Goal: Task Accomplishment & Management: Manage account settings

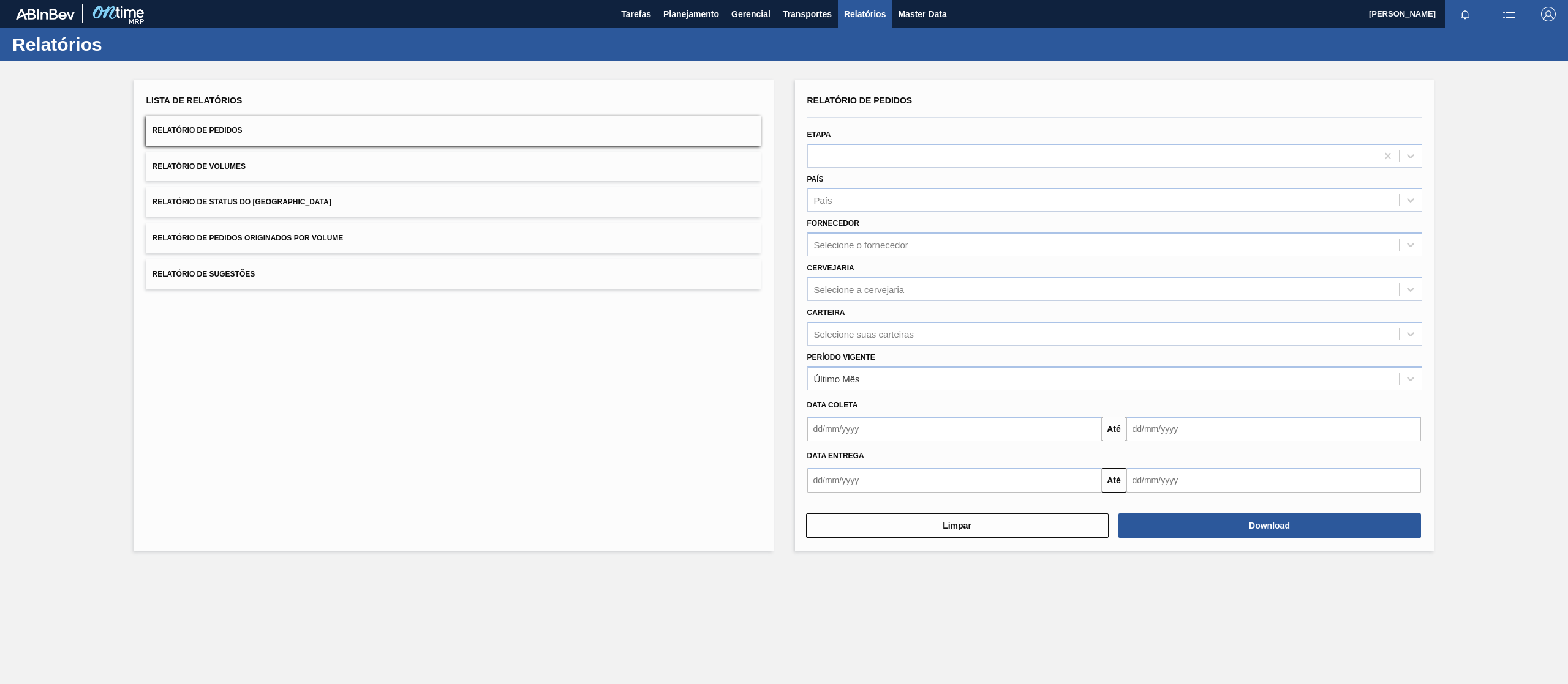
click at [491, 239] on button "Relatório de Pedidos Originados por Volume" at bounding box center [454, 238] width 615 height 30
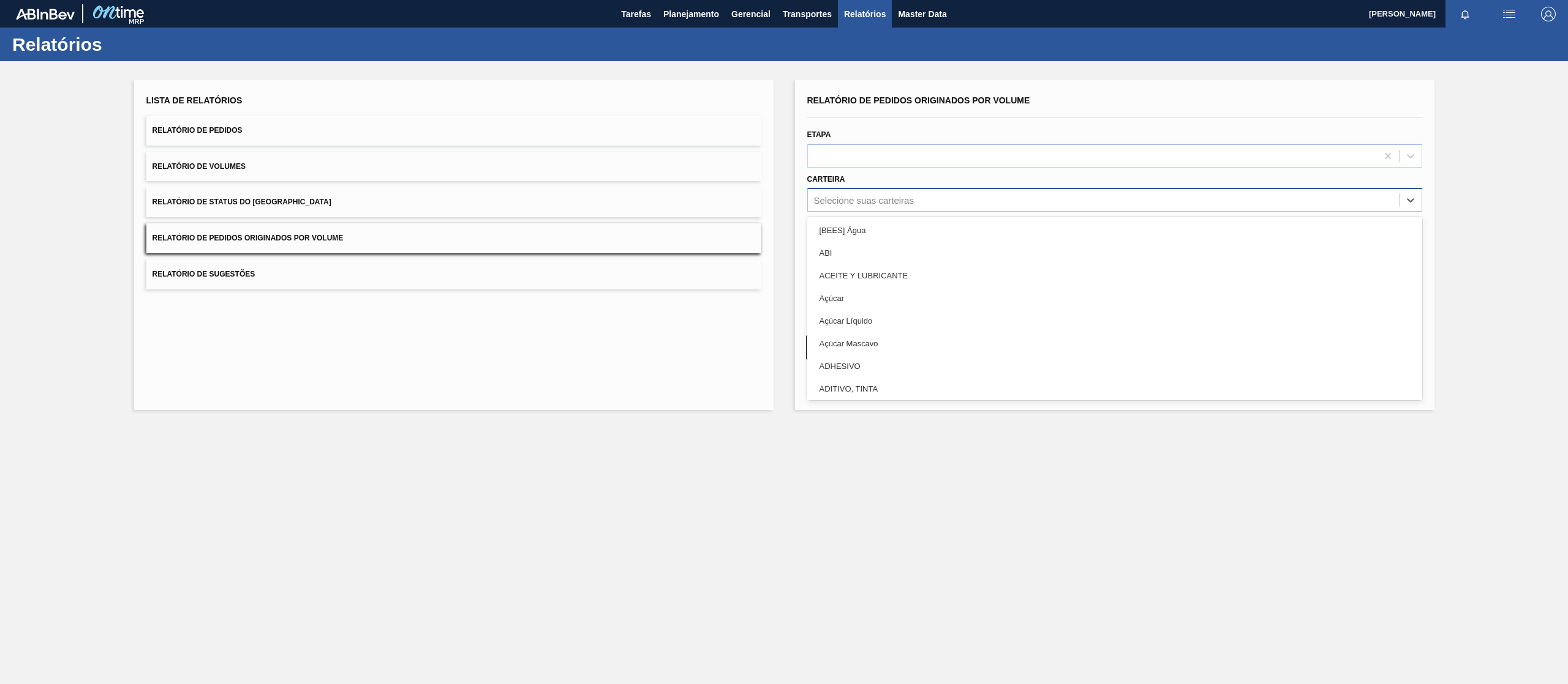
click at [941, 196] on div "Selecione suas carteiras" at bounding box center [1103, 200] width 591 height 18
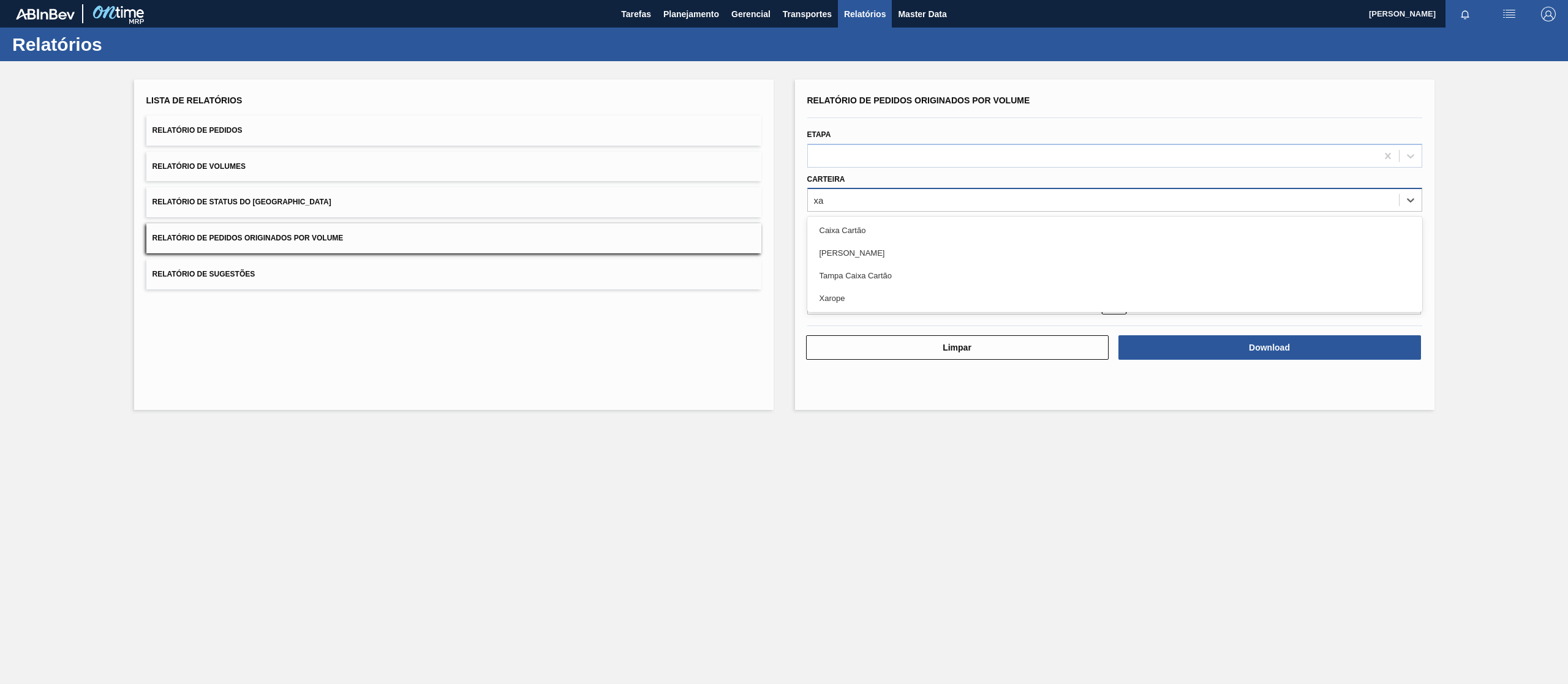
type input "xar"
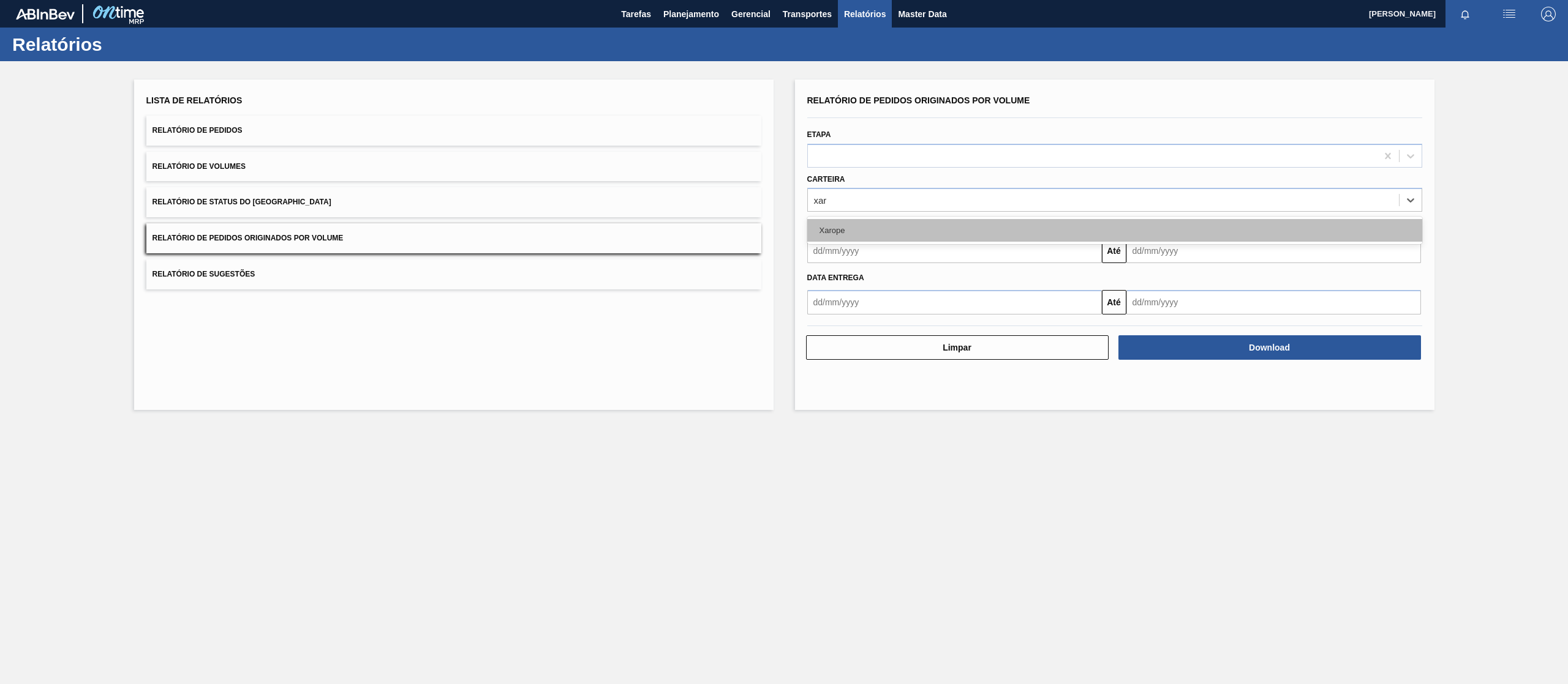
click at [892, 227] on div "Xarope" at bounding box center [1115, 230] width 615 height 22
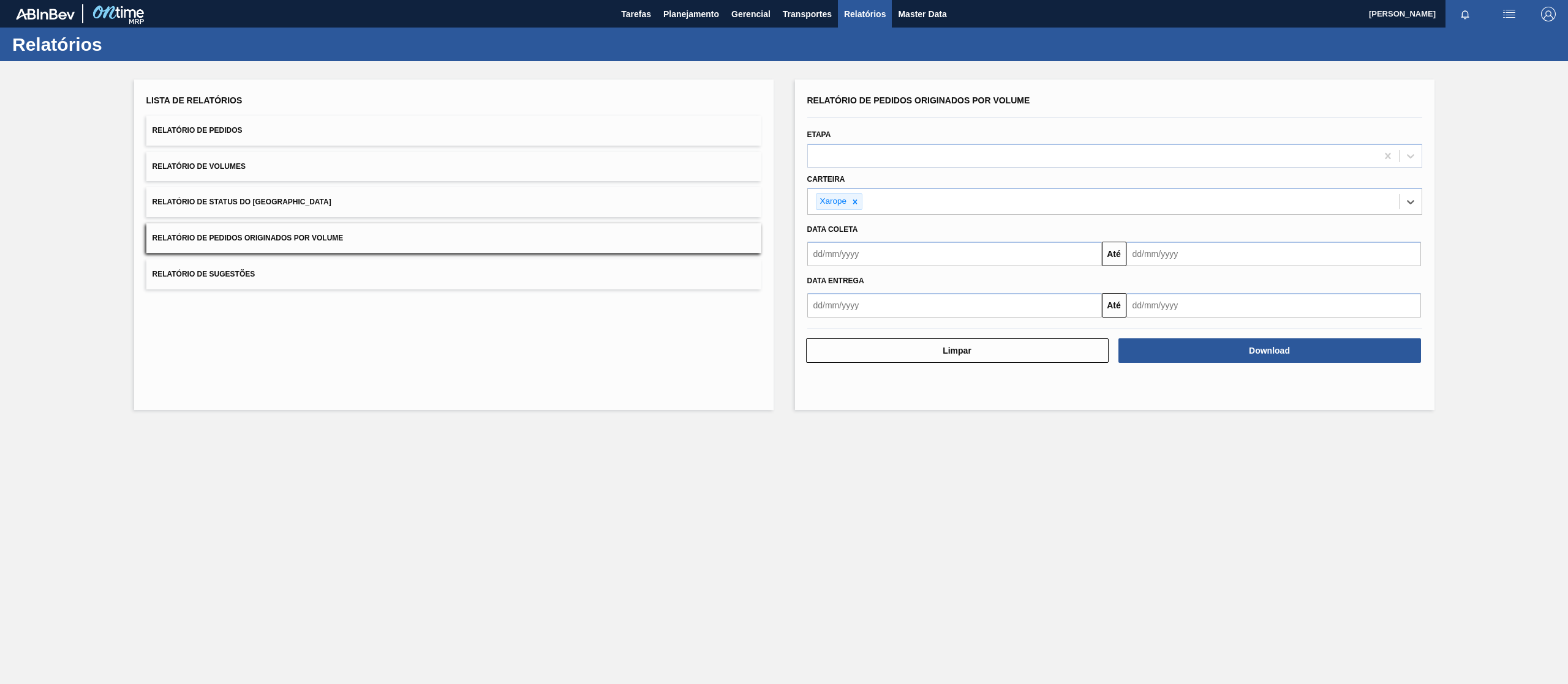
click at [876, 257] on input "text" at bounding box center [955, 254] width 295 height 24
click at [885, 322] on div "1" at bounding box center [881, 323] width 17 height 17
type input "[DATE]"
click at [1245, 257] on input "text" at bounding box center [1273, 254] width 295 height 24
click at [1235, 399] on div "31" at bounding box center [1240, 402] width 17 height 17
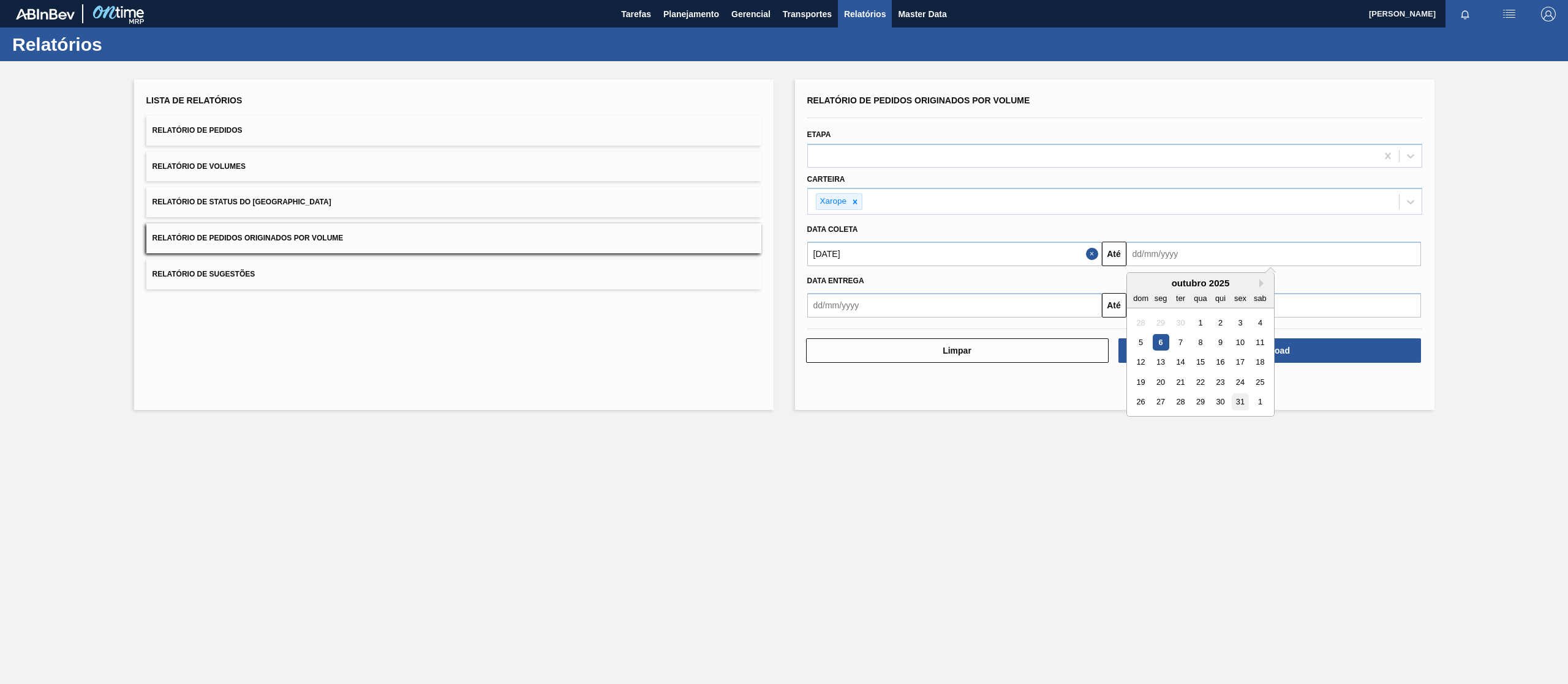
type input "[DATE]"
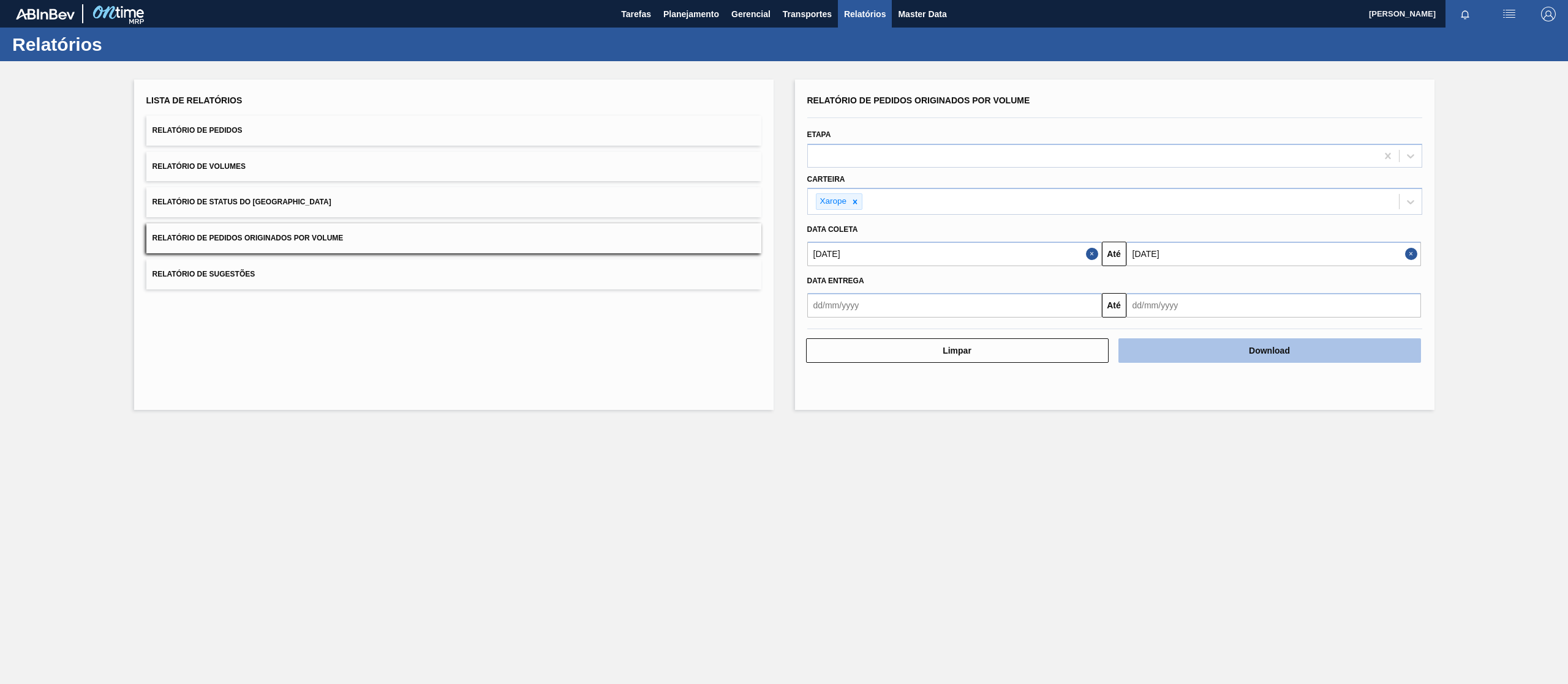
click at [1246, 359] on button "Download" at bounding box center [1270, 351] width 303 height 24
click at [1192, 346] on button "Download" at bounding box center [1270, 351] width 303 height 24
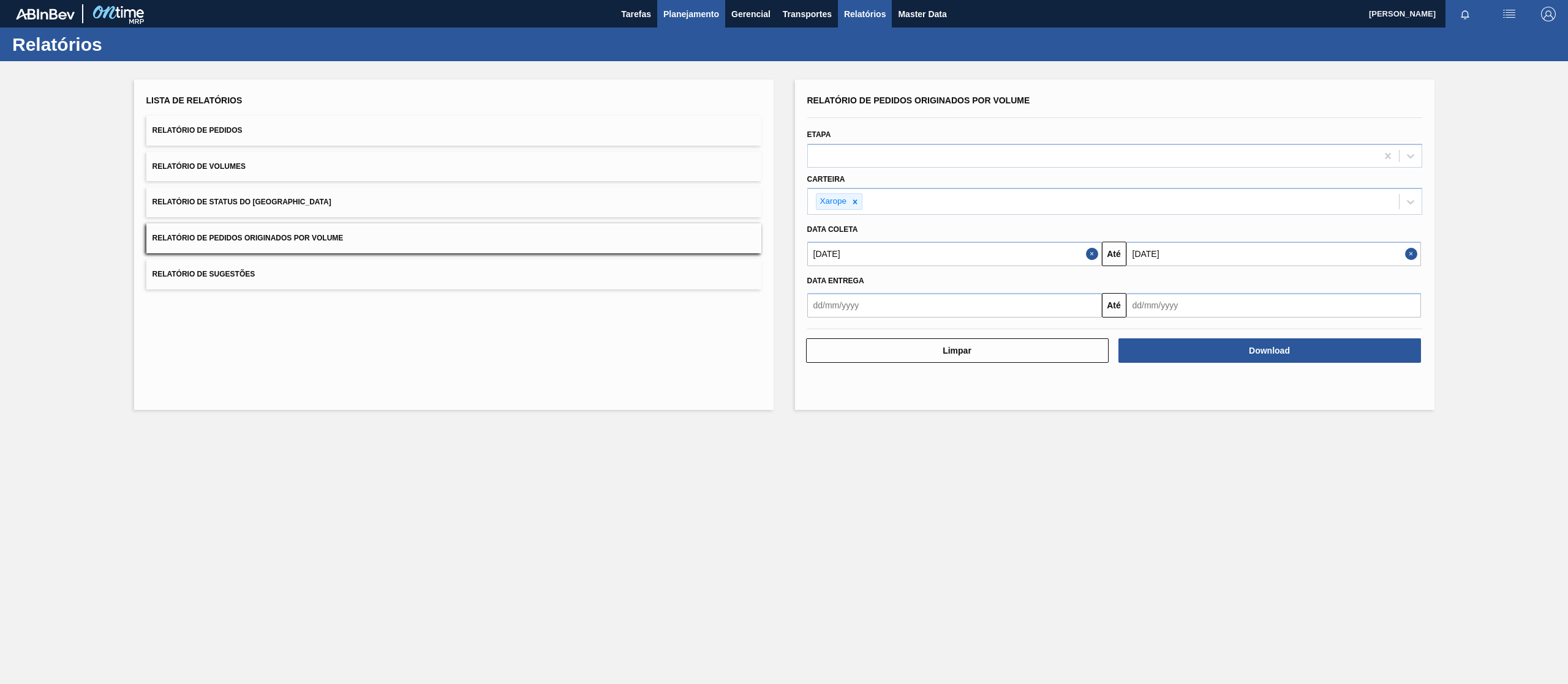
click at [692, 12] on span "Planejamento" at bounding box center [691, 14] width 56 height 15
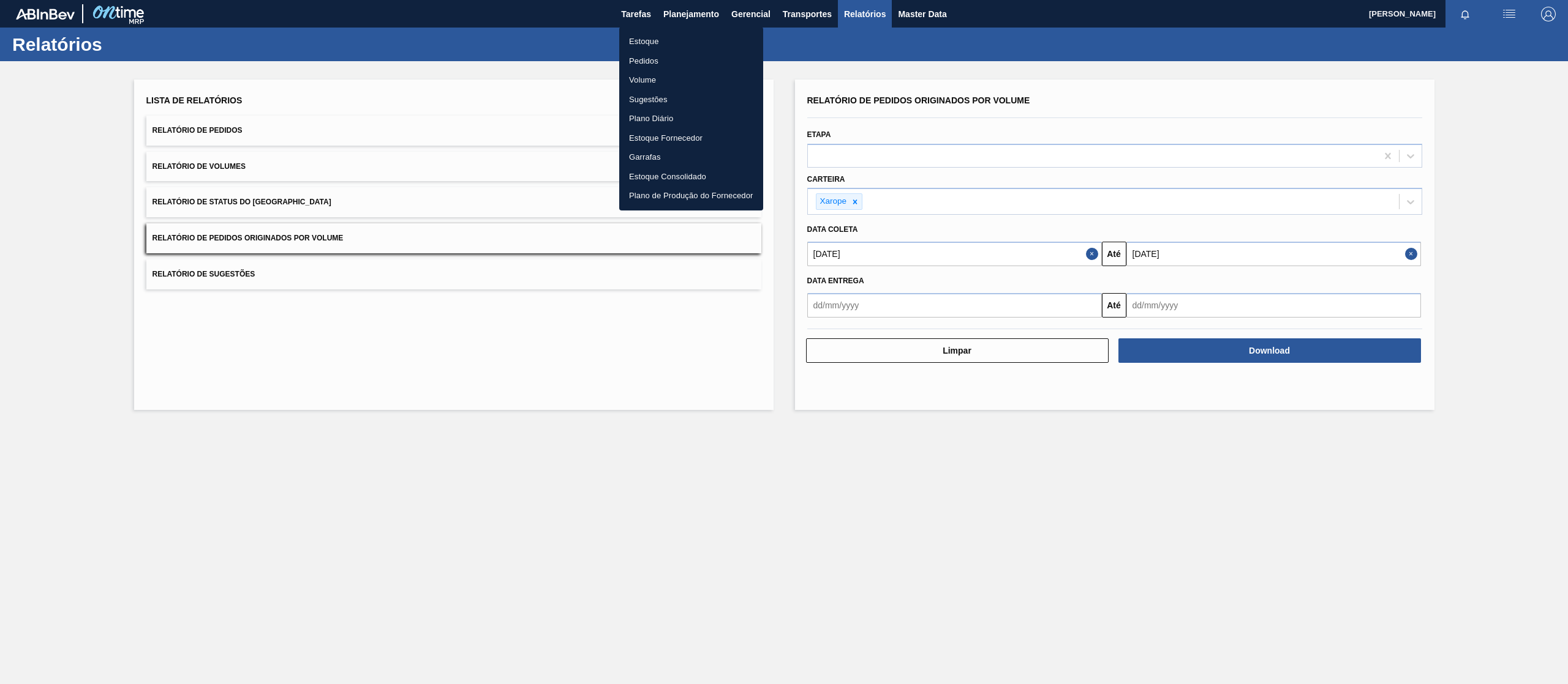
click at [664, 61] on li "Pedidos" at bounding box center [691, 61] width 144 height 20
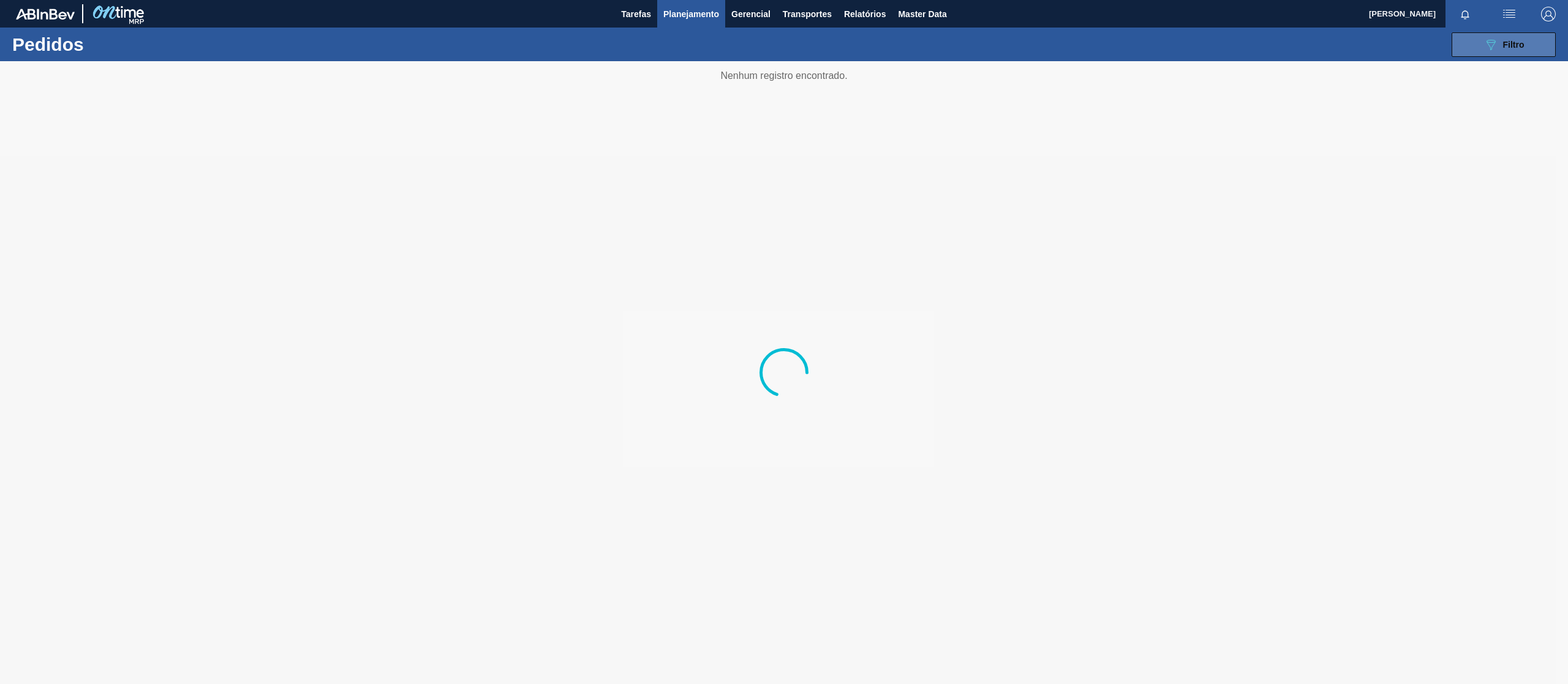
click at [1502, 54] on button "089F7B8B-B2A5-4AFE-B5C0-19BA573D28AC Filtro" at bounding box center [1503, 45] width 104 height 24
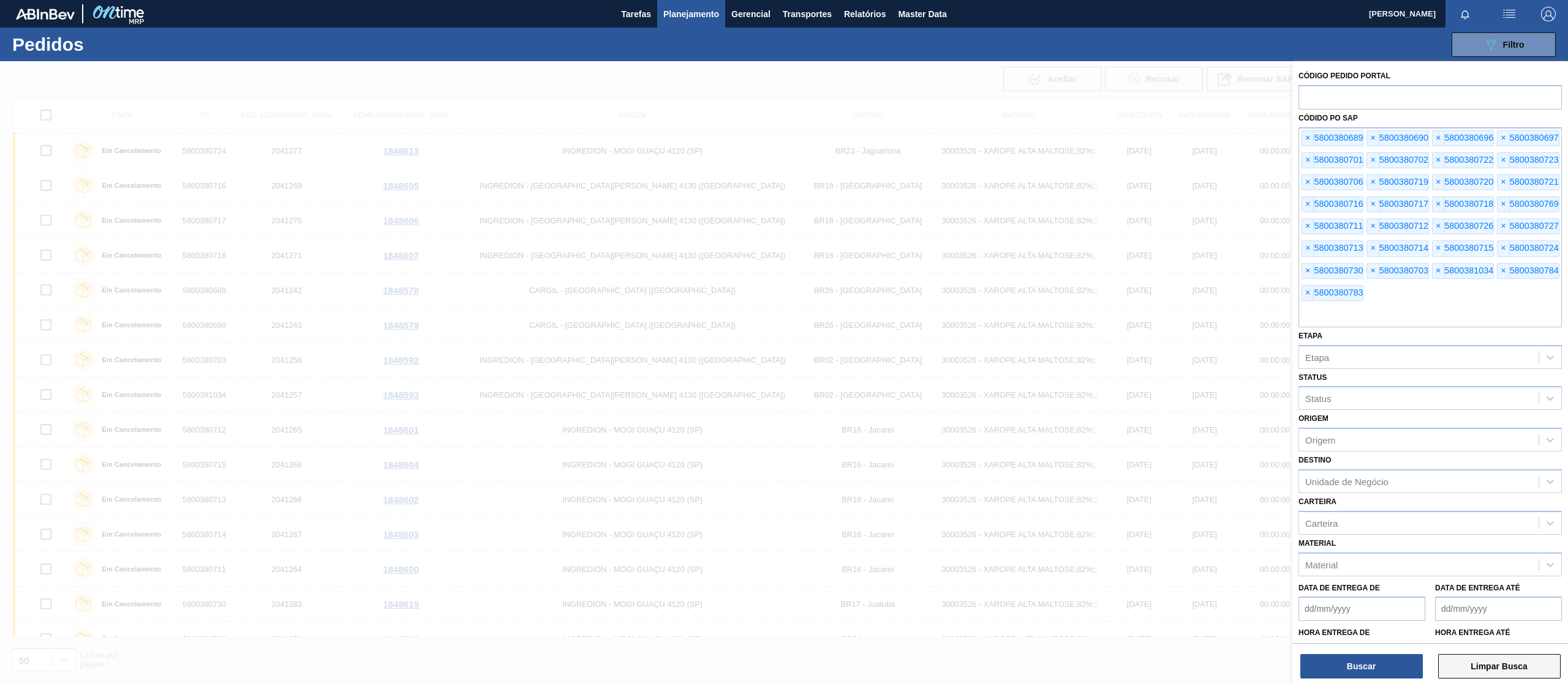
click at [1498, 674] on button "Limpar Busca" at bounding box center [1499, 667] width 122 height 24
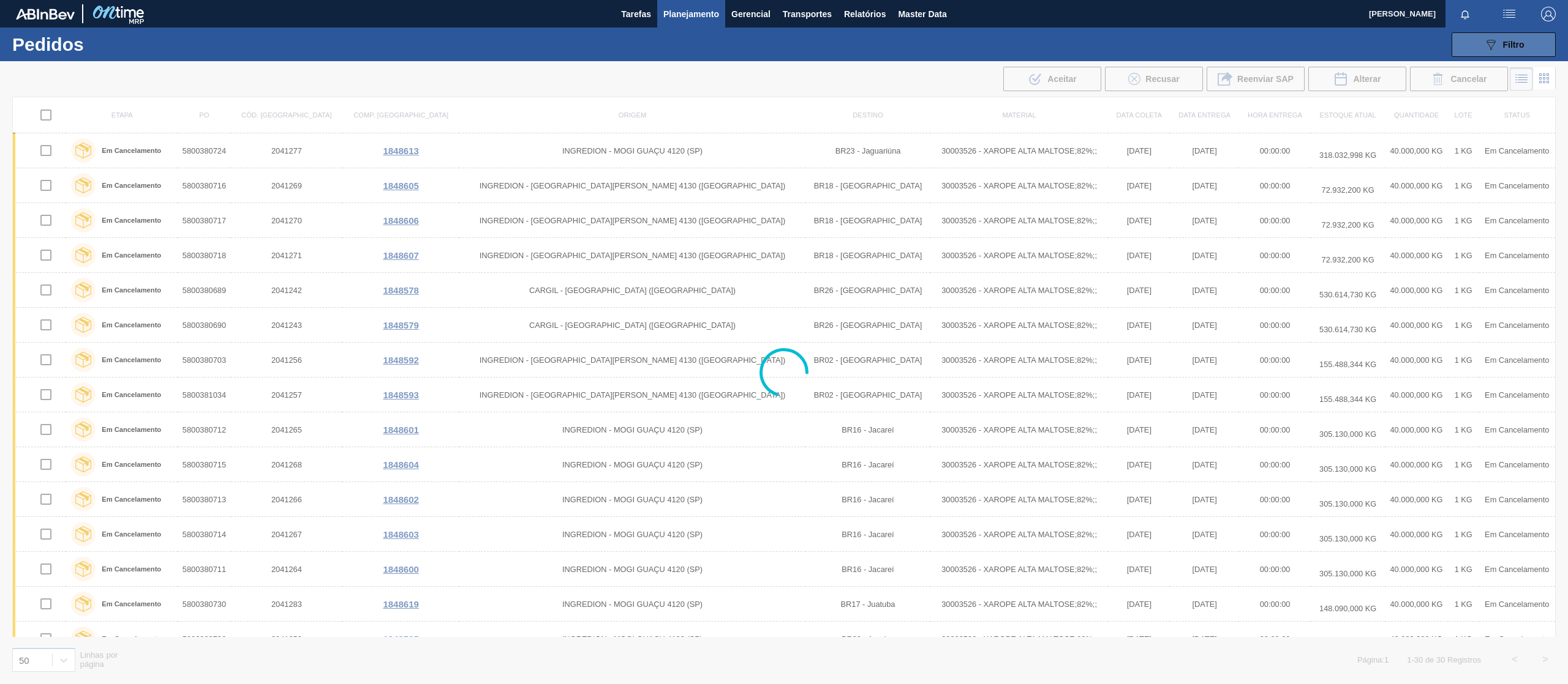
click at [1485, 33] on button "089F7B8B-B2A5-4AFE-B5C0-19BA573D28AC Filtro" at bounding box center [1503, 45] width 104 height 24
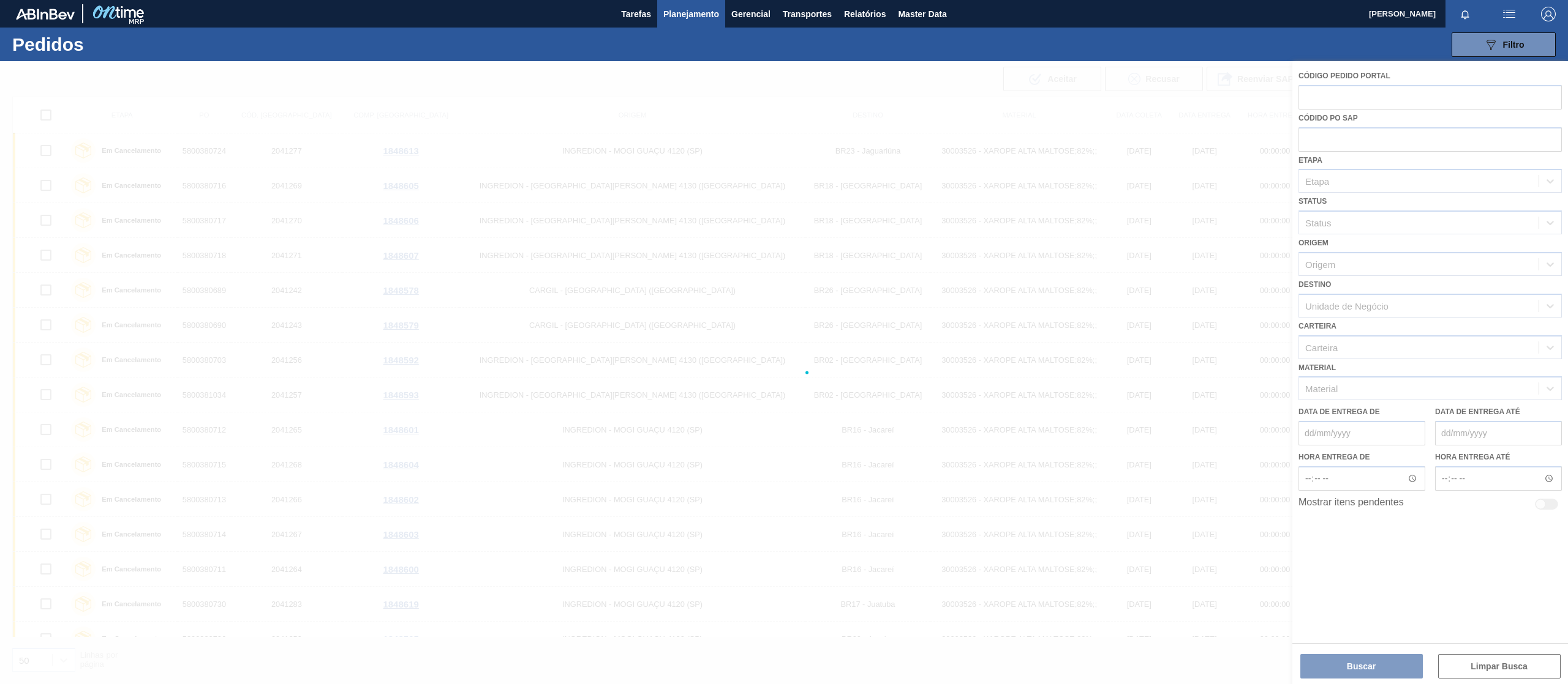
click at [1336, 147] on div at bounding box center [784, 373] width 1568 height 623
click at [1336, 139] on div at bounding box center [784, 373] width 1568 height 623
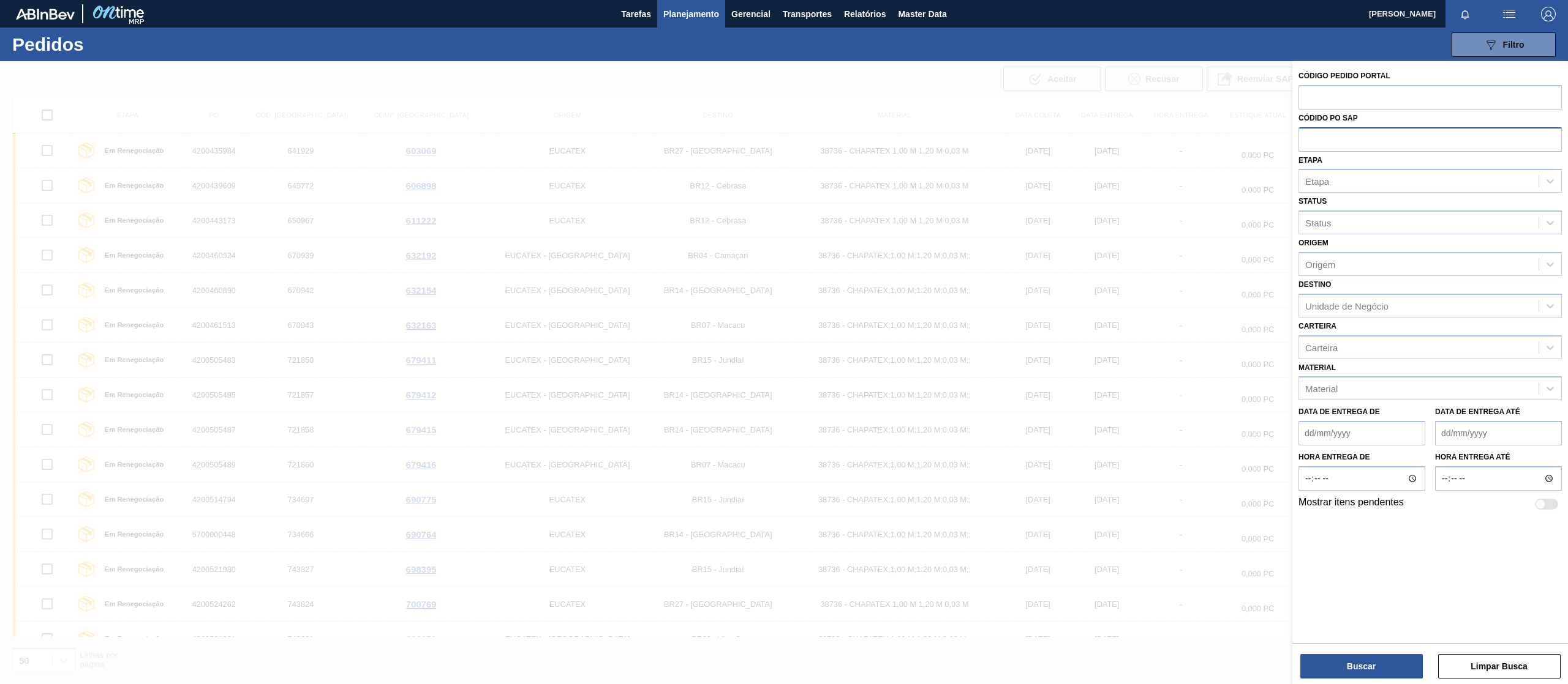
click at [1323, 142] on input "text" at bounding box center [1430, 139] width 263 height 23
paste input "text"
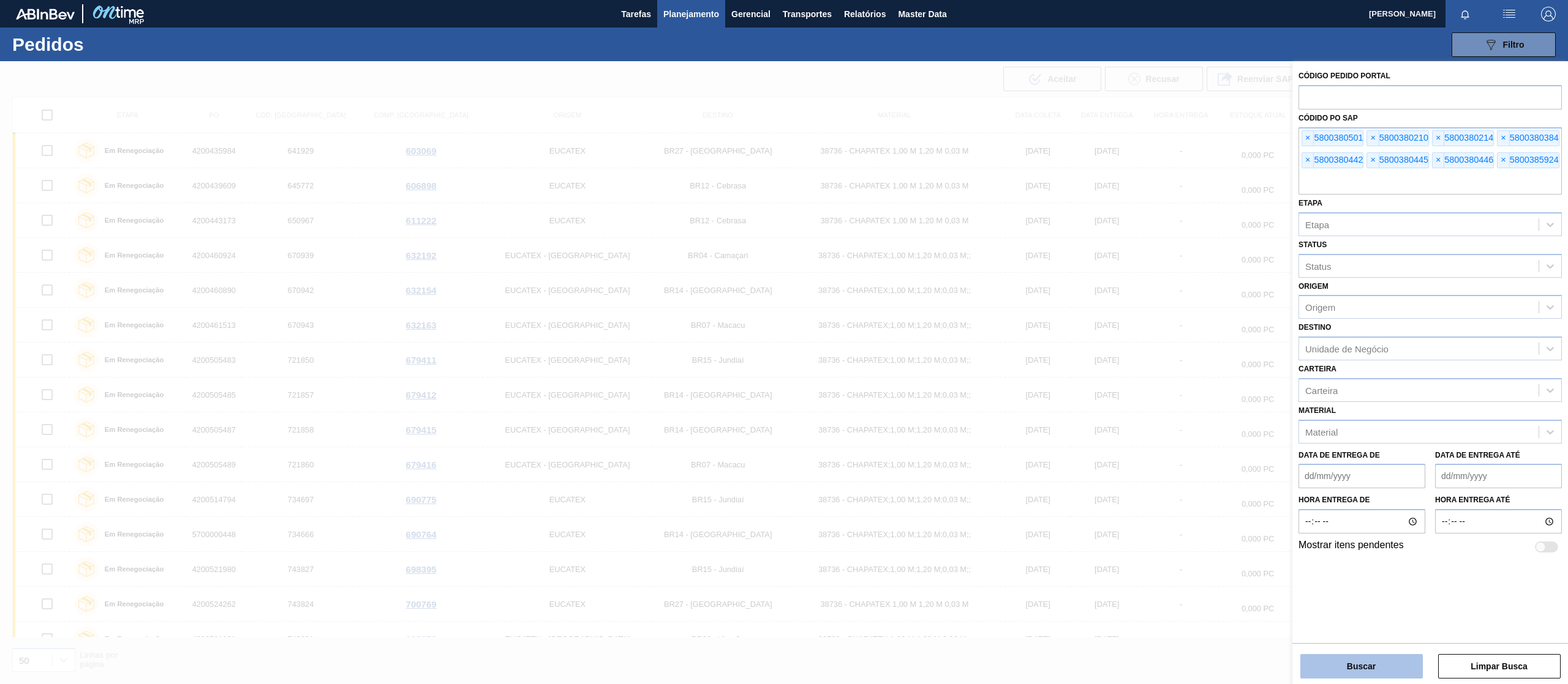
click at [1375, 658] on button "Buscar" at bounding box center [1361, 667] width 122 height 24
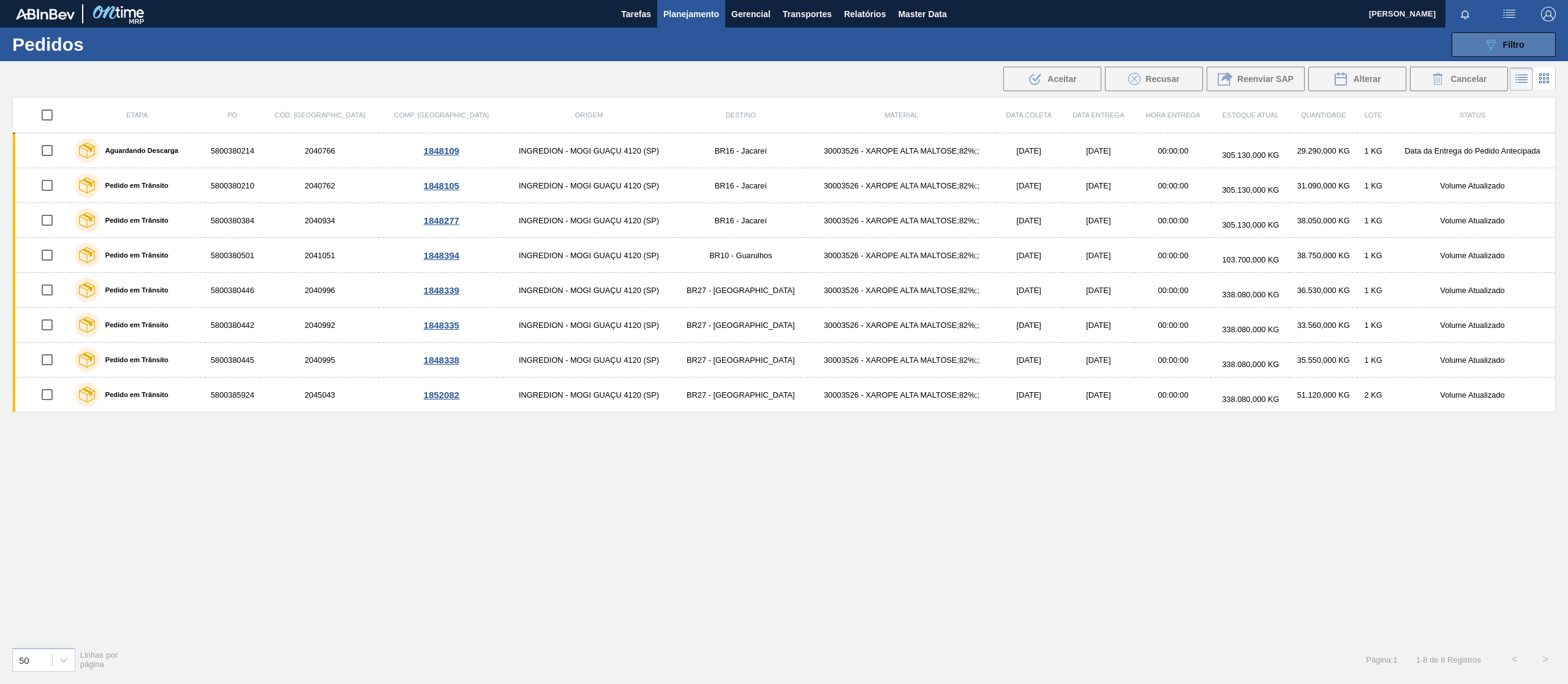
click at [1514, 49] on div "089F7B8B-B2A5-4AFE-B5C0-19BA573D28AC Filtro" at bounding box center [1504, 44] width 41 height 15
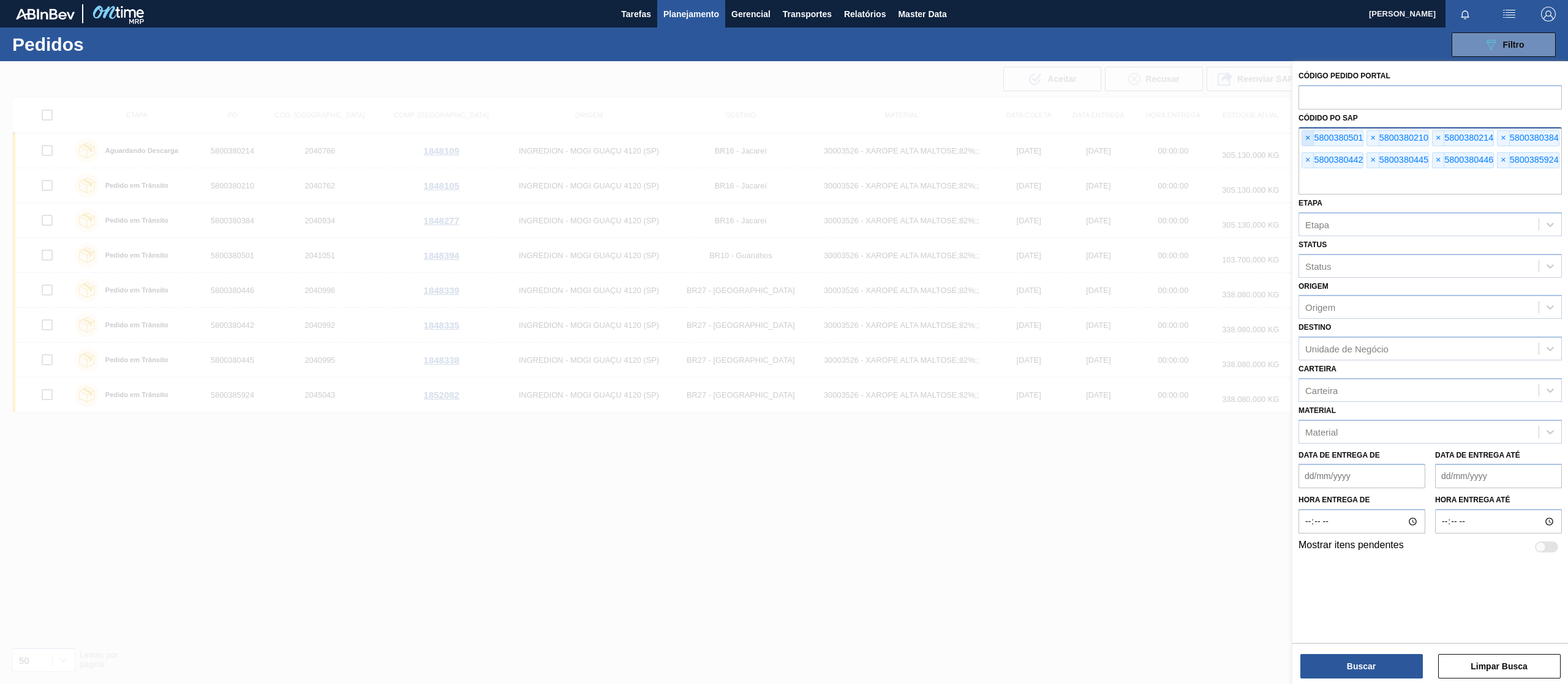
click at [1312, 137] on span "×" at bounding box center [1308, 138] width 12 height 15
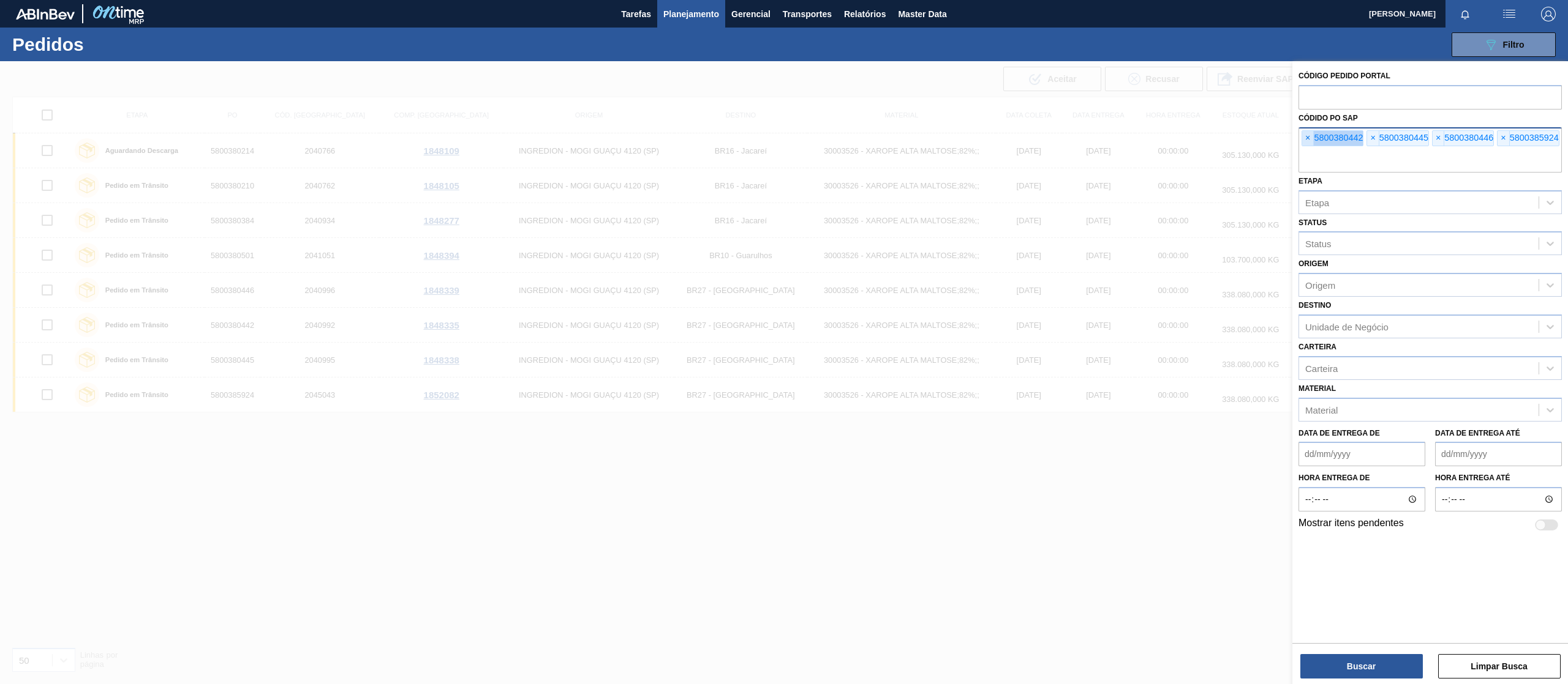
click at [1312, 137] on span "×" at bounding box center [1308, 138] width 12 height 15
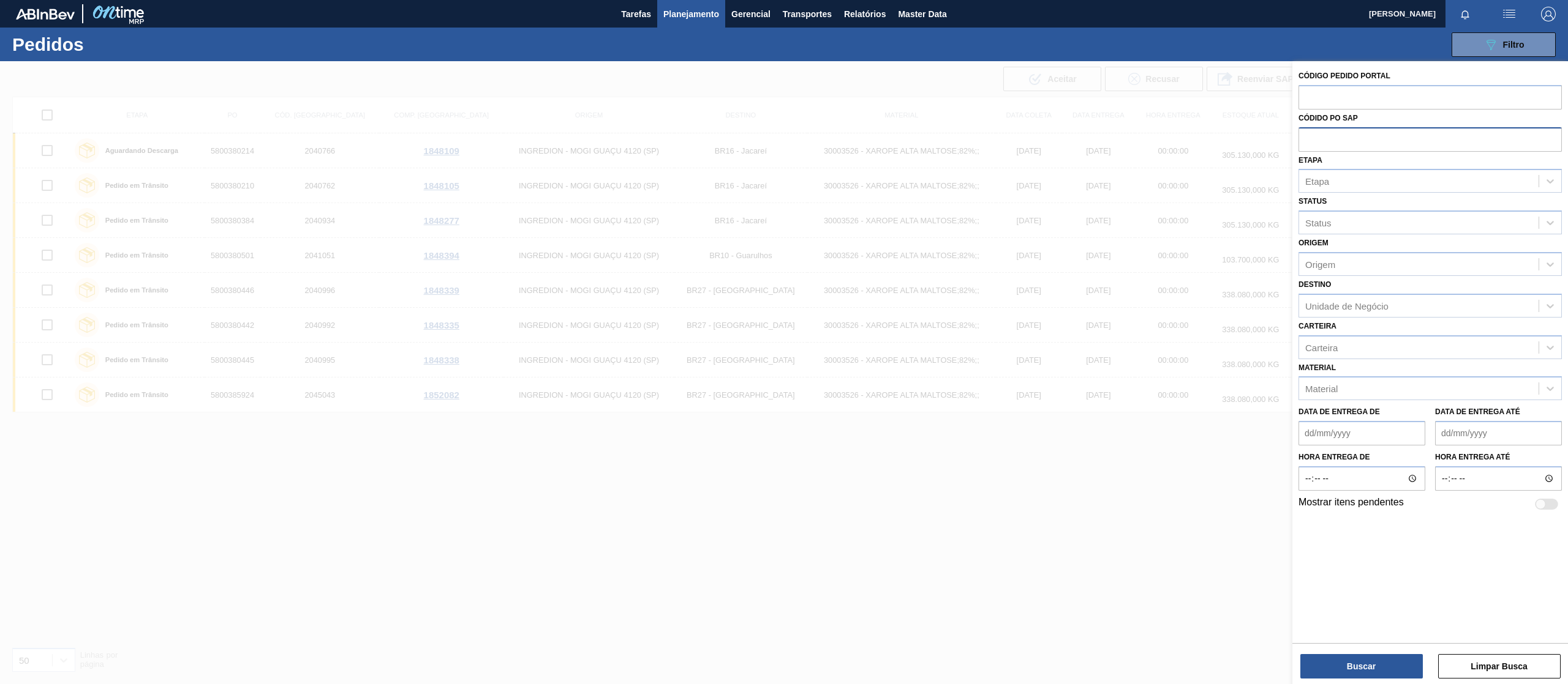
click at [1312, 137] on input "text" at bounding box center [1430, 139] width 263 height 23
paste input "text"
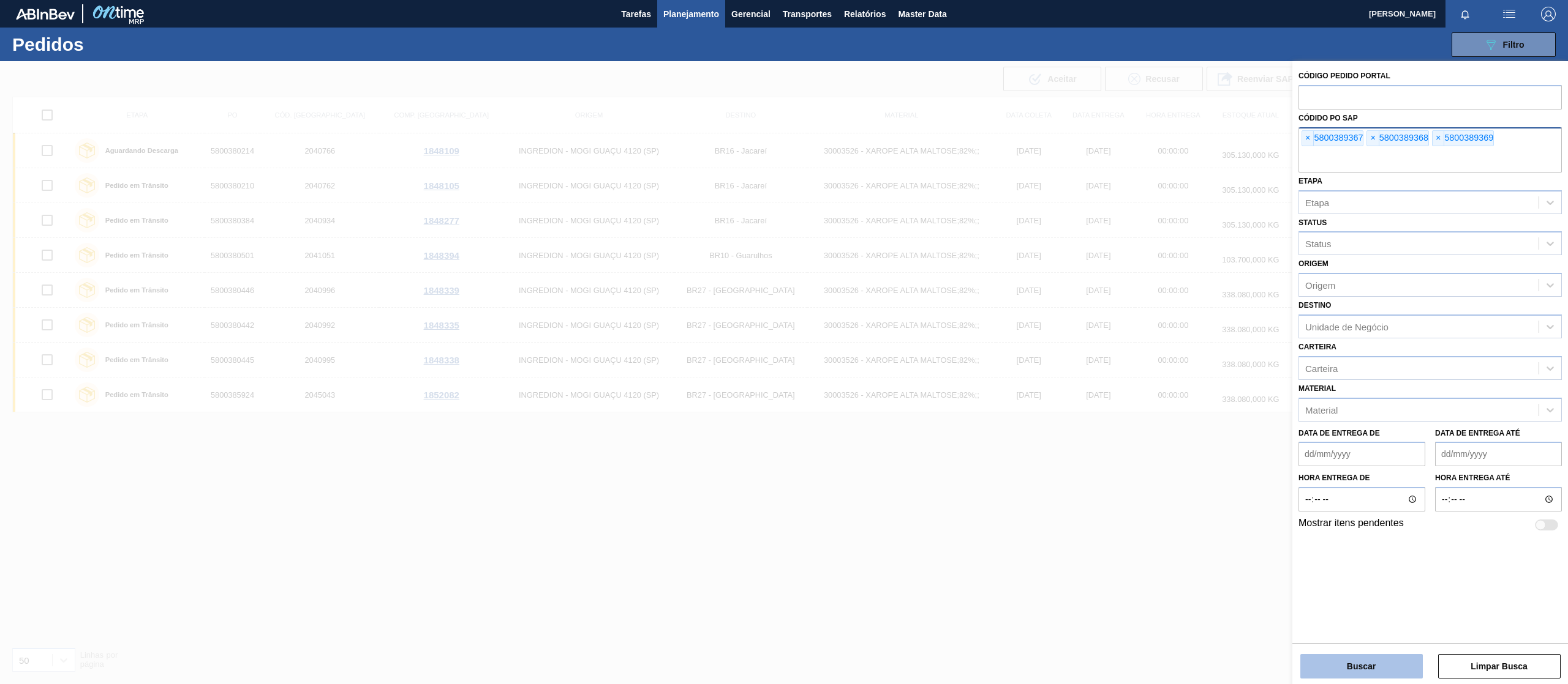
click at [1361, 662] on button "Buscar" at bounding box center [1361, 667] width 122 height 24
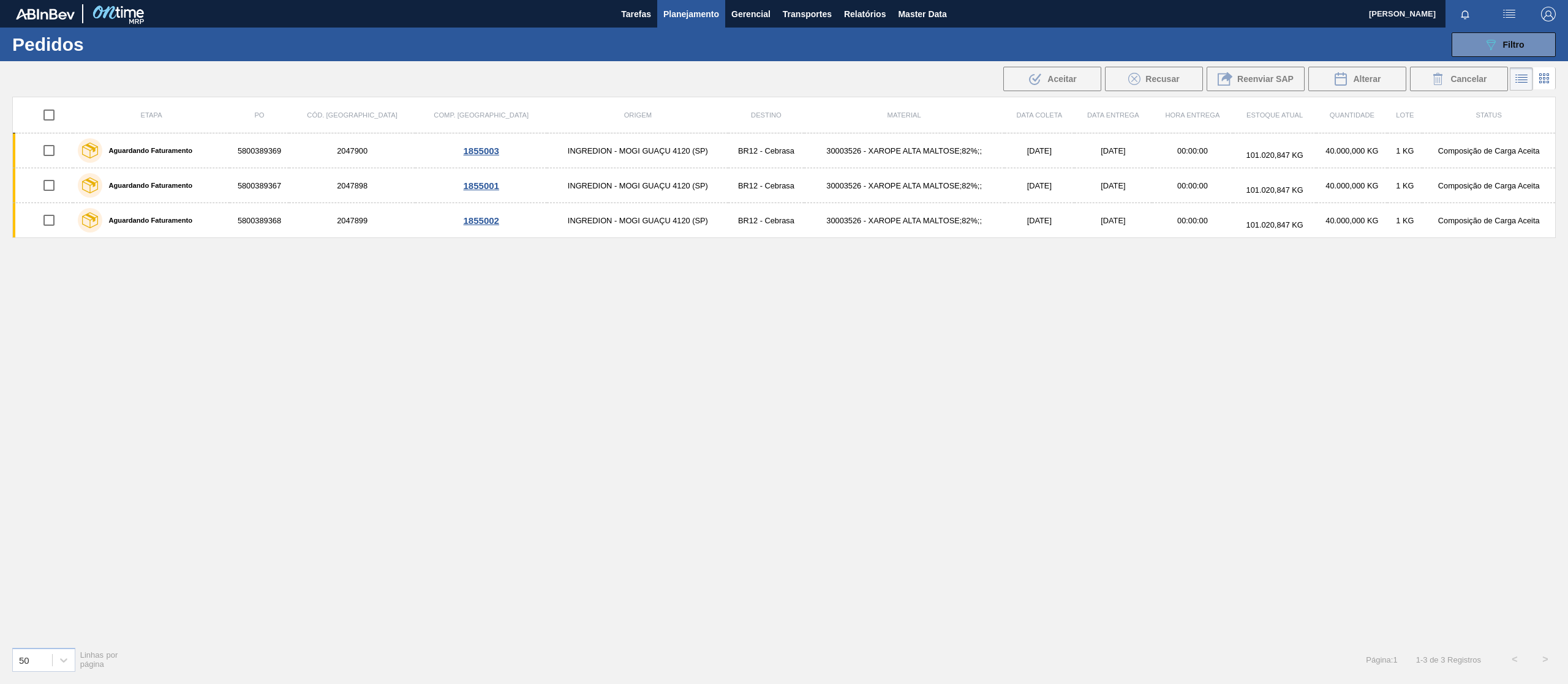
click at [50, 112] on input "checkbox" at bounding box center [49, 115] width 26 height 26
checkbox input "true"
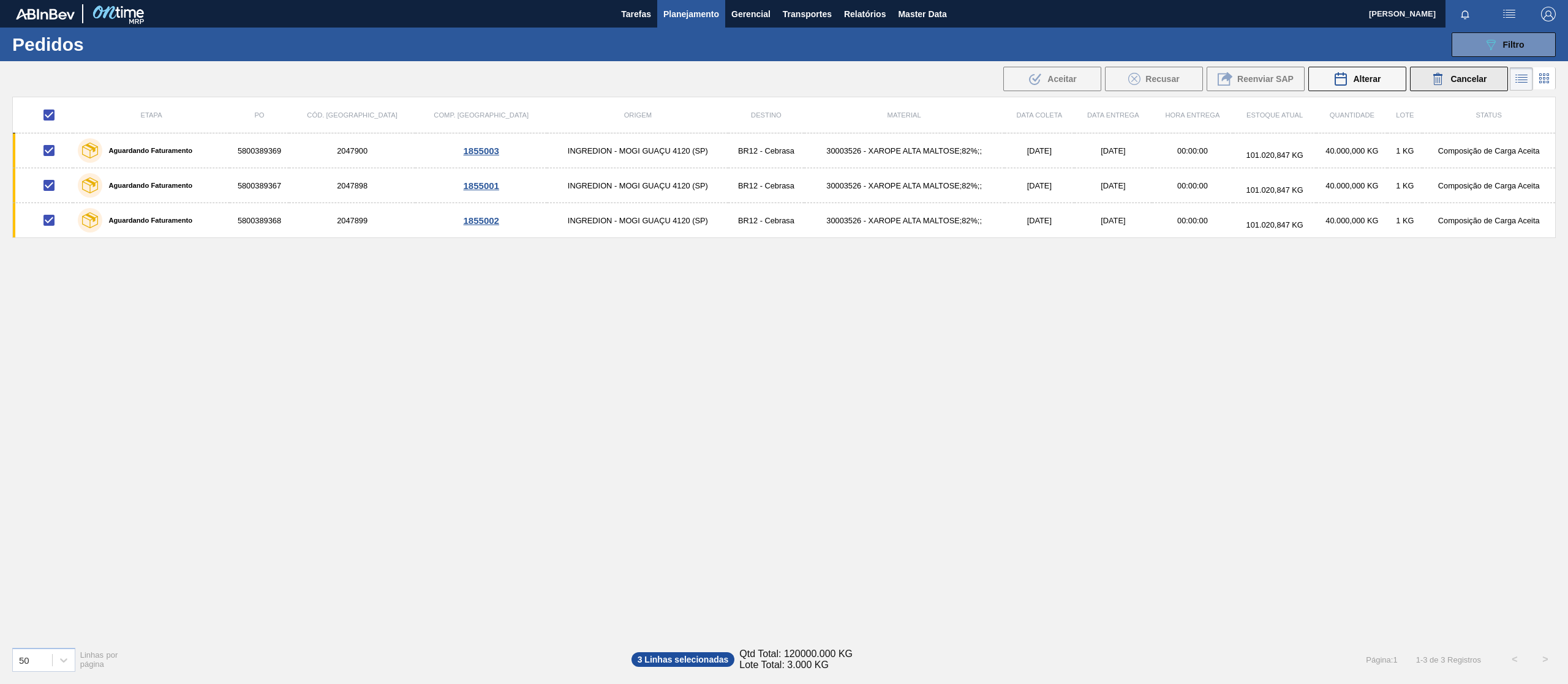
click at [1432, 81] on icon at bounding box center [1438, 79] width 15 height 15
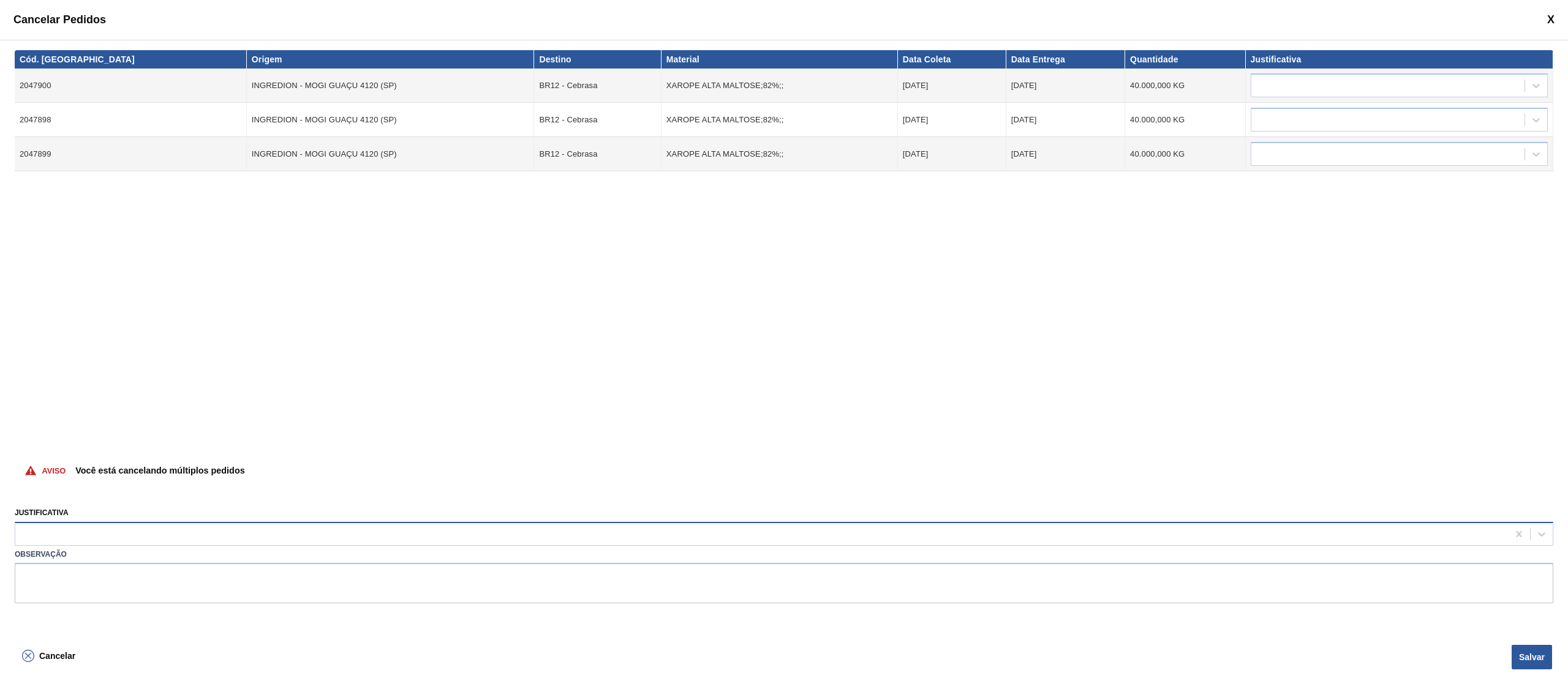
click at [275, 543] on div at bounding box center [784, 534] width 1539 height 24
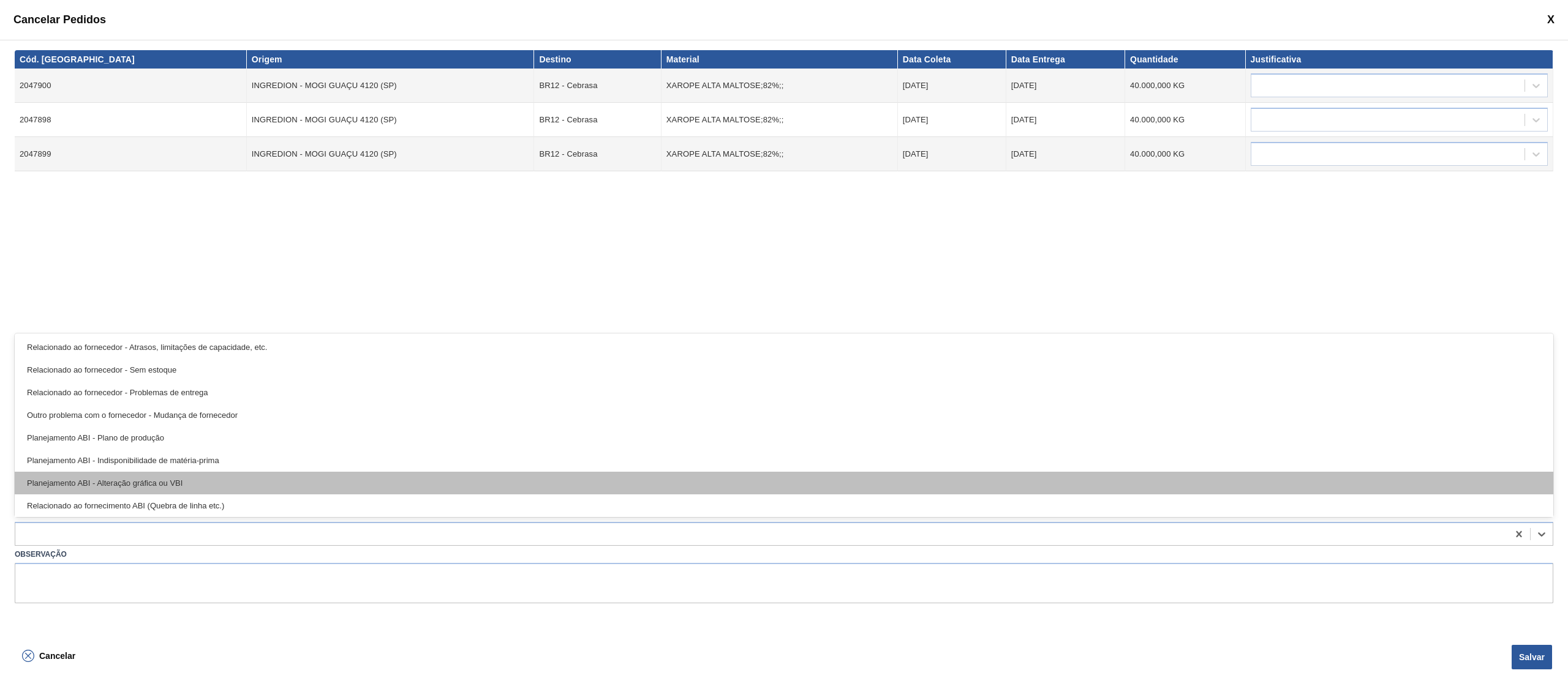
scroll to position [229, 0]
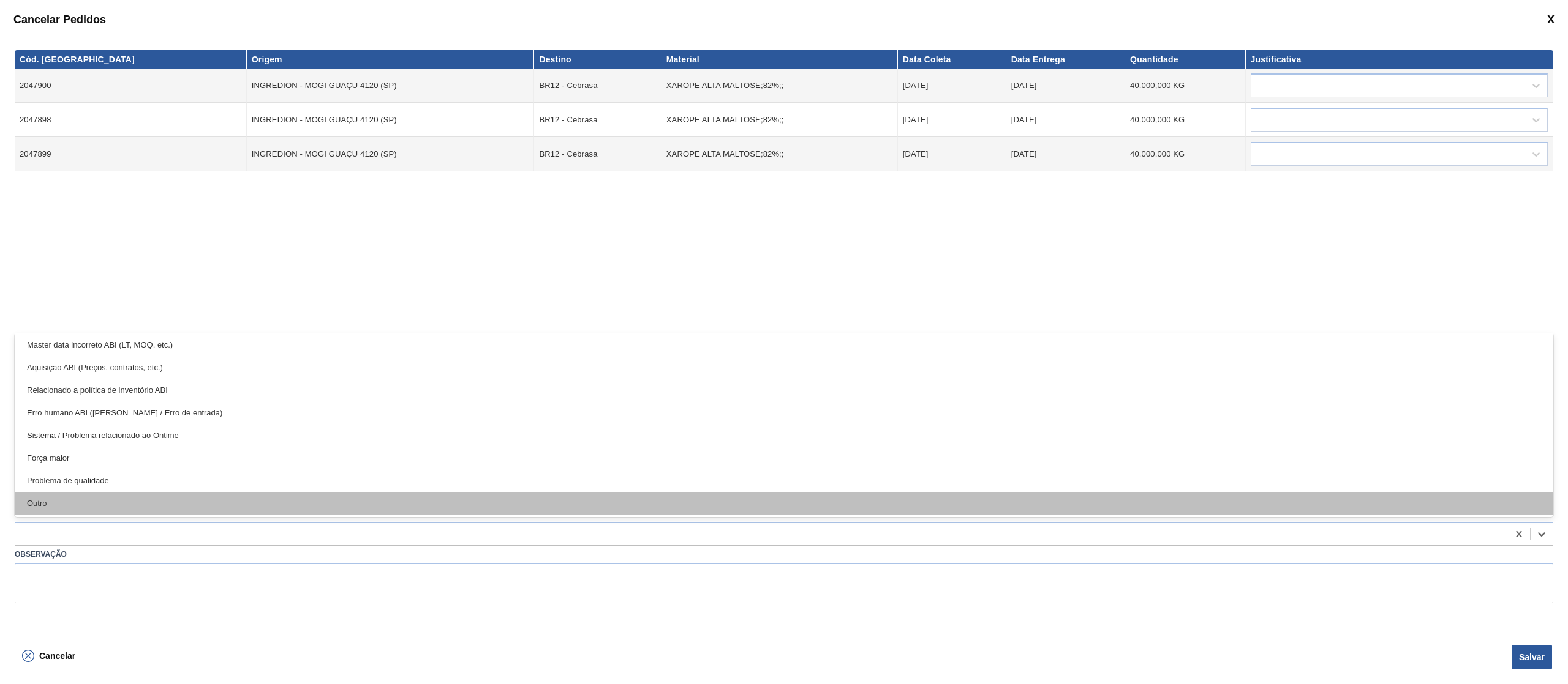
click at [225, 506] on div "Outro" at bounding box center [784, 503] width 1539 height 22
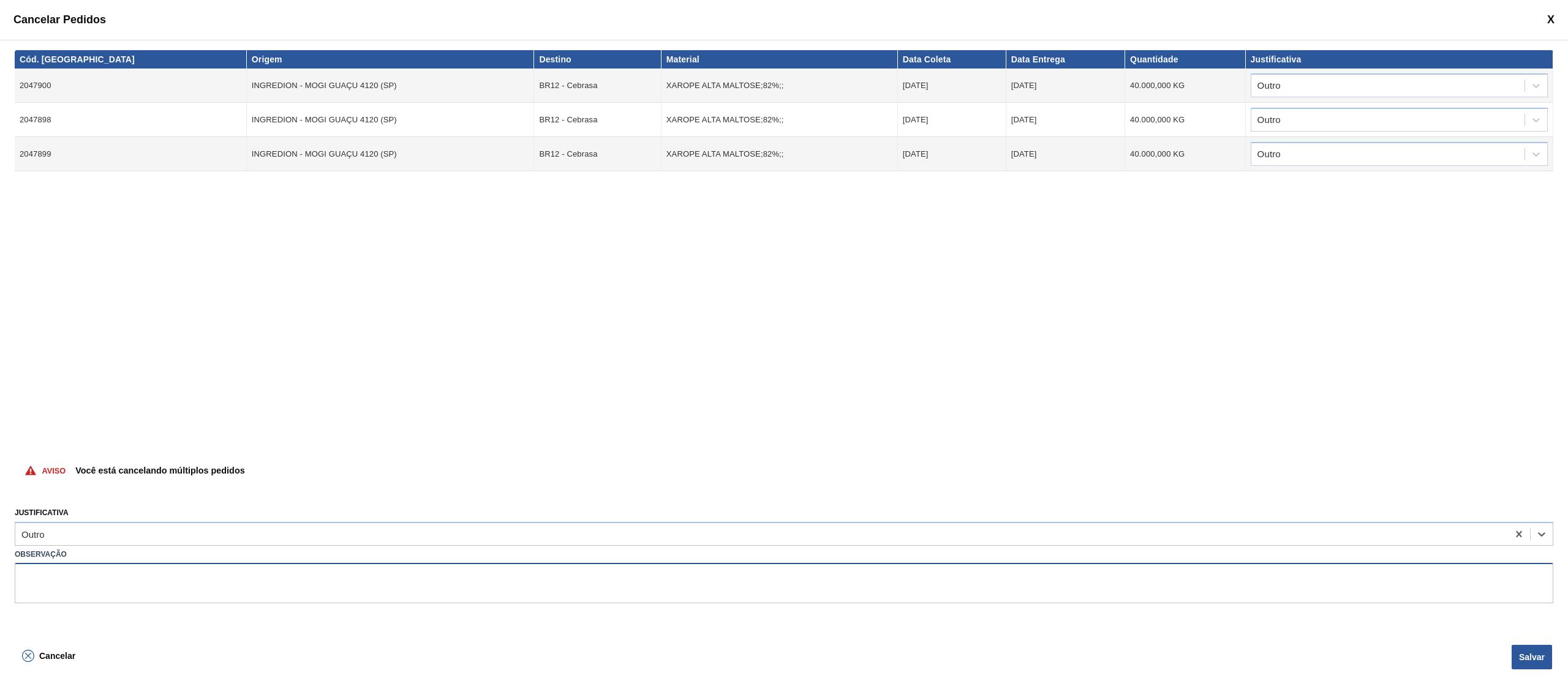
click at [163, 574] on textarea at bounding box center [784, 583] width 1539 height 40
type textarea "subida de volume errado"
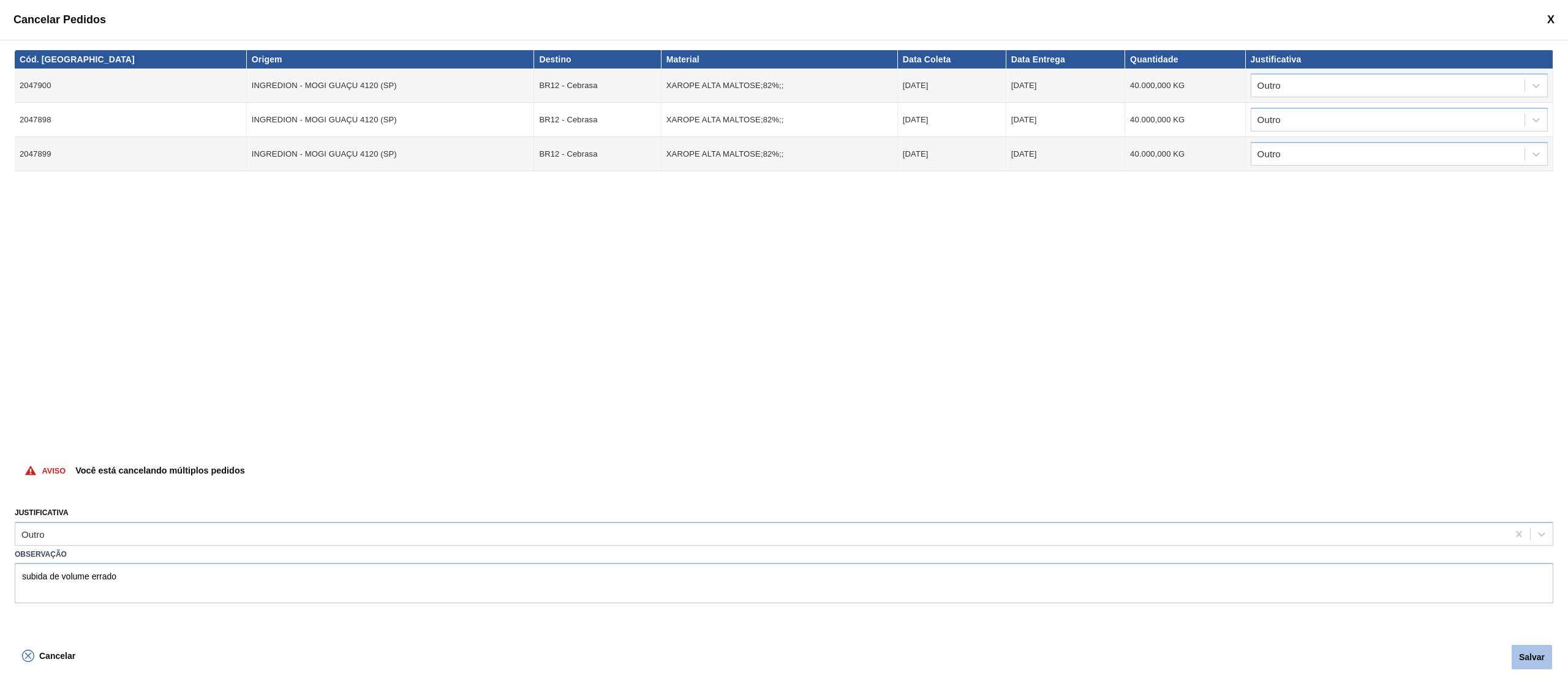
click at [1539, 658] on button "Salvar" at bounding box center [1532, 657] width 40 height 24
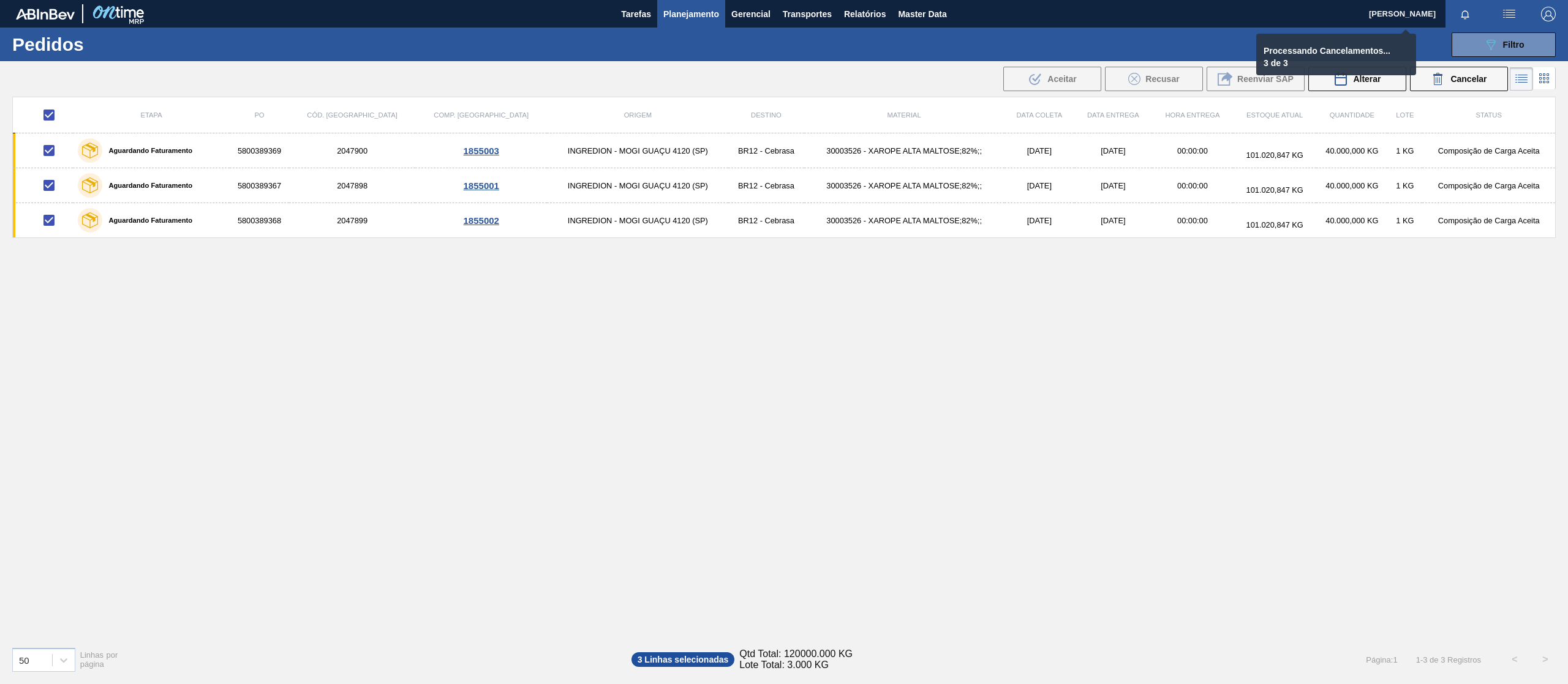
checkbox input "false"
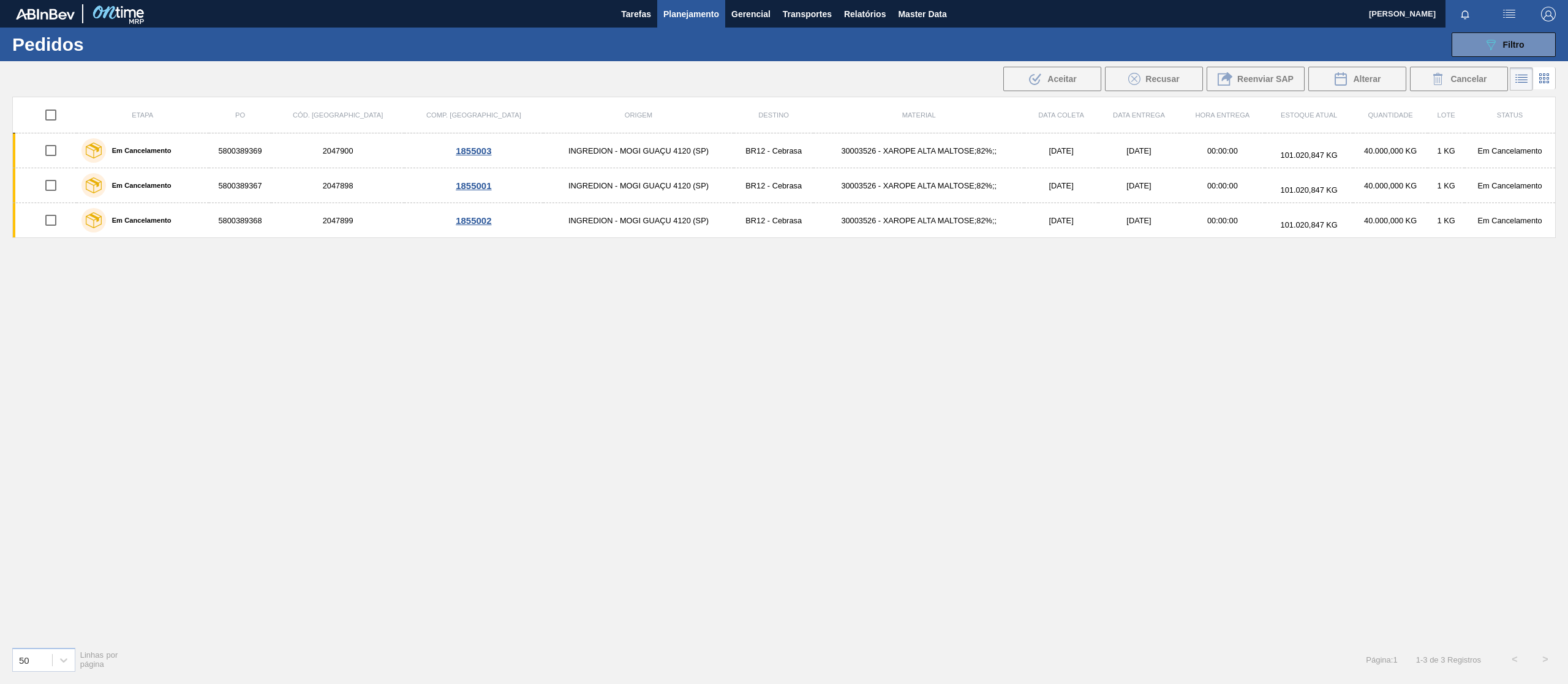
click at [1507, 64] on div ".b{fill:var(--color-action-default)} Aceitar Recusar Reenviar SAP Alterar Cance…" at bounding box center [784, 79] width 1568 height 29
click at [1498, 54] on button "089F7B8B-B2A5-4AFE-B5C0-19BA573D28AC Filtro" at bounding box center [1503, 45] width 104 height 24
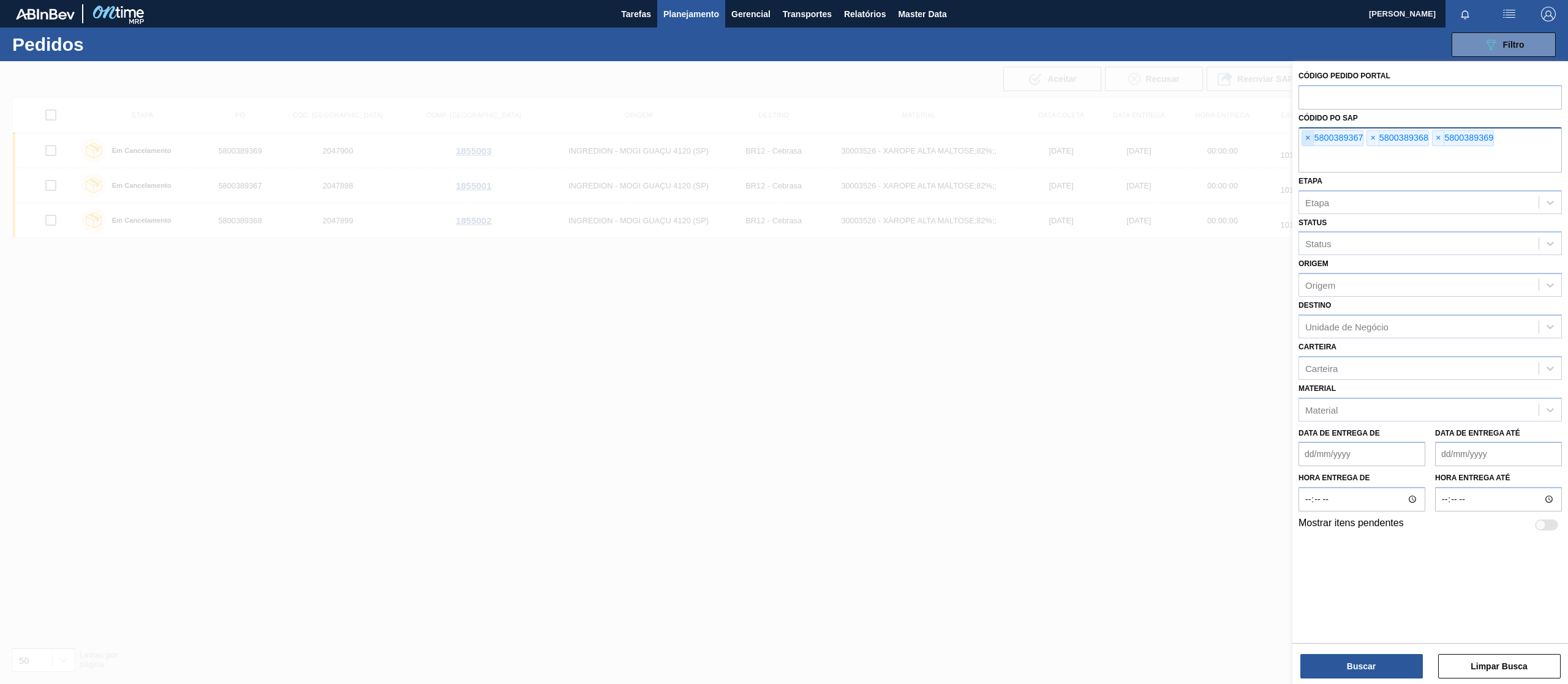
click at [1311, 139] on span "×" at bounding box center [1308, 138] width 12 height 15
click at [1311, 149] on input "text" at bounding box center [1430, 161] width 263 height 23
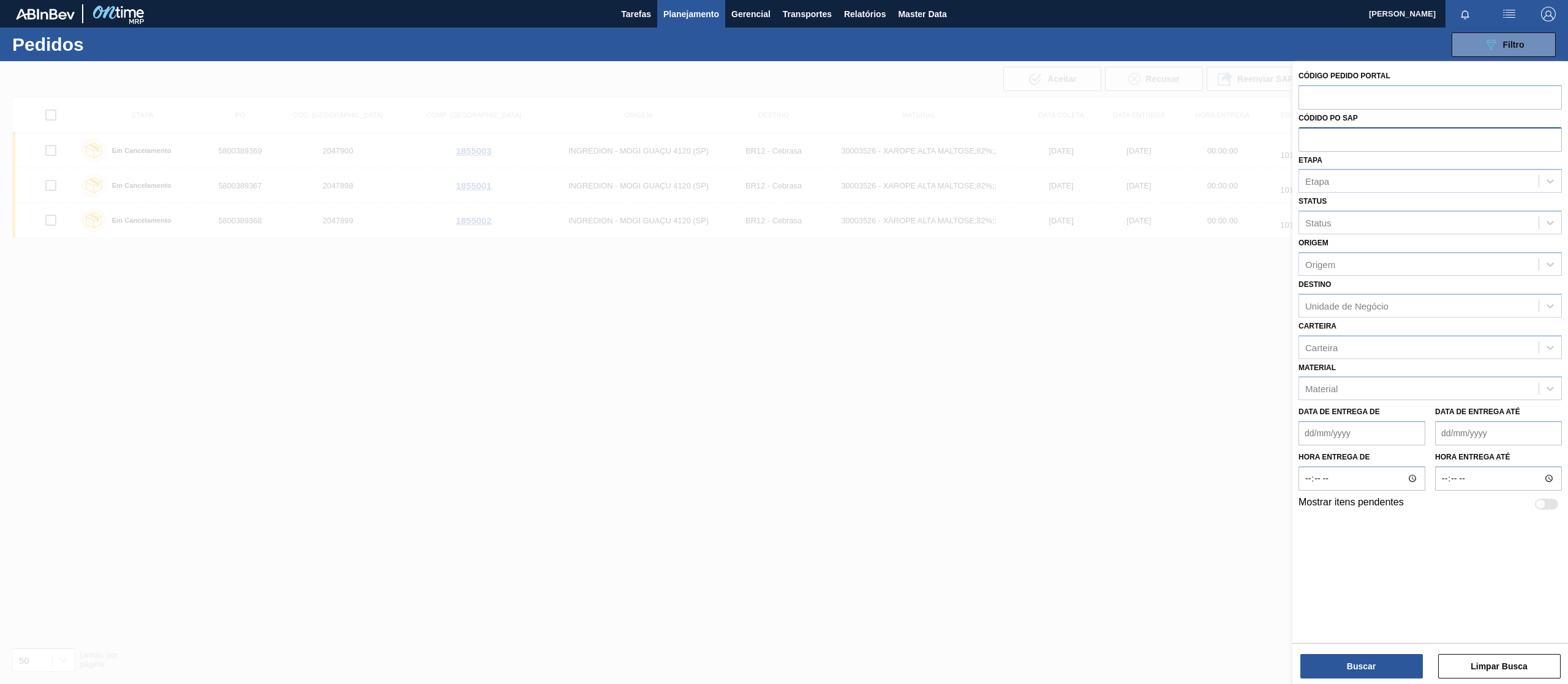
paste input "text"
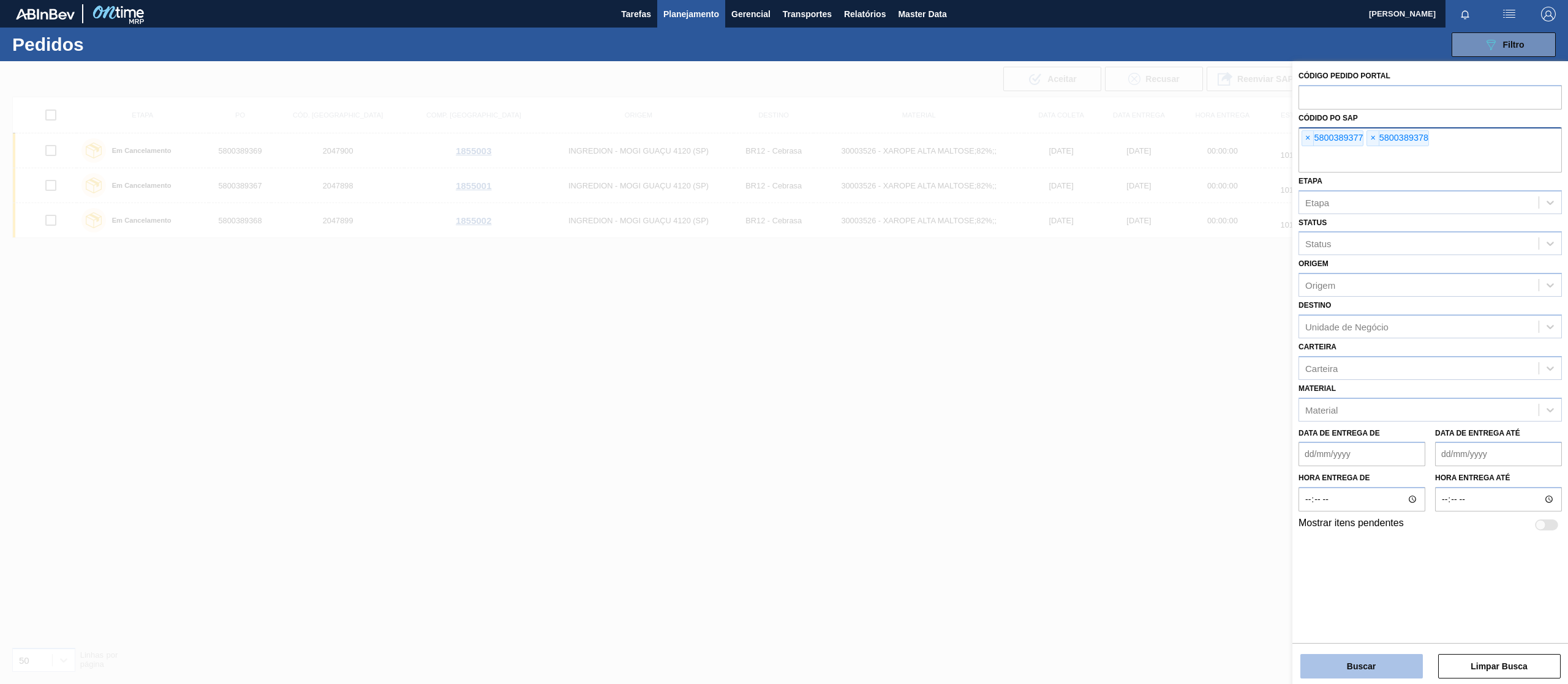
click at [1344, 665] on button "Buscar" at bounding box center [1361, 667] width 122 height 24
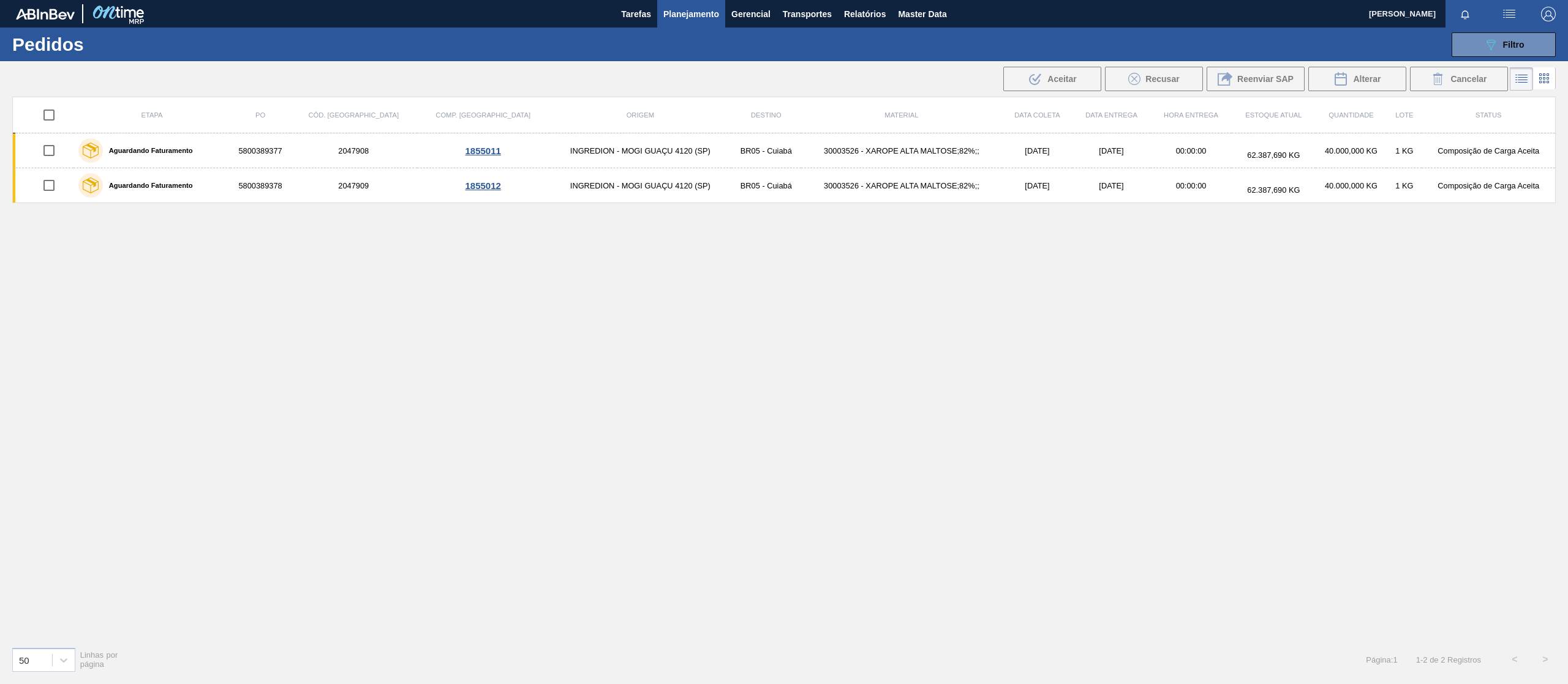
click at [49, 119] on input "checkbox" at bounding box center [49, 115] width 26 height 26
checkbox input "true"
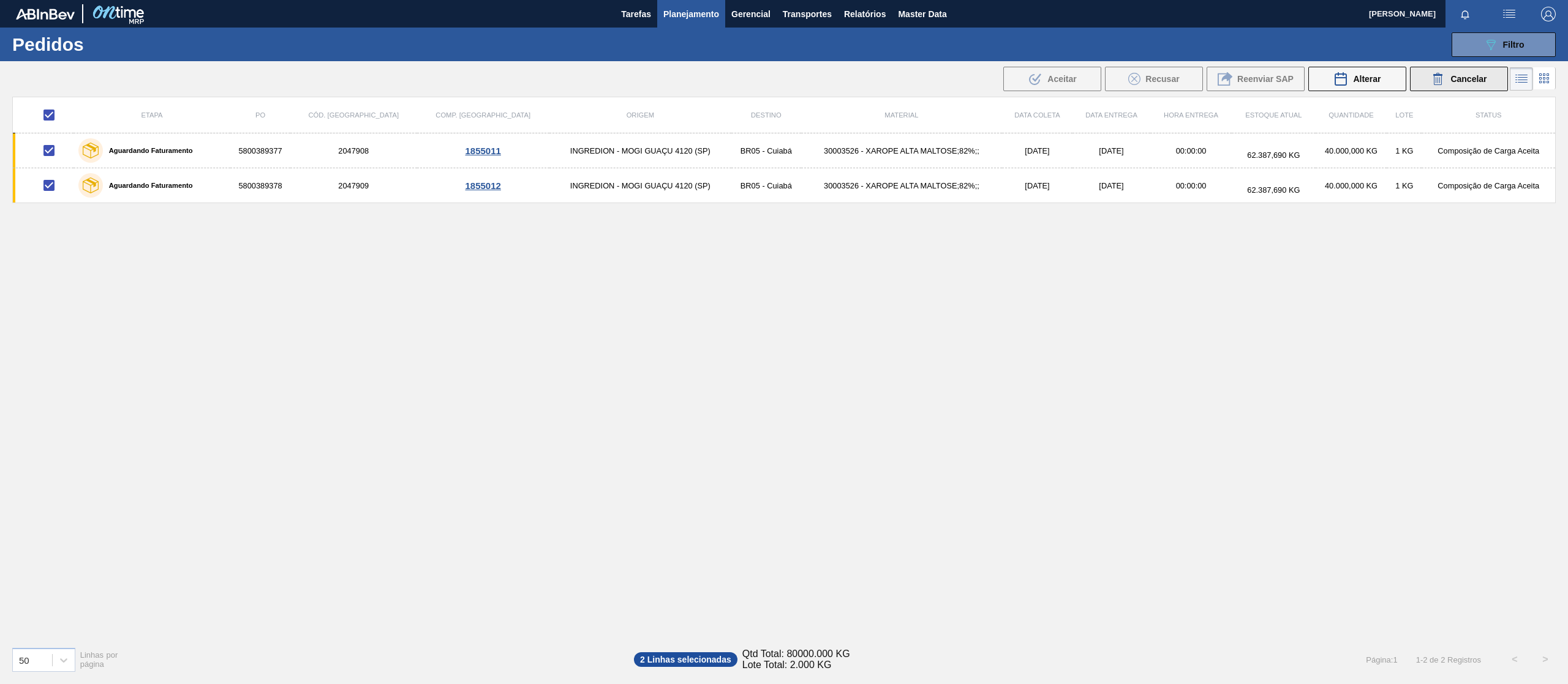
click at [1444, 82] on div "Cancelar" at bounding box center [1459, 79] width 56 height 15
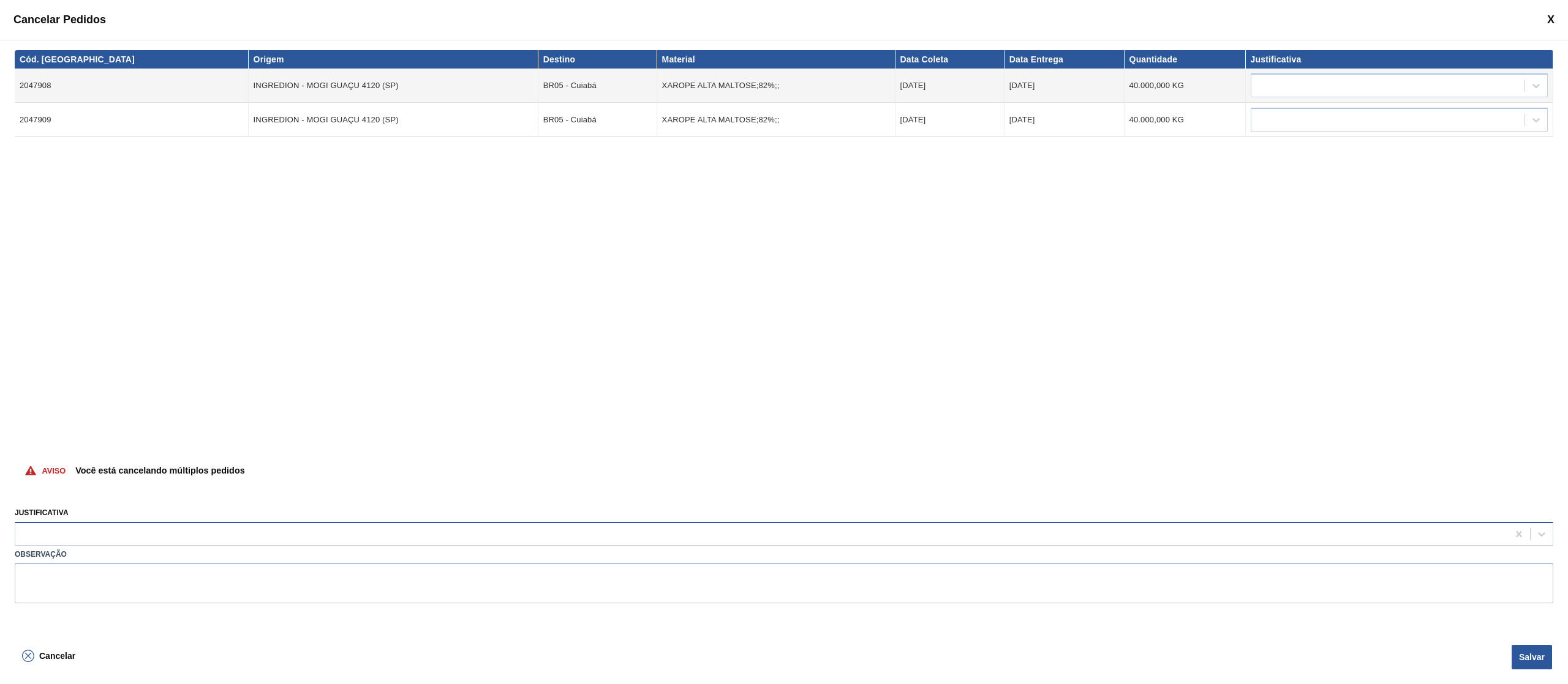
click at [184, 527] on div at bounding box center [761, 534] width 1492 height 18
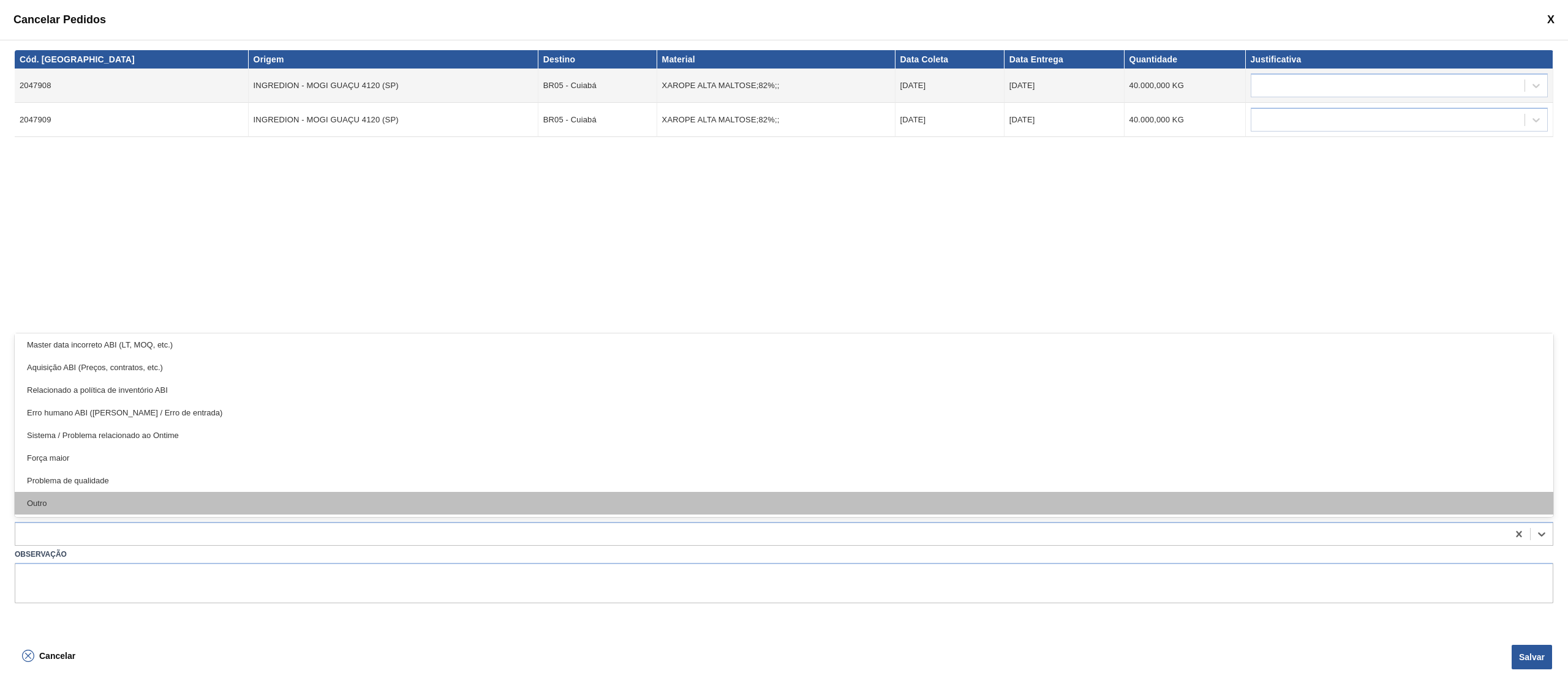
click at [150, 504] on div "Outro" at bounding box center [784, 503] width 1539 height 22
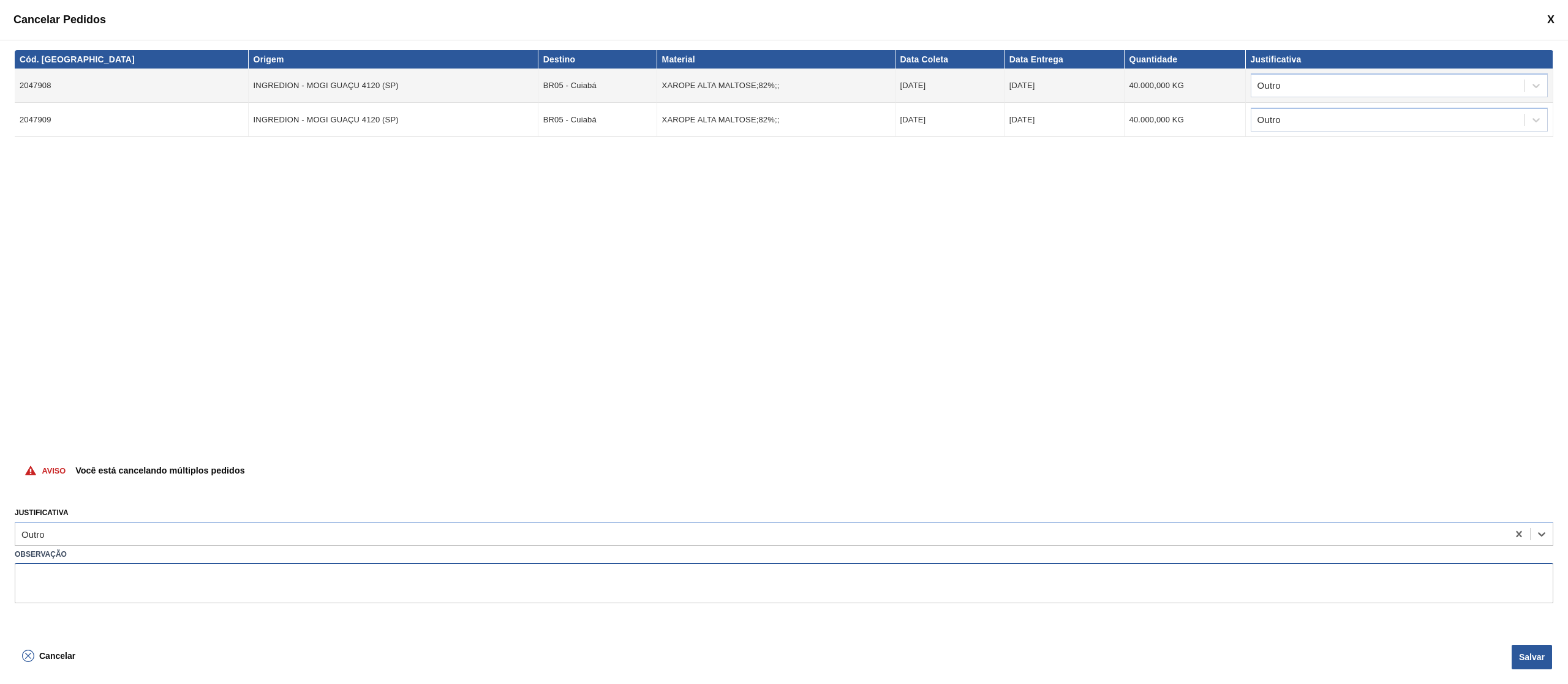
click at [141, 582] on textarea at bounding box center [784, 583] width 1539 height 40
type textarea "cancelar subida de volume errado"
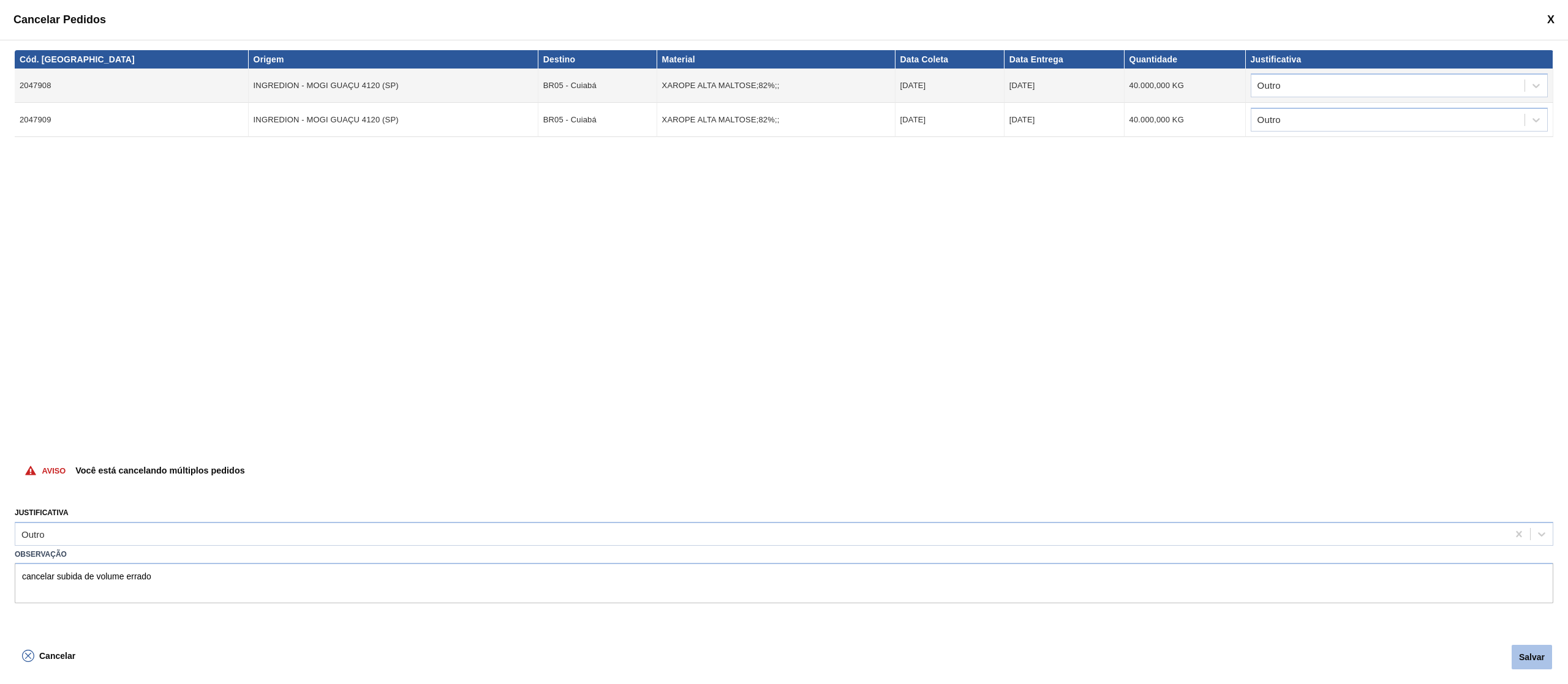
click at [1528, 654] on button "Salvar" at bounding box center [1532, 657] width 40 height 24
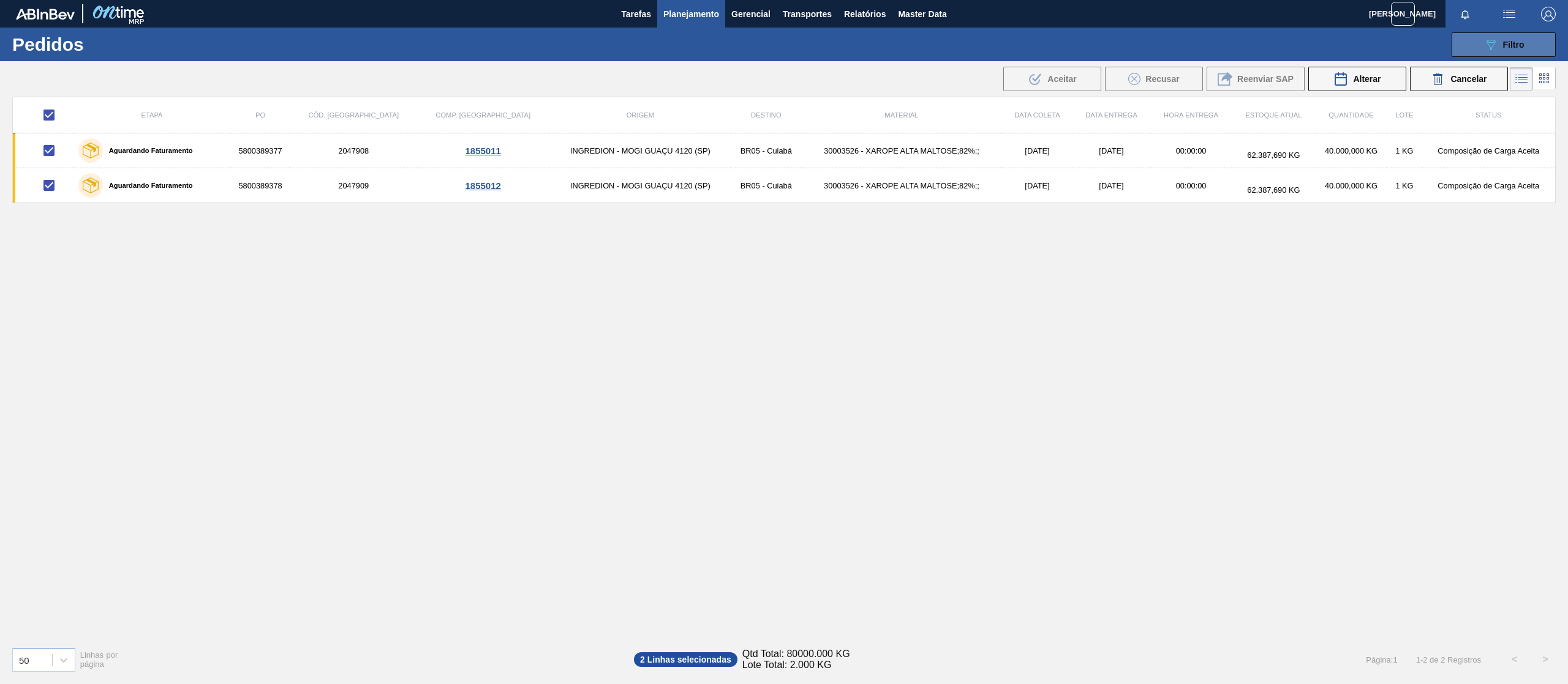
click at [1485, 46] on icon "089F7B8B-B2A5-4AFE-B5C0-19BA573D28AC" at bounding box center [1491, 44] width 15 height 15
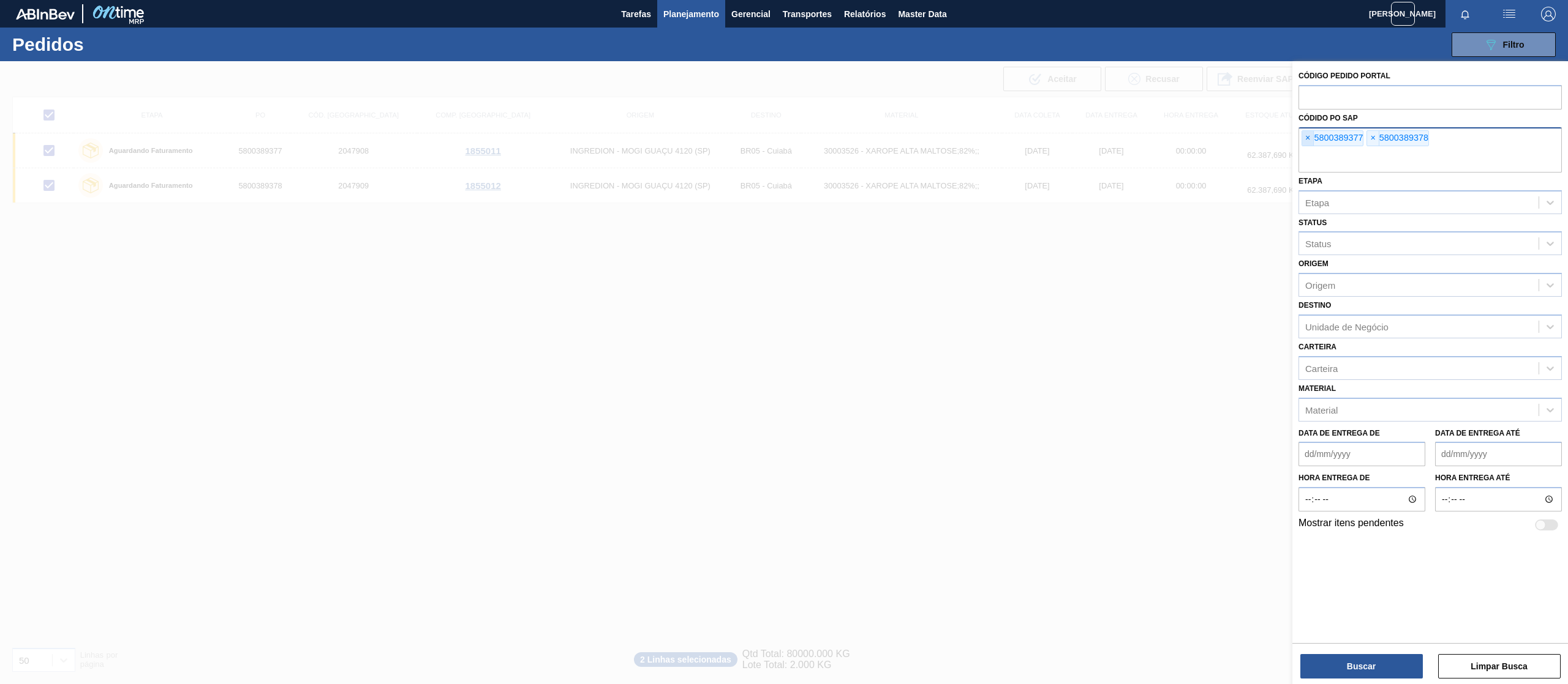
click at [1312, 138] on span "×" at bounding box center [1308, 138] width 12 height 15
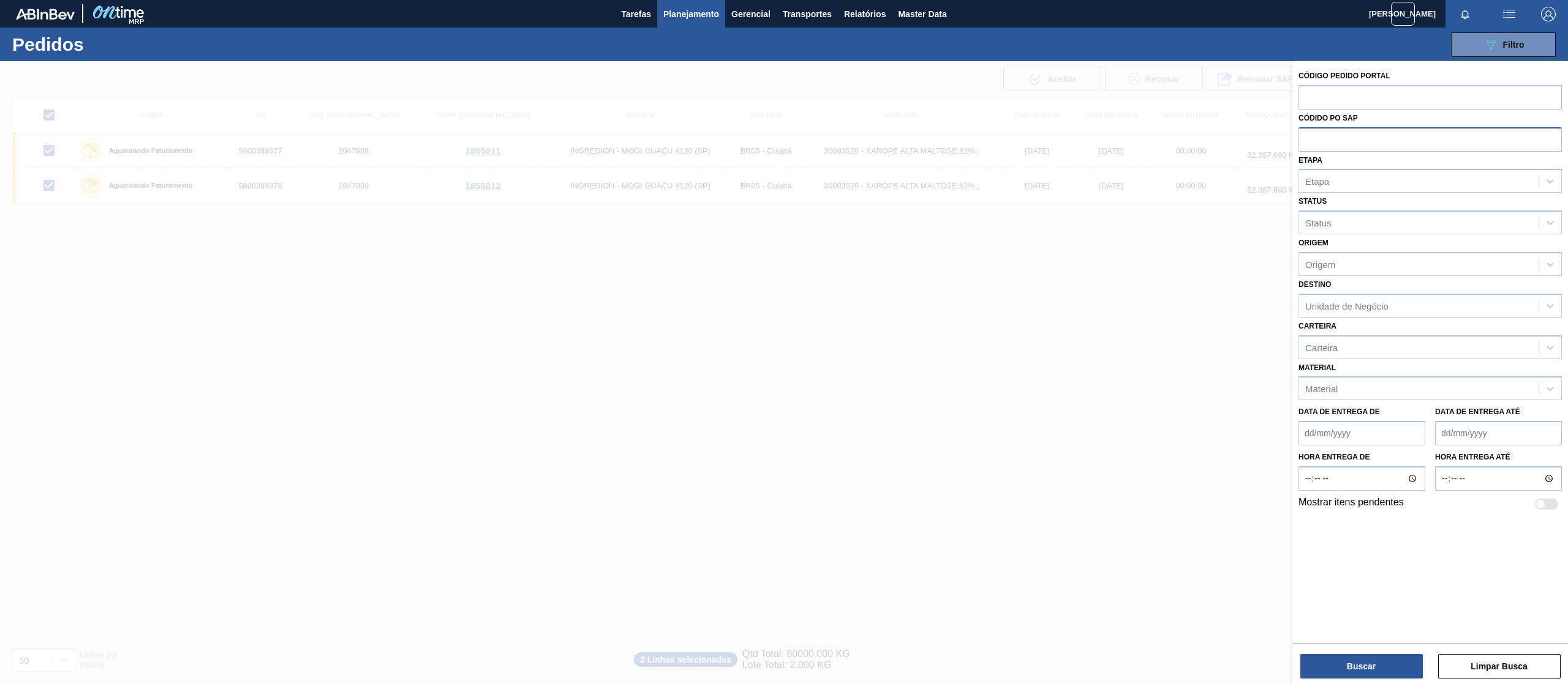
paste input "text"
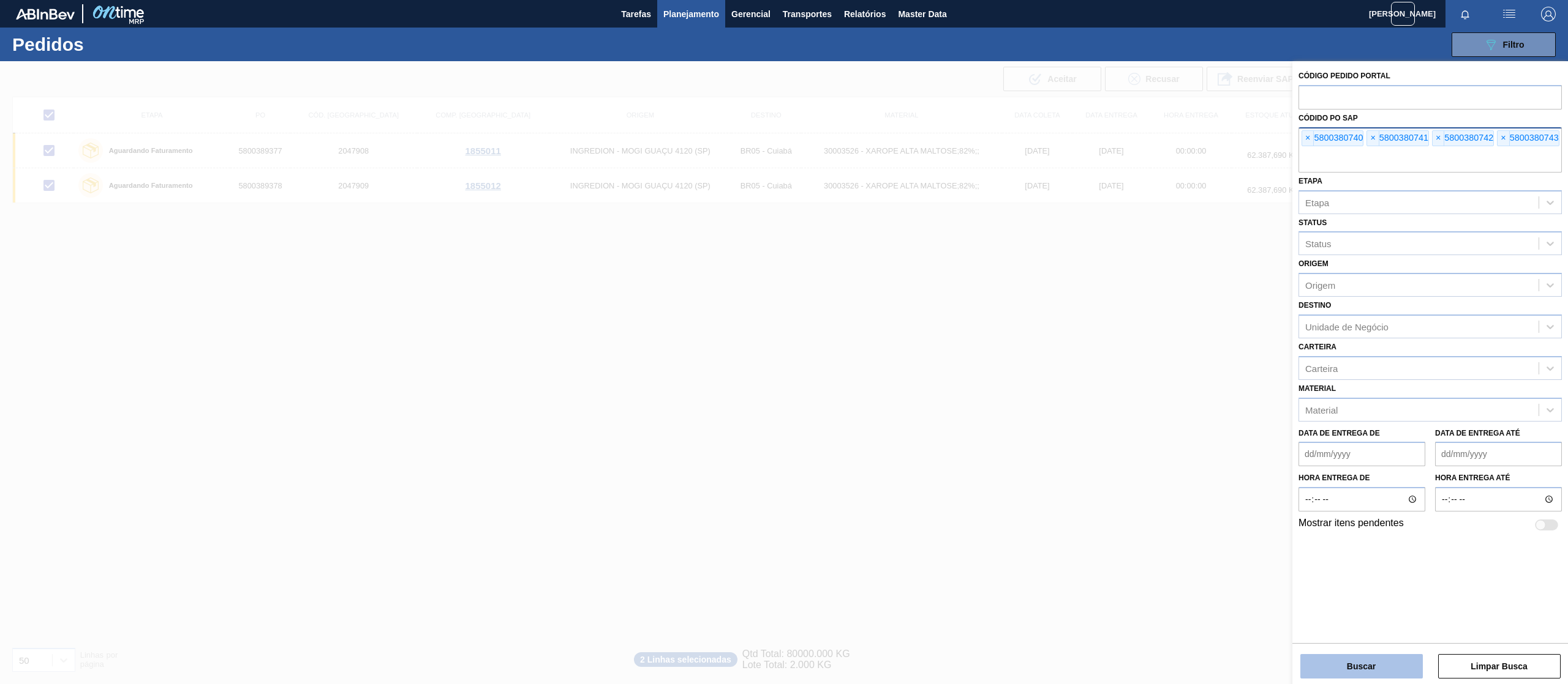
click at [1363, 673] on button "Buscar" at bounding box center [1361, 667] width 122 height 24
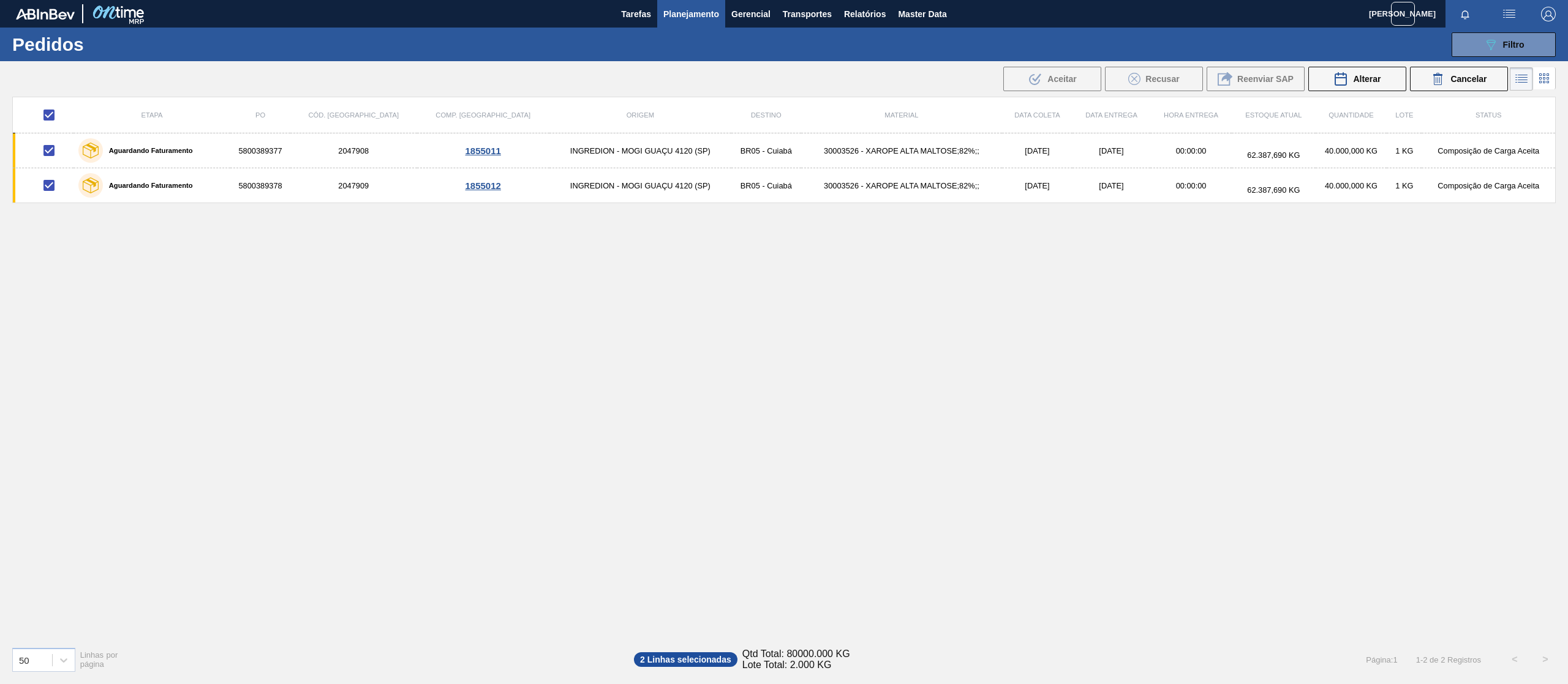
checkbox input "false"
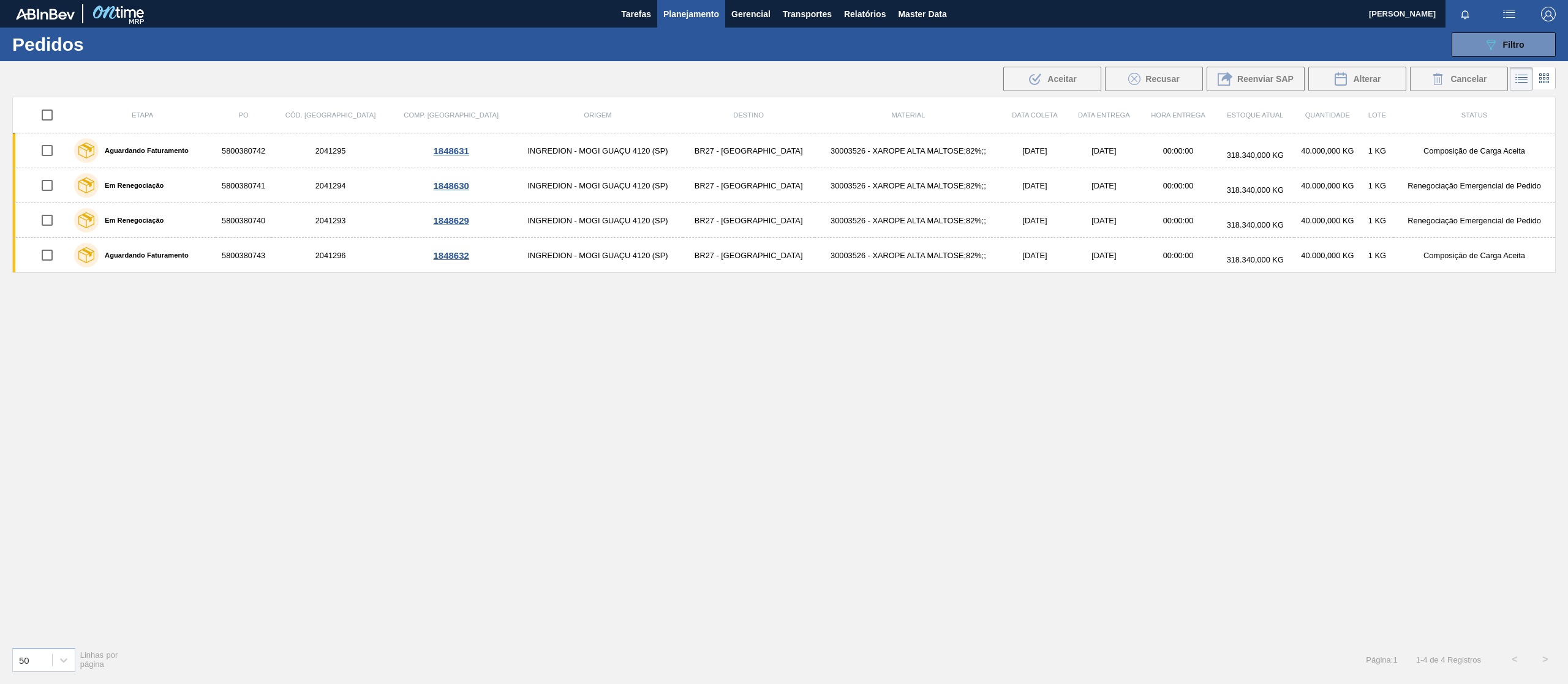
click at [52, 116] on input "checkbox" at bounding box center [47, 115] width 26 height 26
checkbox input "true"
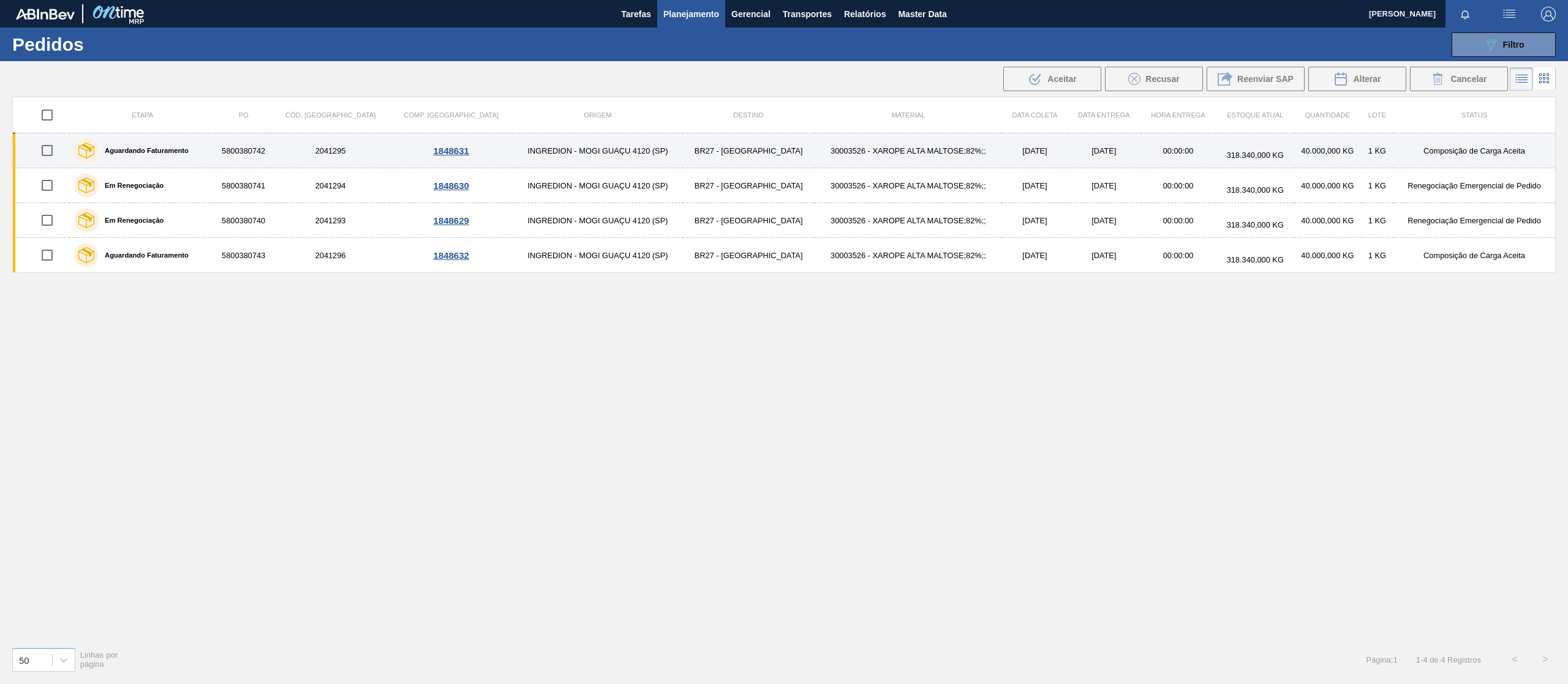
checkbox input "true"
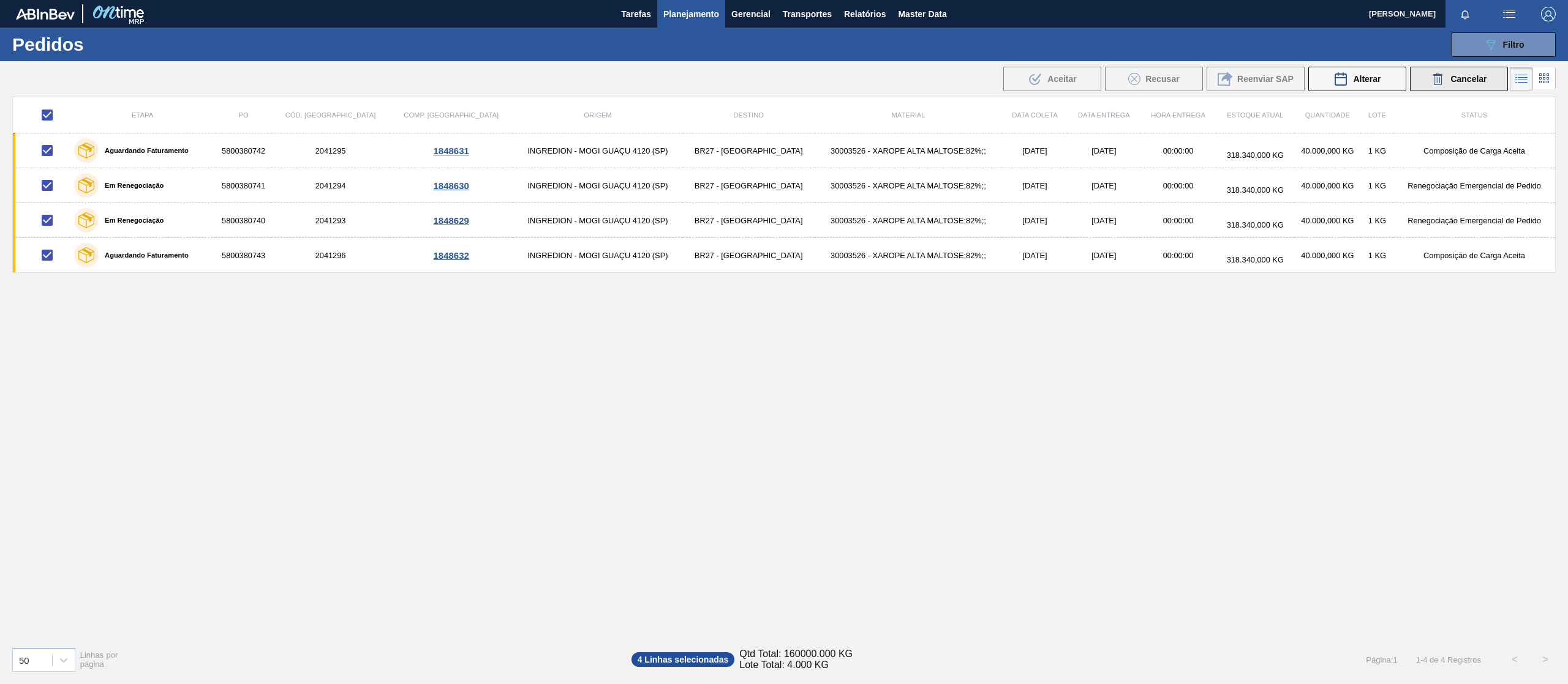
click at [1453, 76] on span "Cancelar" at bounding box center [1468, 79] width 36 height 10
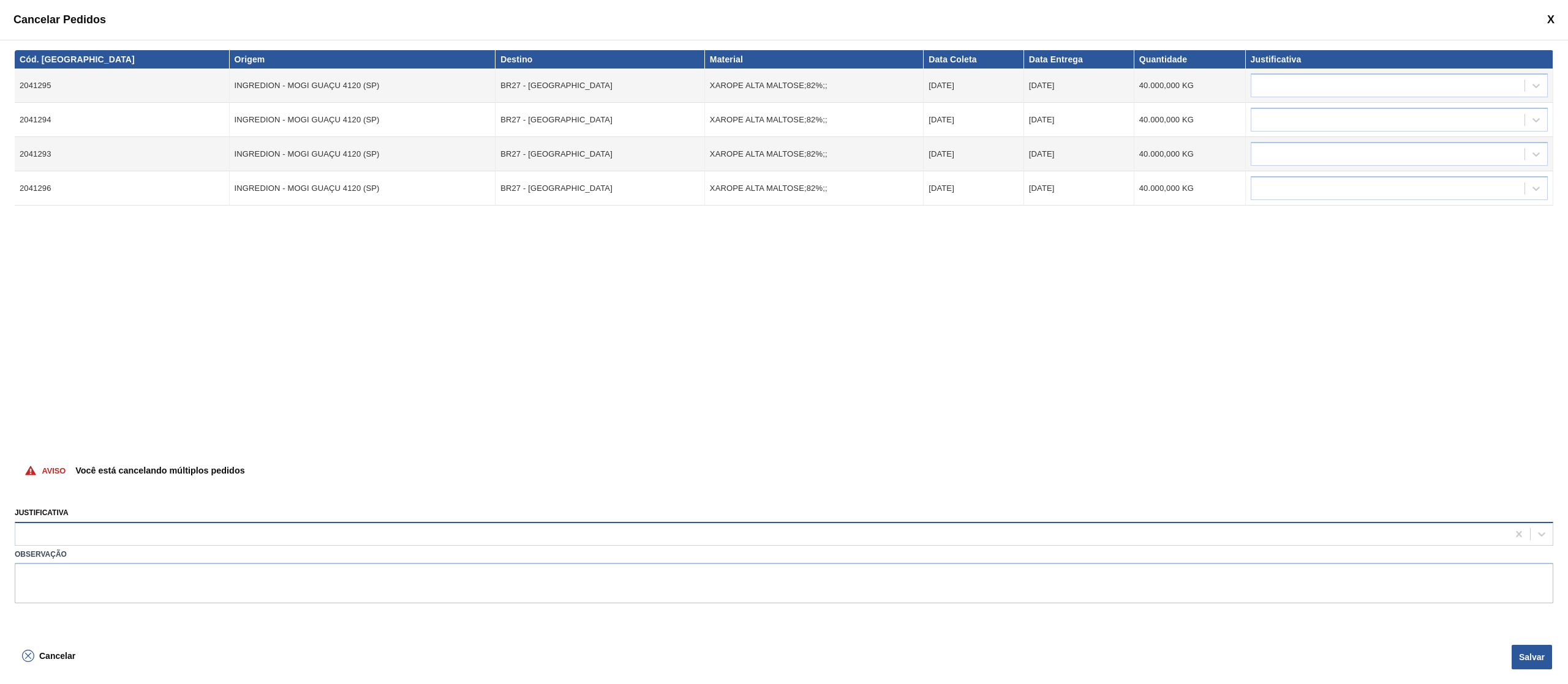
click at [119, 539] on div at bounding box center [761, 534] width 1492 height 18
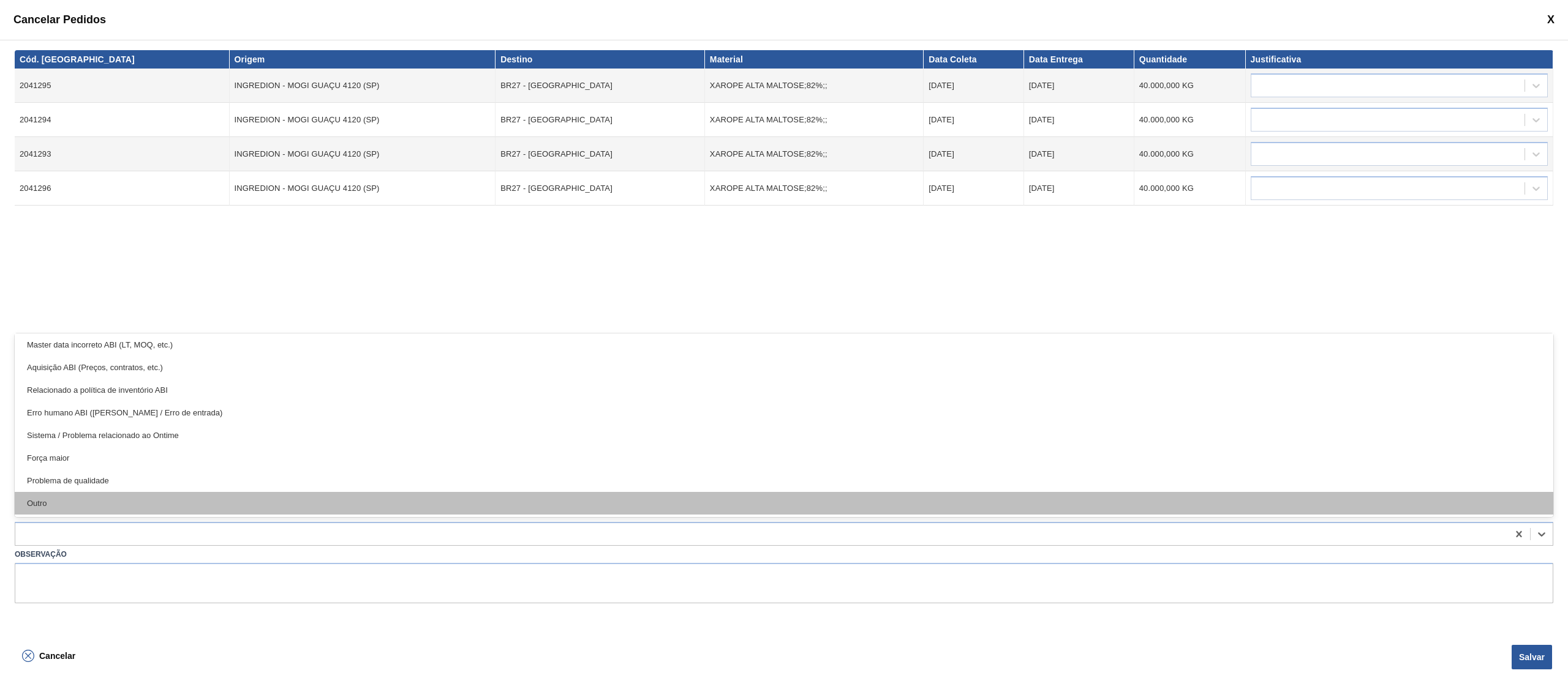
click at [117, 502] on div "Outro" at bounding box center [784, 503] width 1539 height 22
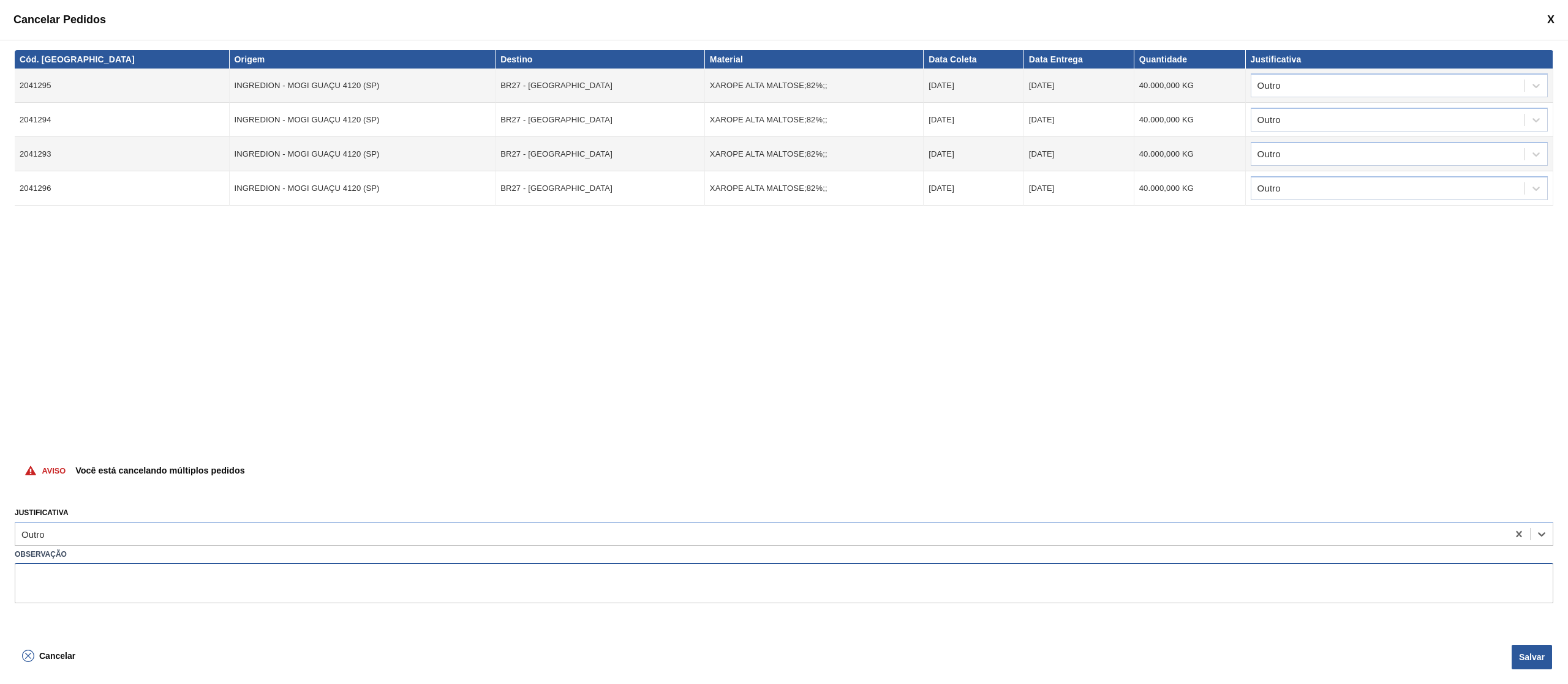
click at [128, 573] on textarea at bounding box center [784, 583] width 1539 height 40
type textarea "subida de volume errada"
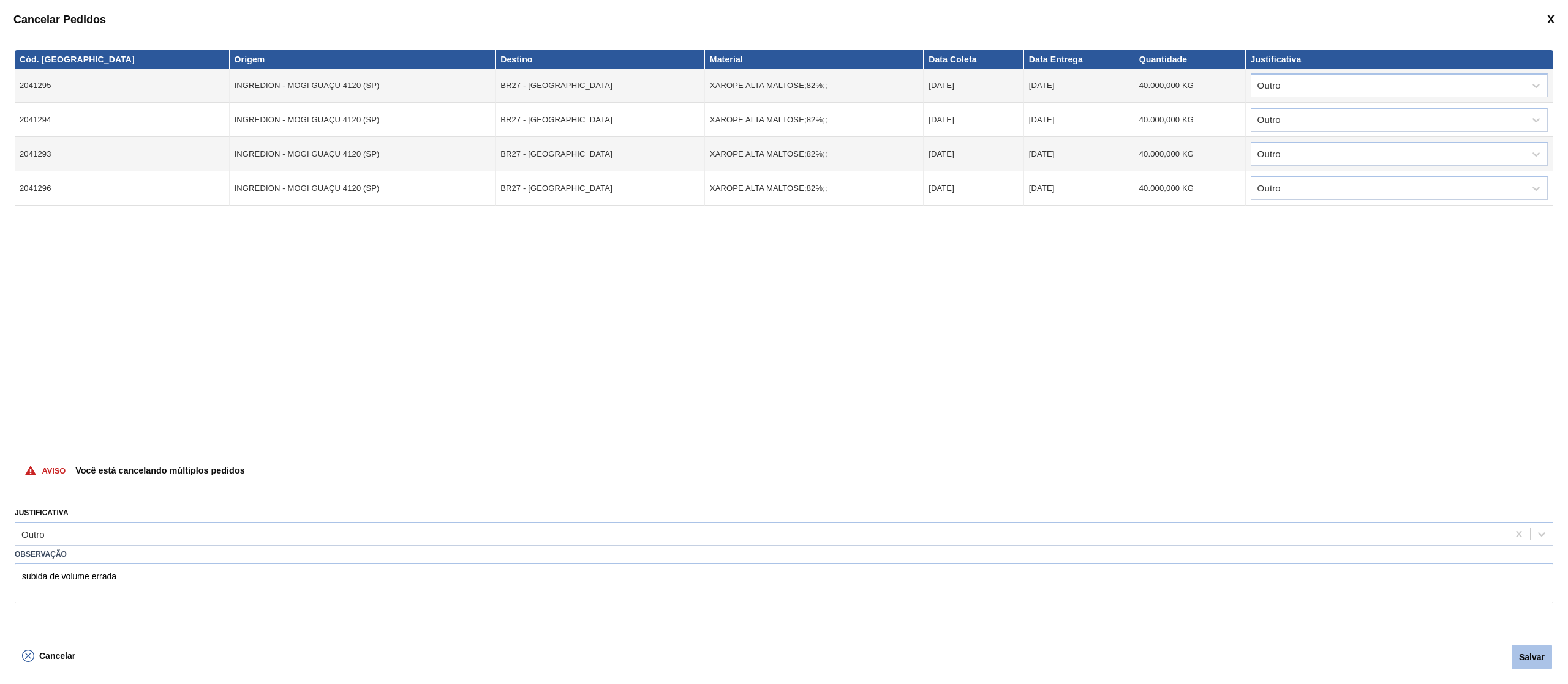
click at [1524, 663] on button "Salvar" at bounding box center [1532, 657] width 40 height 24
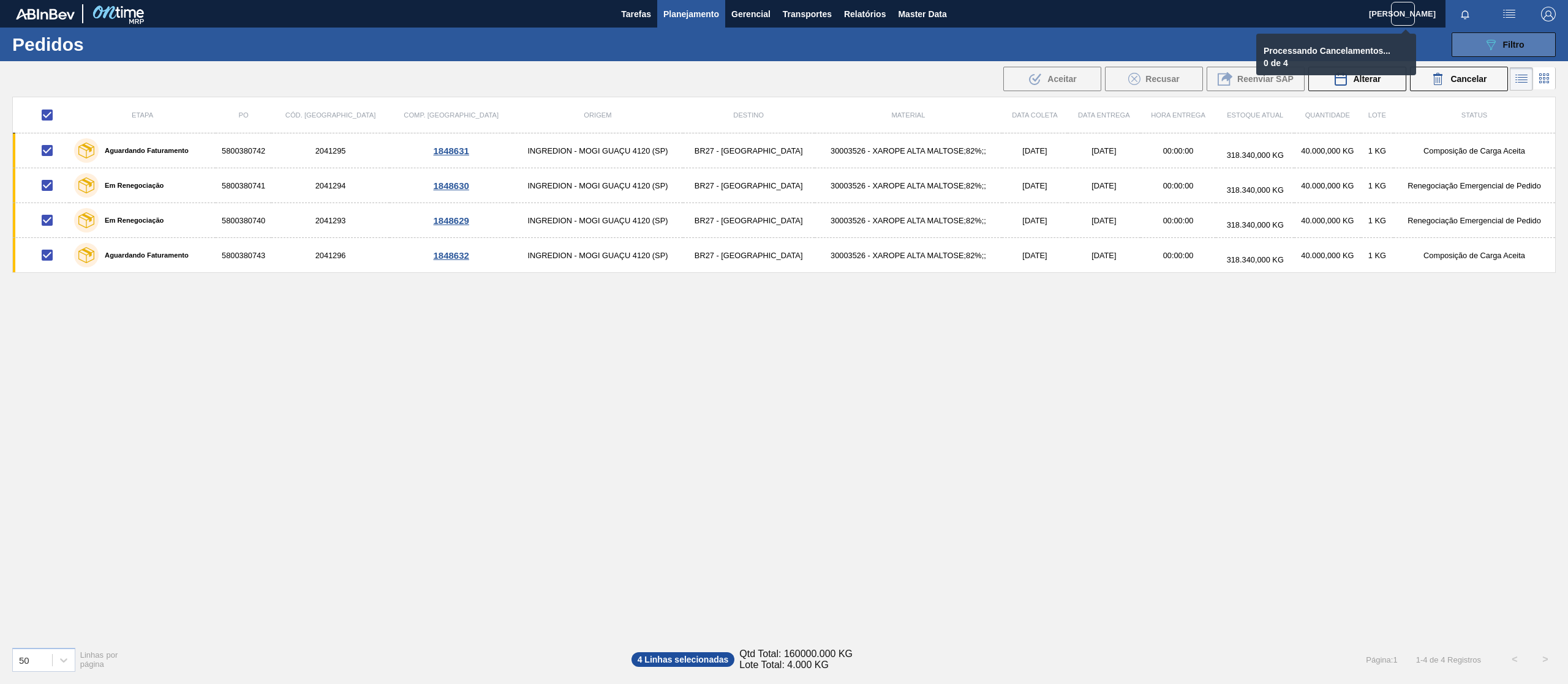
click at [1513, 40] on span "Filtro" at bounding box center [1514, 44] width 21 height 10
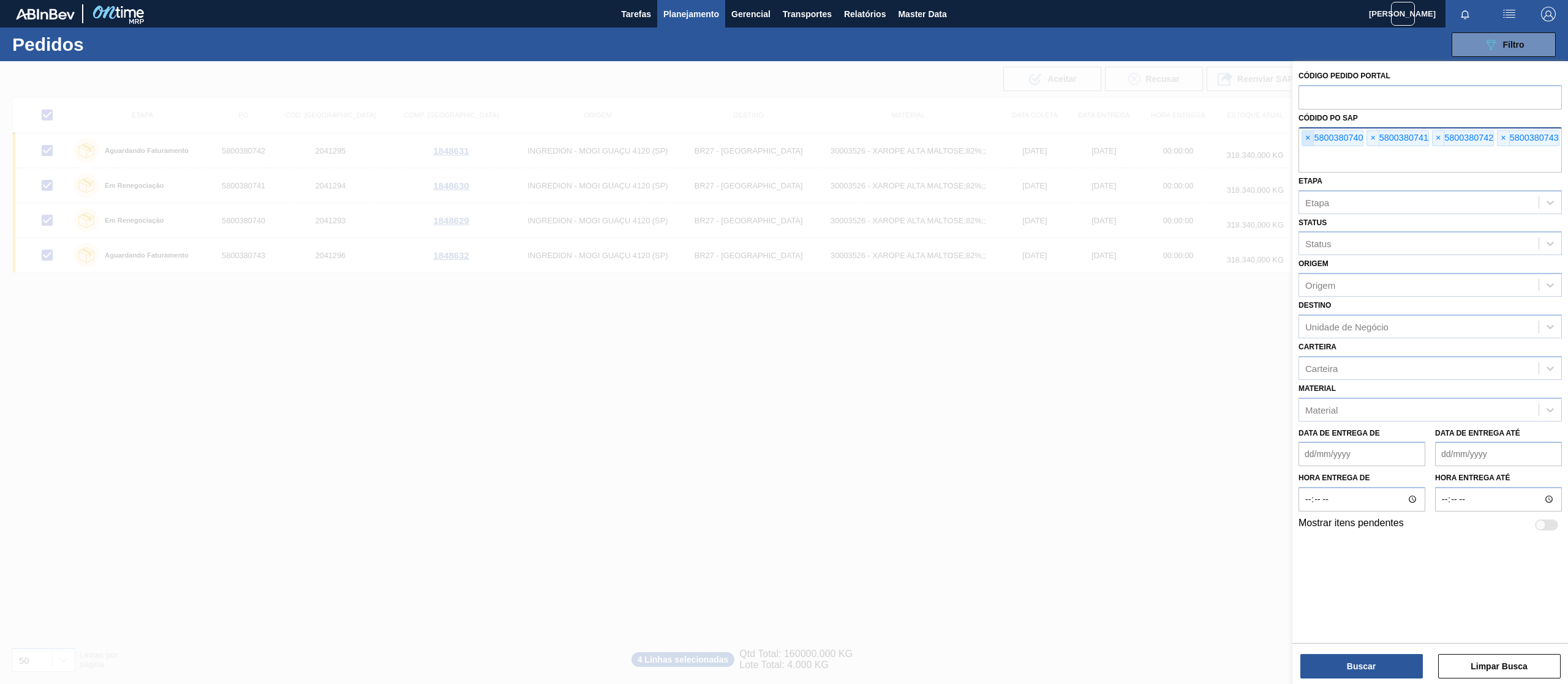
click at [1306, 134] on span "×" at bounding box center [1308, 138] width 12 height 15
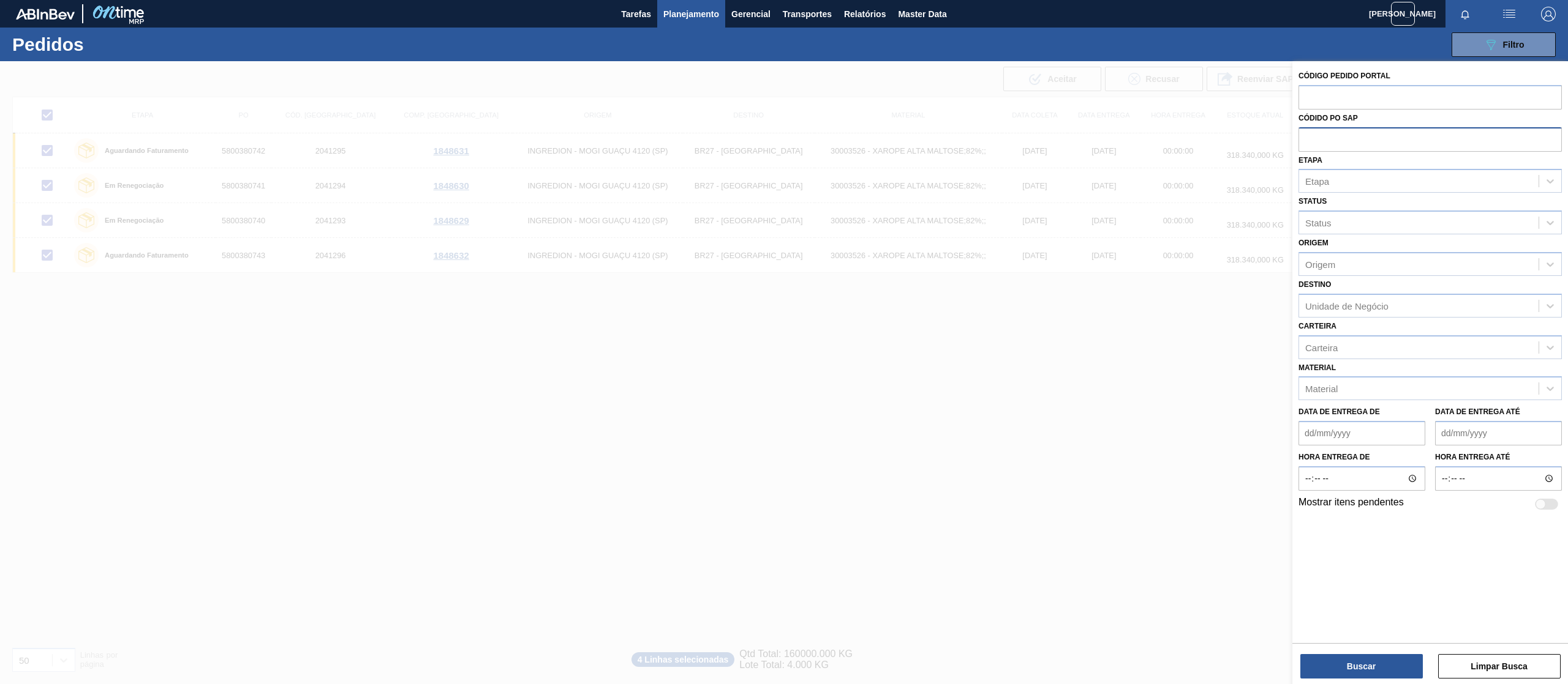
click at [1306, 134] on input "text" at bounding box center [1430, 139] width 263 height 23
paste input "5800389398"
type input "5800389398"
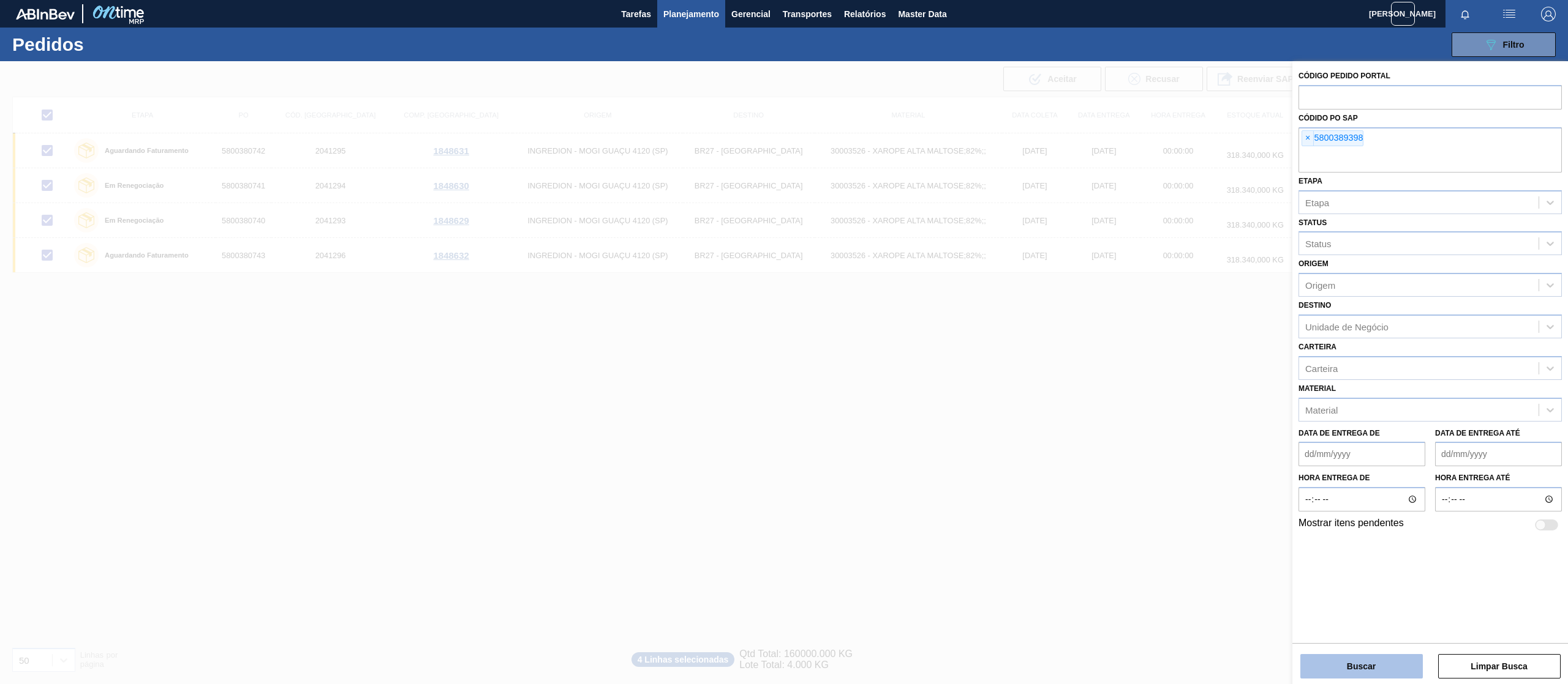
click at [1335, 668] on button "Buscar" at bounding box center [1361, 667] width 122 height 24
checkbox input "false"
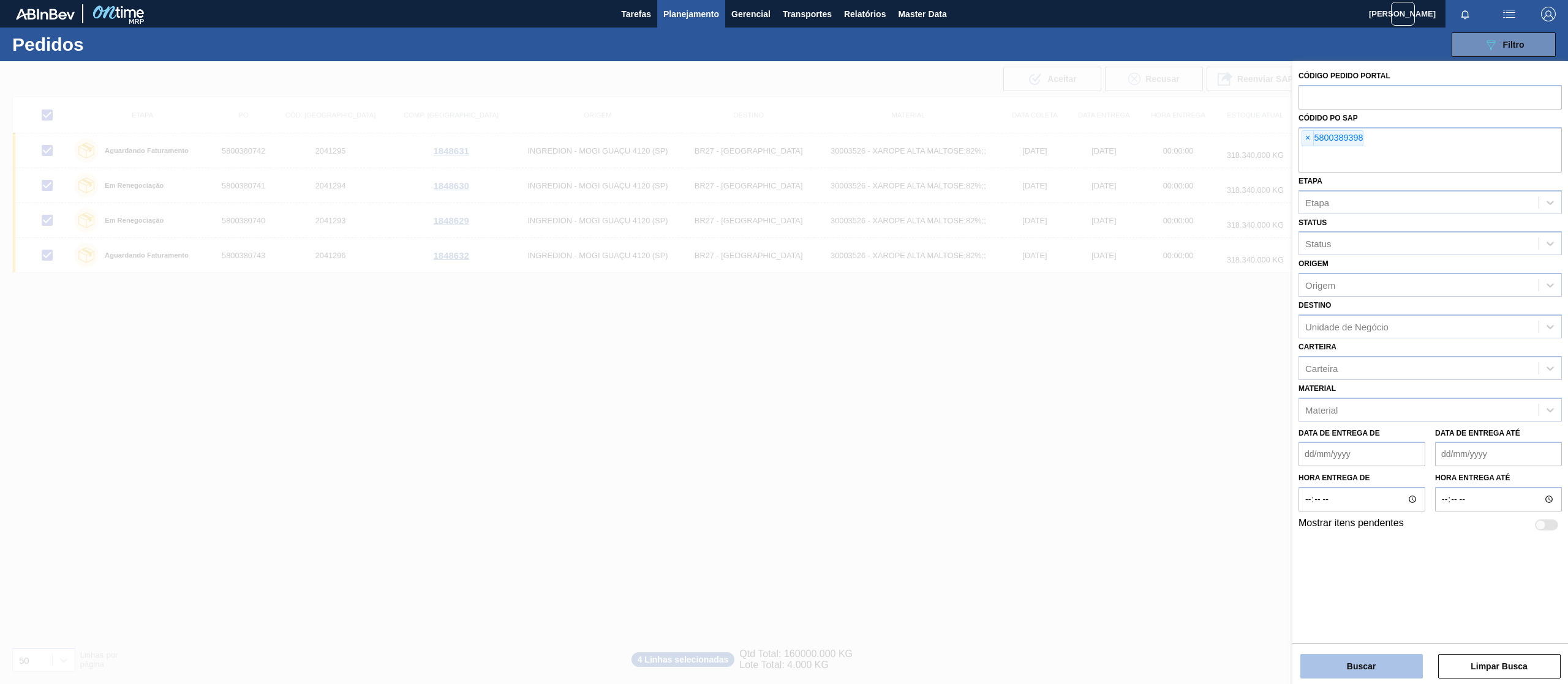
checkbox input "false"
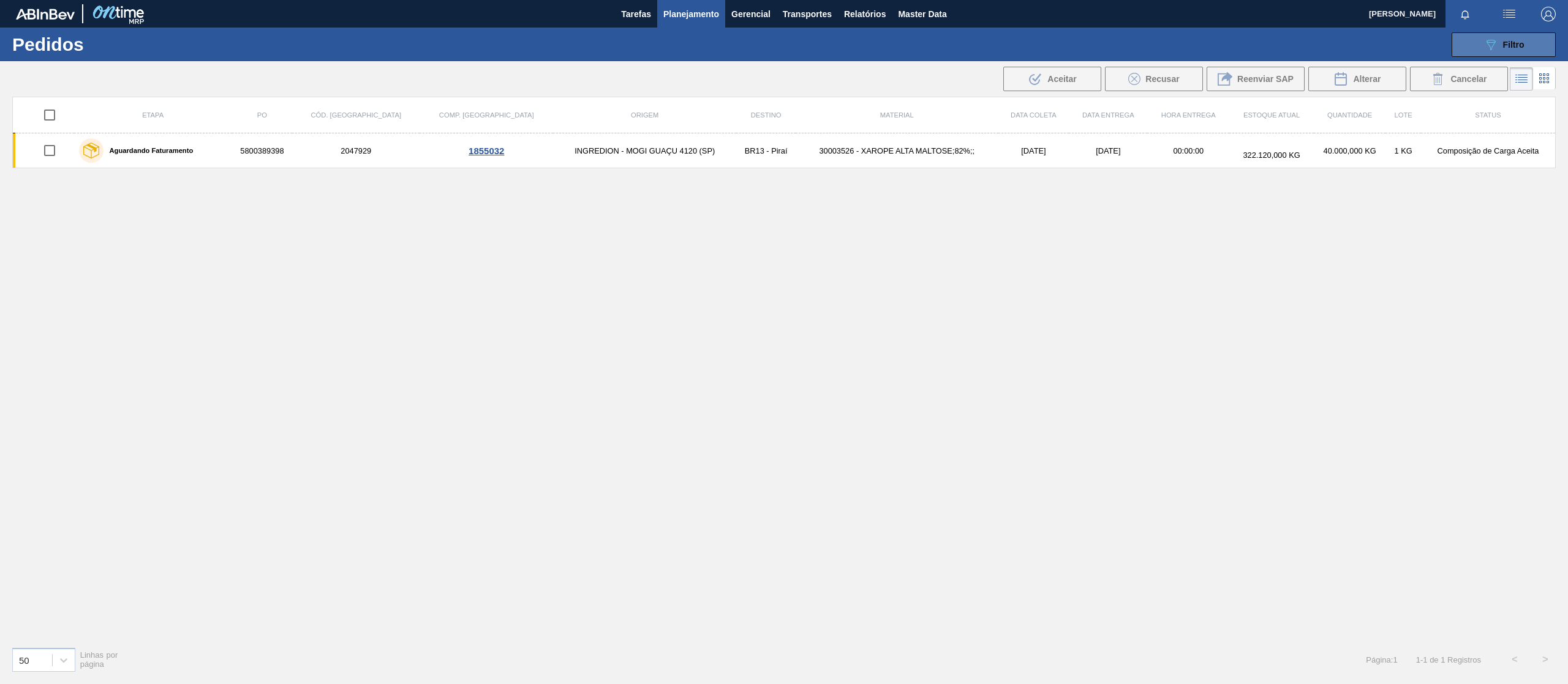
click at [1503, 45] on span "Filtro" at bounding box center [1514, 44] width 21 height 10
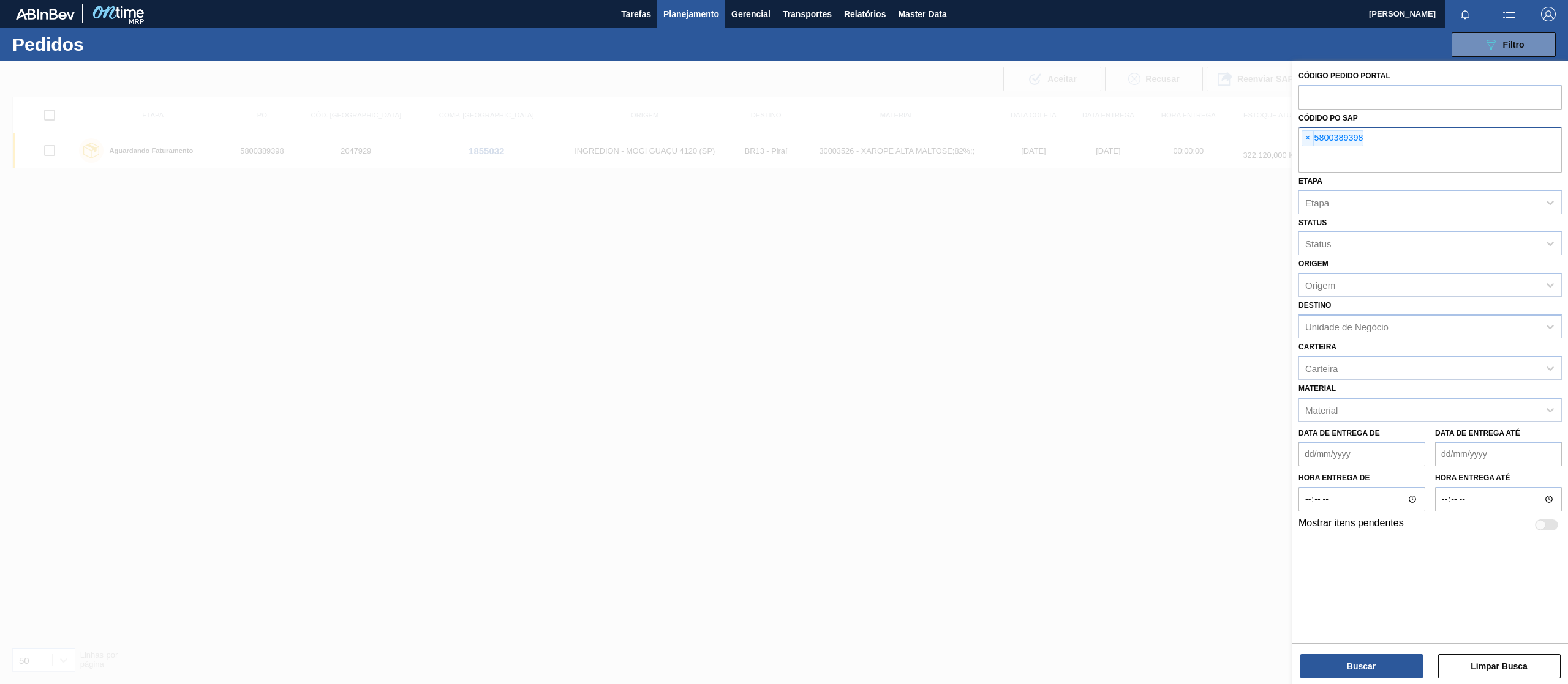
click at [1400, 130] on div "× 5800389398" at bounding box center [1430, 150] width 263 height 45
paste input "5800380782"
type input "5800380782"
click at [1355, 660] on button "Buscar" at bounding box center [1361, 667] width 122 height 24
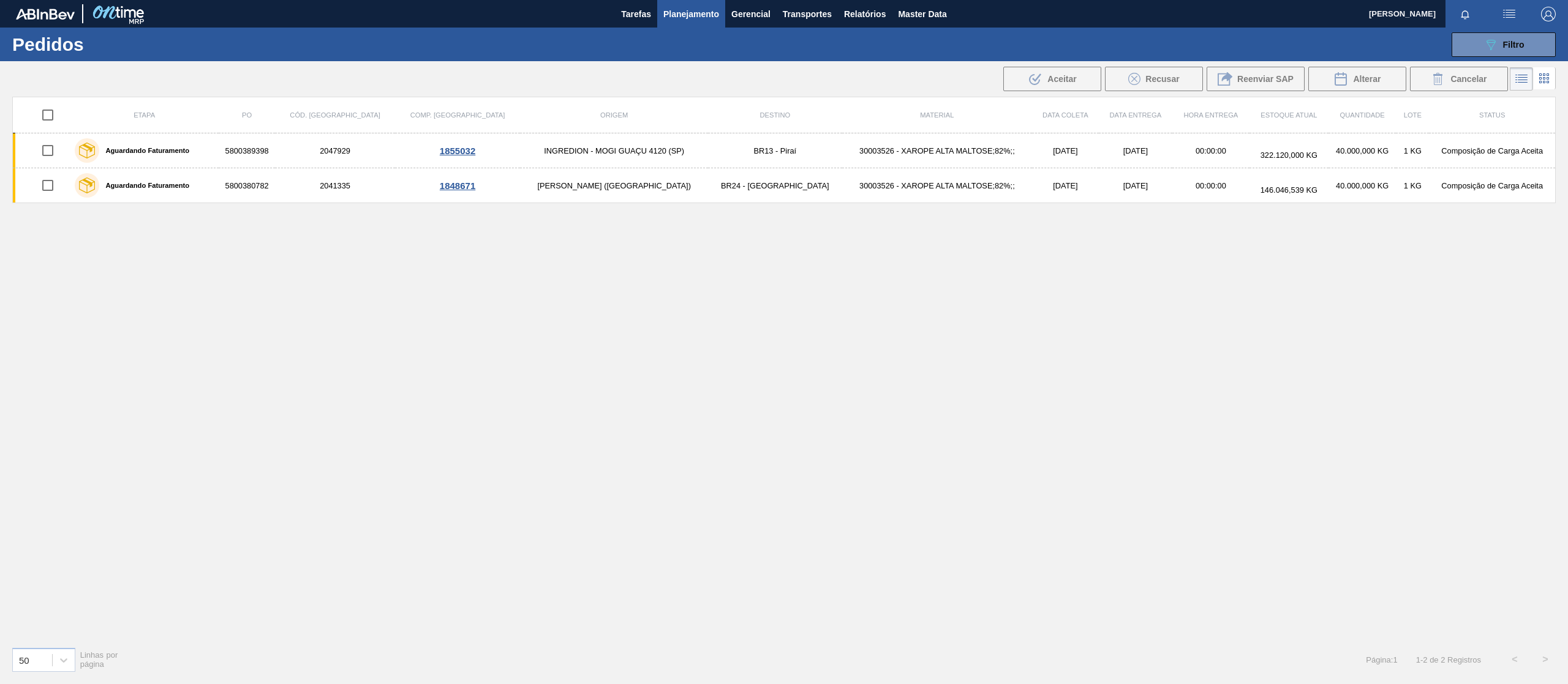
click at [51, 112] on input "checkbox" at bounding box center [48, 115] width 26 height 26
checkbox input "true"
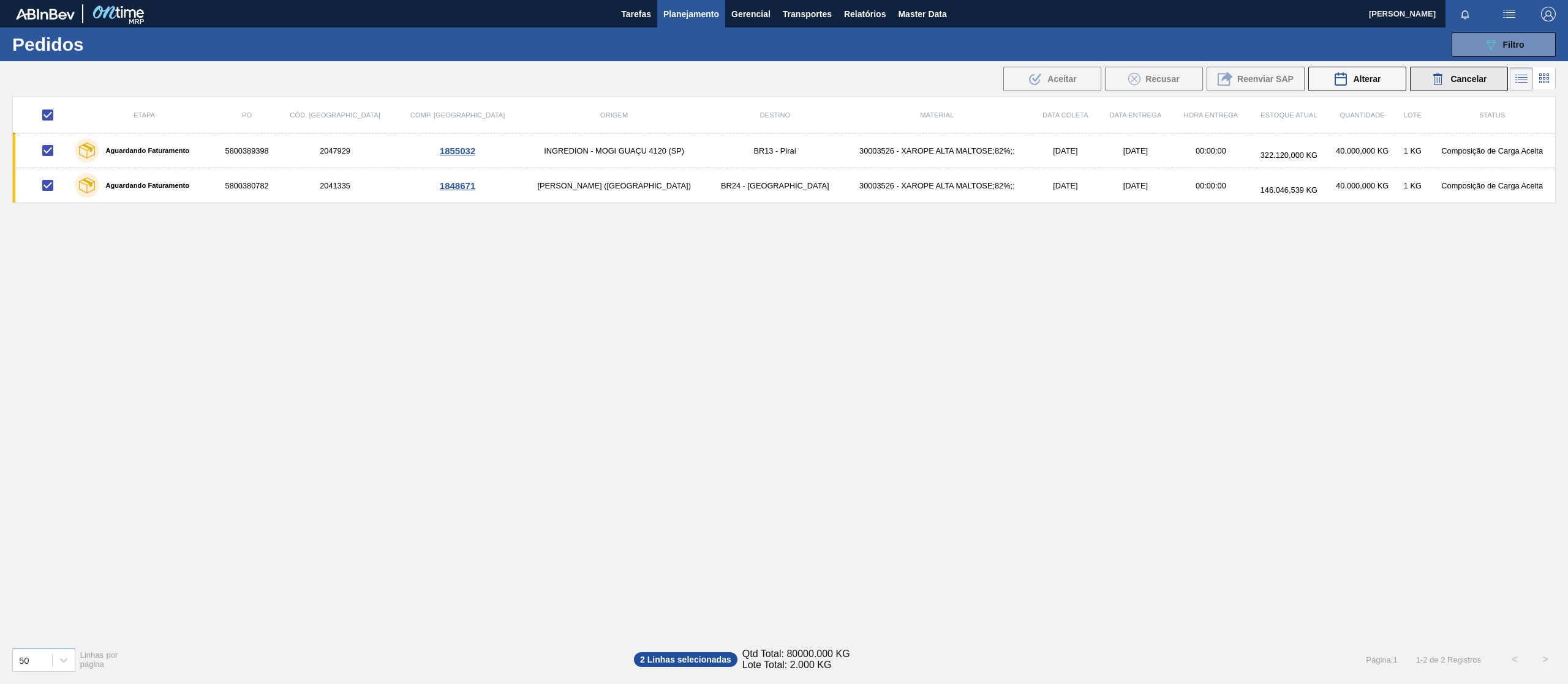
click at [1439, 80] on icon at bounding box center [1438, 79] width 15 height 15
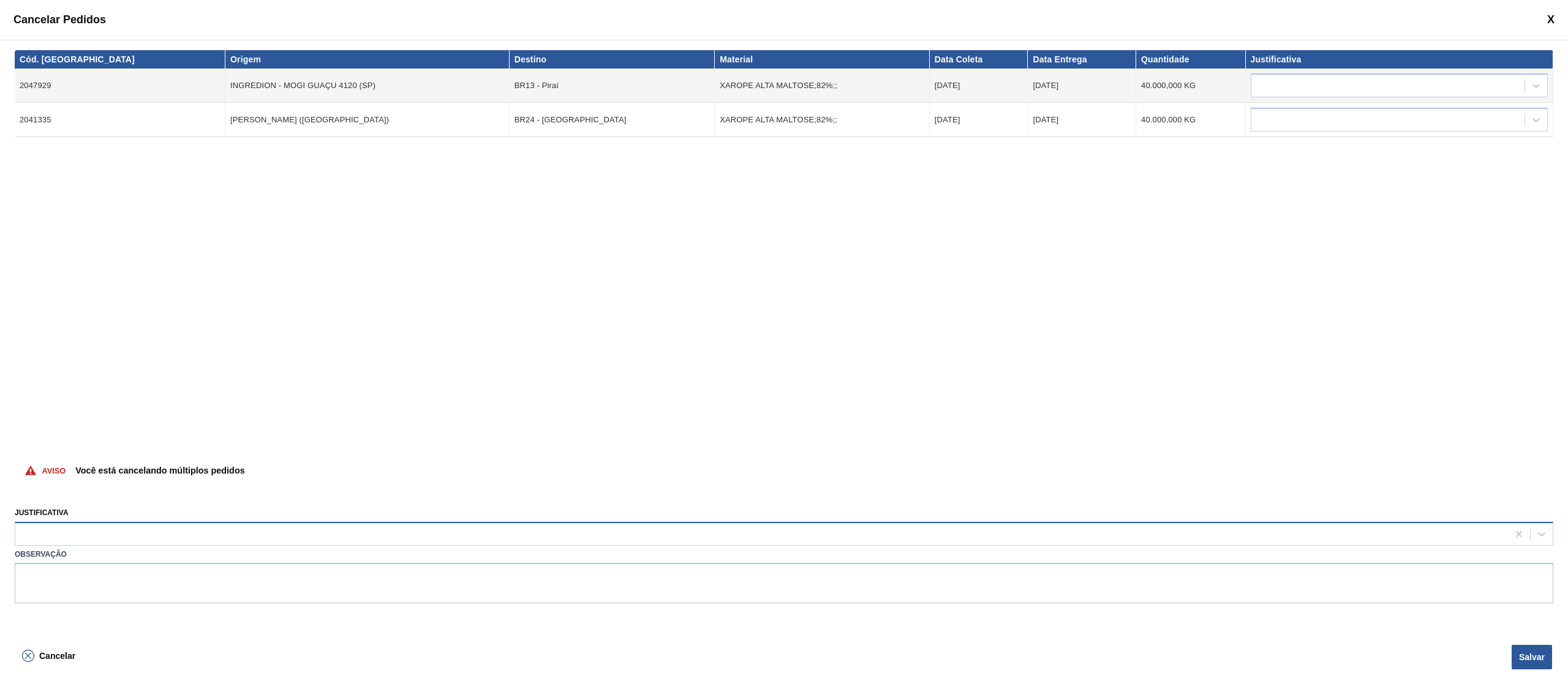
click at [259, 545] on div at bounding box center [784, 534] width 1539 height 24
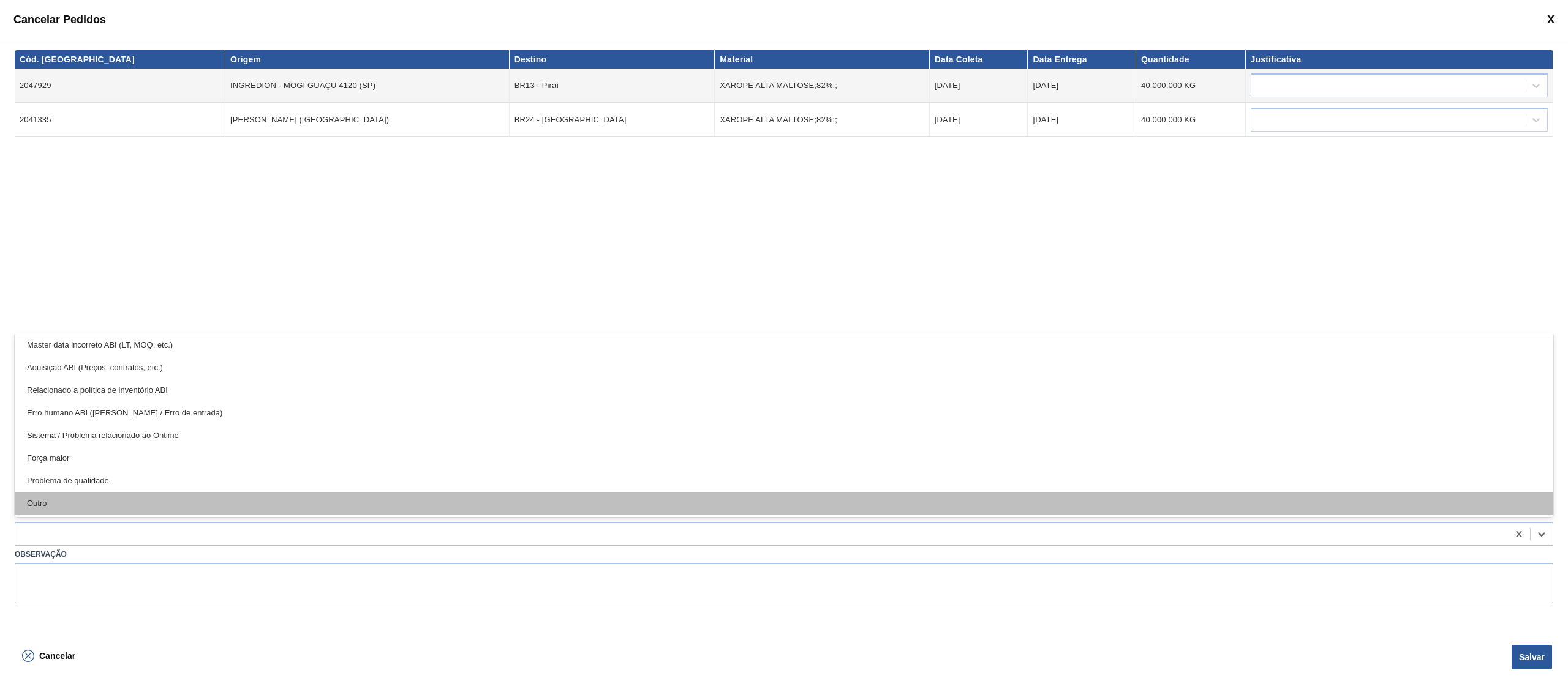
click at [241, 507] on div "Outro" at bounding box center [784, 503] width 1539 height 22
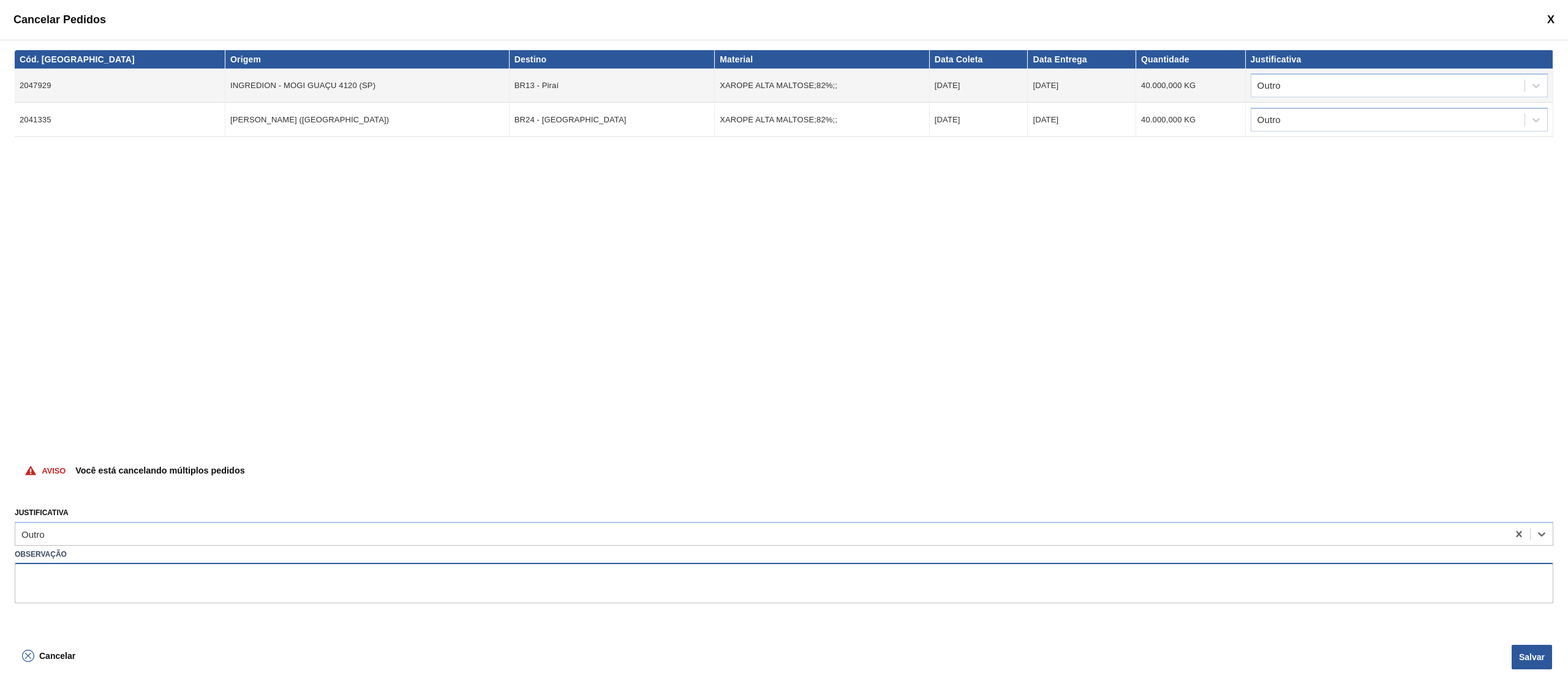
click at [212, 592] on textarea at bounding box center [784, 583] width 1539 height 40
type textarea "subida errada portal"
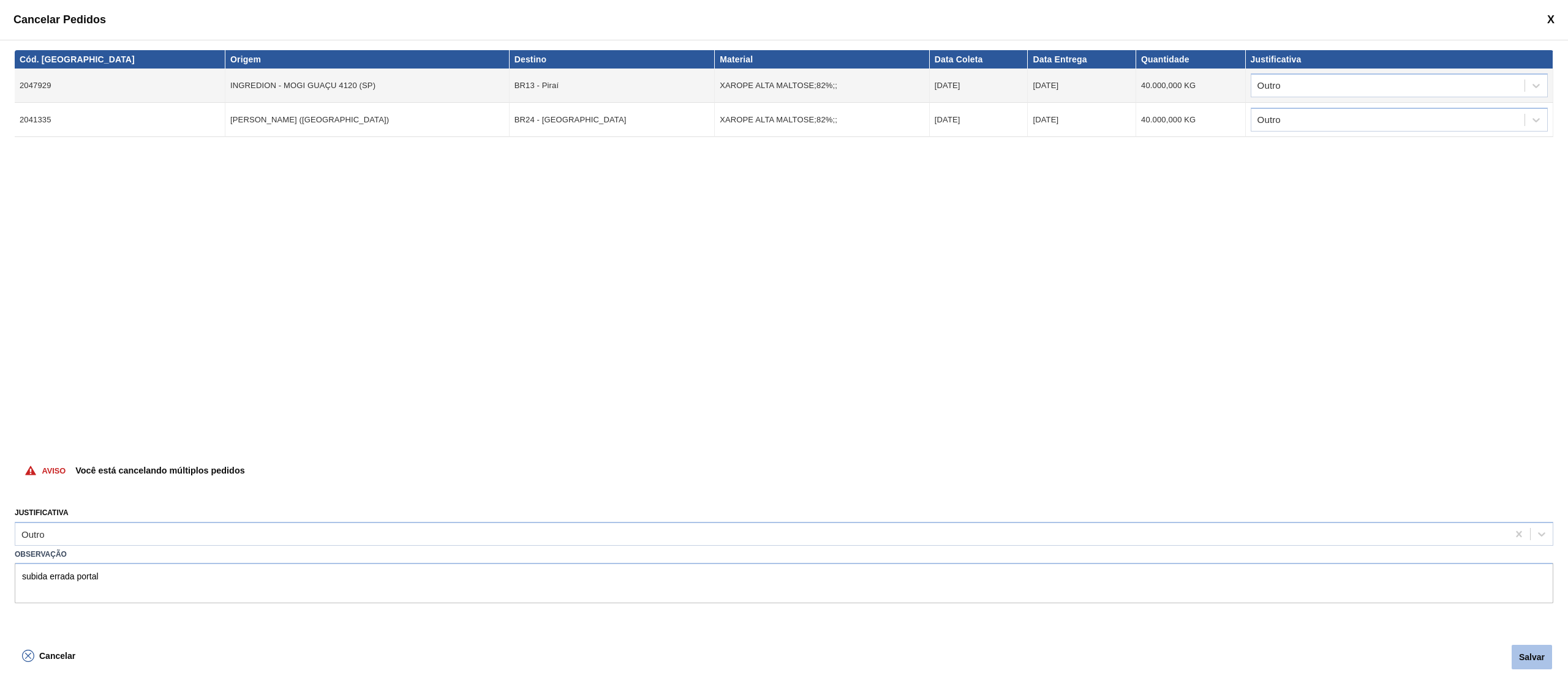
click at [1524, 649] on button "Salvar" at bounding box center [1532, 657] width 40 height 24
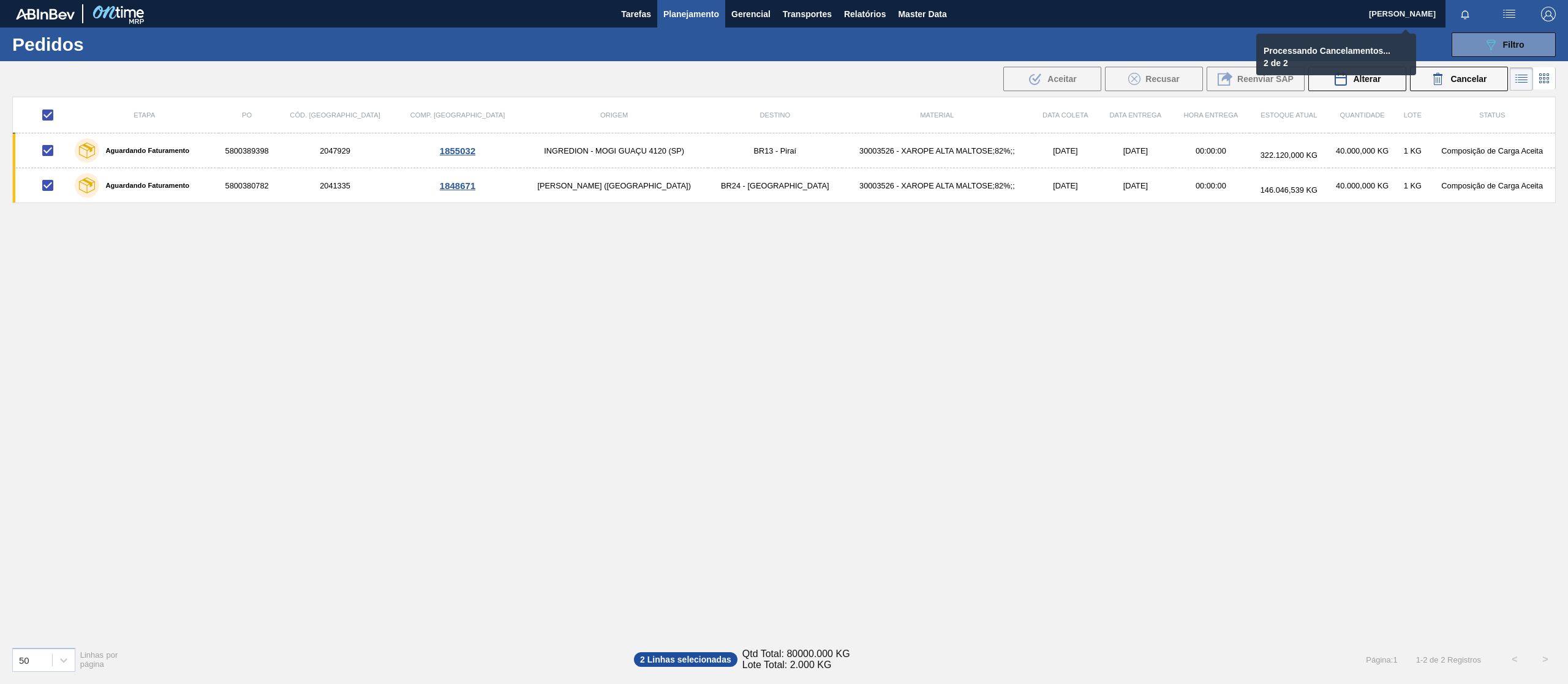
checkbox input "false"
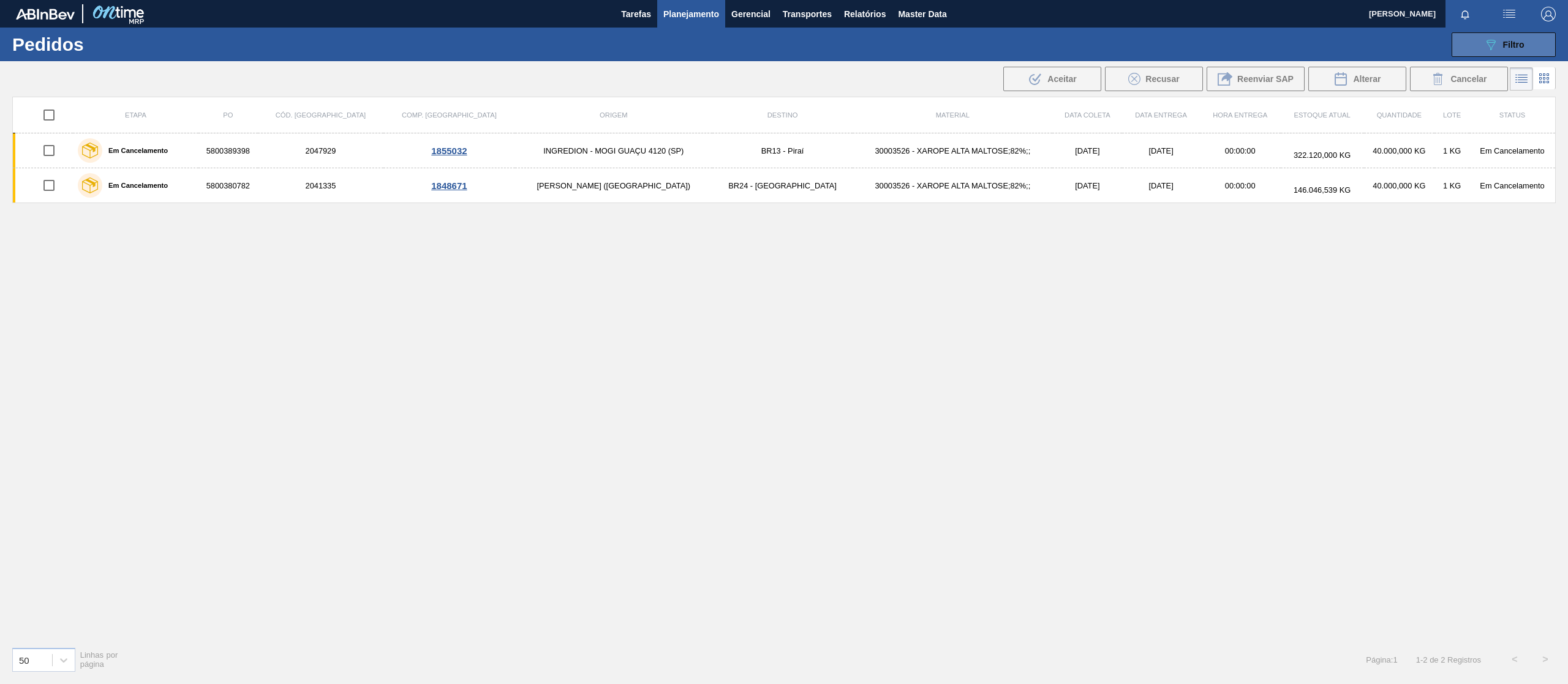
click at [1486, 47] on icon "089F7B8B-B2A5-4AFE-B5C0-19BA573D28AC" at bounding box center [1491, 44] width 15 height 15
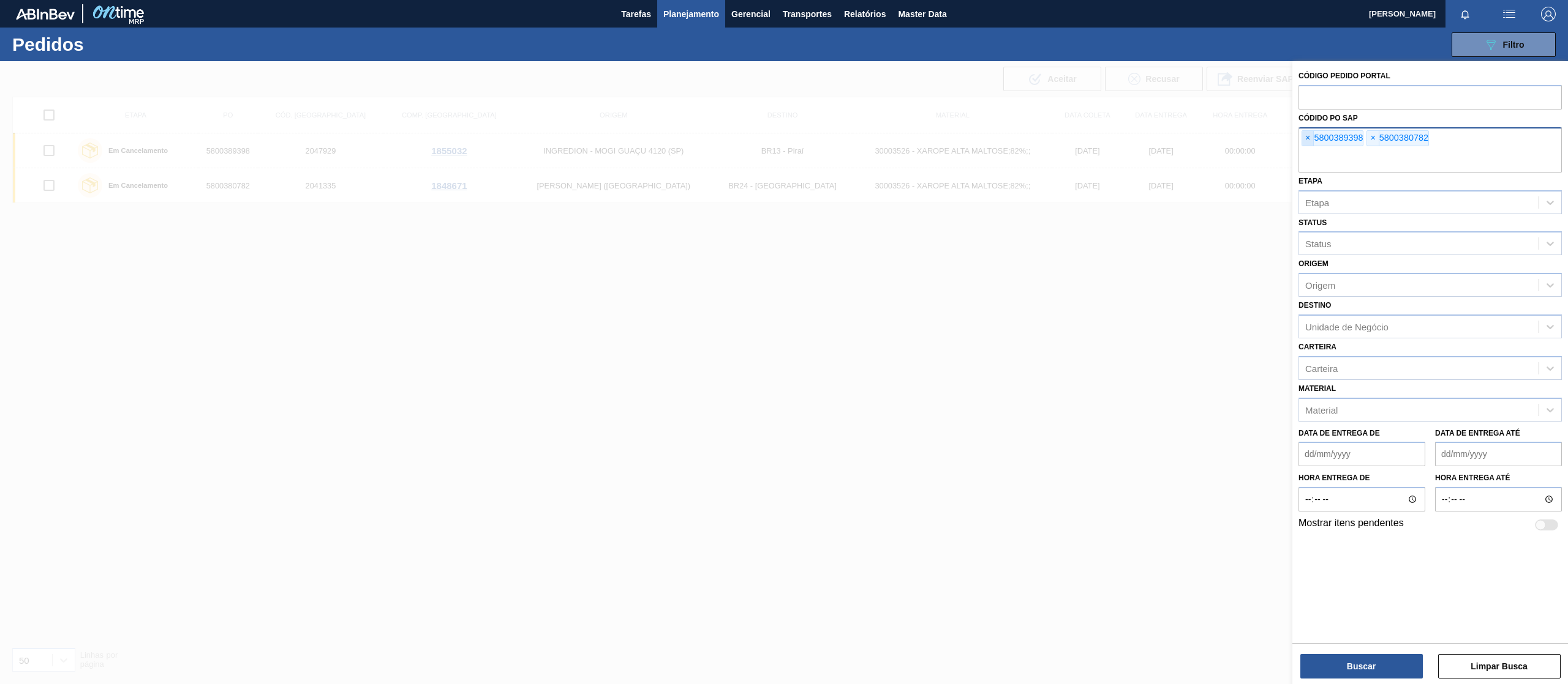
click at [1311, 138] on span "×" at bounding box center [1308, 138] width 12 height 15
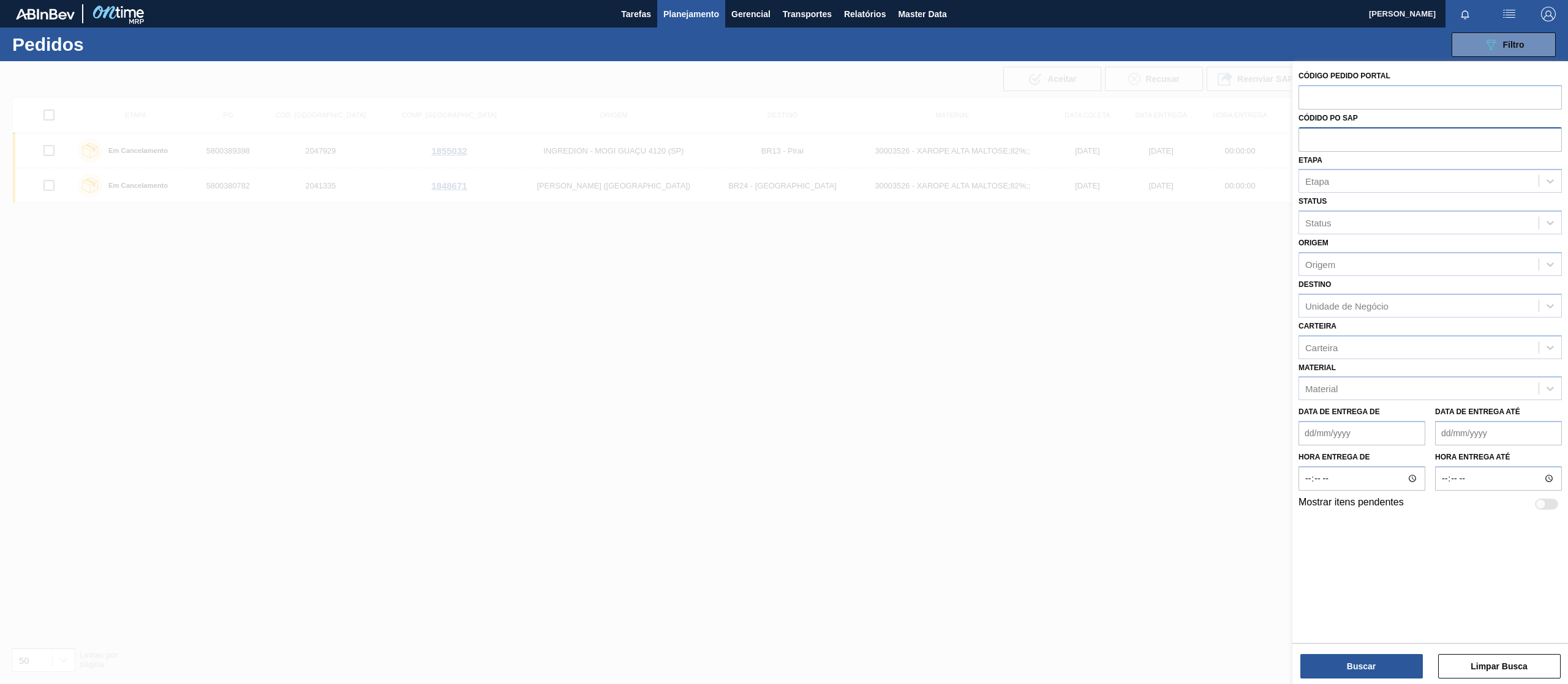
paste input "text"
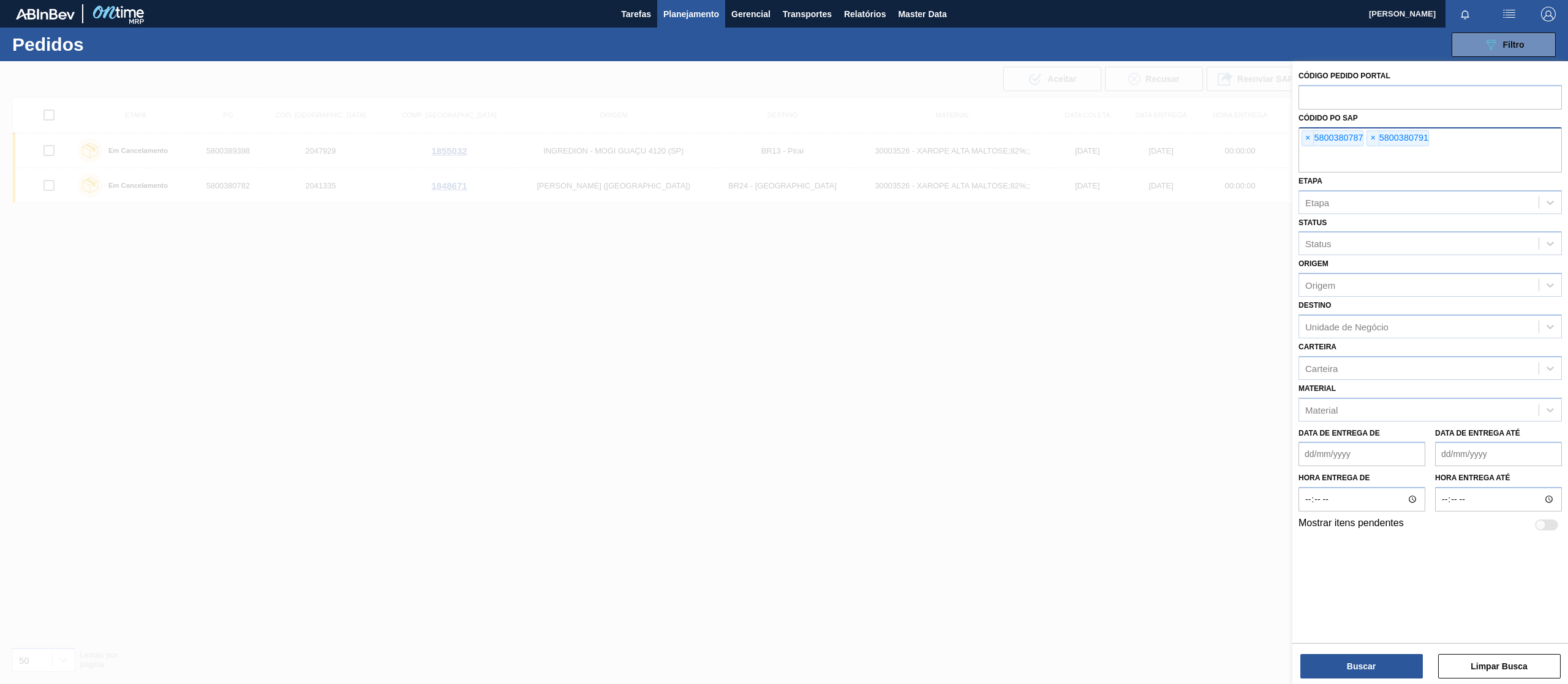
paste input "5800389379"
type input "5800389379"
click at [1352, 661] on button "Buscar" at bounding box center [1361, 667] width 122 height 24
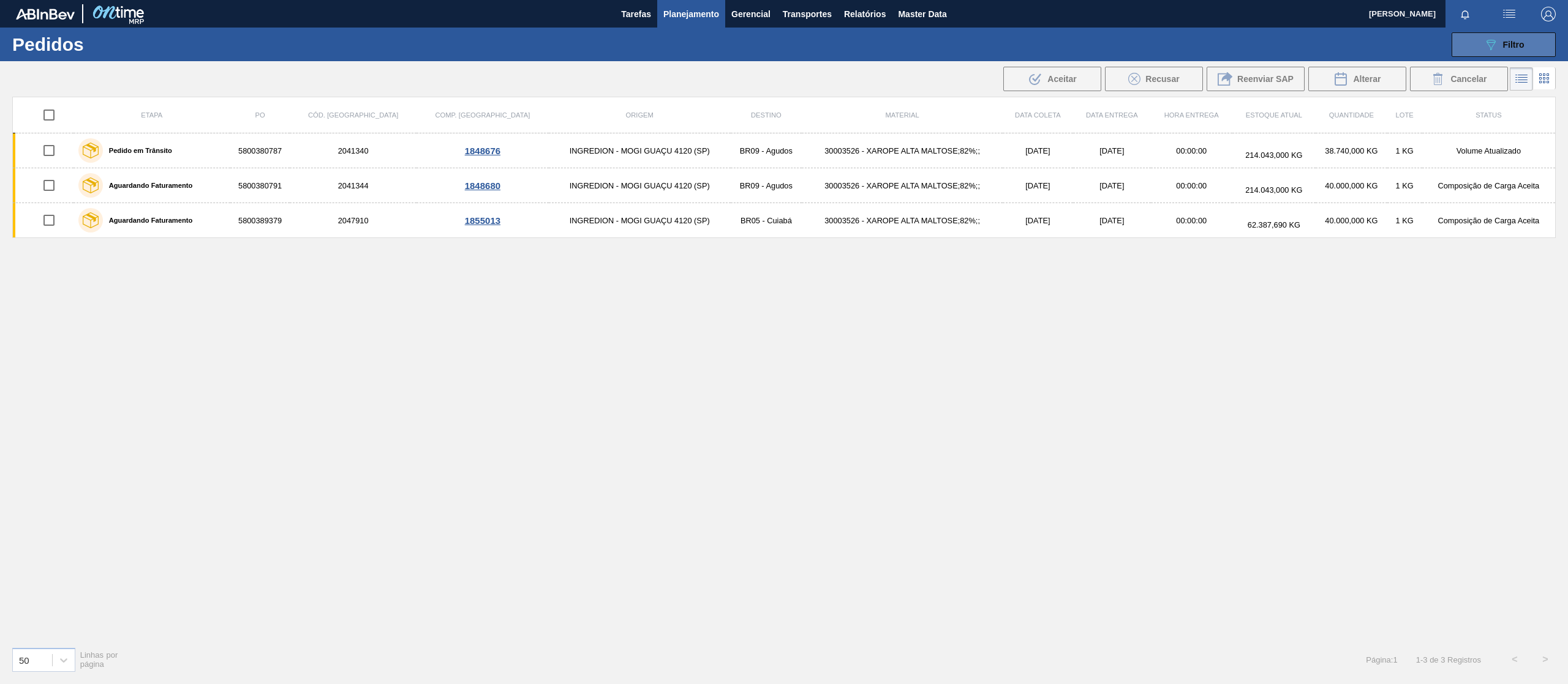
click at [1503, 48] on span "Filtro" at bounding box center [1514, 44] width 21 height 10
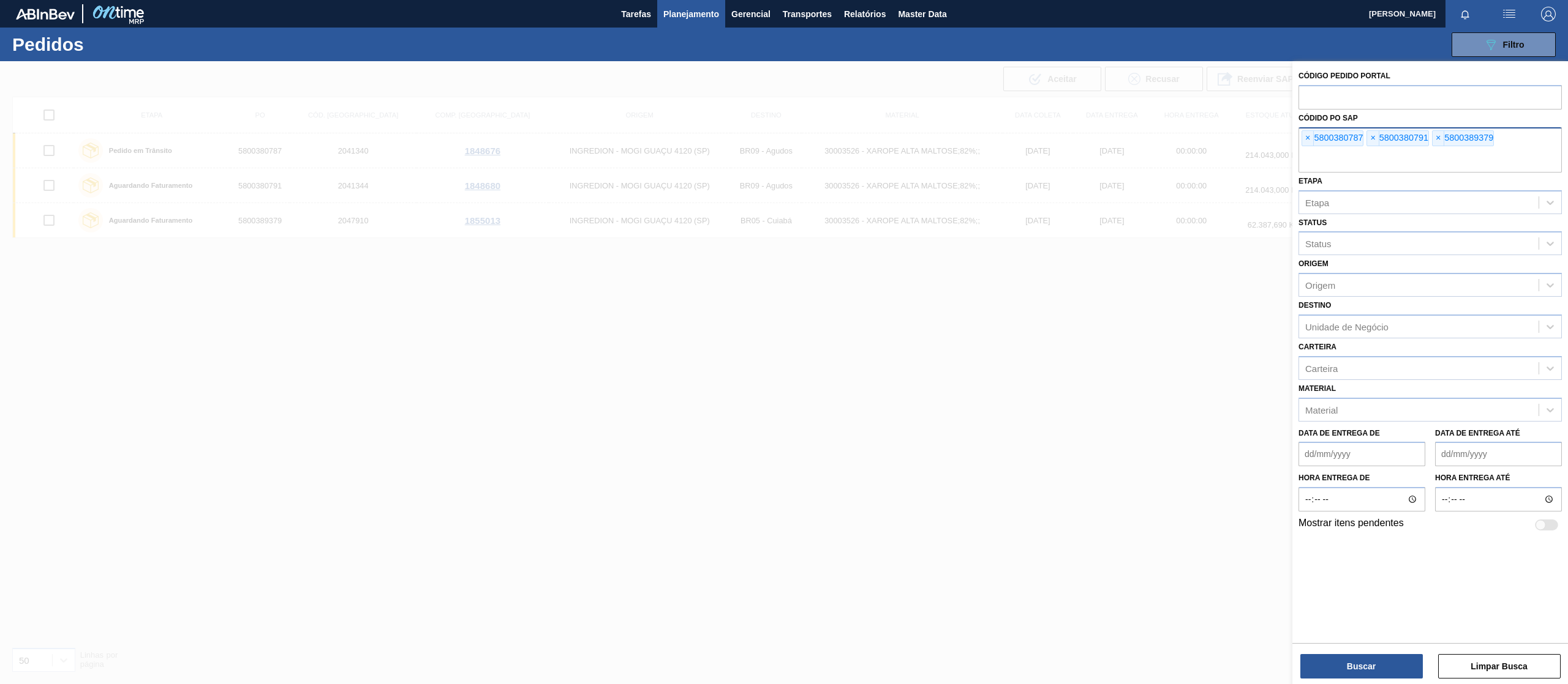
click at [1434, 166] on input "text" at bounding box center [1430, 161] width 263 height 23
paste input "text"
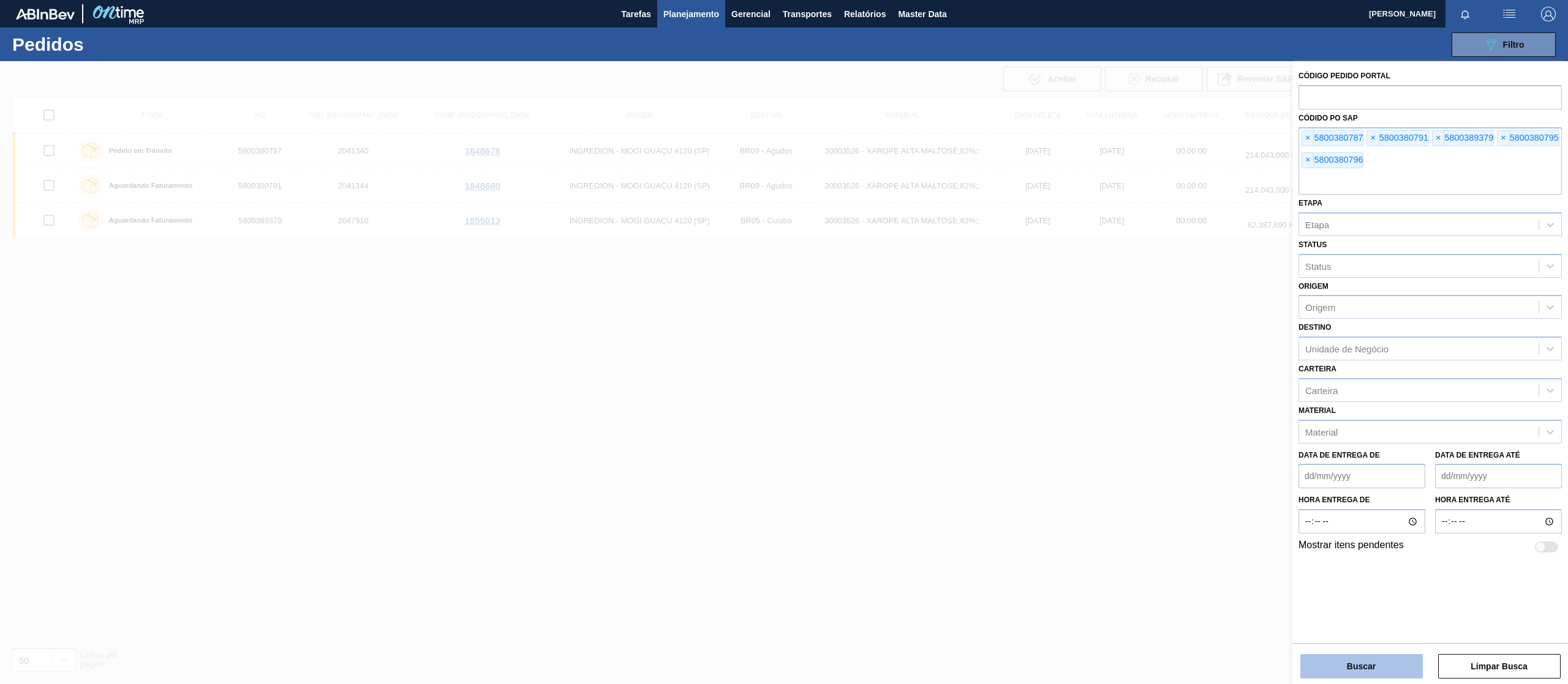
click at [1350, 664] on button "Buscar" at bounding box center [1361, 667] width 122 height 24
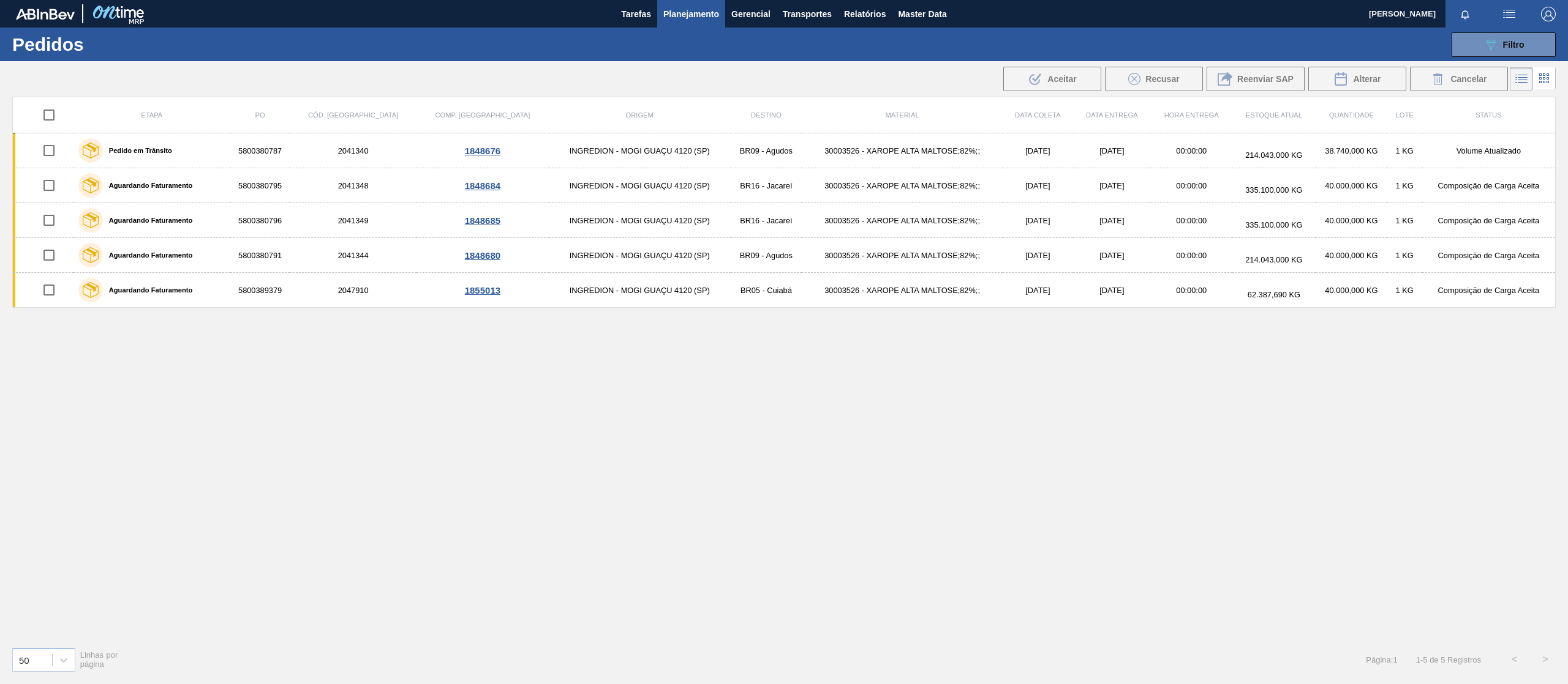
click at [48, 116] on input "checkbox" at bounding box center [49, 115] width 26 height 26
checkbox input "true"
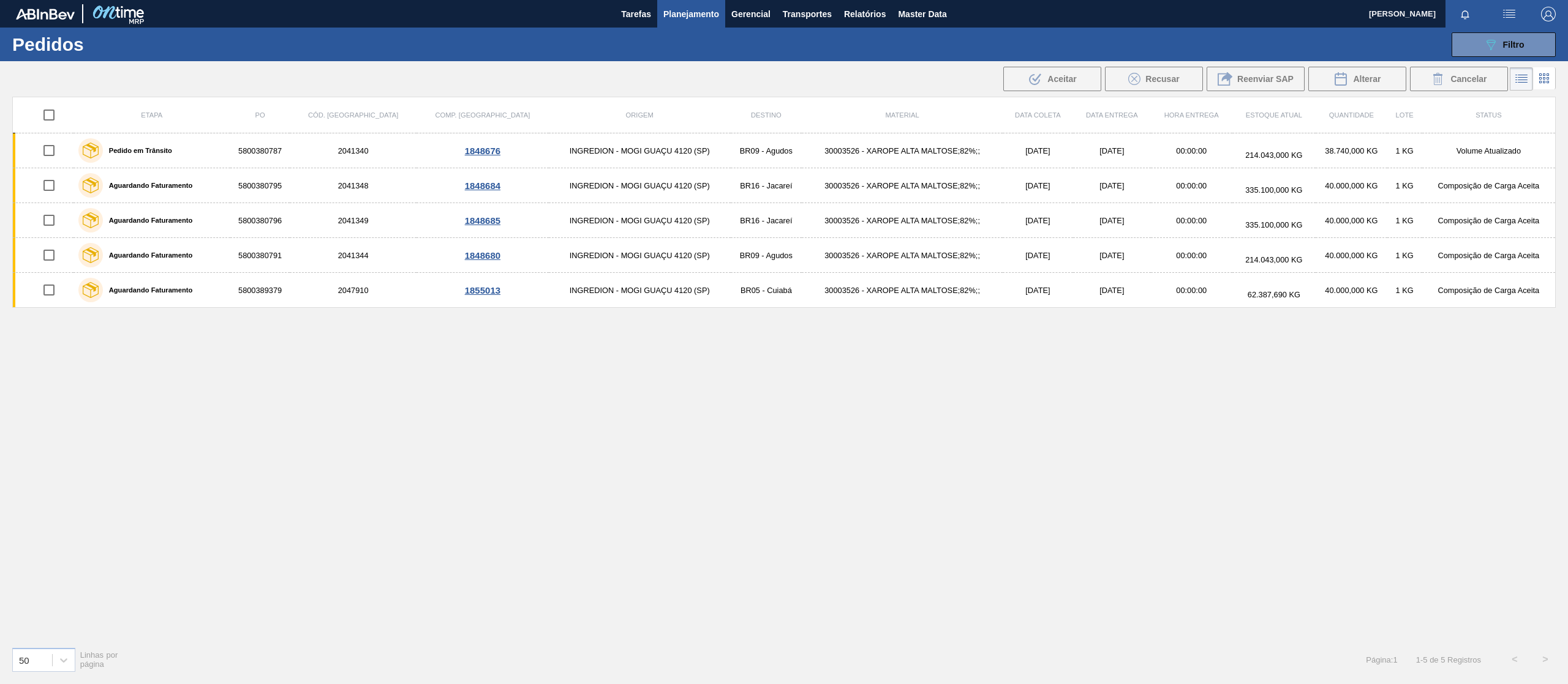
checkbox input "true"
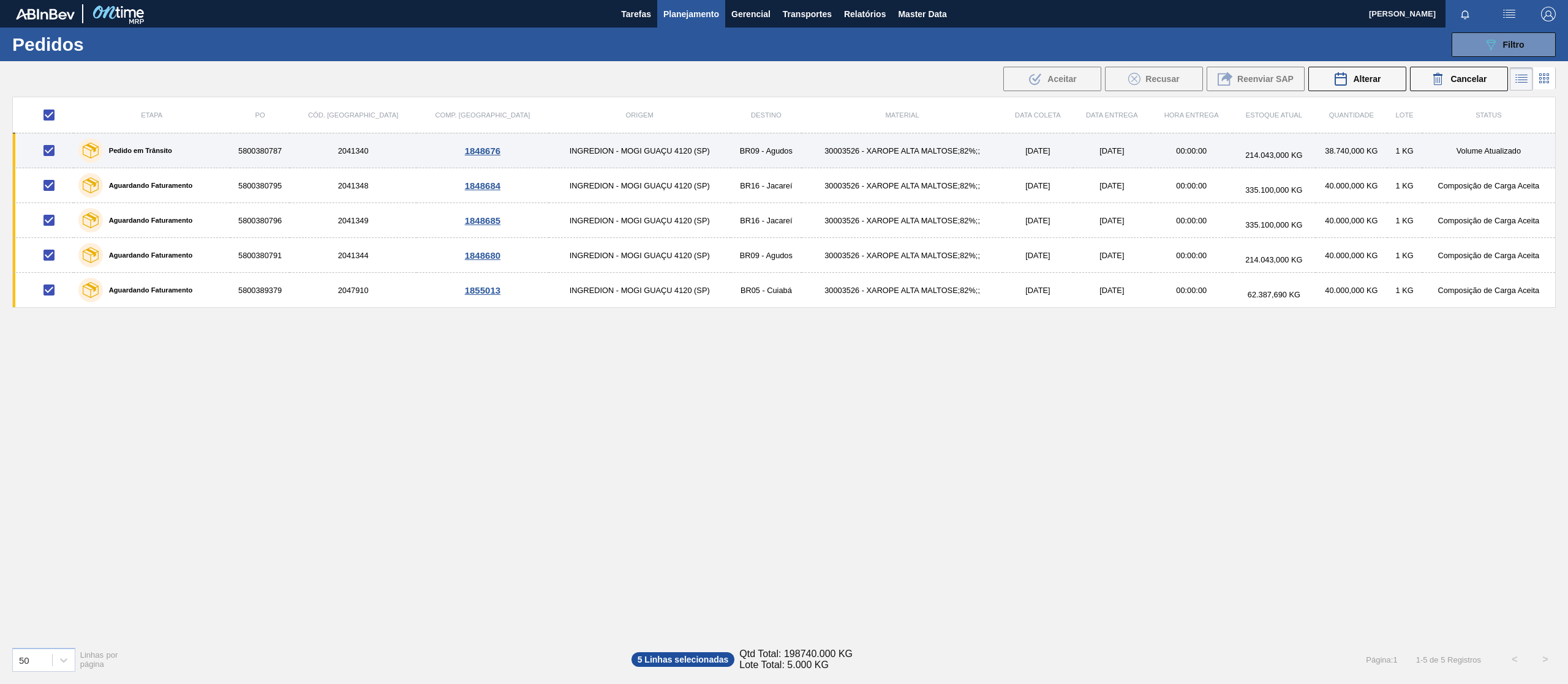
click at [53, 149] on input "checkbox" at bounding box center [49, 150] width 26 height 26
checkbox input "false"
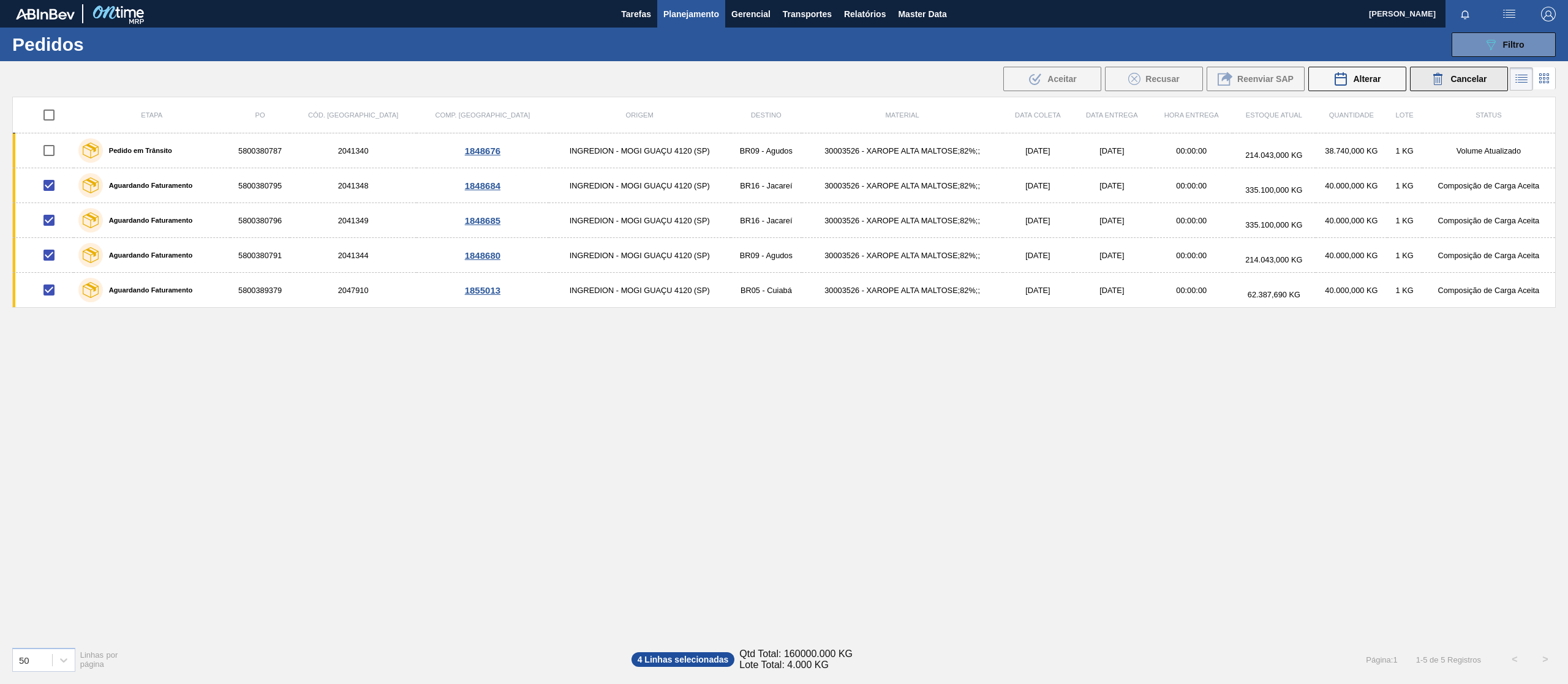
click at [1471, 82] on span "Cancelar" at bounding box center [1468, 79] width 36 height 10
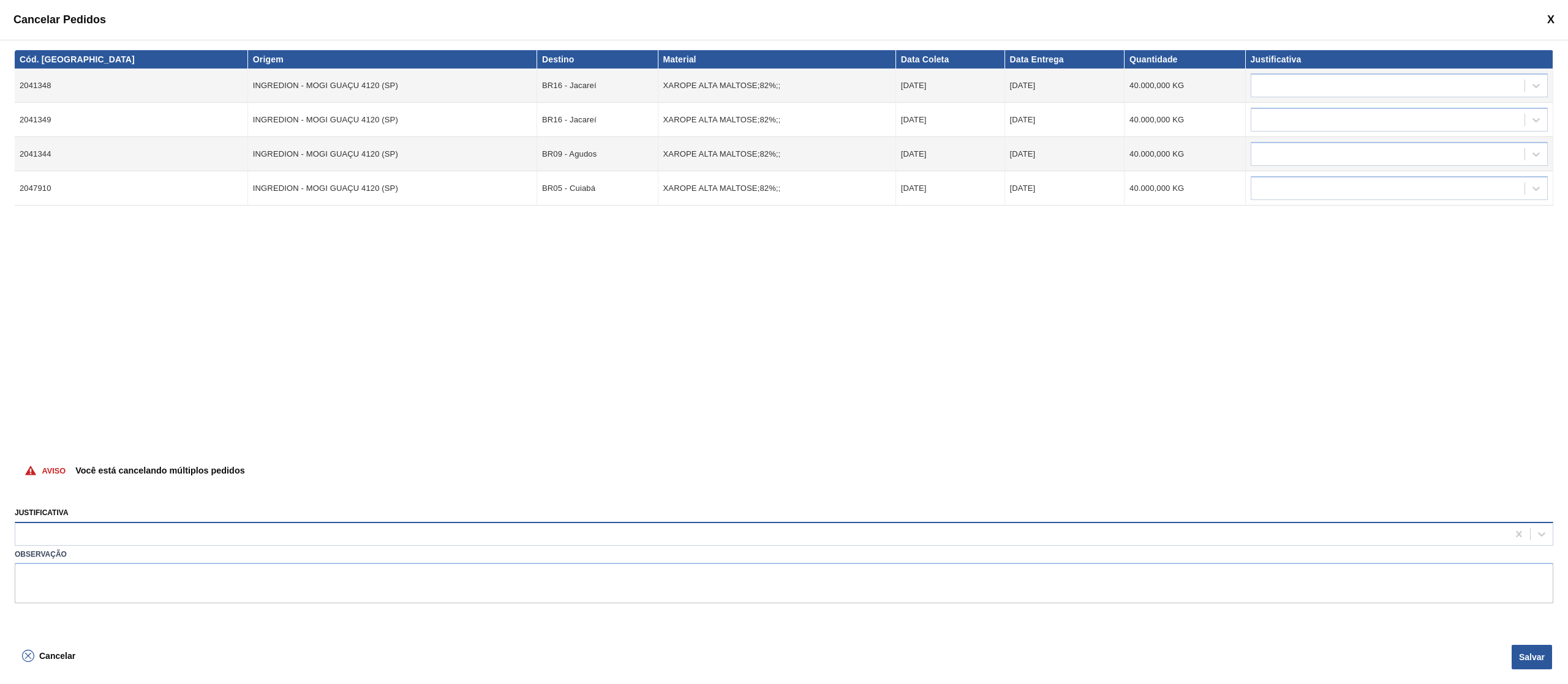
click at [262, 535] on div at bounding box center [761, 534] width 1492 height 18
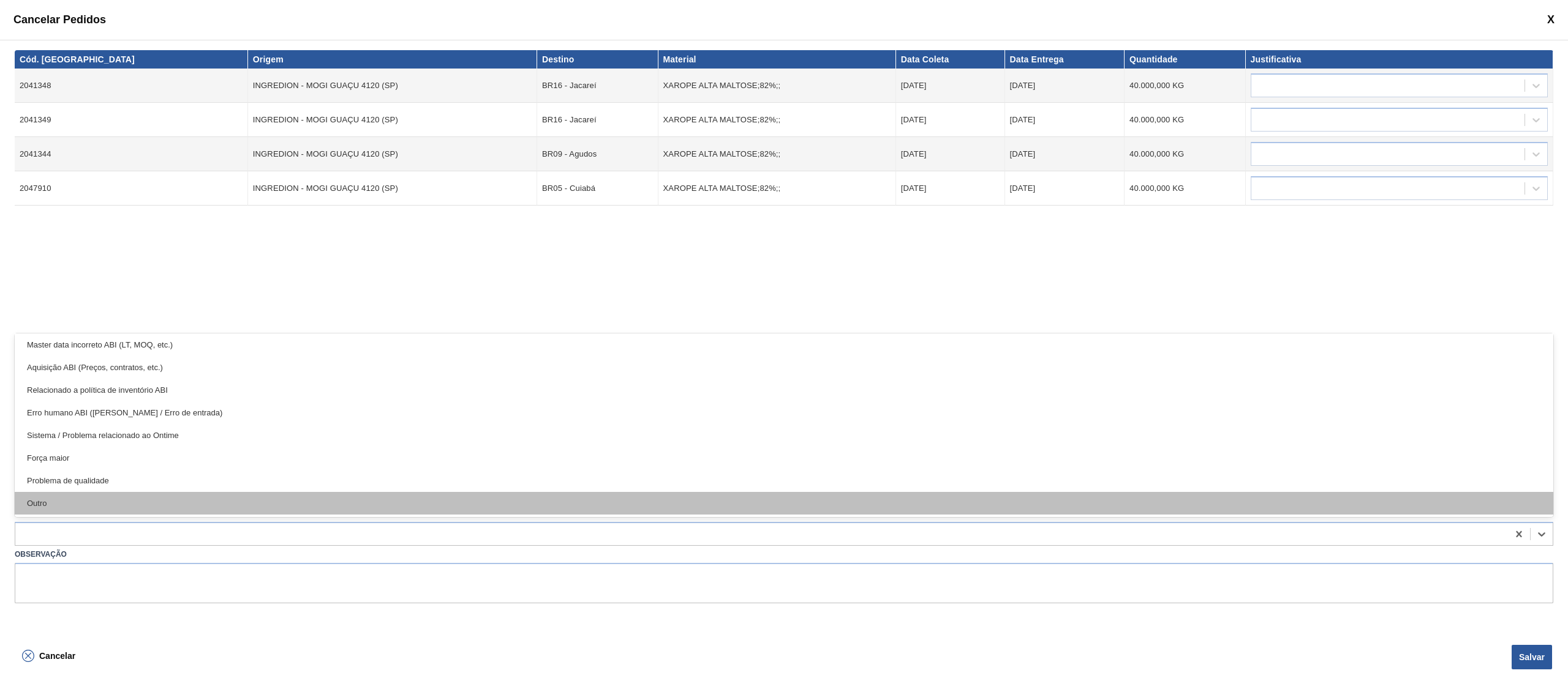
click at [262, 514] on div "Outro" at bounding box center [784, 503] width 1539 height 22
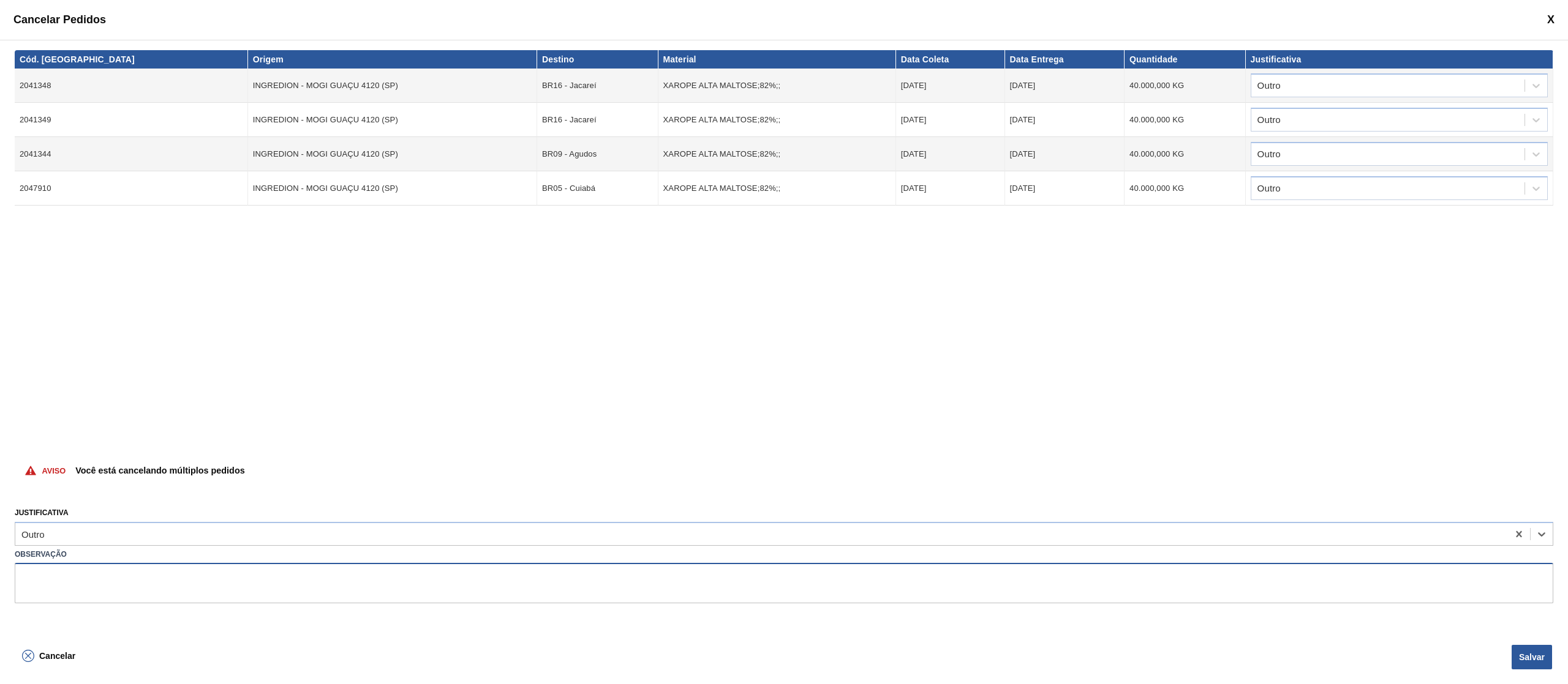
click at [244, 598] on textarea at bounding box center [784, 583] width 1539 height 40
type textarea "subida de pedido errado"
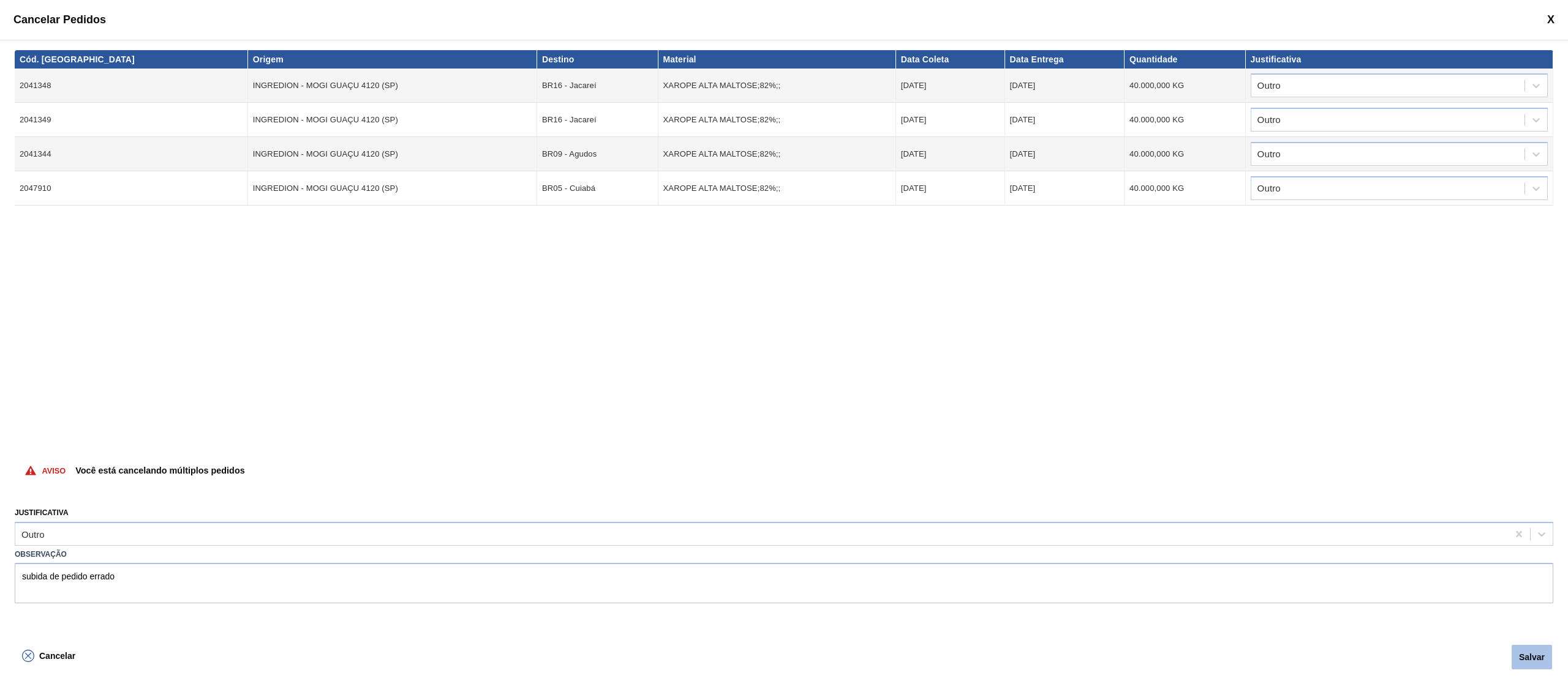
click at [1529, 658] on button "Salvar" at bounding box center [1532, 657] width 40 height 24
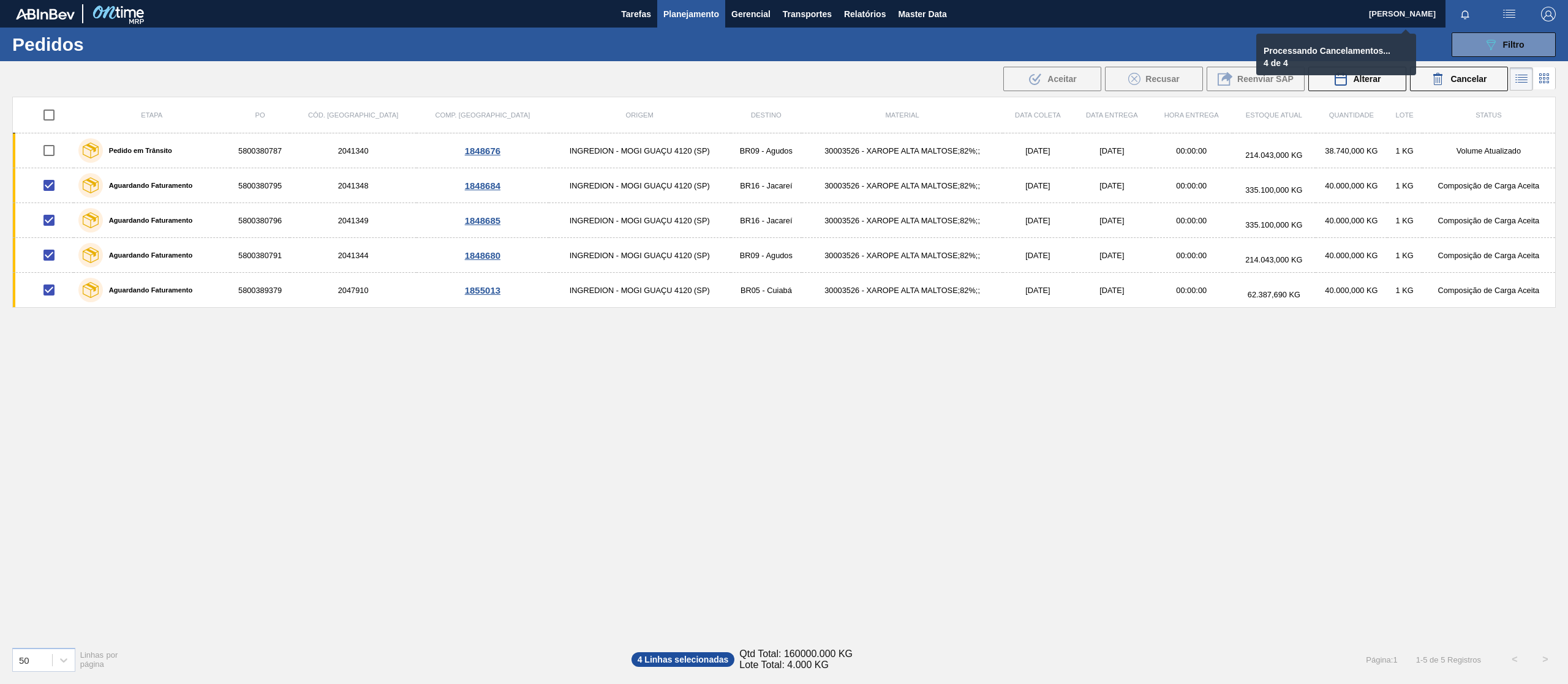
checkbox input "false"
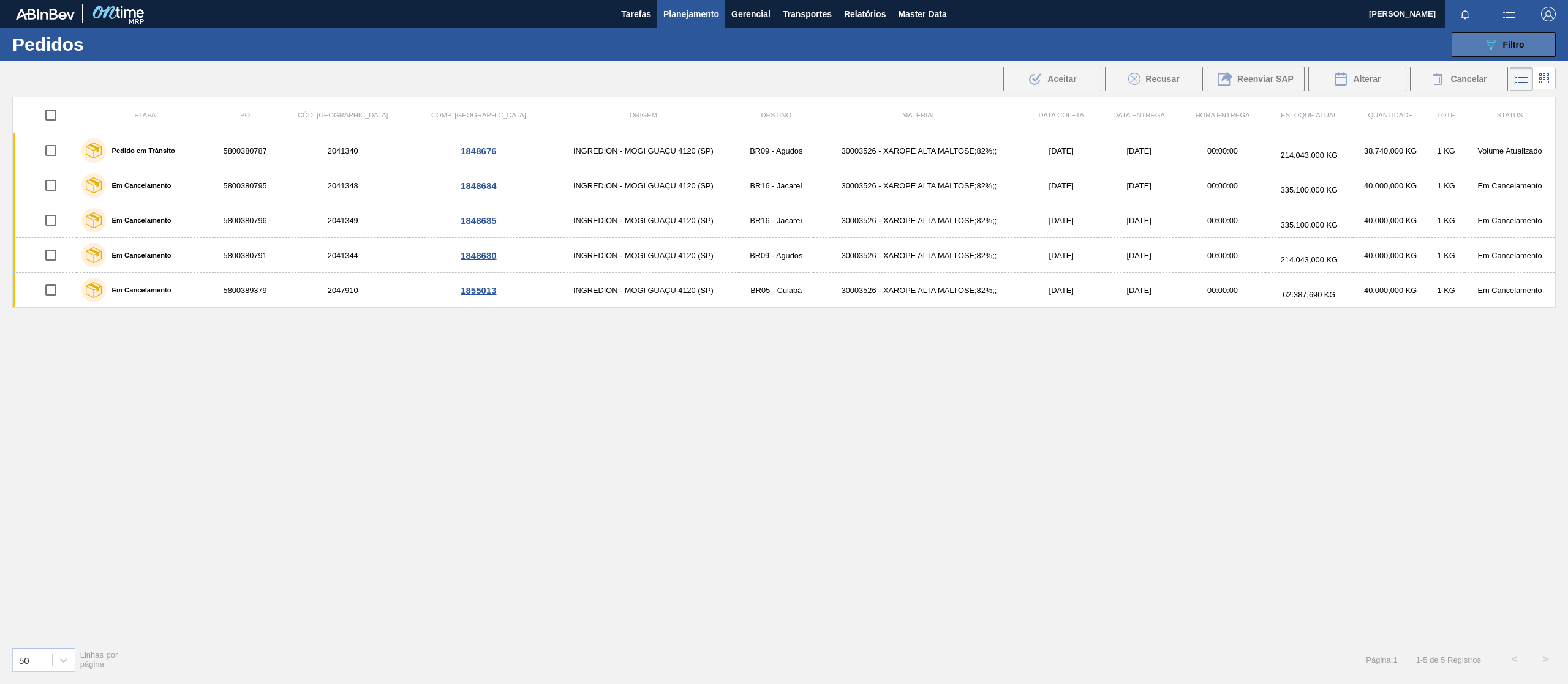
click at [1492, 43] on icon "089F7B8B-B2A5-4AFE-B5C0-19BA573D28AC" at bounding box center [1491, 44] width 15 height 15
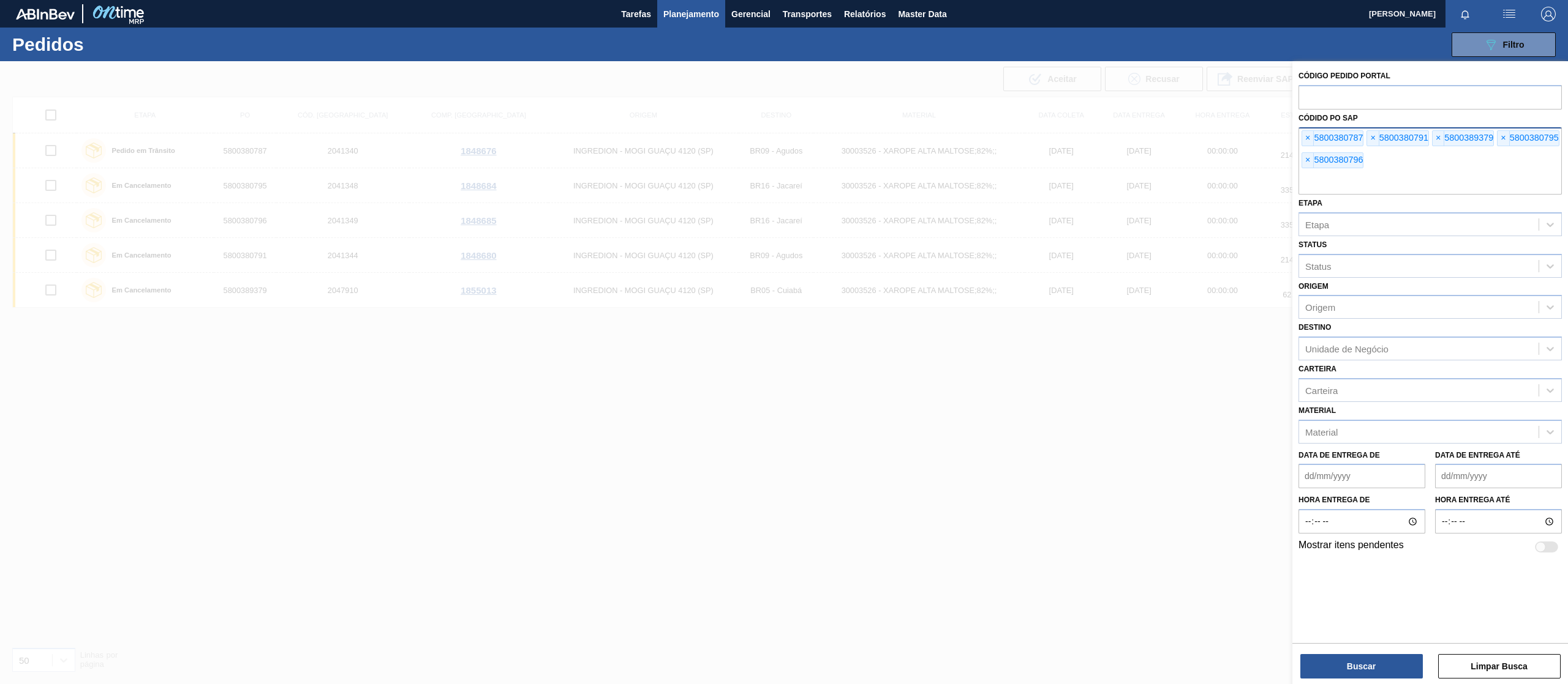
click at [1316, 136] on div "× 5800380787" at bounding box center [1332, 138] width 62 height 16
click at [1306, 137] on span "×" at bounding box center [1308, 138] width 12 height 15
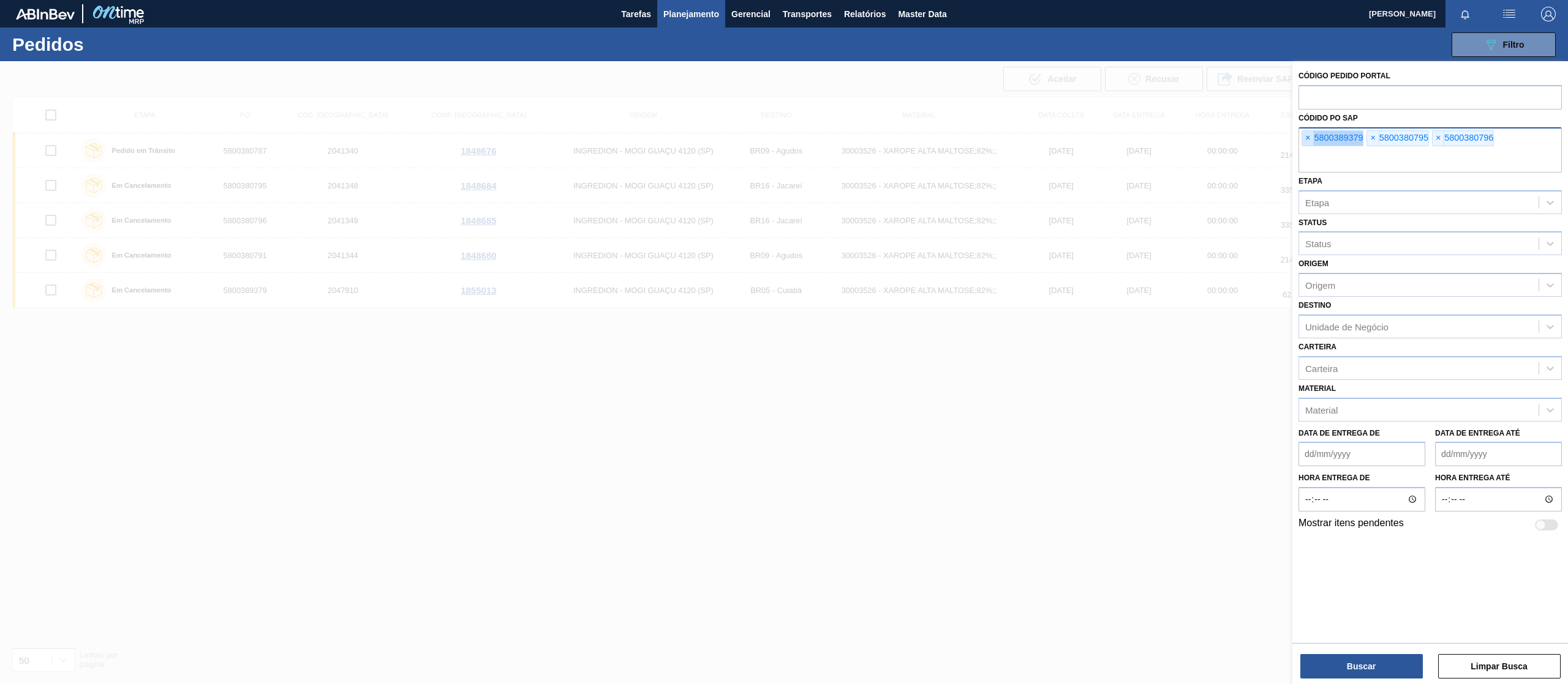
click at [1306, 137] on span "×" at bounding box center [1308, 138] width 12 height 15
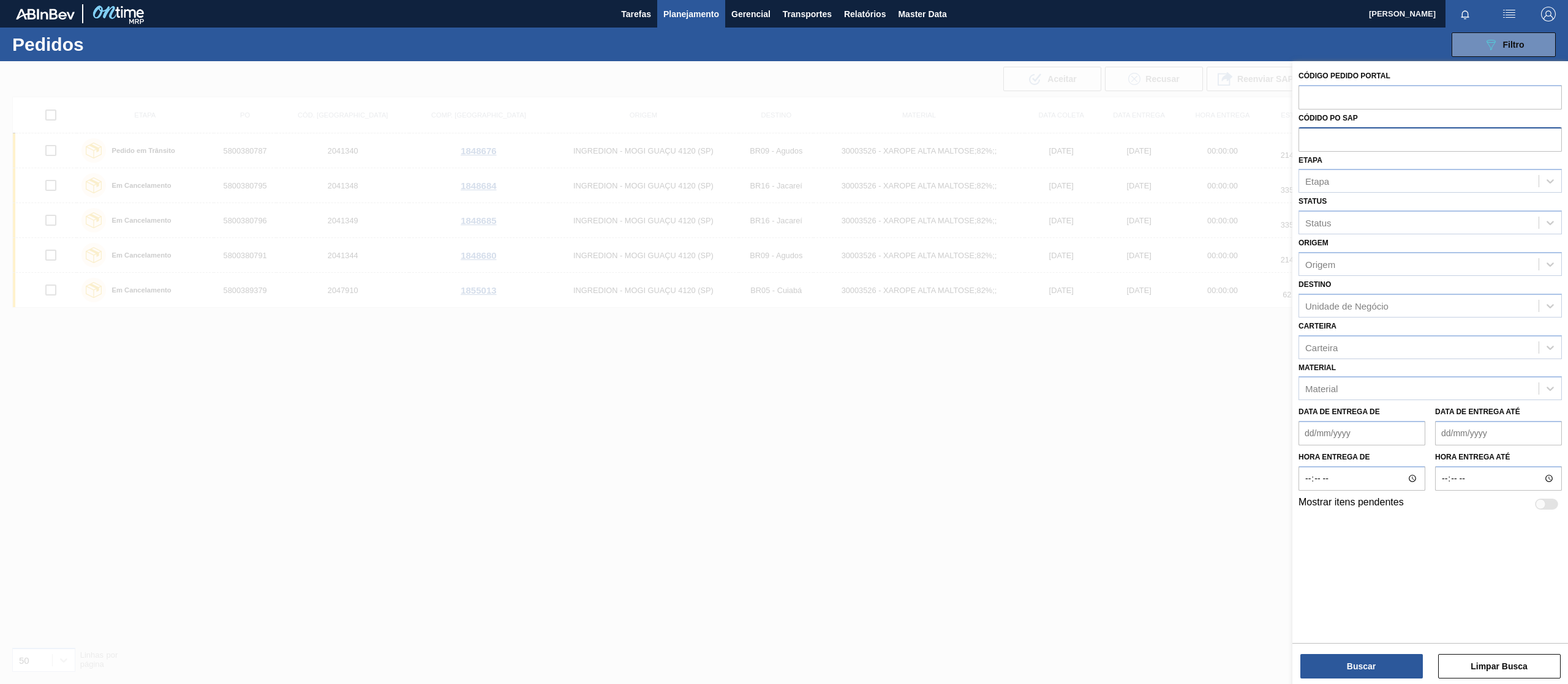
click at [1306, 136] on input "text" at bounding box center [1430, 139] width 263 height 23
paste input "text"
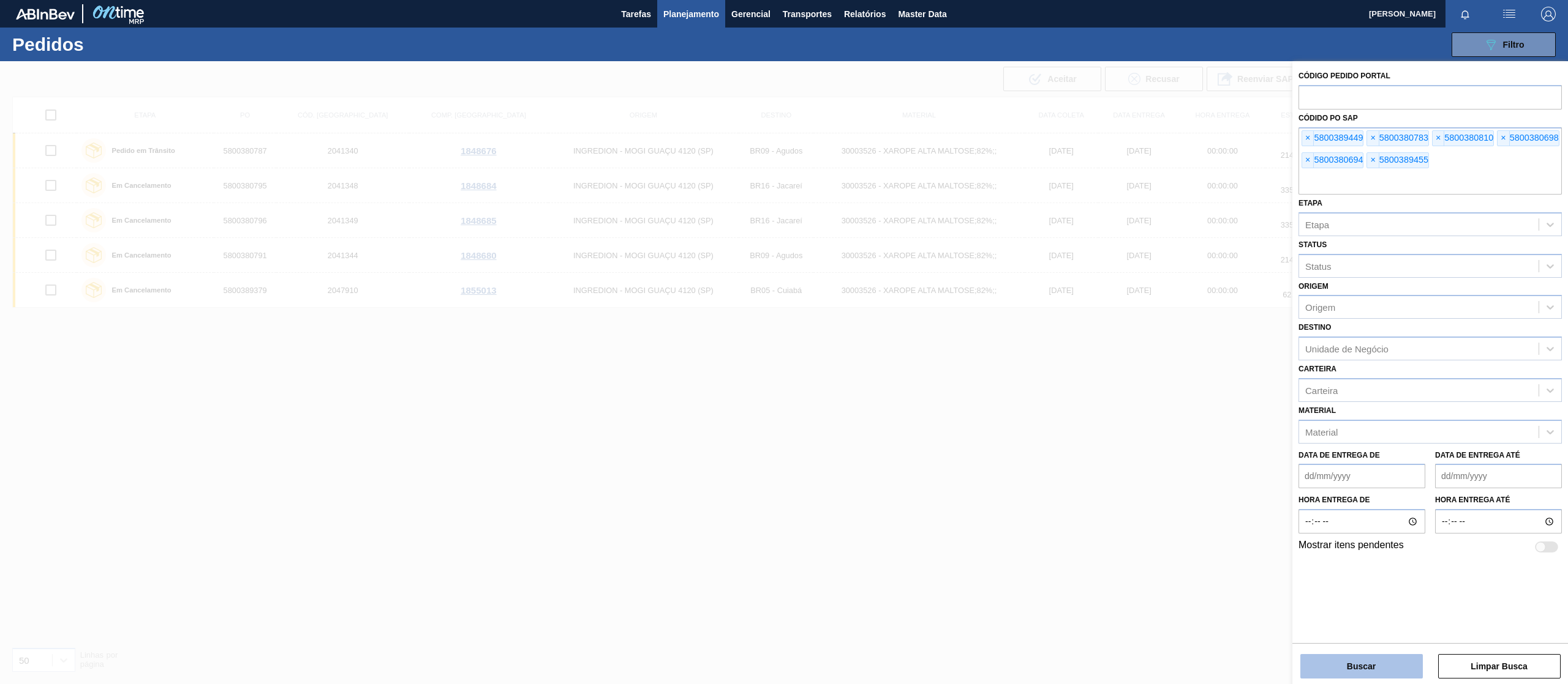
click at [1350, 667] on button "Buscar" at bounding box center [1361, 667] width 122 height 24
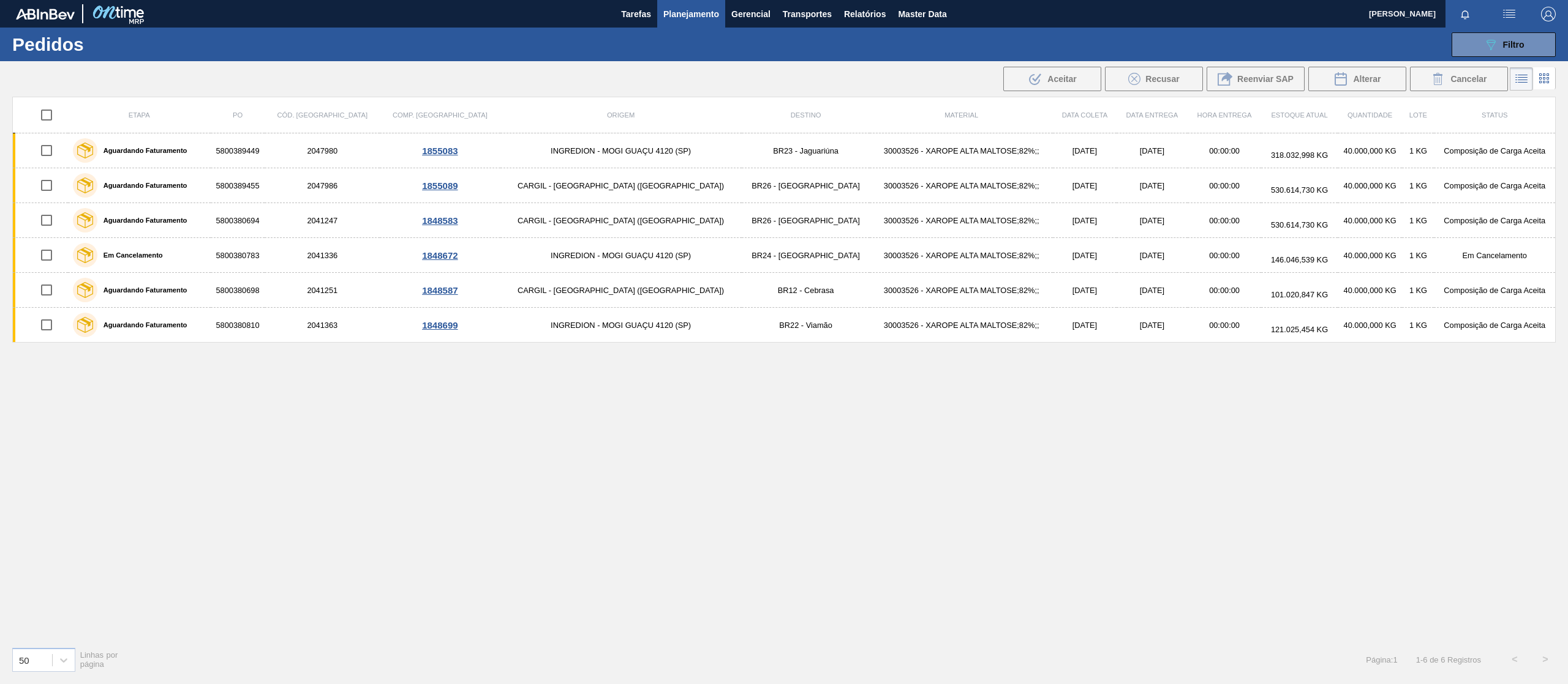
click at [53, 115] on input "checkbox" at bounding box center [47, 115] width 26 height 26
checkbox input "true"
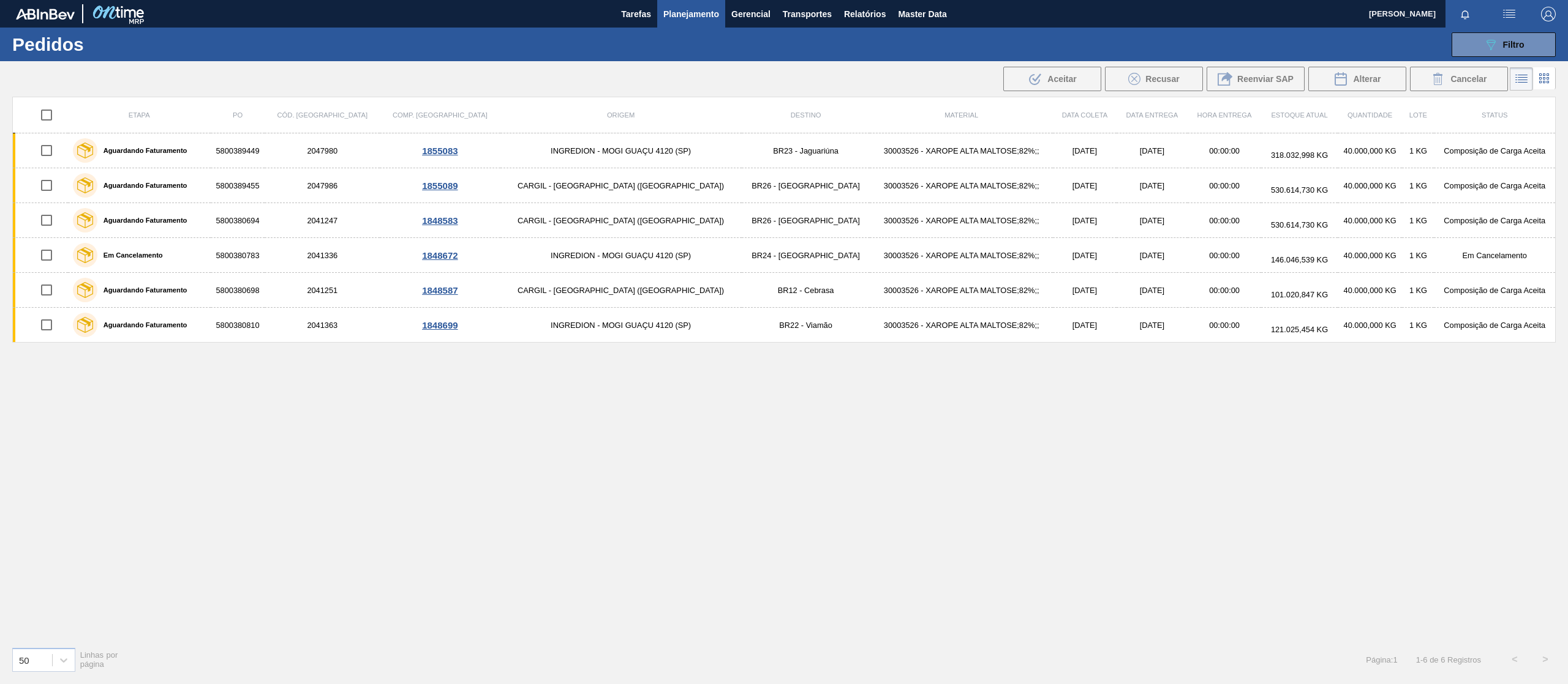
checkbox input "true"
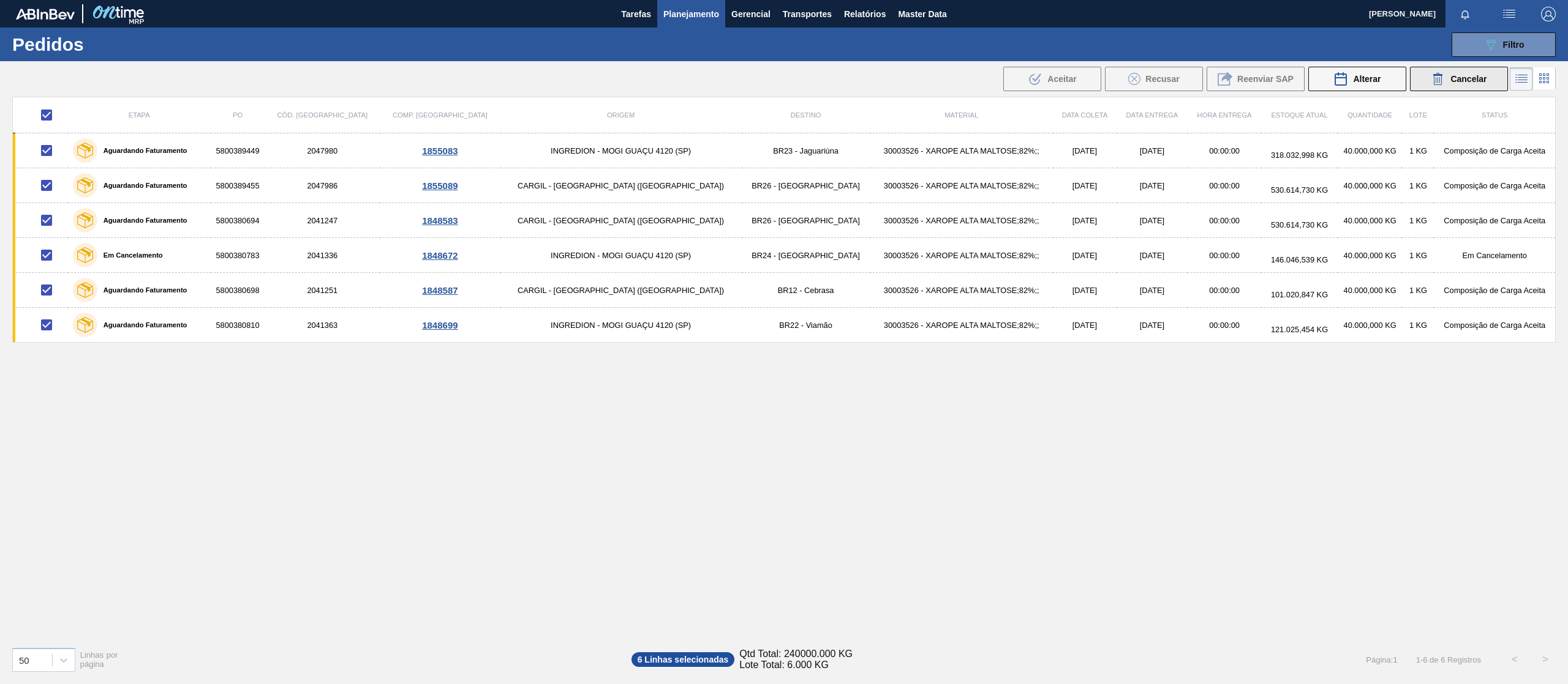
click at [1451, 76] on span "Cancelar" at bounding box center [1468, 79] width 36 height 10
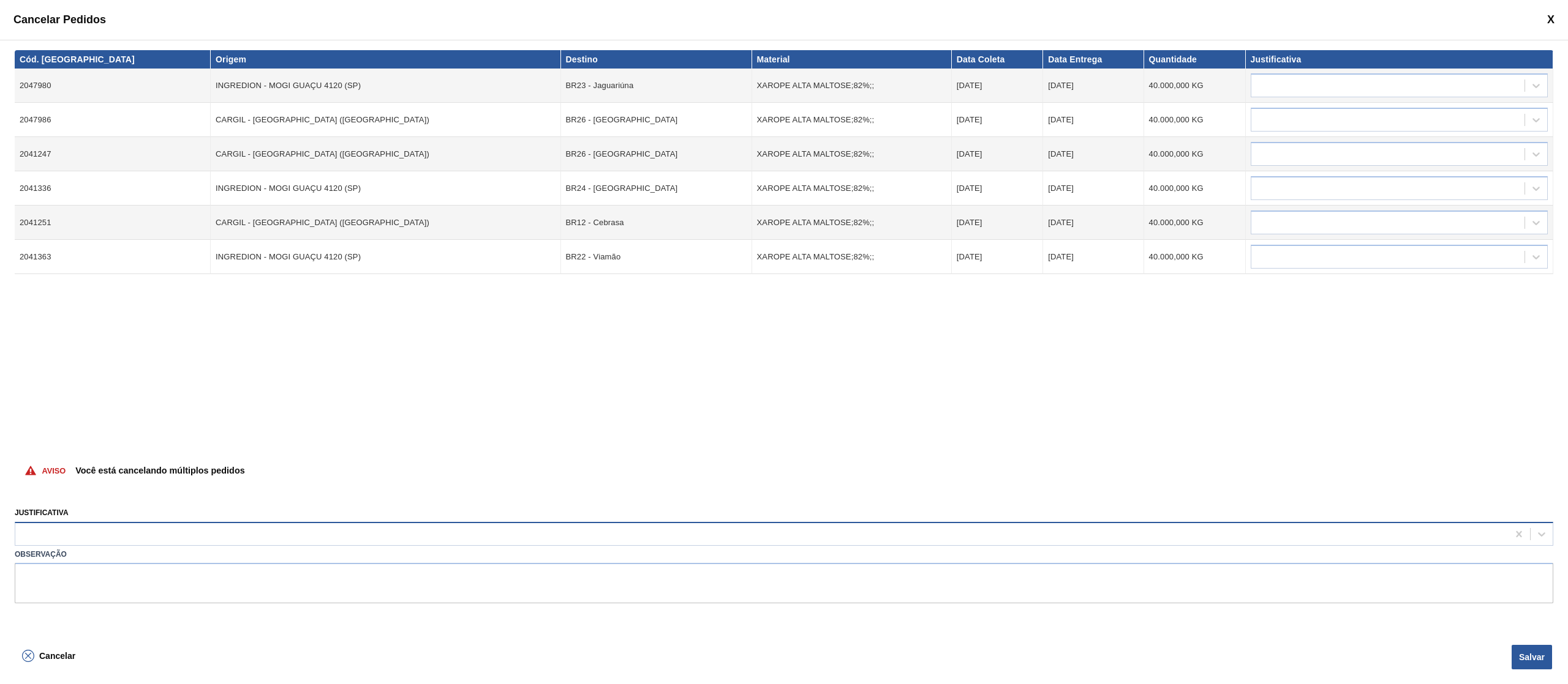
click at [136, 540] on div at bounding box center [761, 534] width 1492 height 18
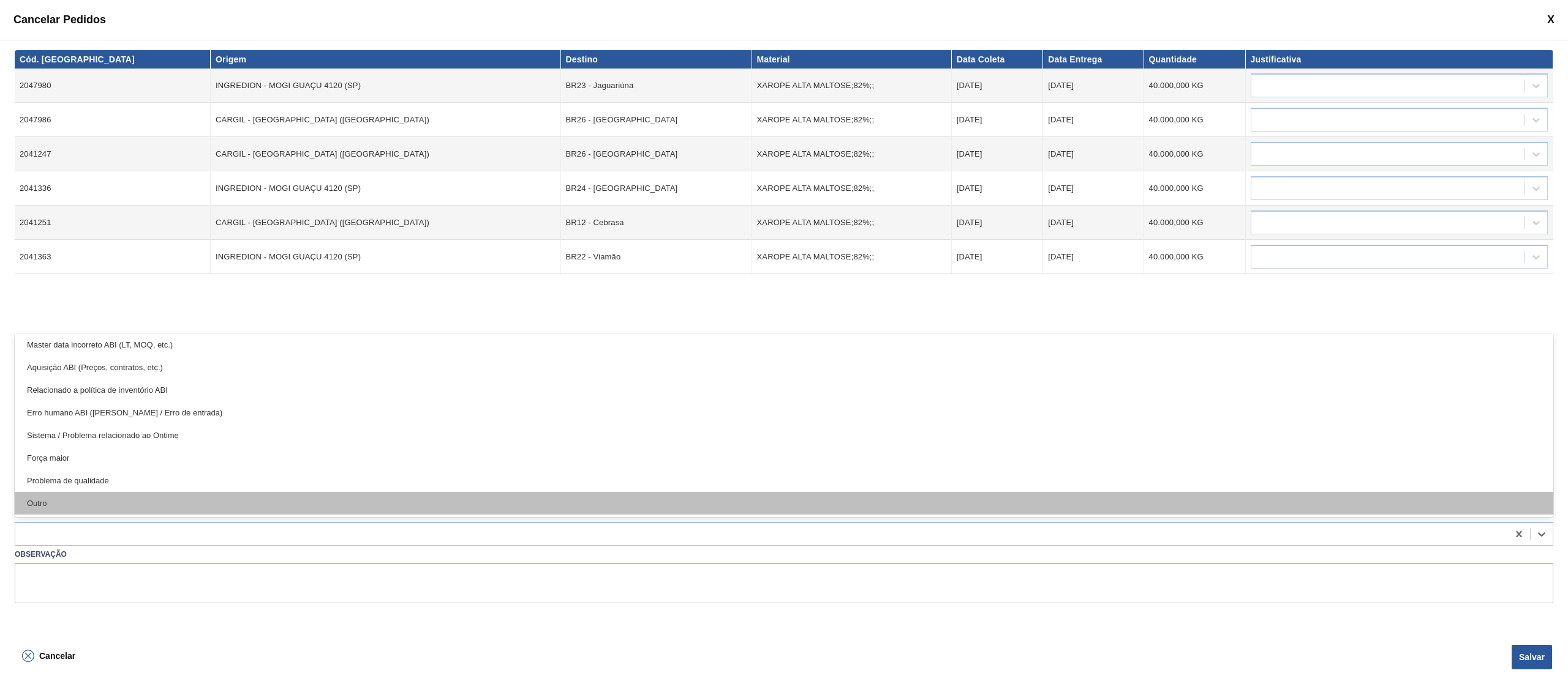
click at [152, 513] on div "Outro" at bounding box center [784, 503] width 1539 height 22
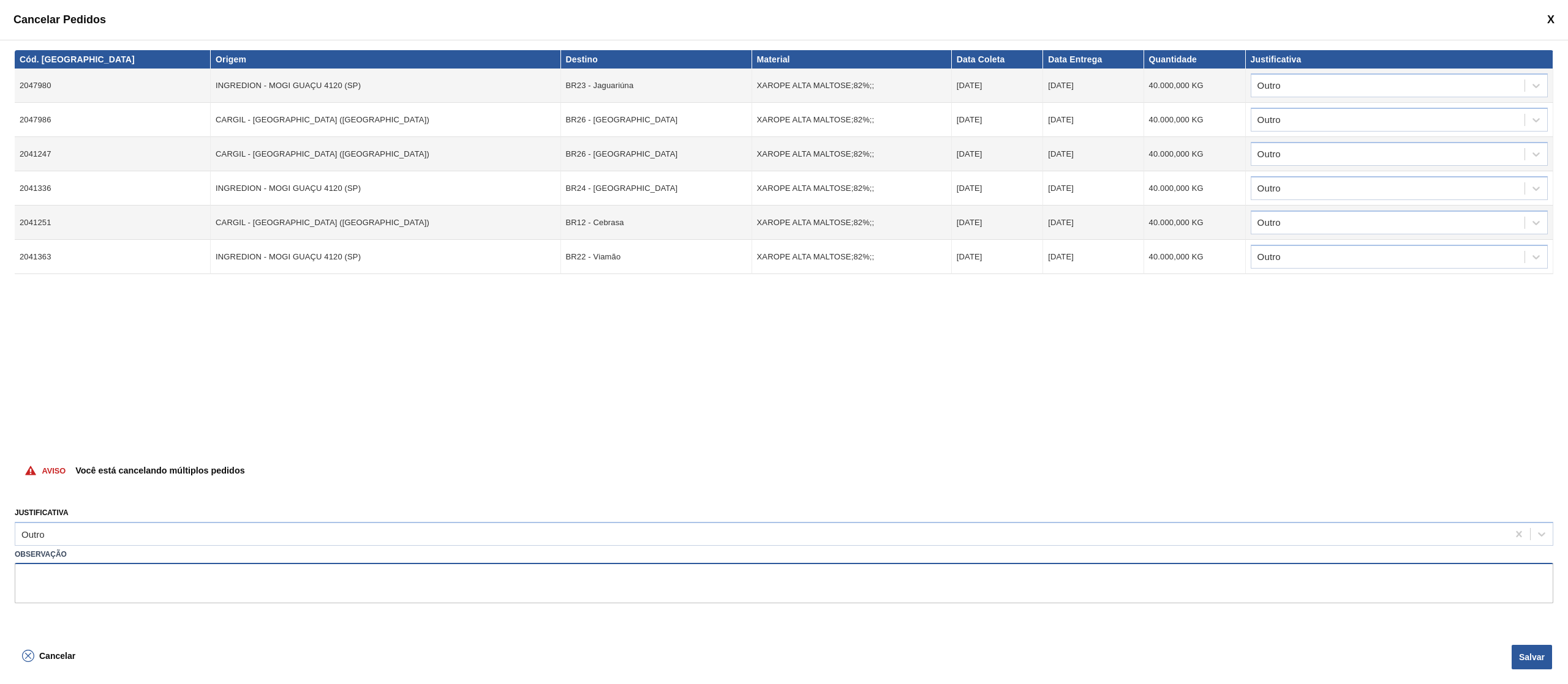
click at [134, 571] on textarea at bounding box center [784, 583] width 1539 height 40
type textarea "subida de volume errada"
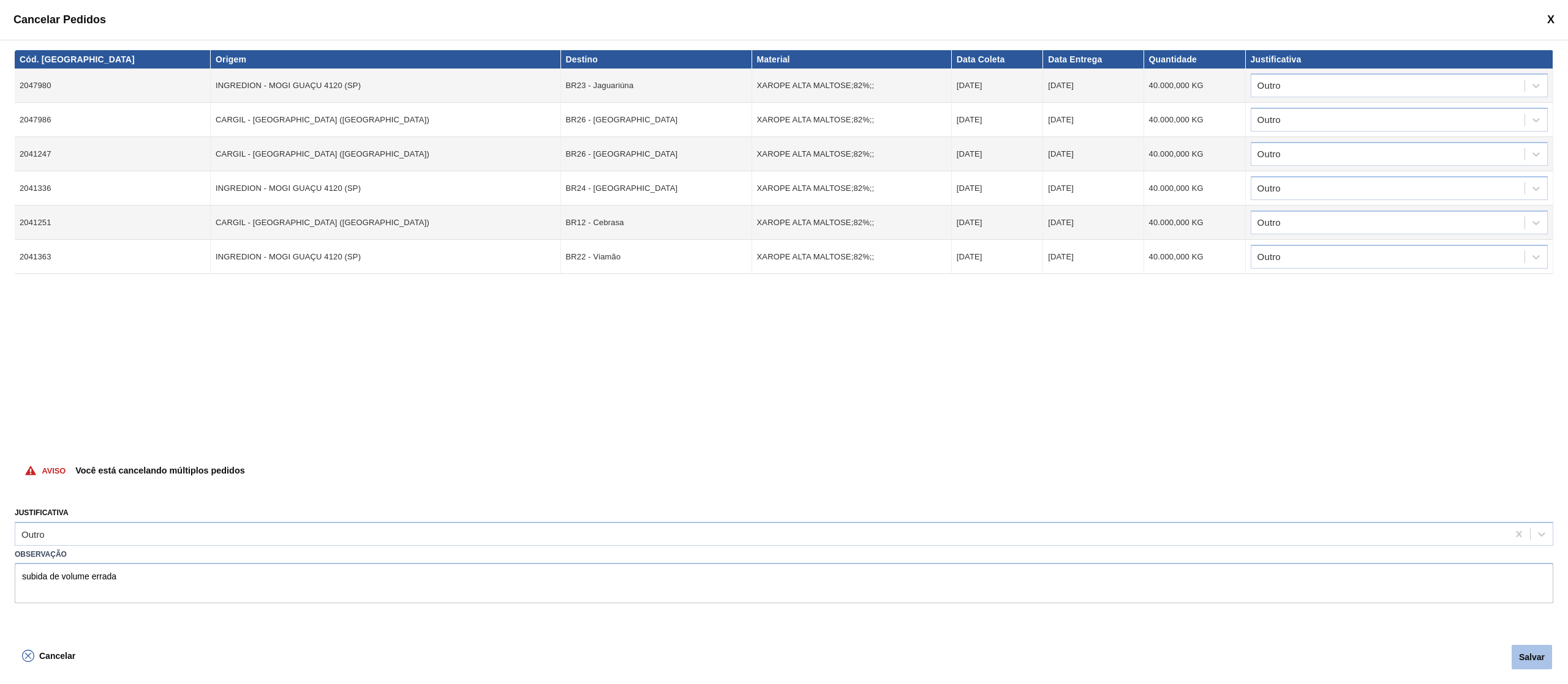
drag, startPoint x: 1532, startPoint y: 643, endPoint x: 1529, endPoint y: 651, distance: 8.5
click at [1532, 646] on div "Cancelar Salvar" at bounding box center [784, 663] width 1568 height 44
click at [1528, 653] on button "Salvar" at bounding box center [1532, 657] width 40 height 24
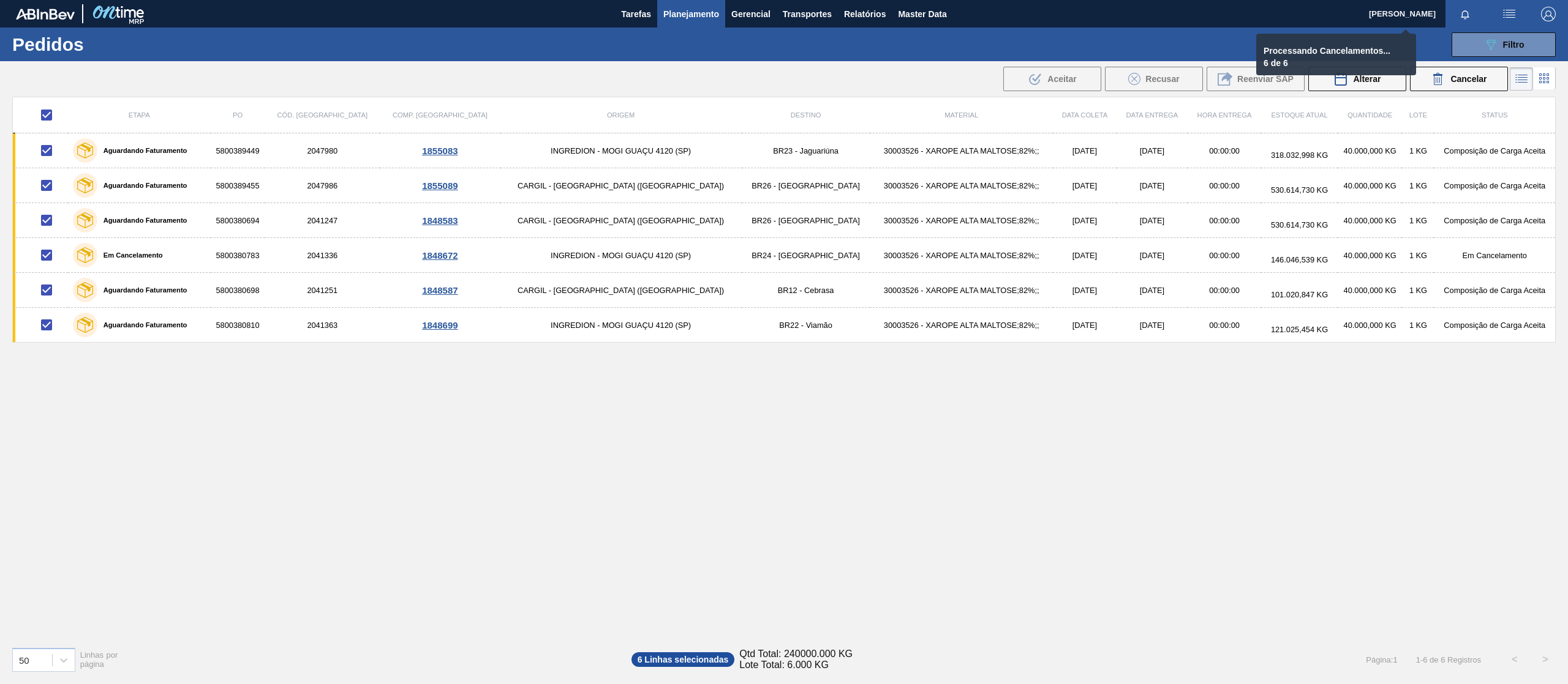
checkbox input "false"
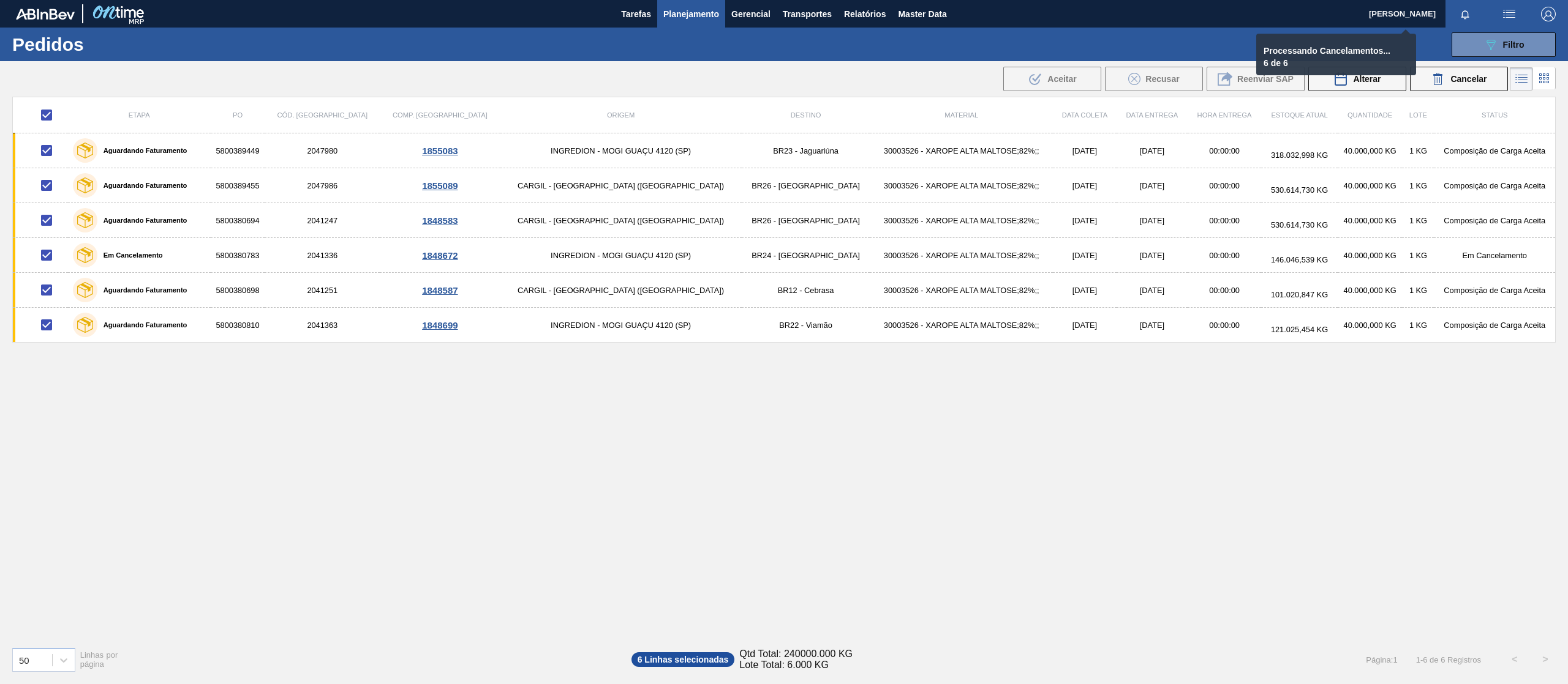
checkbox input "false"
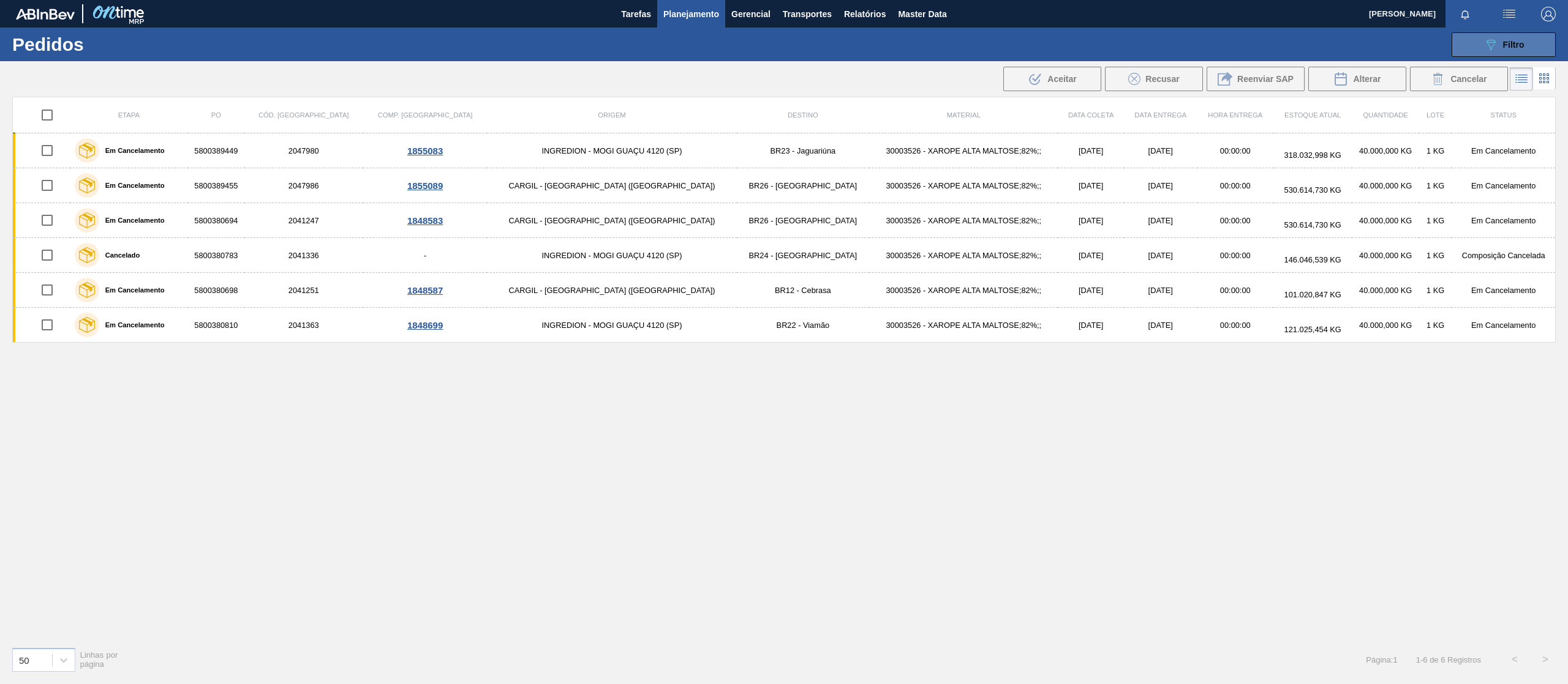
click at [1505, 45] on span "Filtro" at bounding box center [1514, 44] width 21 height 10
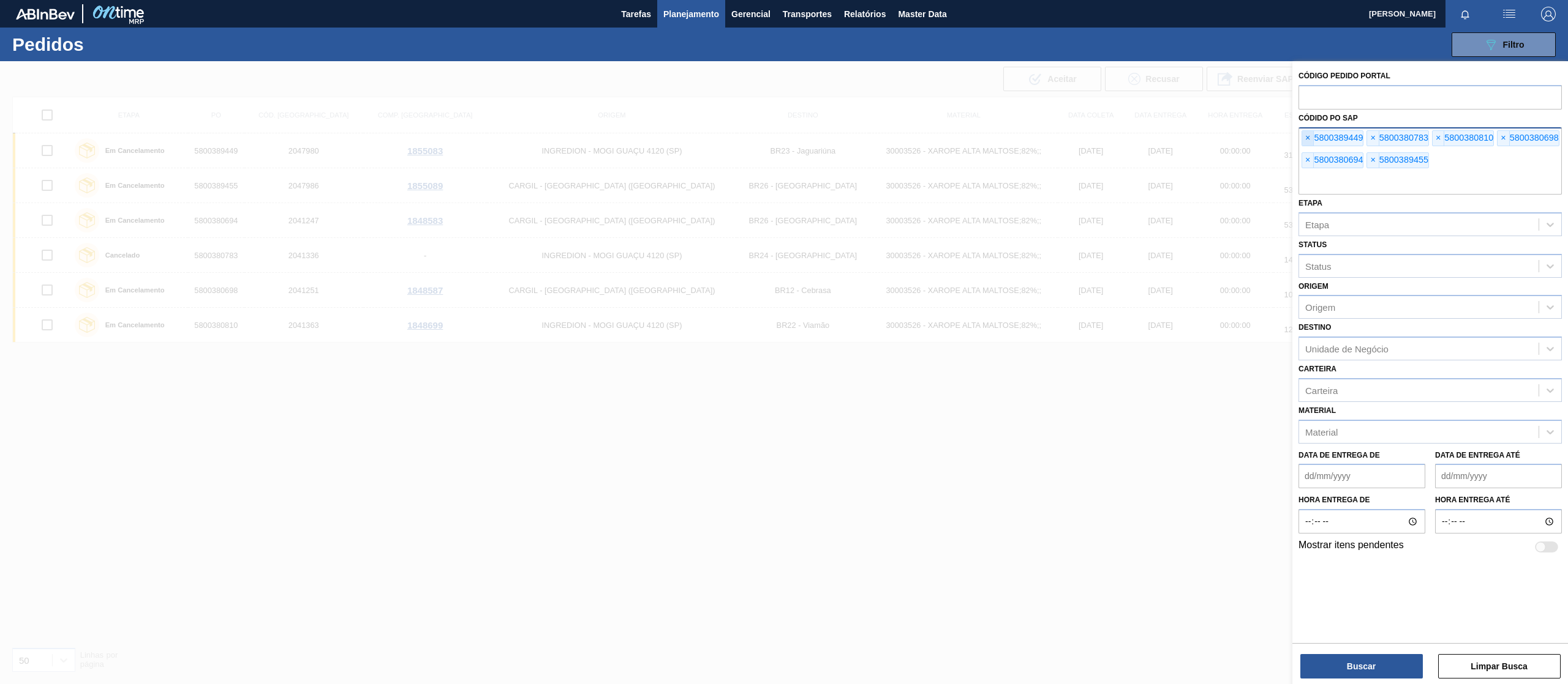
click at [1311, 136] on span "×" at bounding box center [1308, 138] width 12 height 15
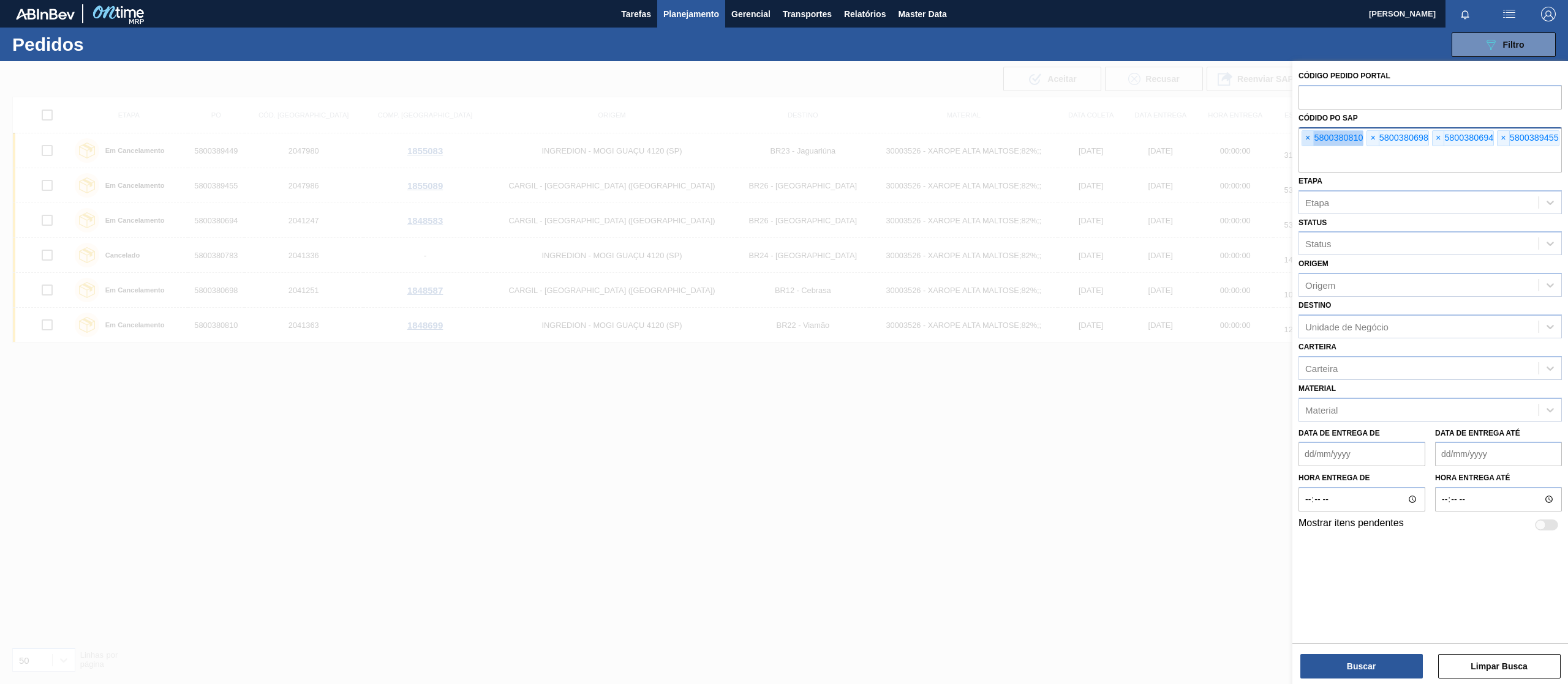
click at [1311, 136] on span "×" at bounding box center [1308, 138] width 12 height 15
click at [1311, 149] on input "text" at bounding box center [1430, 161] width 263 height 23
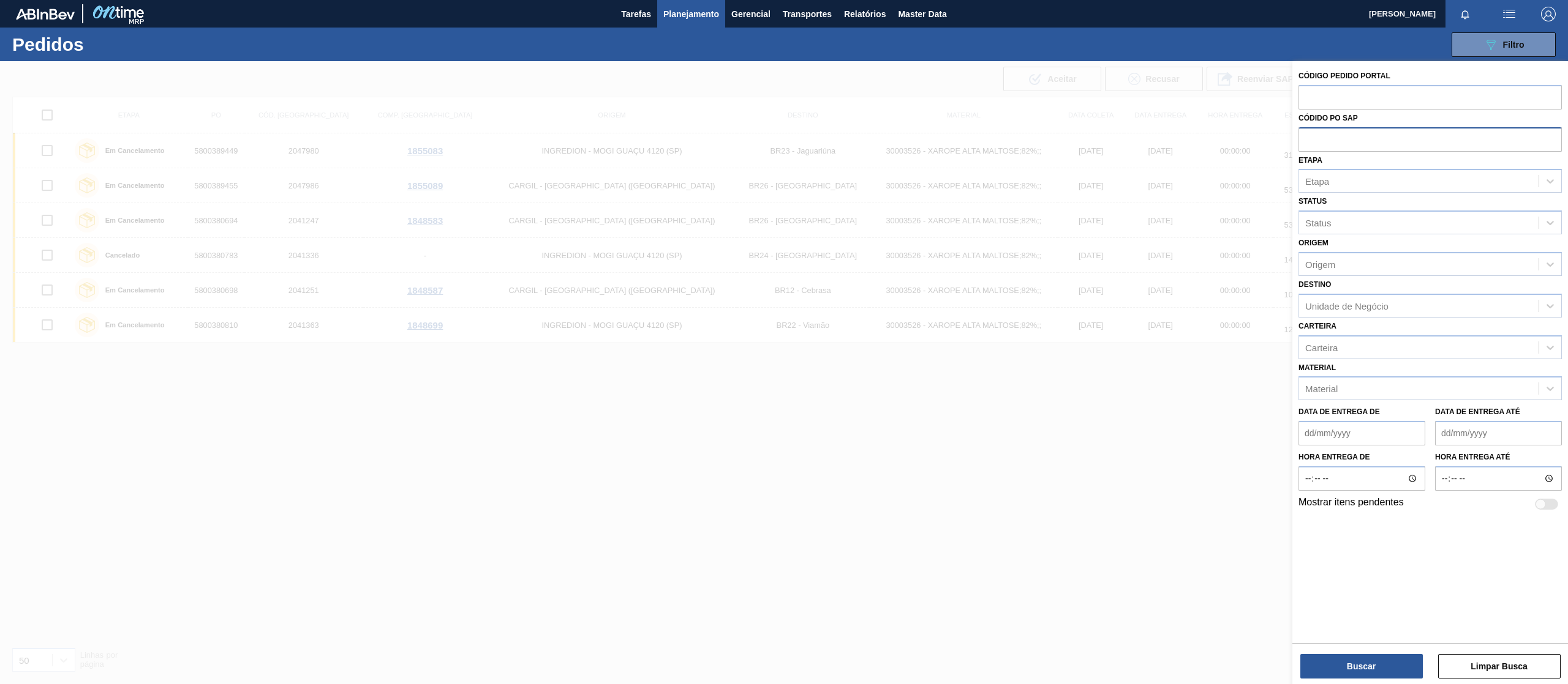
paste input "text"
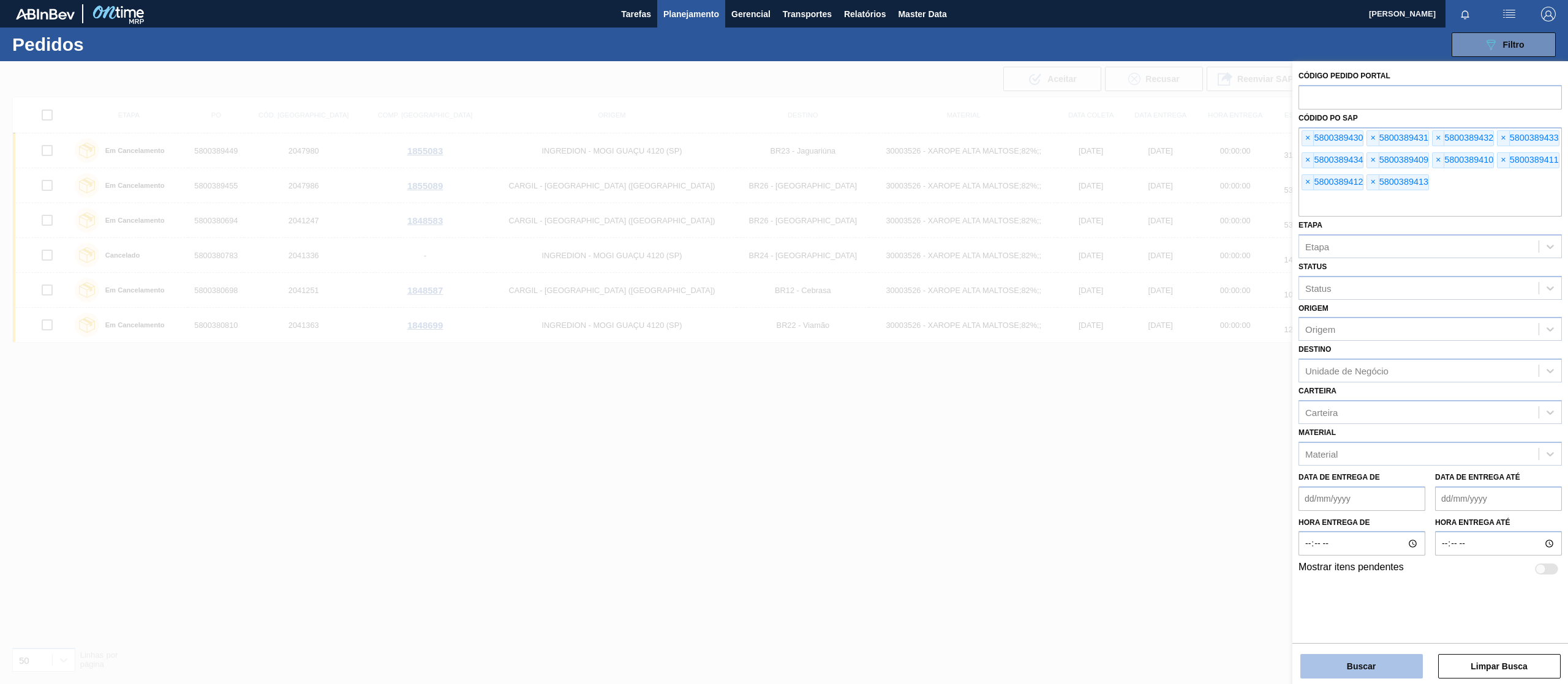
click at [1334, 666] on button "Buscar" at bounding box center [1361, 667] width 122 height 24
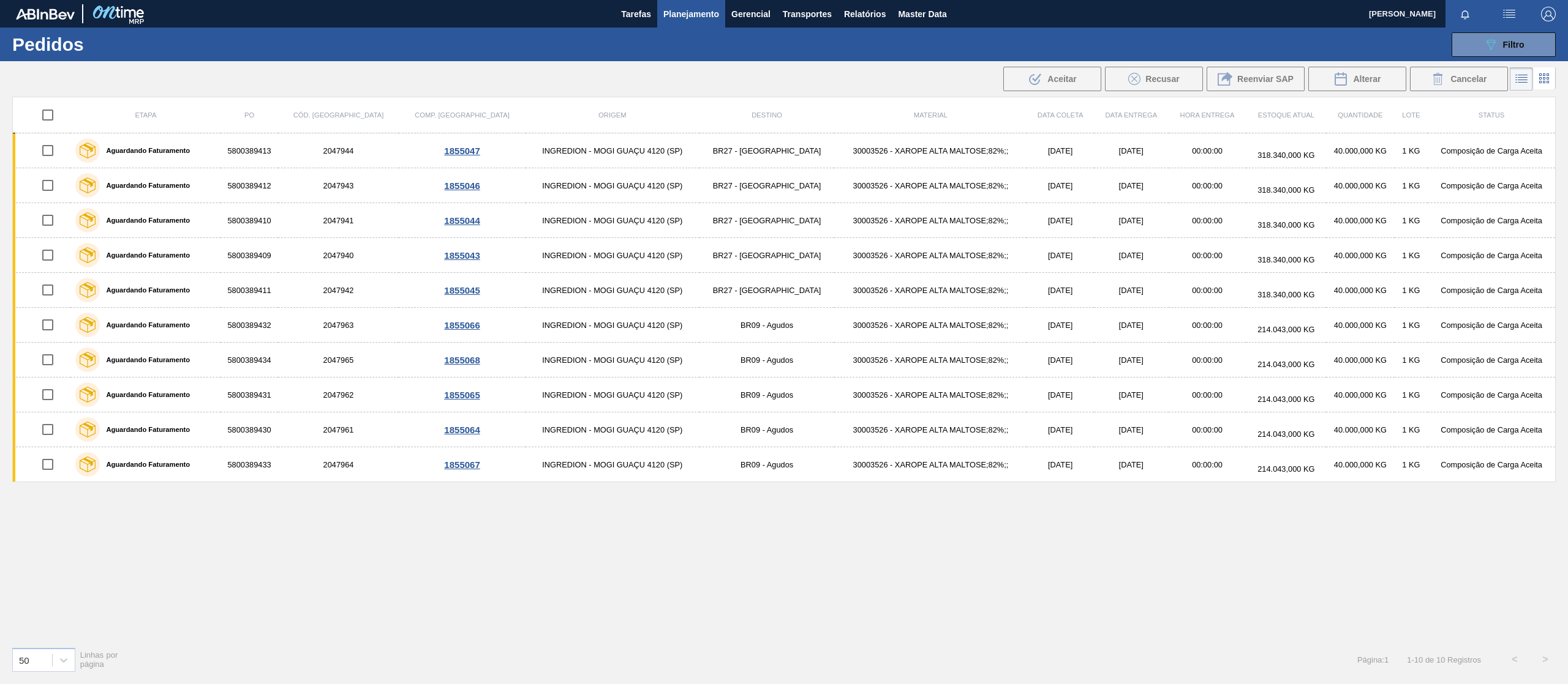
click at [48, 110] on input "checkbox" at bounding box center [48, 115] width 26 height 26
checkbox input "true"
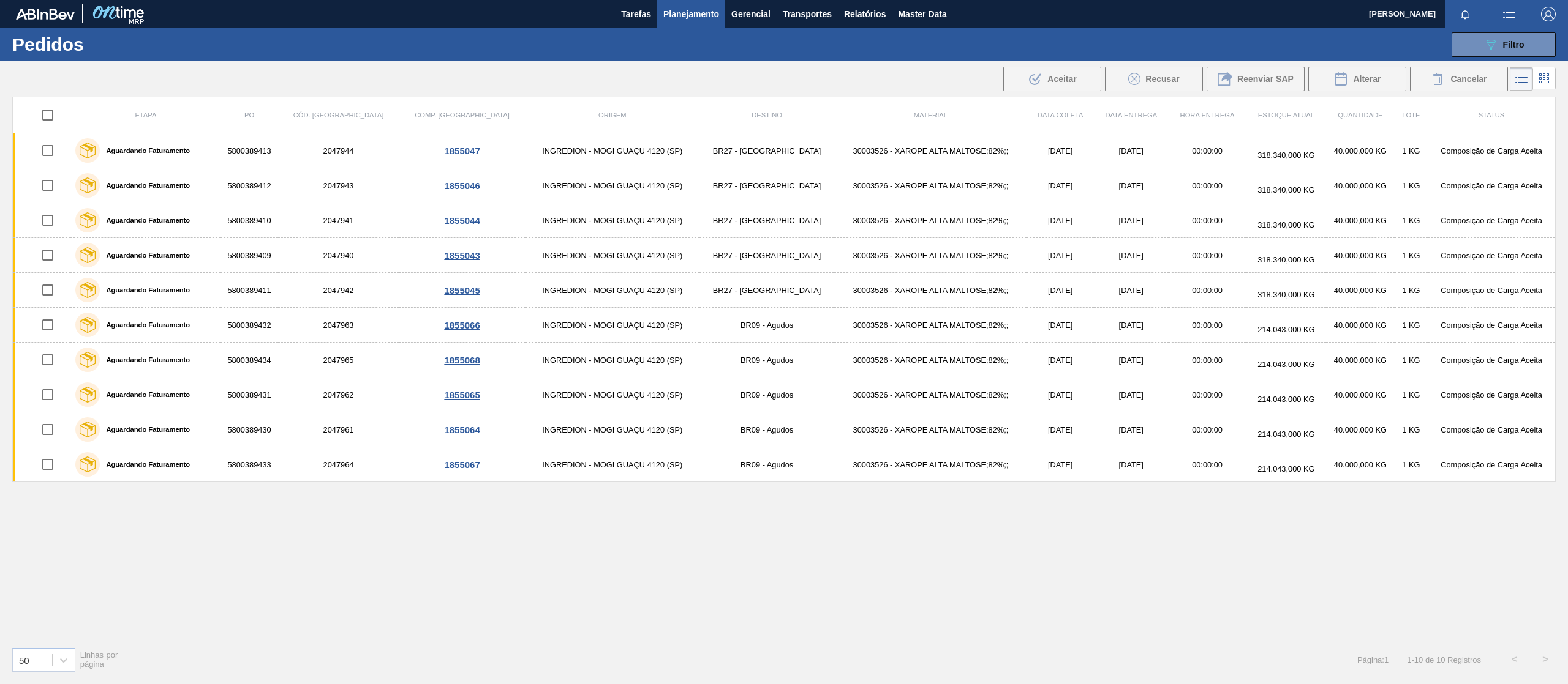
checkbox input "true"
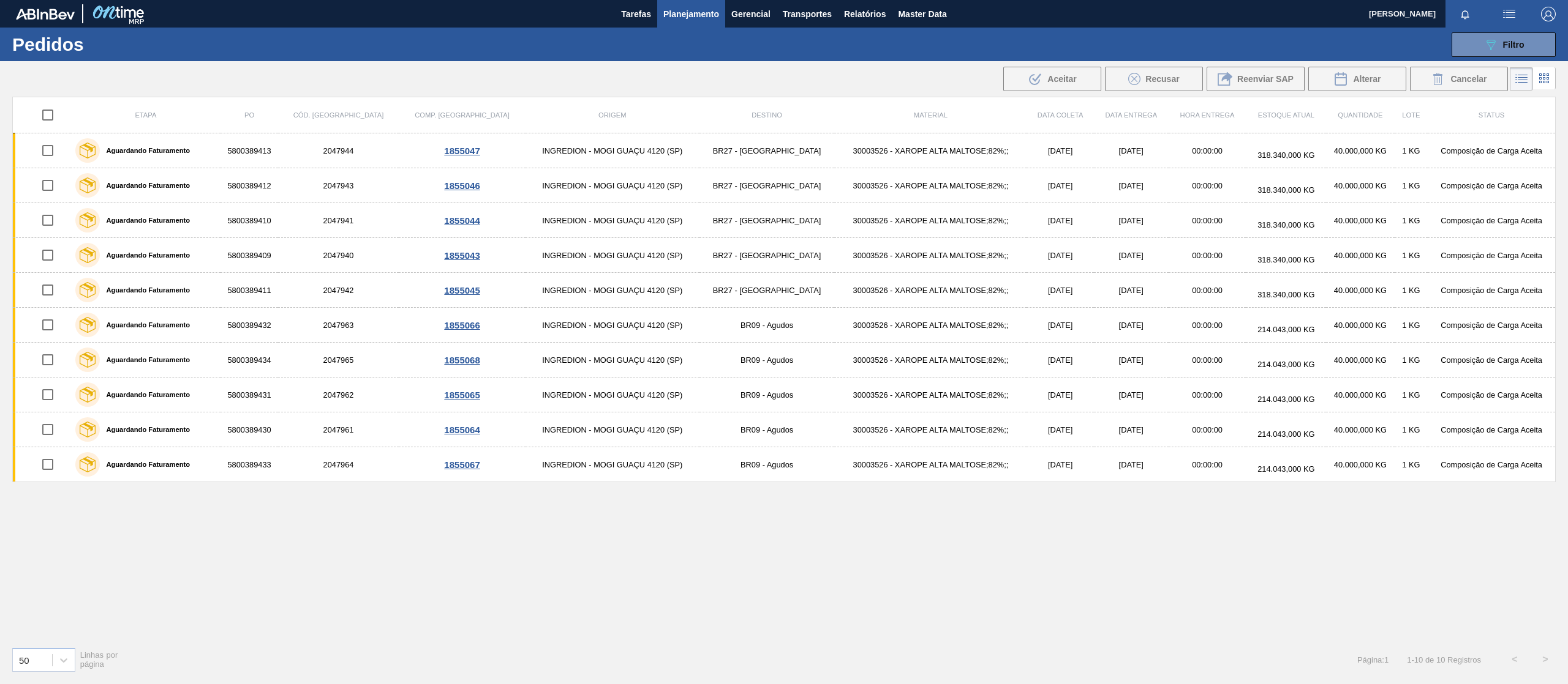
checkbox input "true"
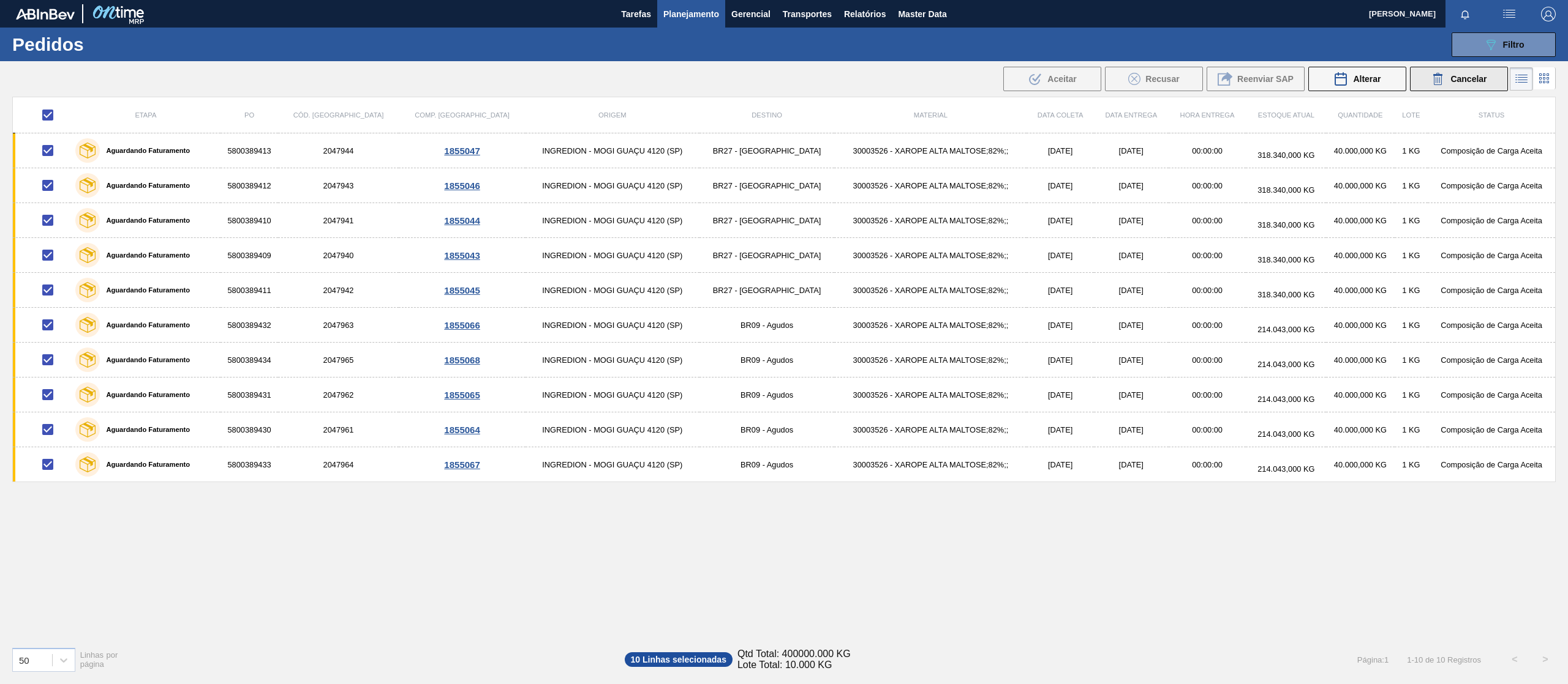
click at [1461, 81] on span "Cancelar" at bounding box center [1468, 79] width 36 height 10
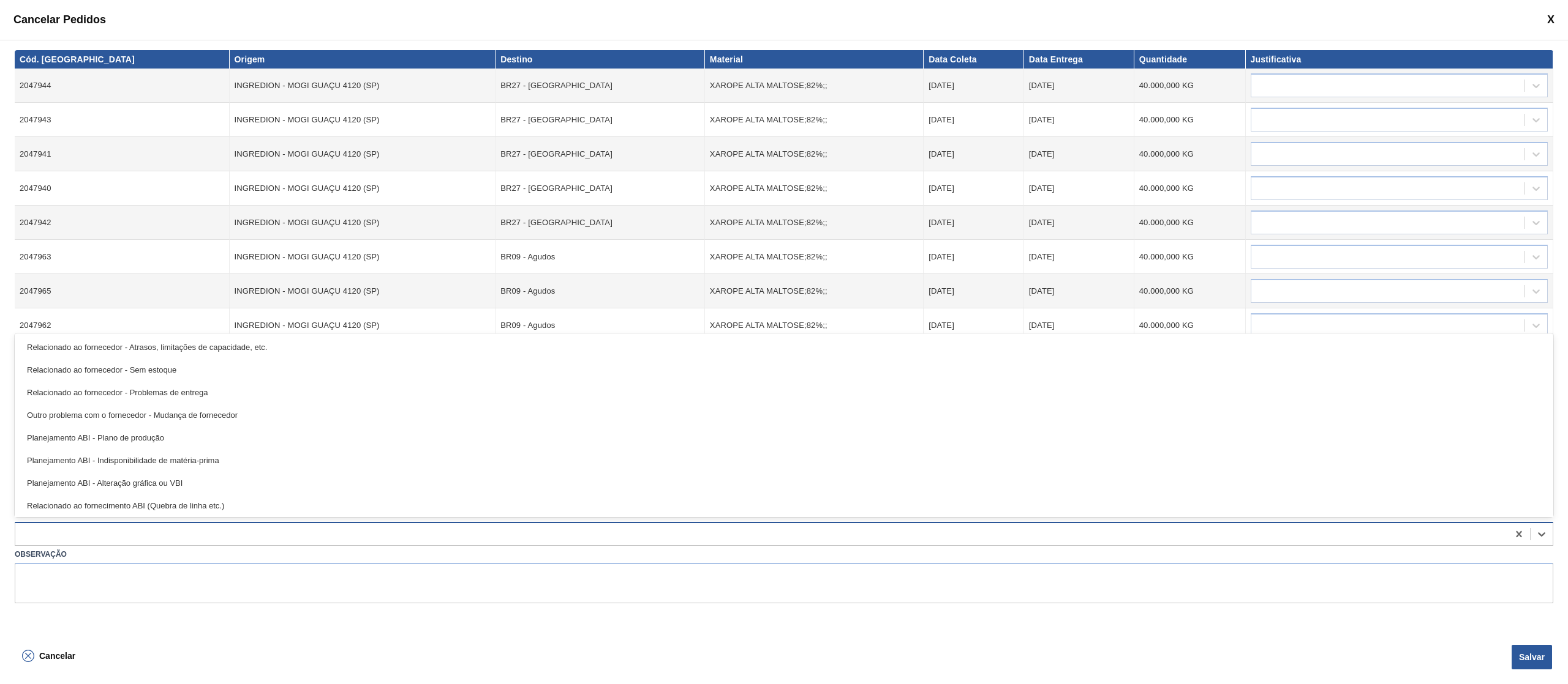
click at [280, 541] on div at bounding box center [761, 534] width 1492 height 18
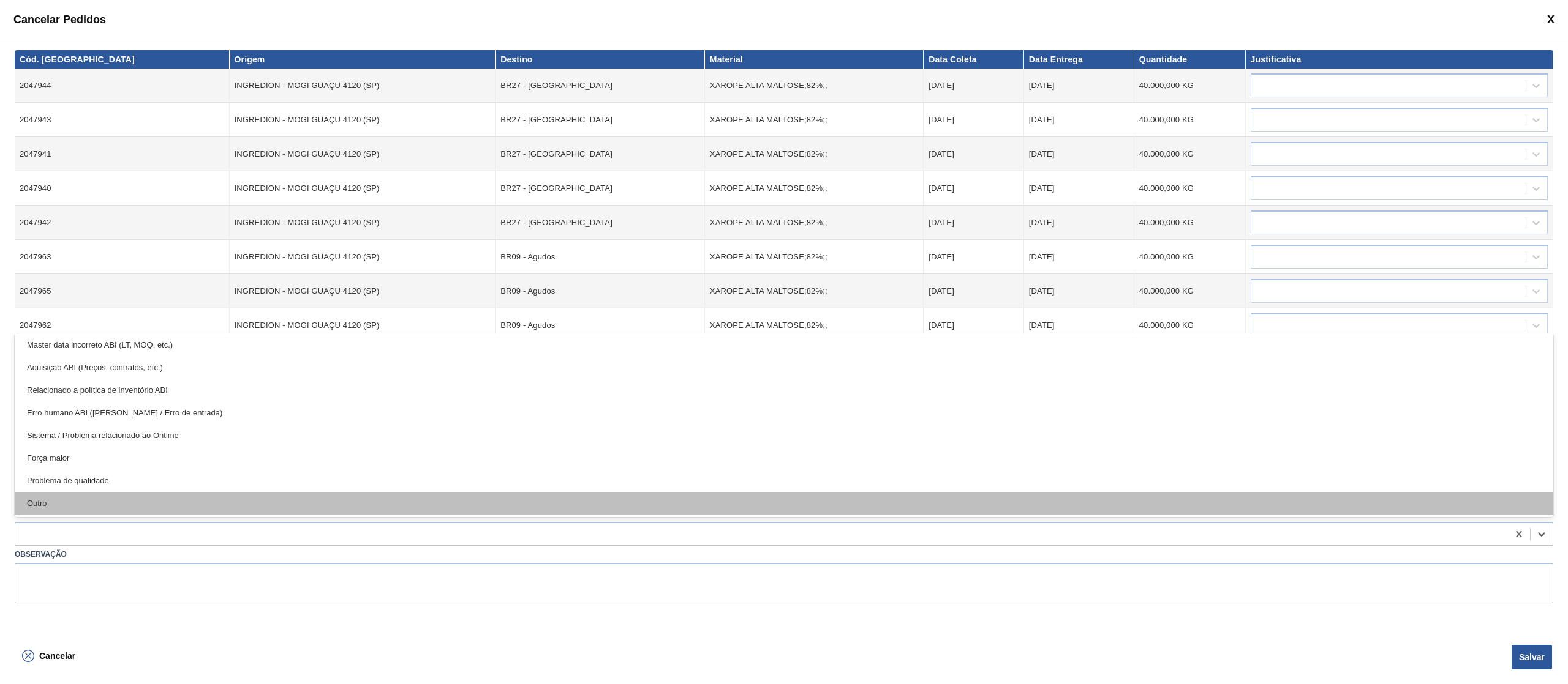
click at [278, 499] on div "Outro" at bounding box center [784, 503] width 1539 height 22
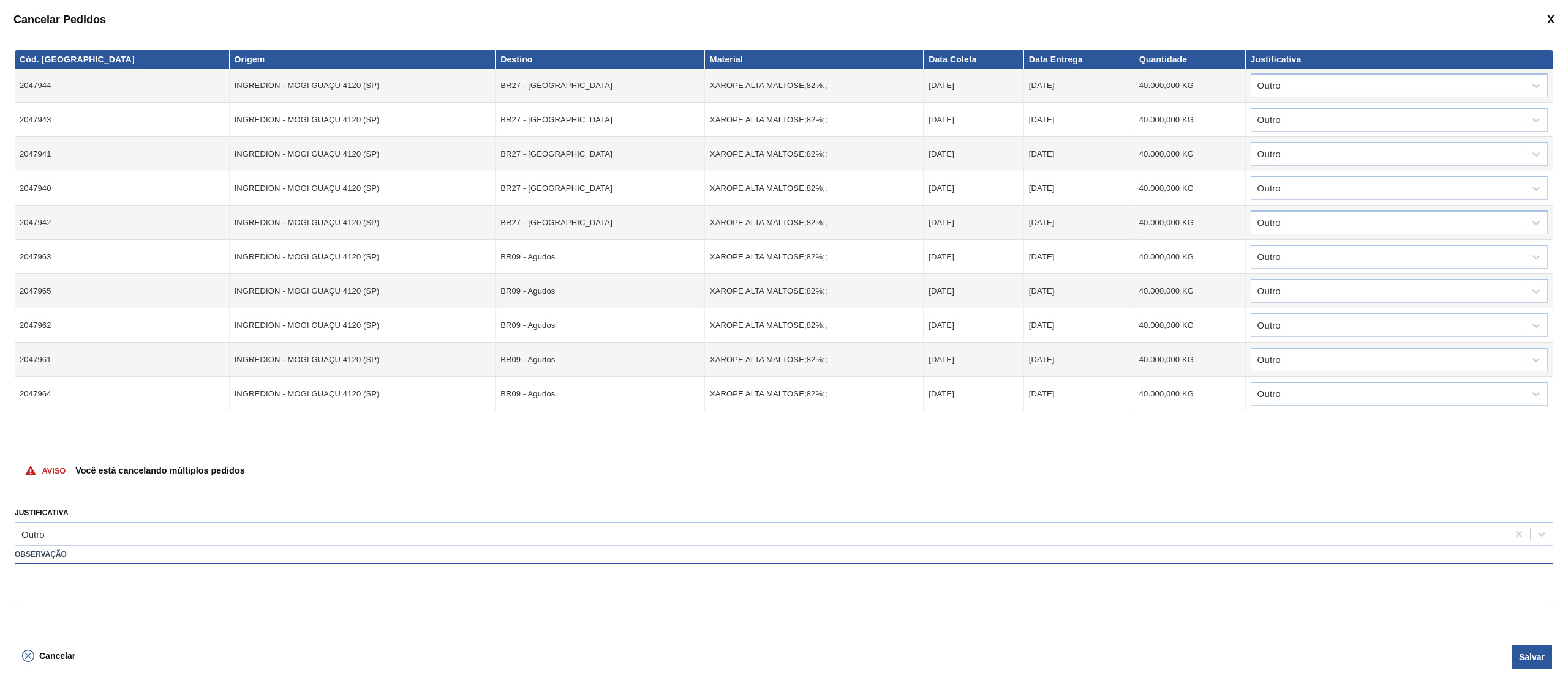
click at [234, 578] on textarea at bounding box center [784, 583] width 1539 height 40
drag, startPoint x: 57, startPoint y: 569, endPoint x: 0, endPoint y: 556, distance: 58.5
click at [0, 556] on div "Cód. Pedido Origem Destino Material Data Coleta Data Entrega Quantidade Justifi…" at bounding box center [784, 340] width 1568 height 601
type textarea "subida errada de volume"
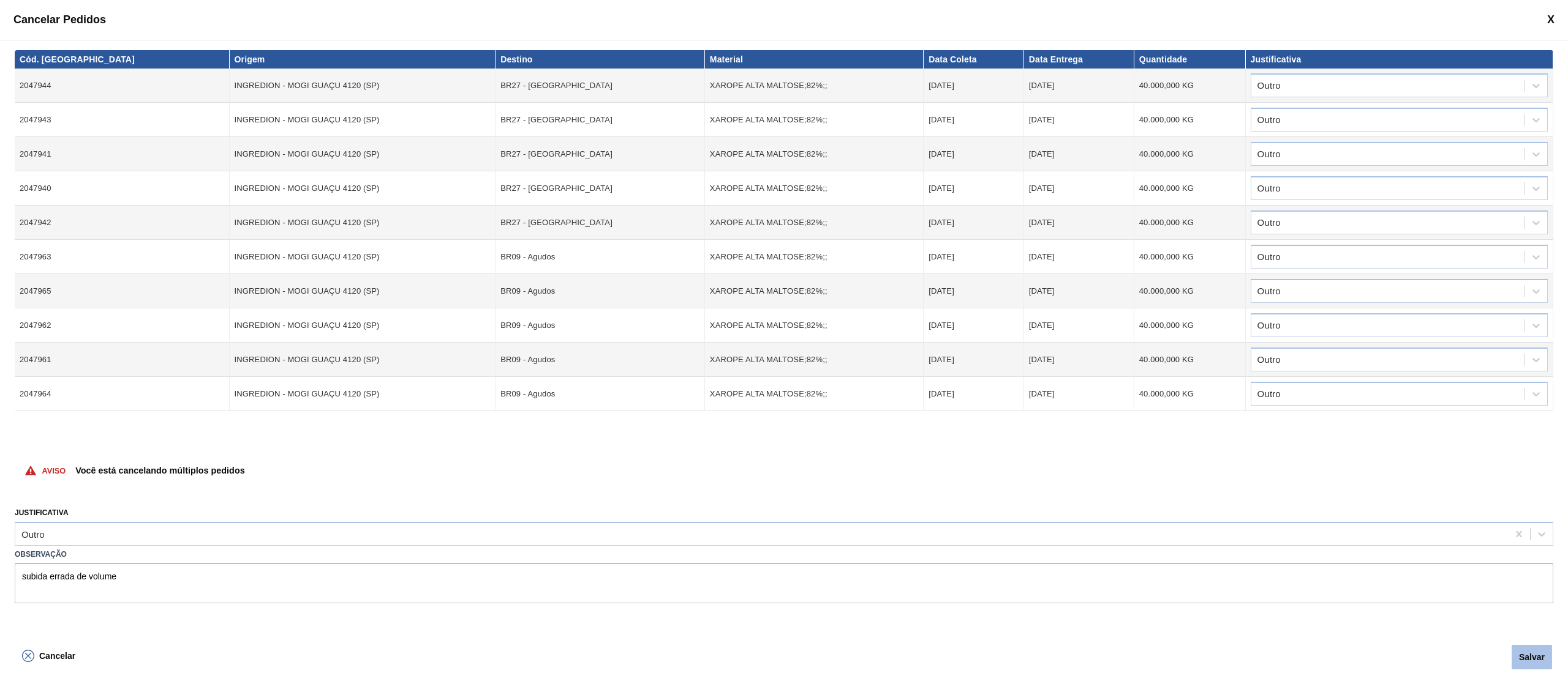
click at [1533, 653] on button "Salvar" at bounding box center [1532, 657] width 40 height 24
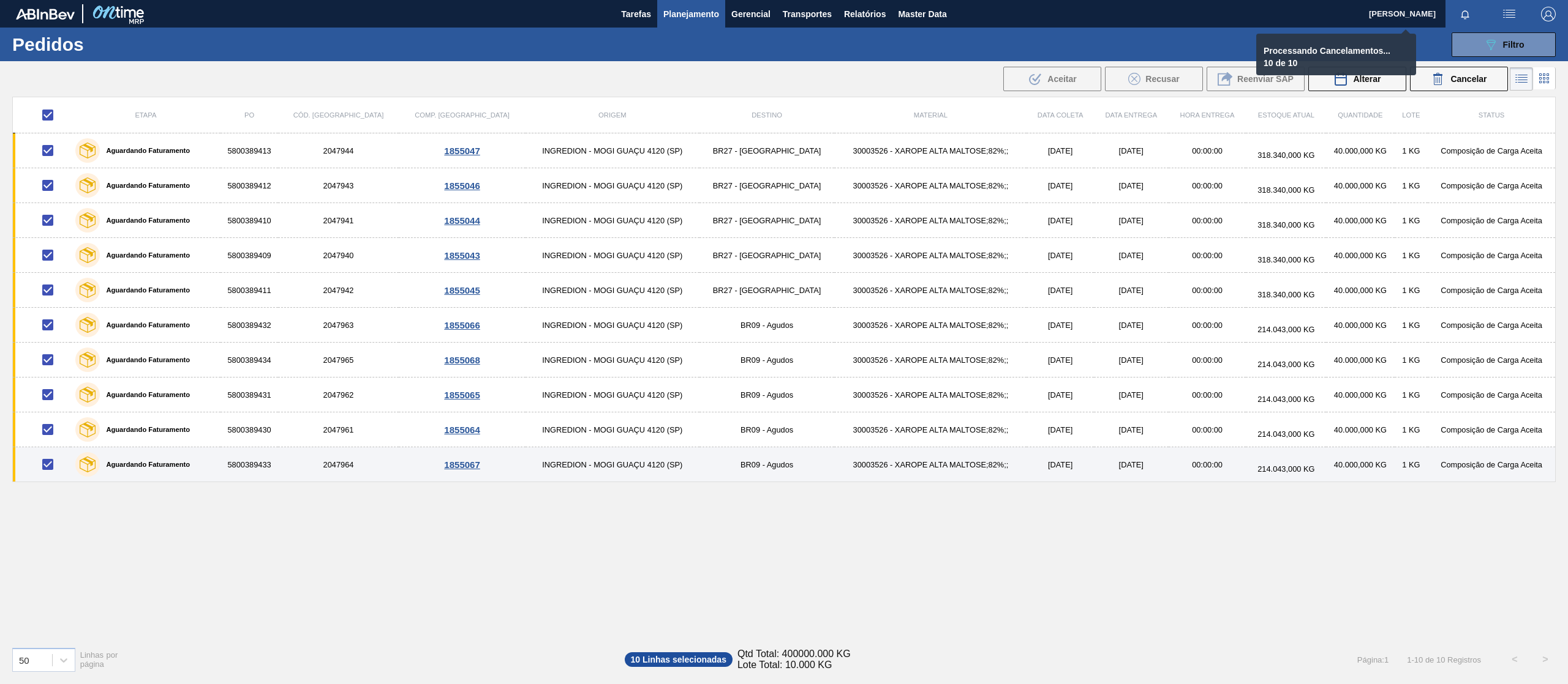
checkbox input "false"
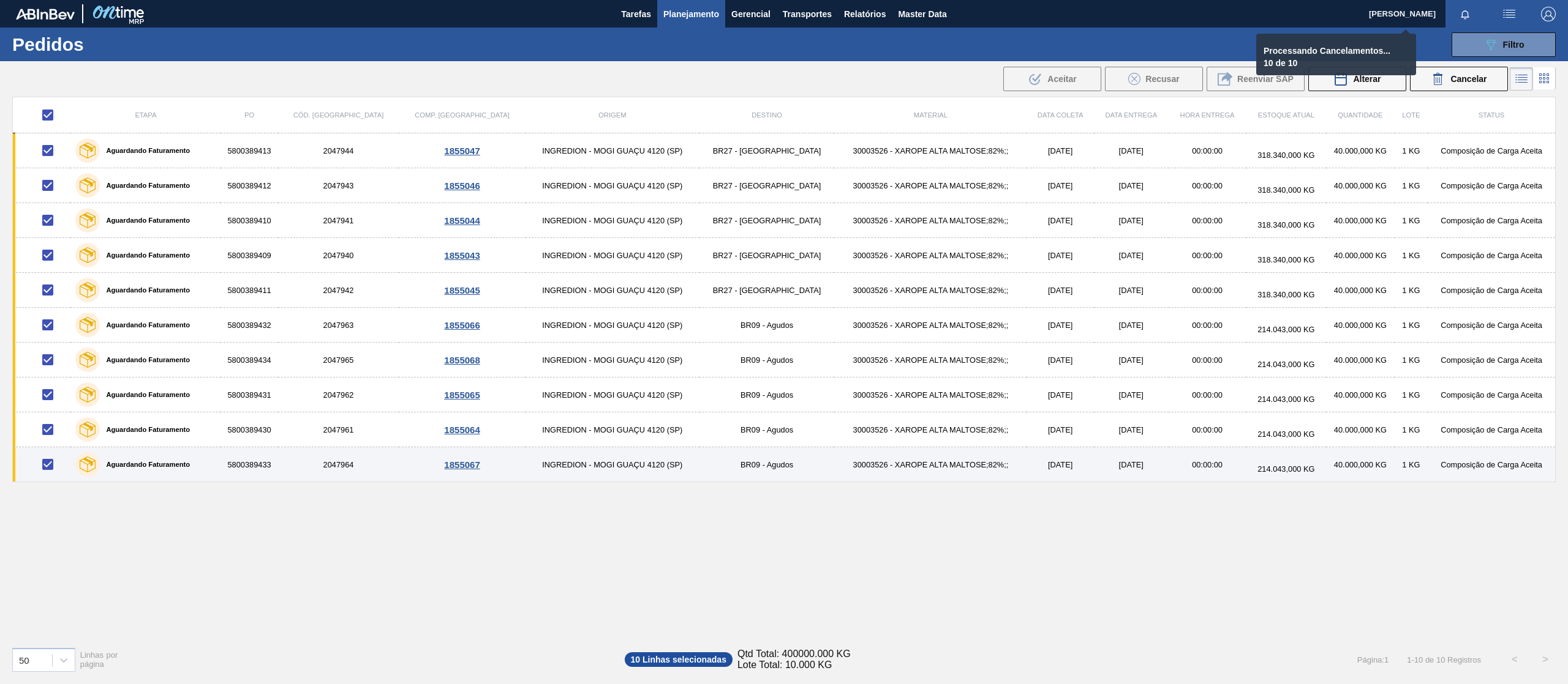
checkbox input "false"
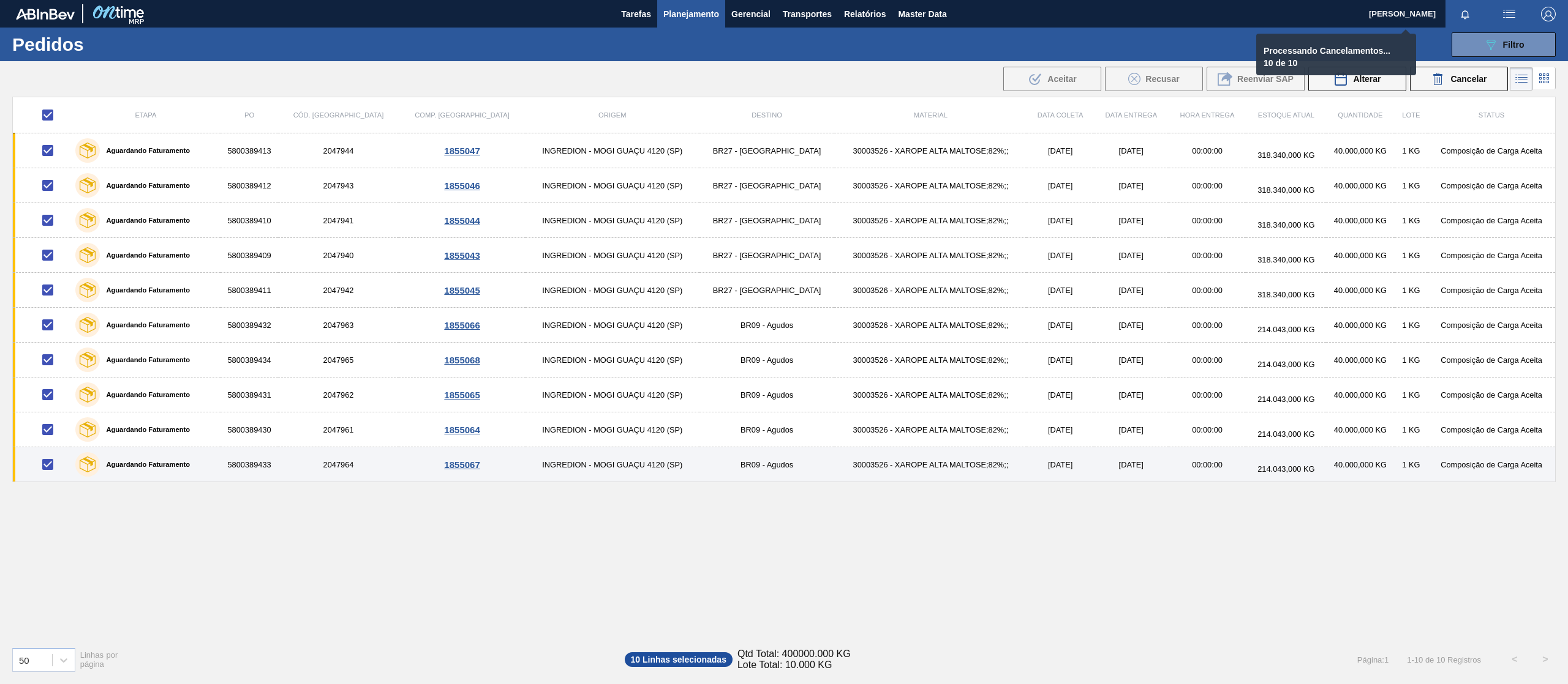
checkbox input "false"
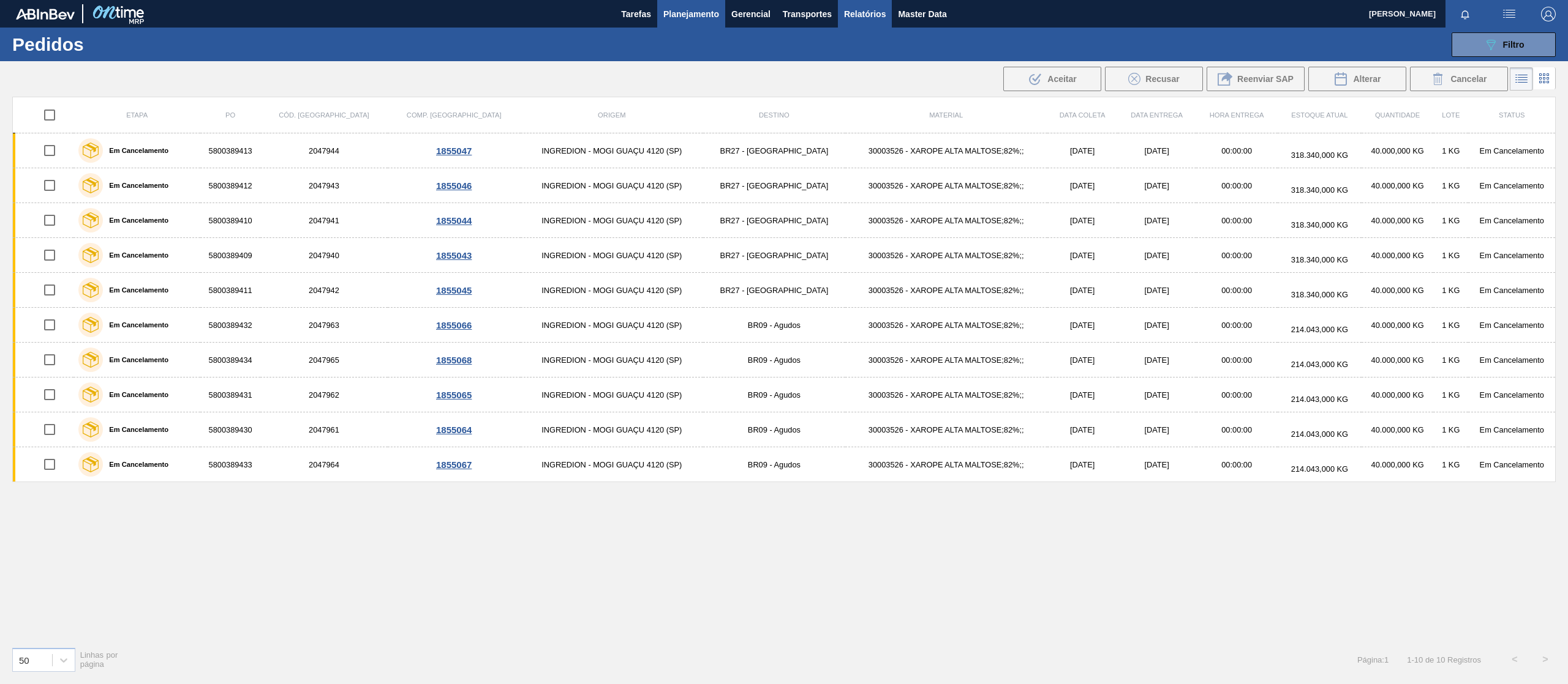
click at [875, 7] on span "Relatórios" at bounding box center [864, 14] width 42 height 15
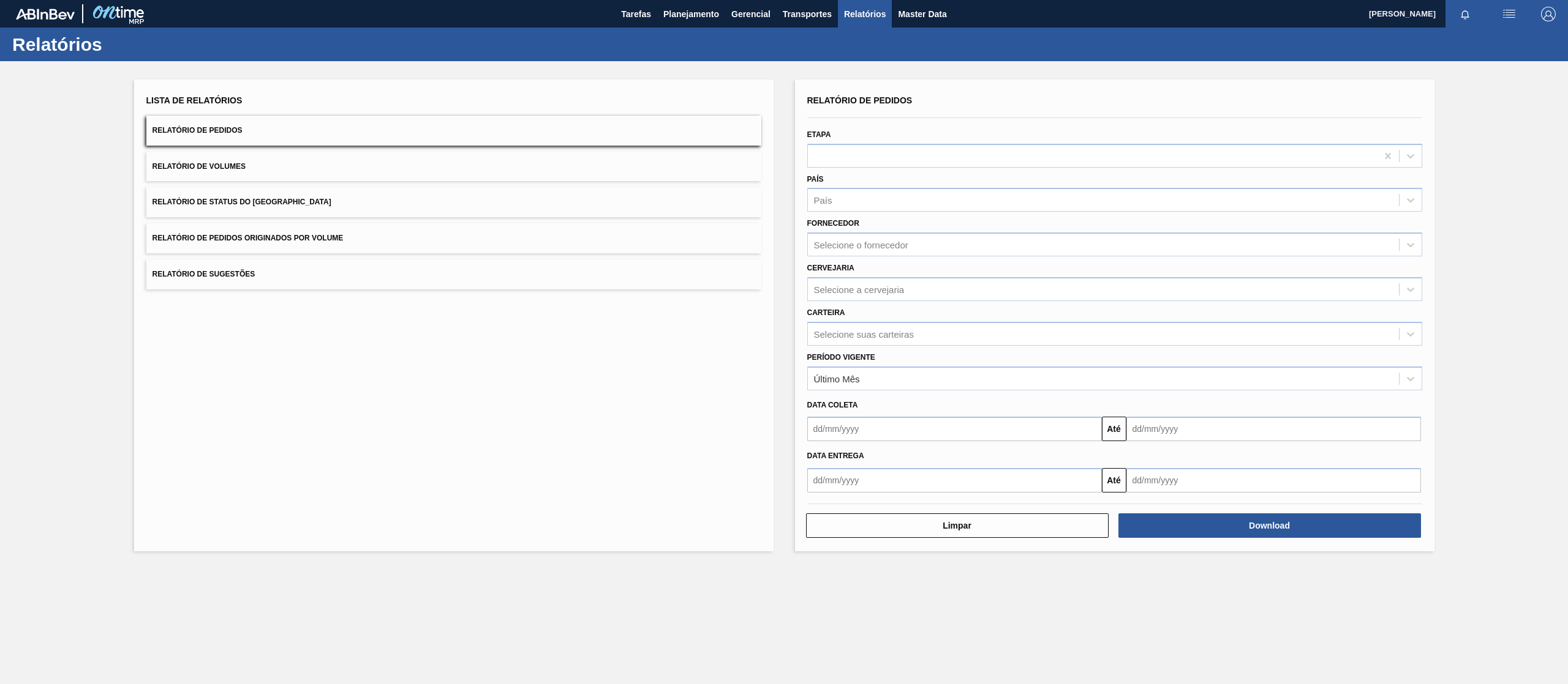
click at [361, 235] on button "Relatório de Pedidos Originados por Volume" at bounding box center [454, 238] width 615 height 30
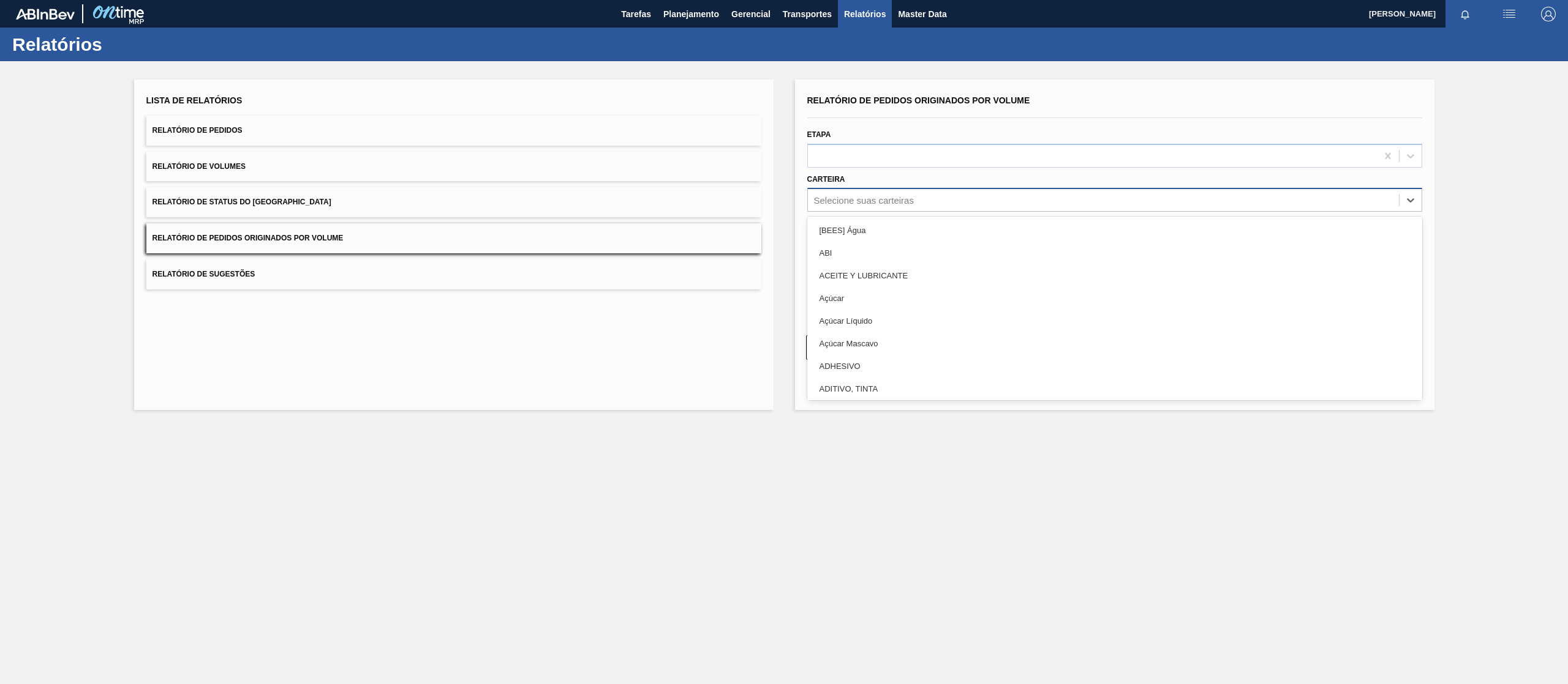
click at [859, 201] on div "Selecione suas carteiras" at bounding box center [864, 200] width 100 height 10
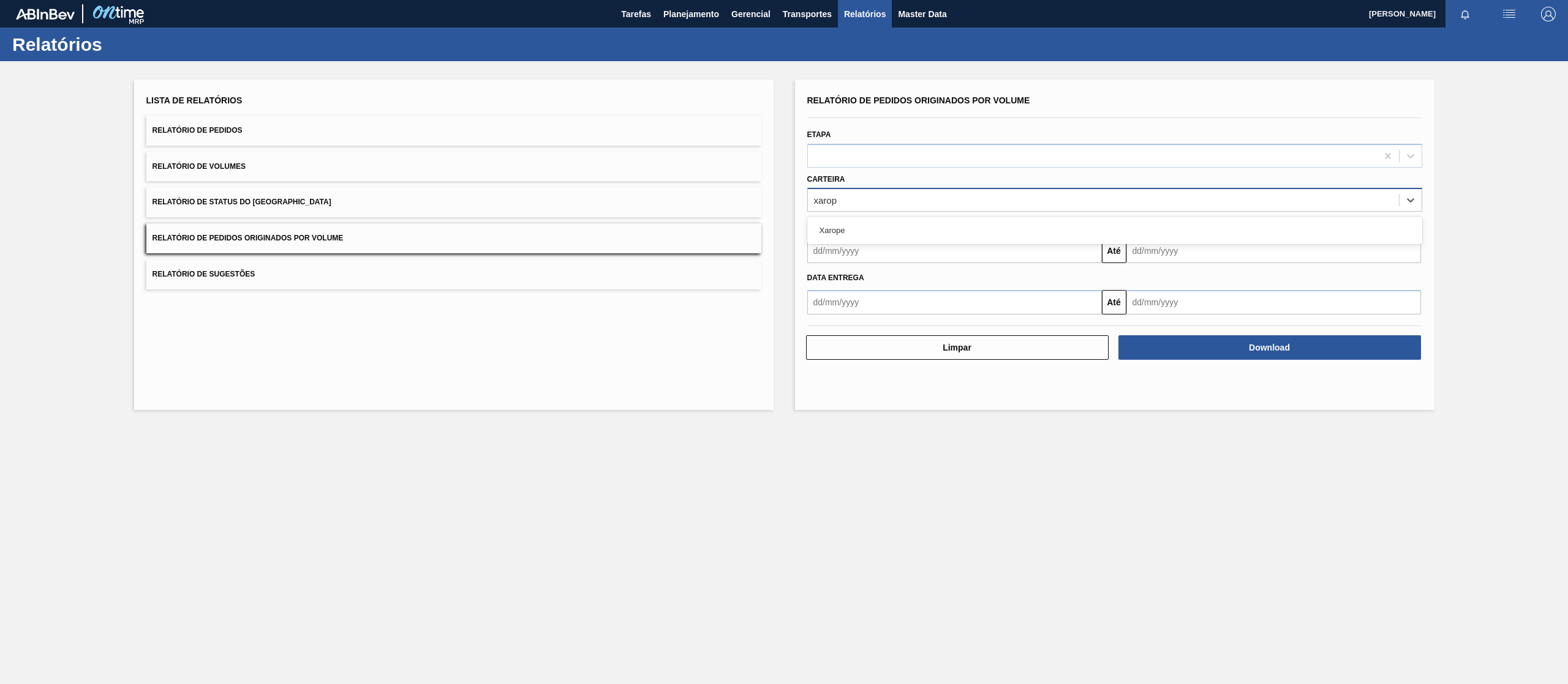
type input "xarope"
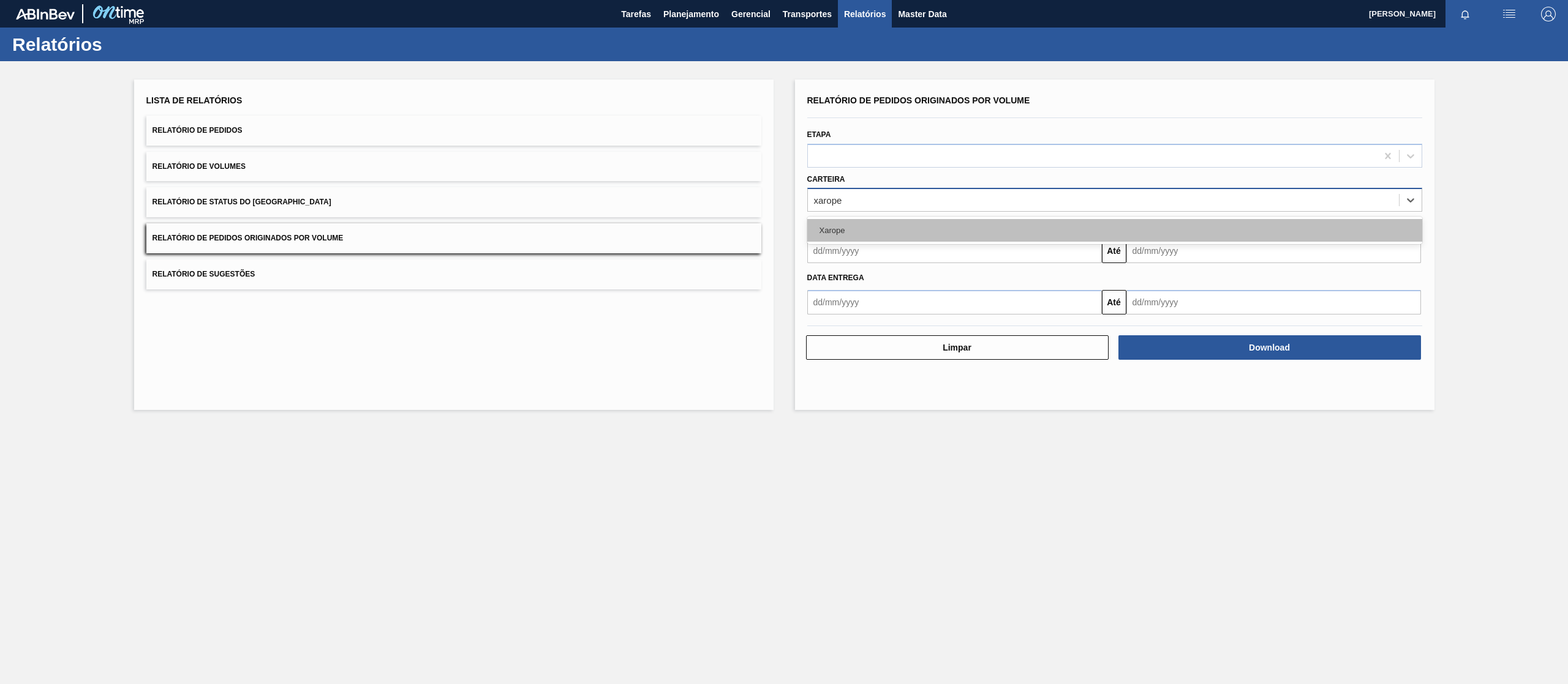
click at [866, 229] on div "Xarope" at bounding box center [1115, 230] width 615 height 22
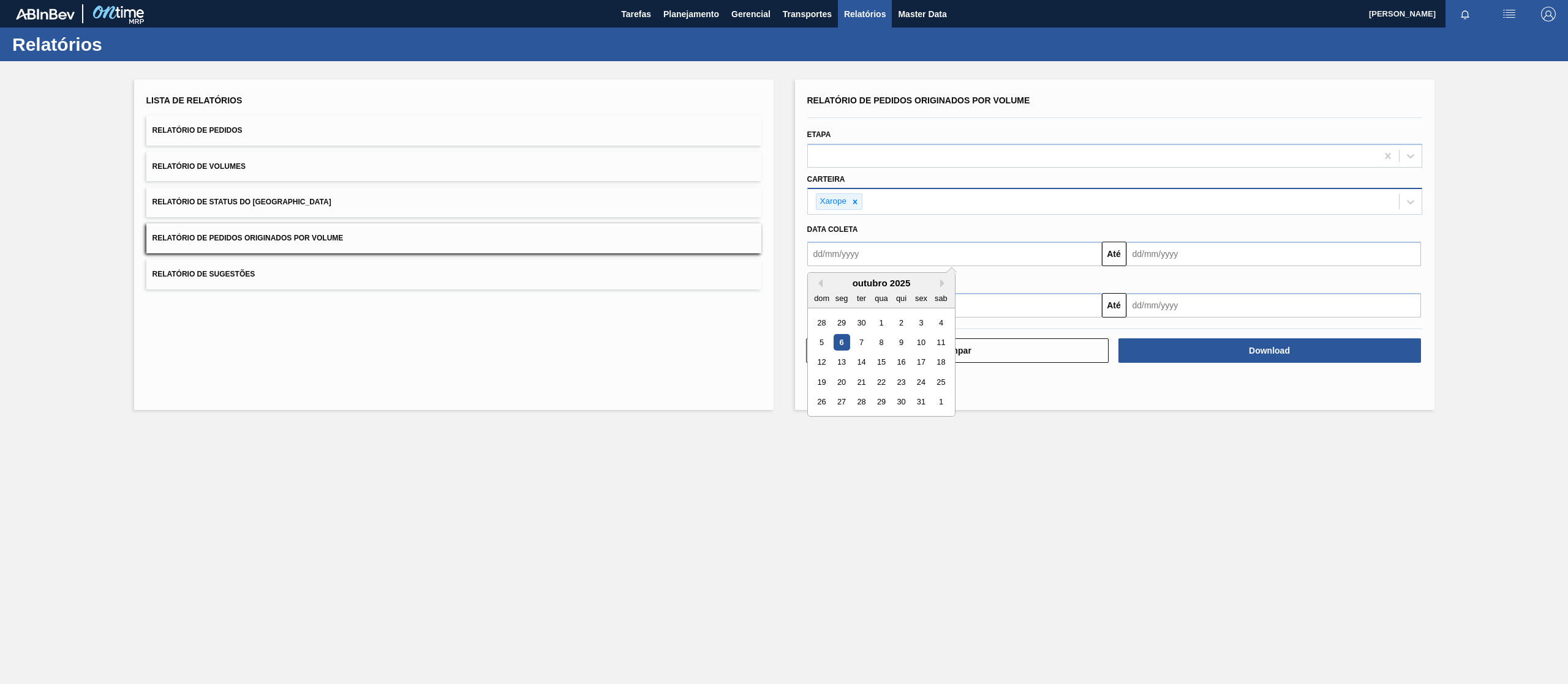
click at [848, 250] on input "text" at bounding box center [955, 254] width 295 height 24
click at [884, 316] on div "1" at bounding box center [881, 323] width 17 height 17
type input "[DATE]"
click at [1179, 247] on input "text" at bounding box center [1273, 254] width 295 height 24
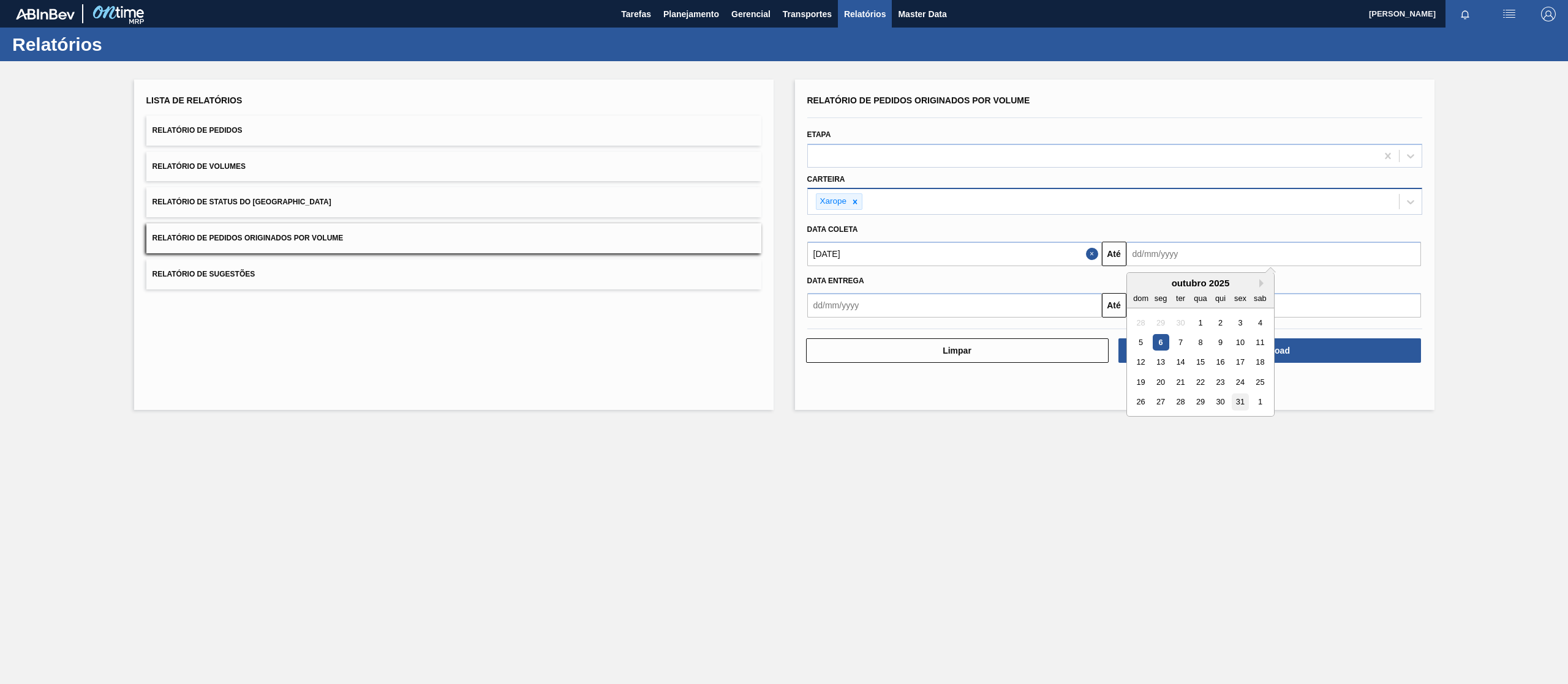
click at [1234, 402] on div "31" at bounding box center [1240, 402] width 17 height 17
type input "[DATE]"
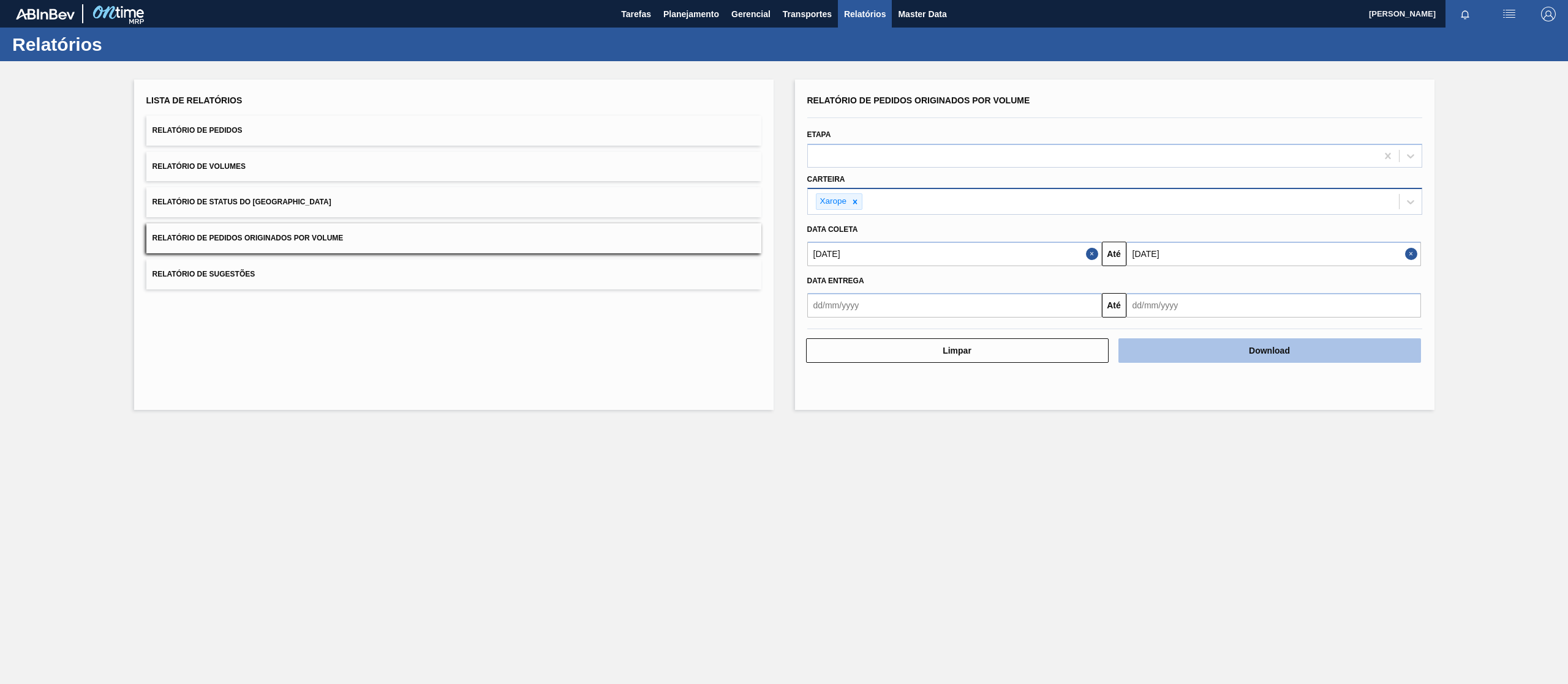
click at [1188, 360] on button "Download" at bounding box center [1270, 351] width 303 height 24
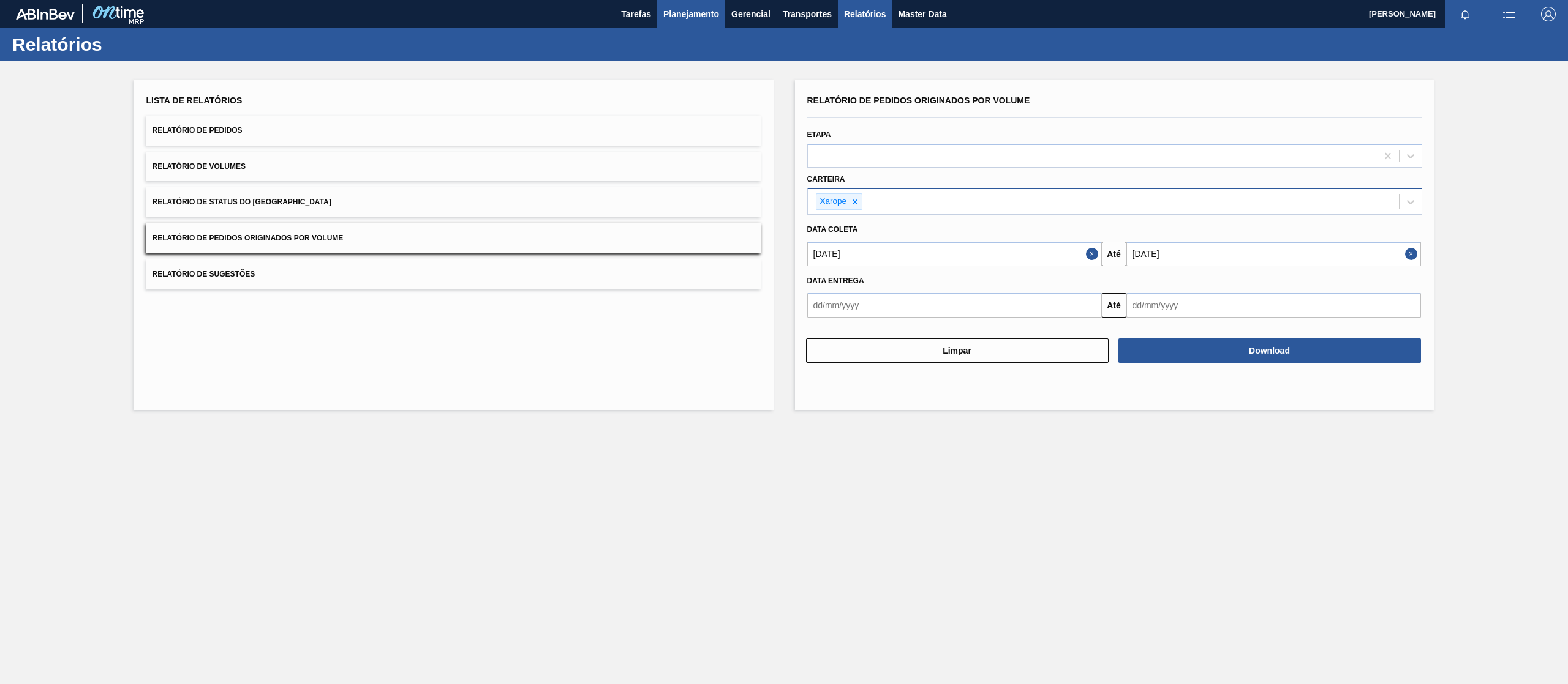
click at [690, 7] on span "Planejamento" at bounding box center [691, 14] width 56 height 15
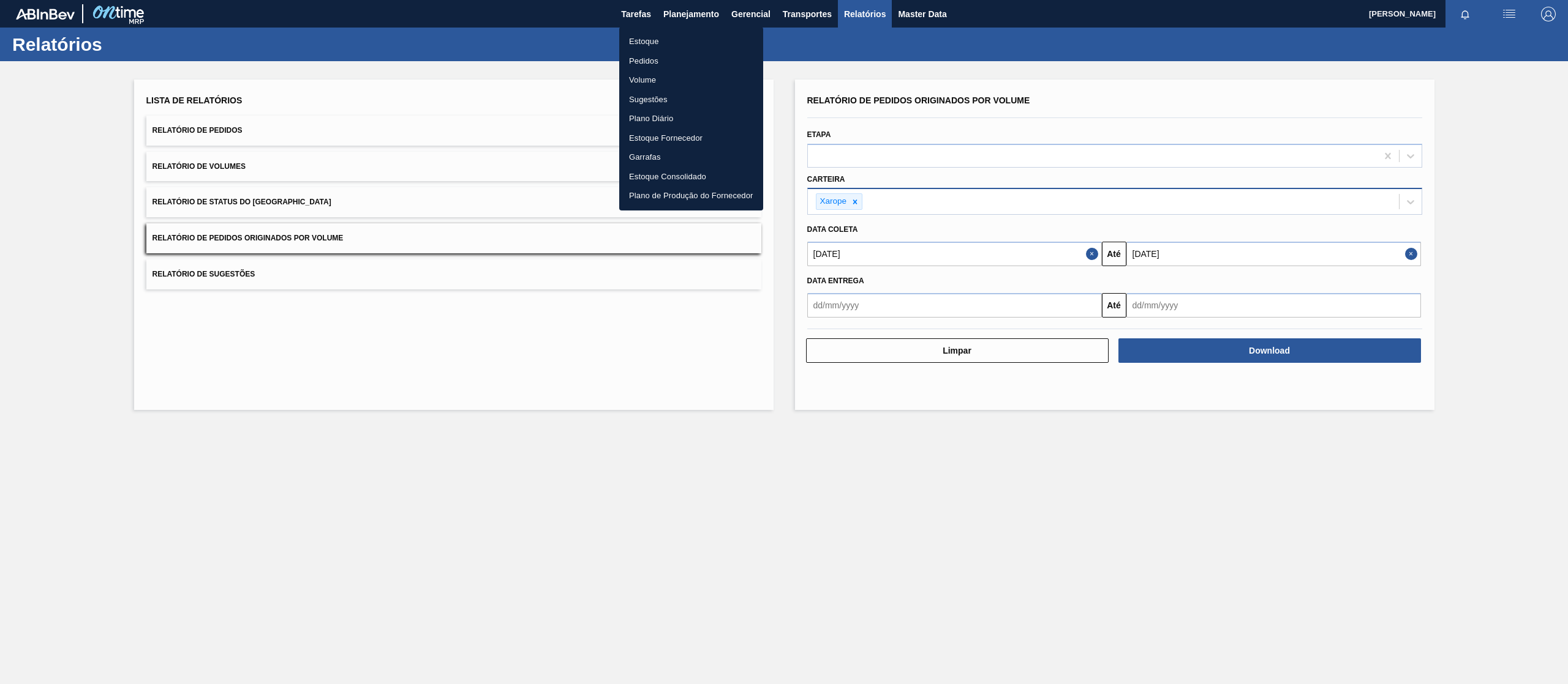
click at [650, 58] on li "Pedidos" at bounding box center [691, 61] width 144 height 20
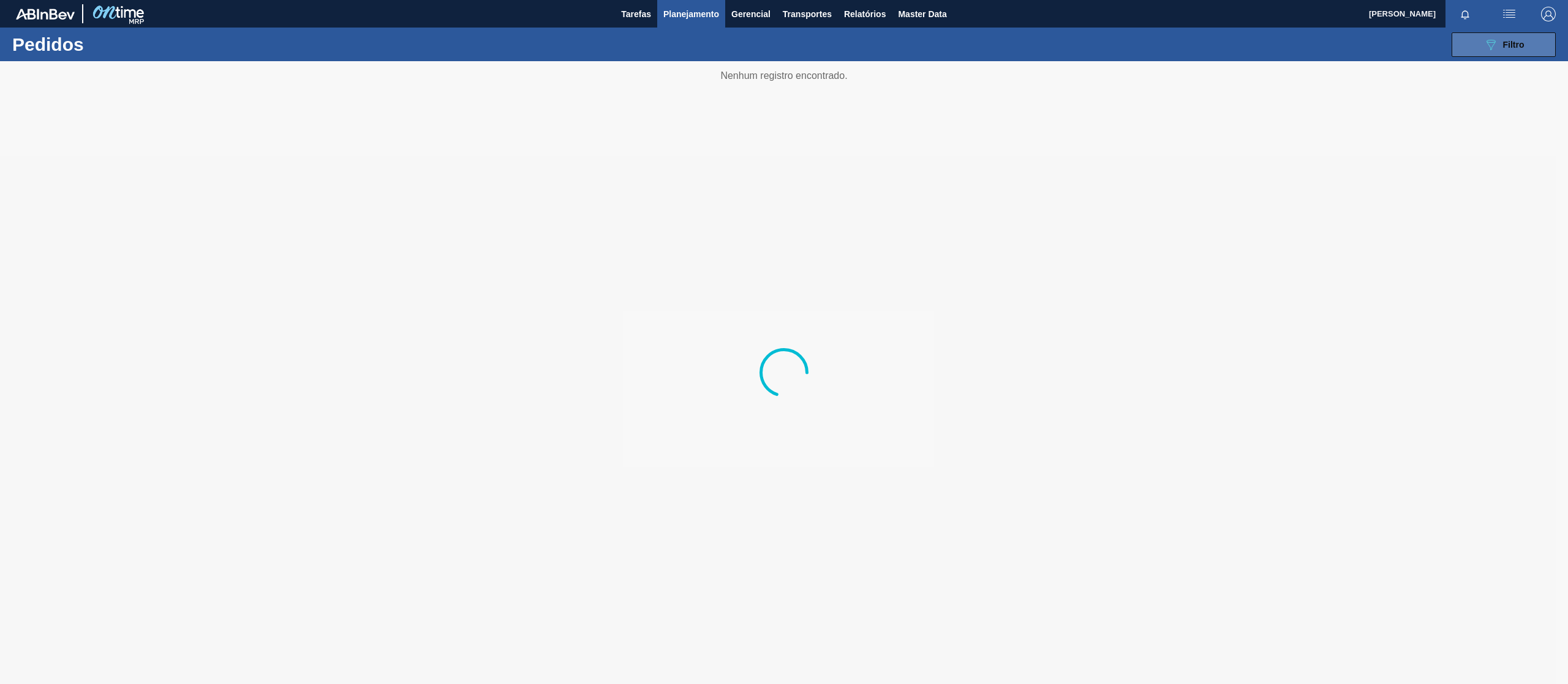
click at [1500, 37] on div "089F7B8B-B2A5-4AFE-B5C0-19BA573D28AC Filtro" at bounding box center [1504, 44] width 41 height 15
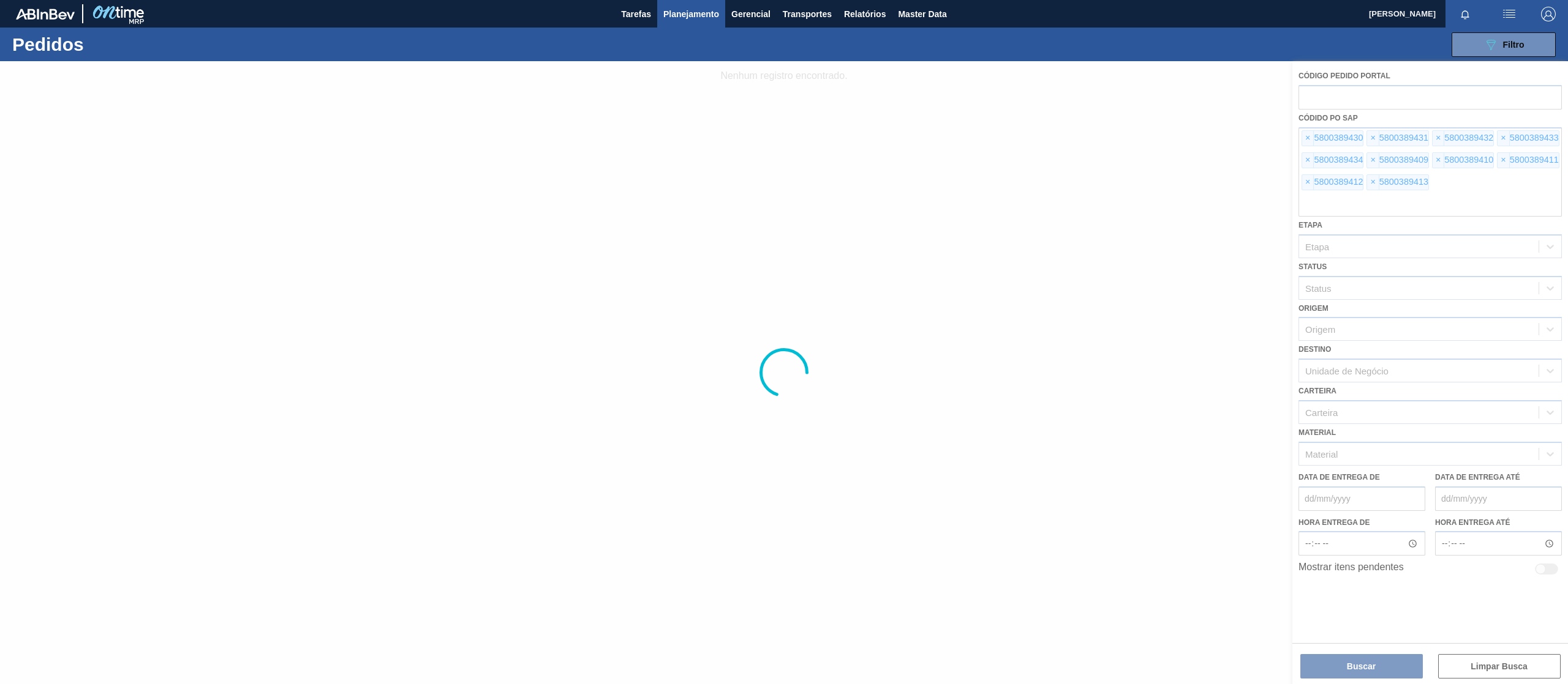
click at [1311, 183] on div at bounding box center [784, 373] width 1568 height 623
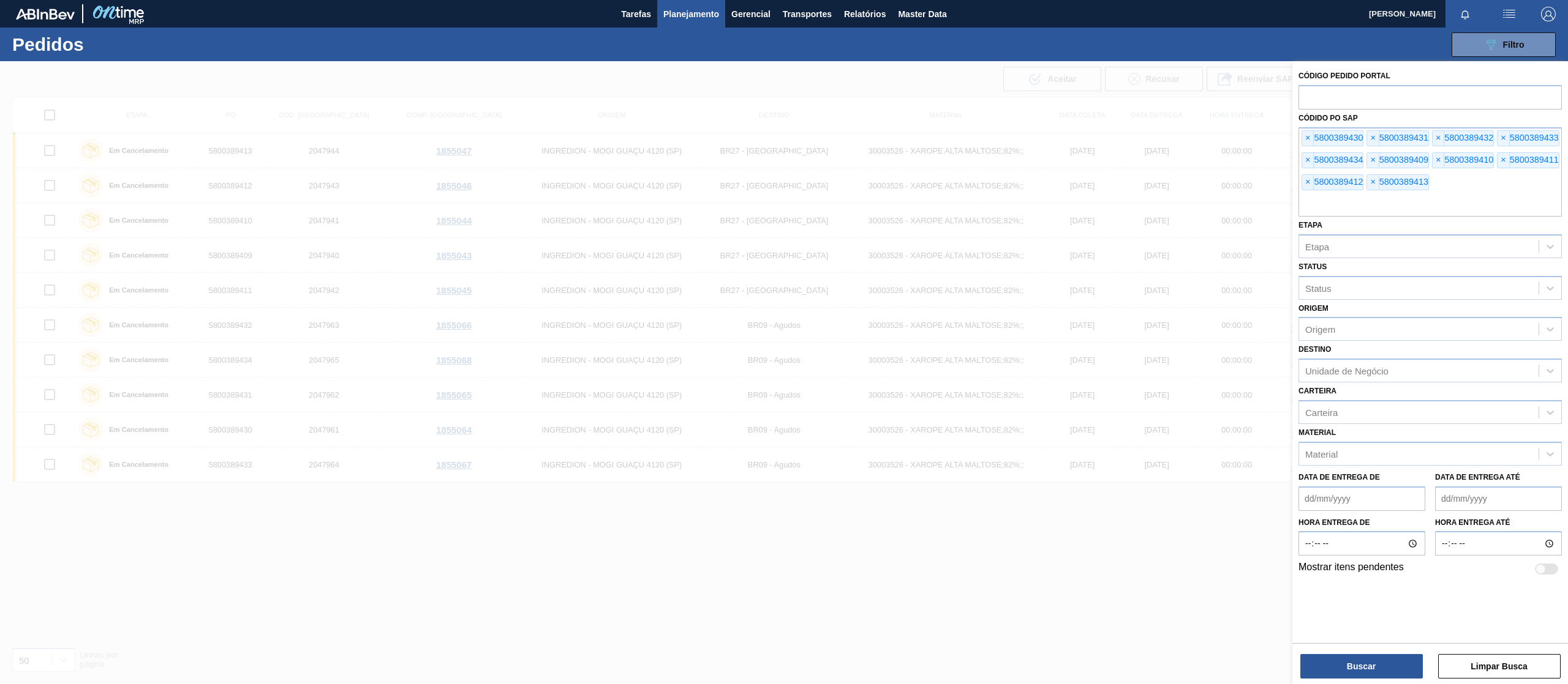
click at [1308, 178] on span "×" at bounding box center [1308, 182] width 12 height 15
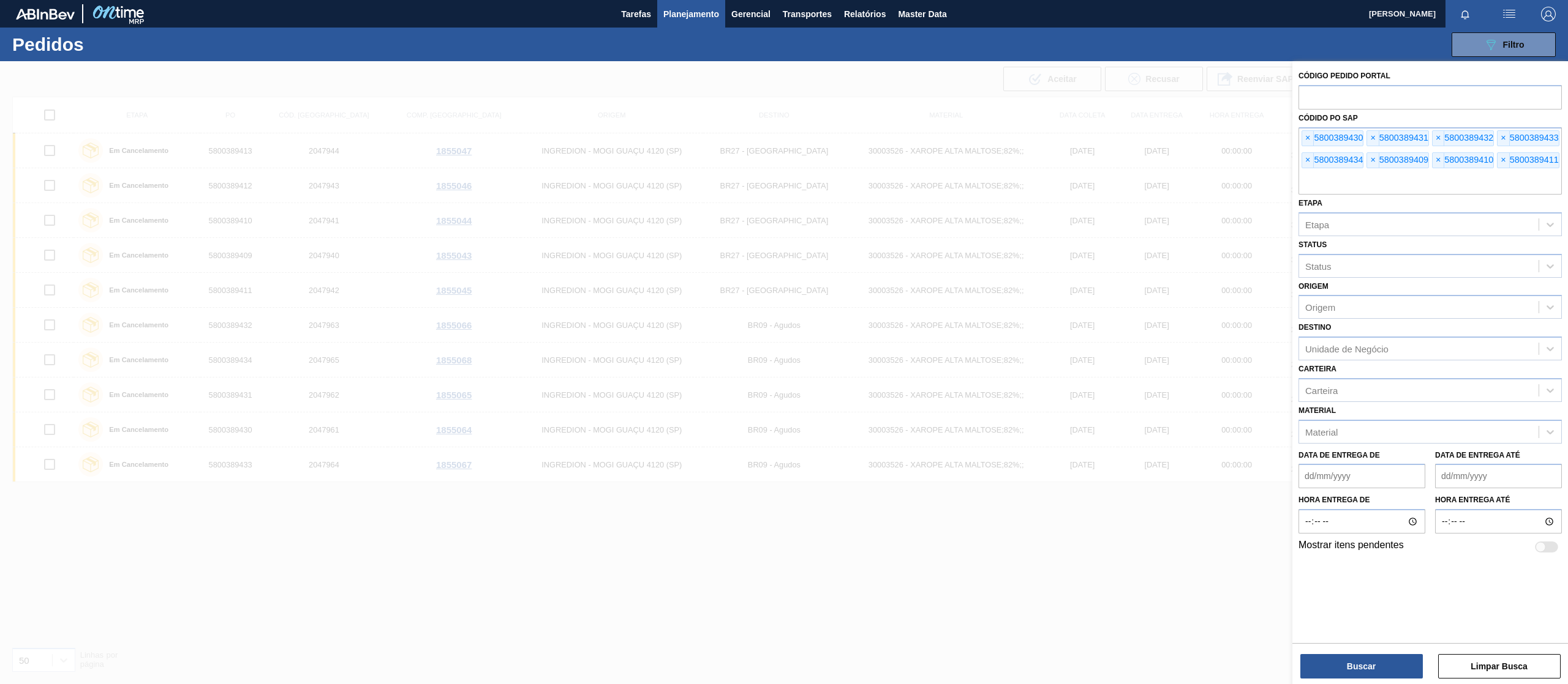
click at [1308, 178] on input "text" at bounding box center [1430, 183] width 263 height 23
click at [1309, 136] on span "×" at bounding box center [1308, 138] width 12 height 15
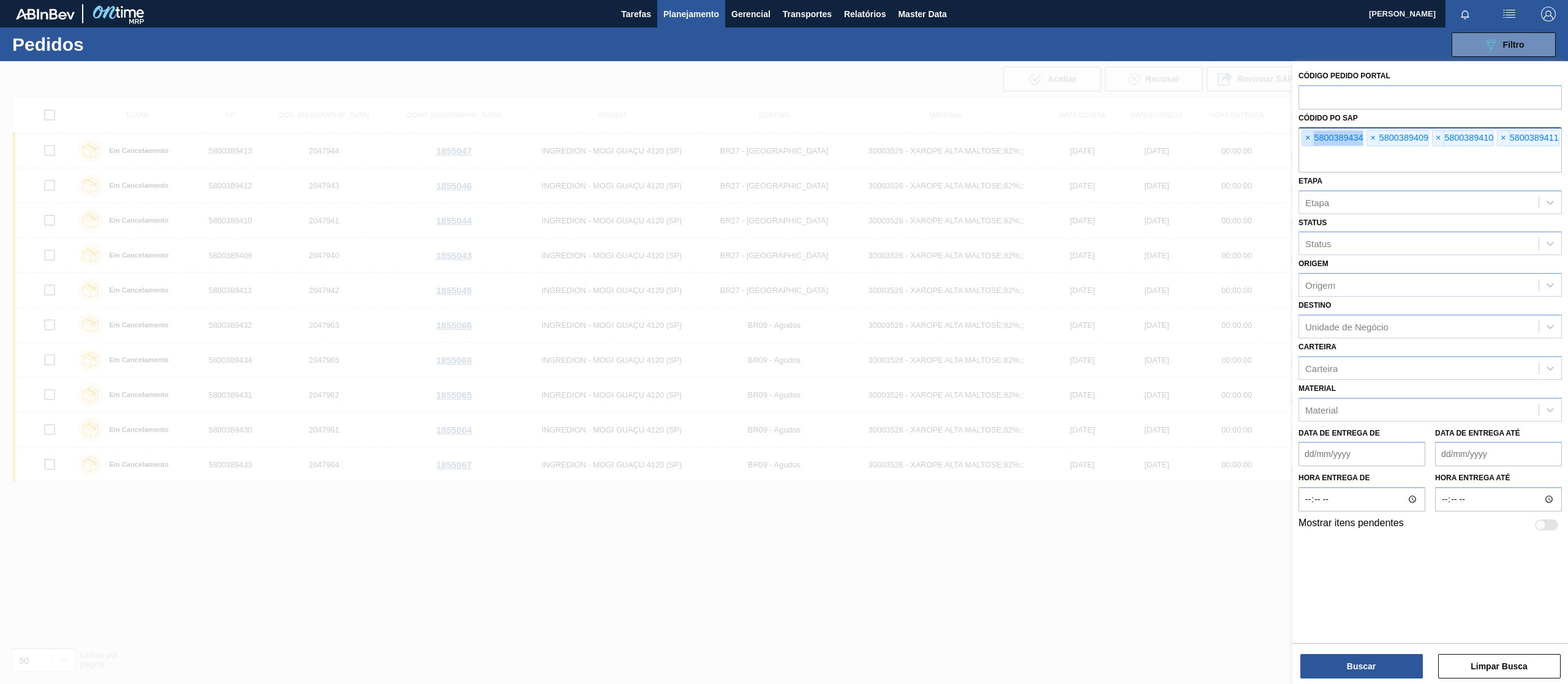
click at [1309, 136] on span "×" at bounding box center [1308, 138] width 12 height 15
click at [1309, 149] on input "text" at bounding box center [1430, 161] width 263 height 23
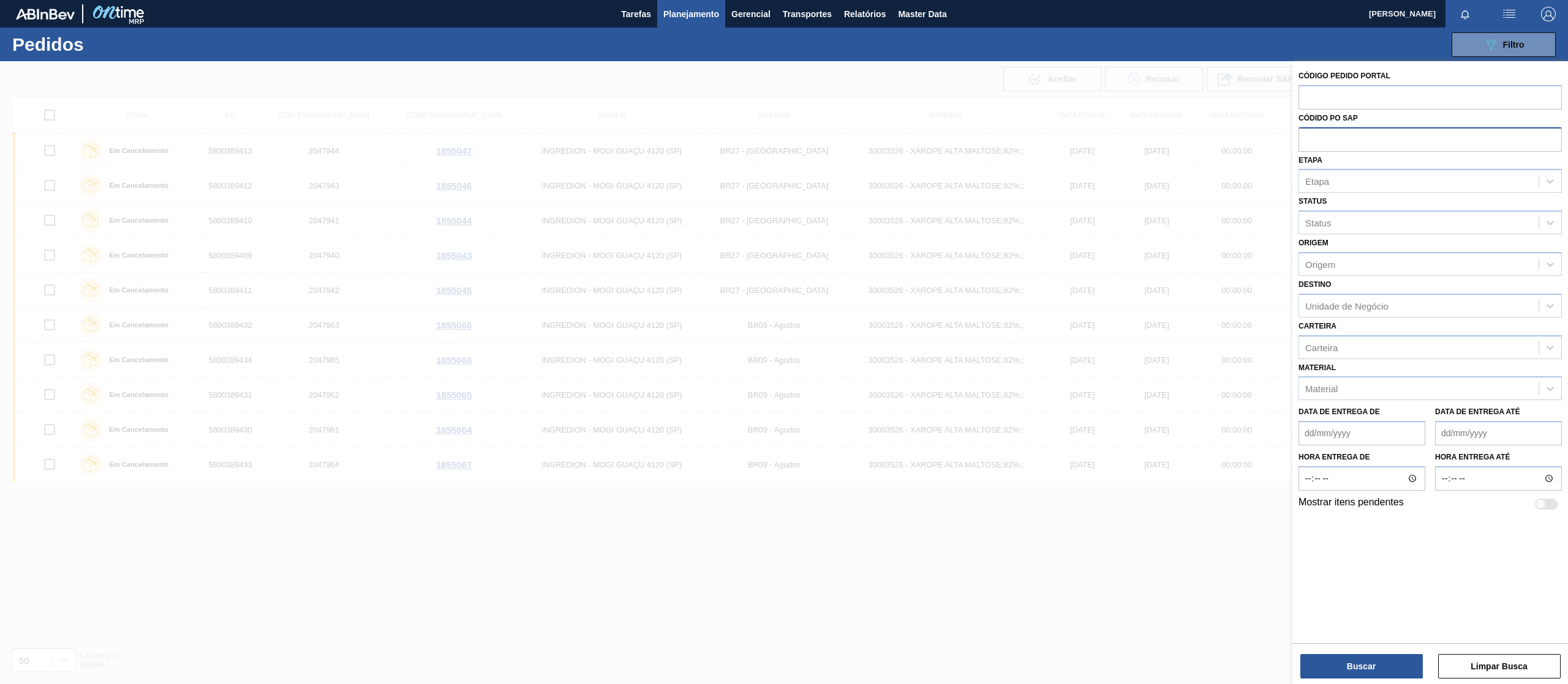
click at [1309, 136] on input "text" at bounding box center [1430, 139] width 263 height 23
paste input "text"
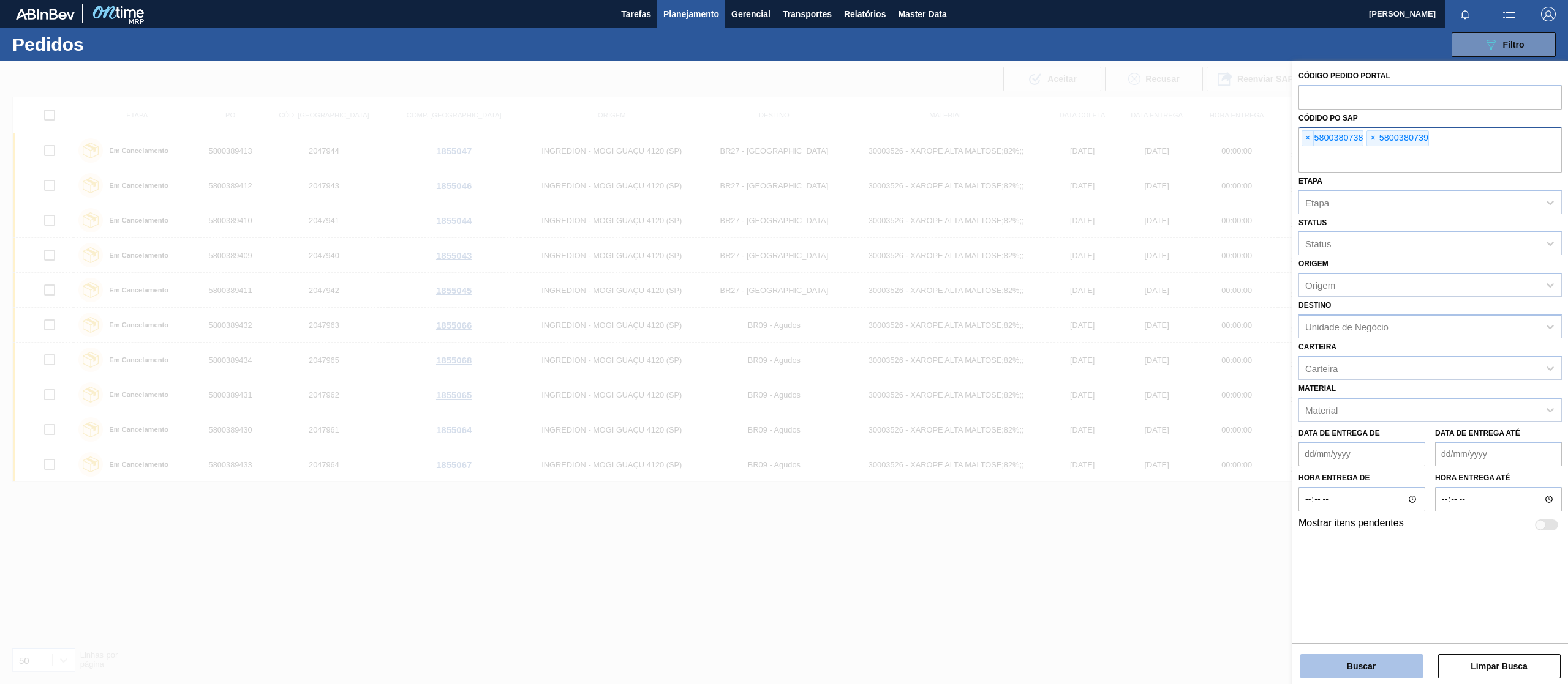
click at [1346, 672] on button "Buscar" at bounding box center [1361, 667] width 122 height 24
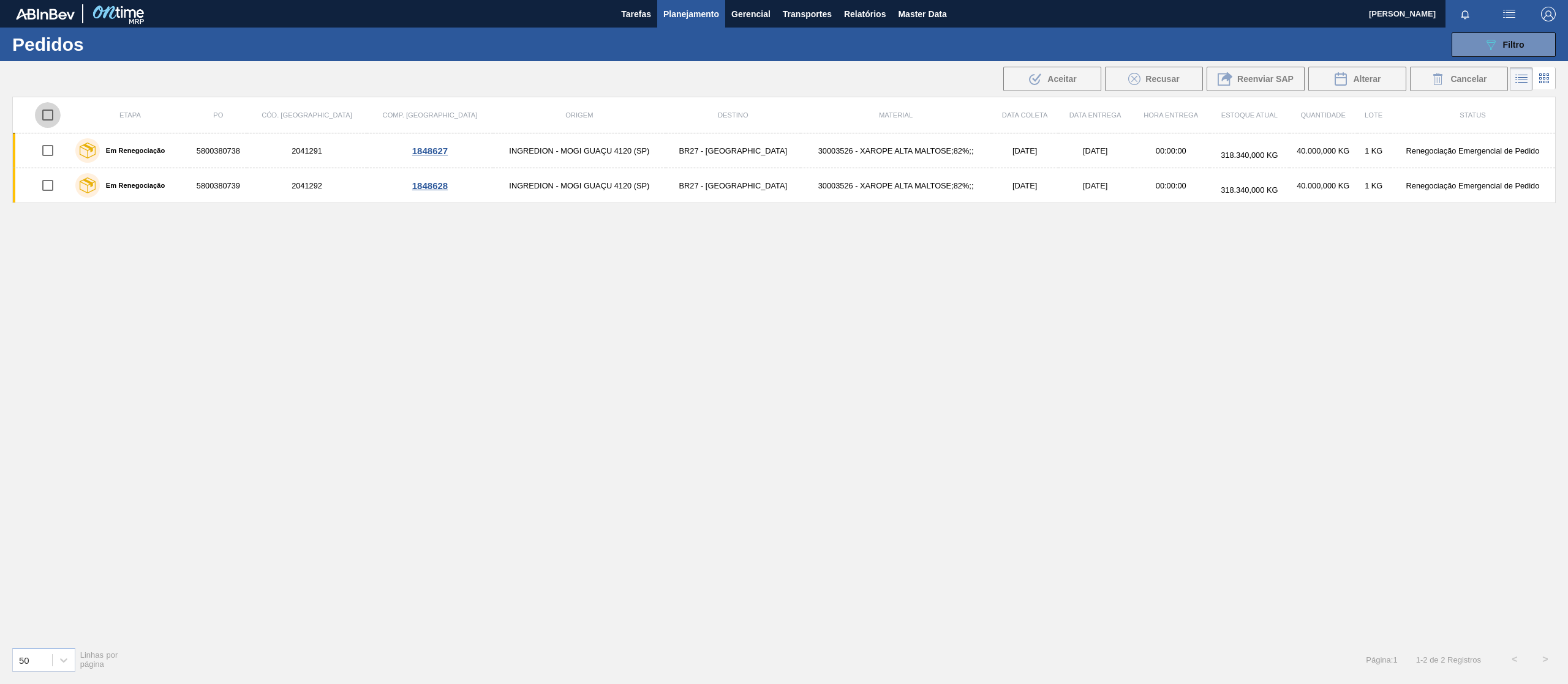
click at [49, 117] on input "checkbox" at bounding box center [48, 115] width 26 height 26
checkbox input "true"
click at [1444, 77] on div "Cancelar" at bounding box center [1459, 79] width 56 height 15
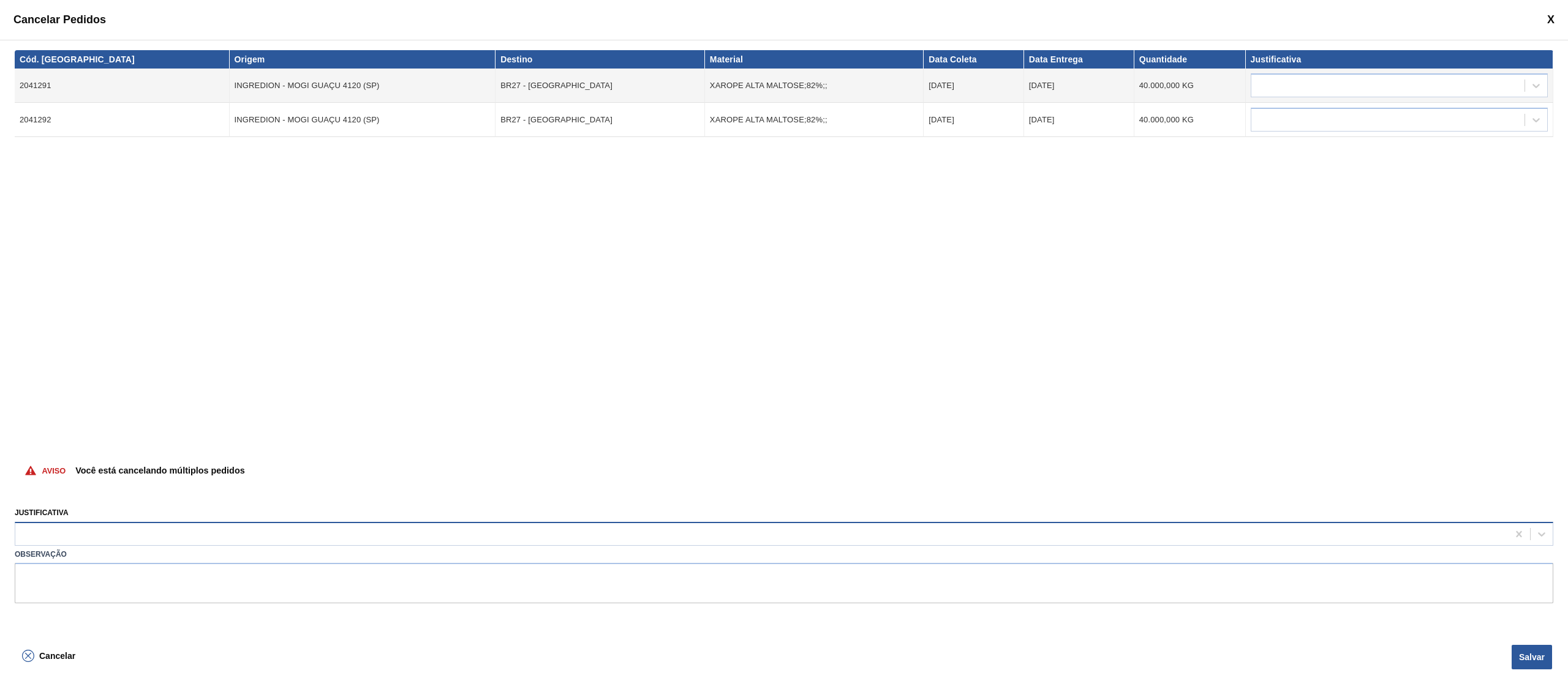
click at [266, 530] on div at bounding box center [761, 534] width 1492 height 18
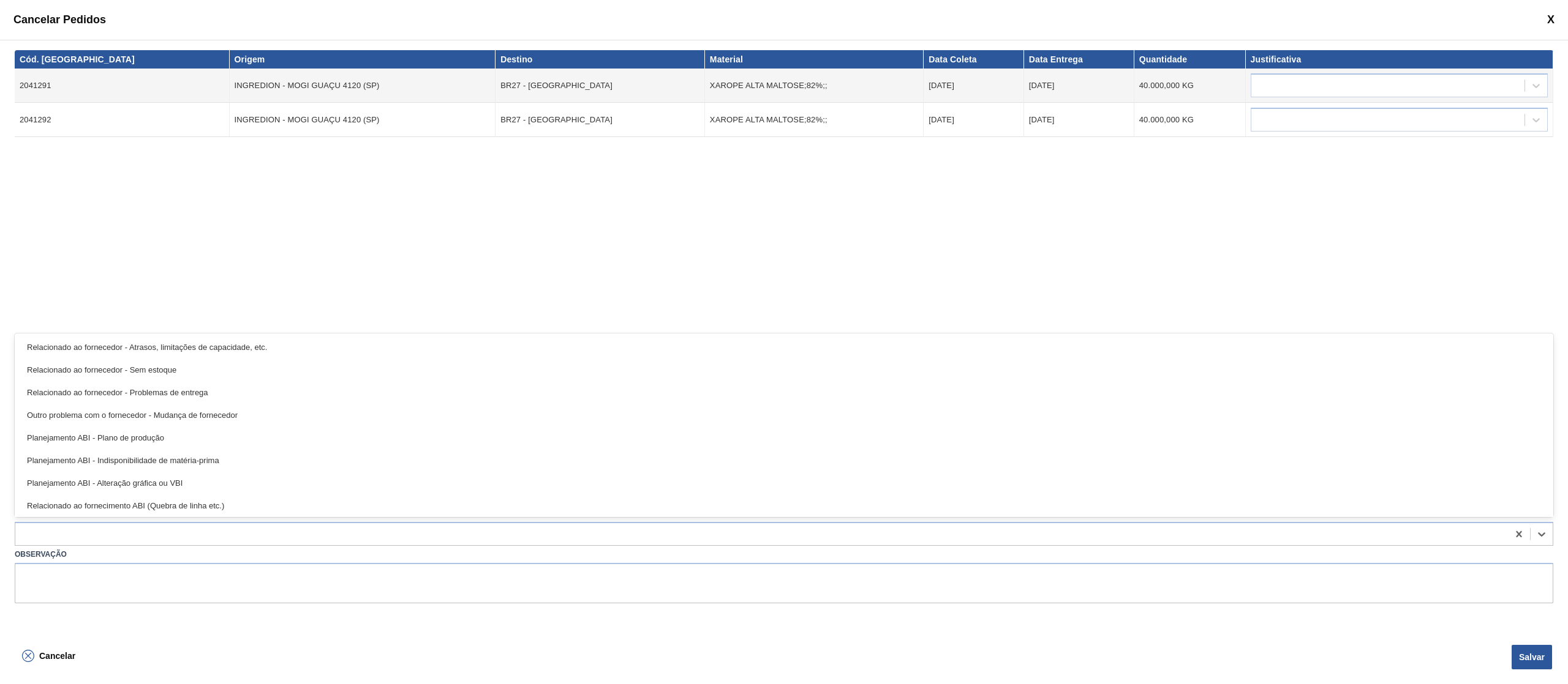
scroll to position [229, 0]
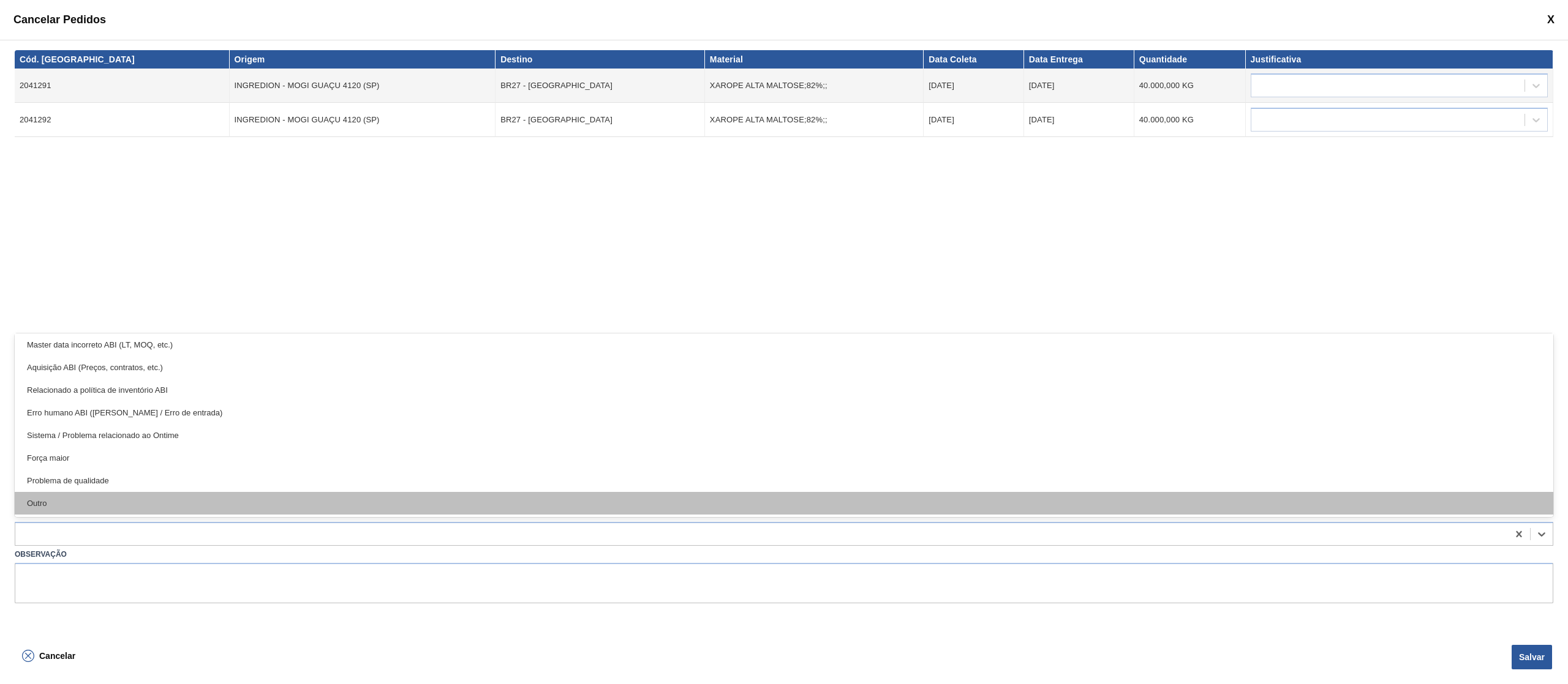
click at [263, 507] on div "Outro" at bounding box center [784, 503] width 1539 height 22
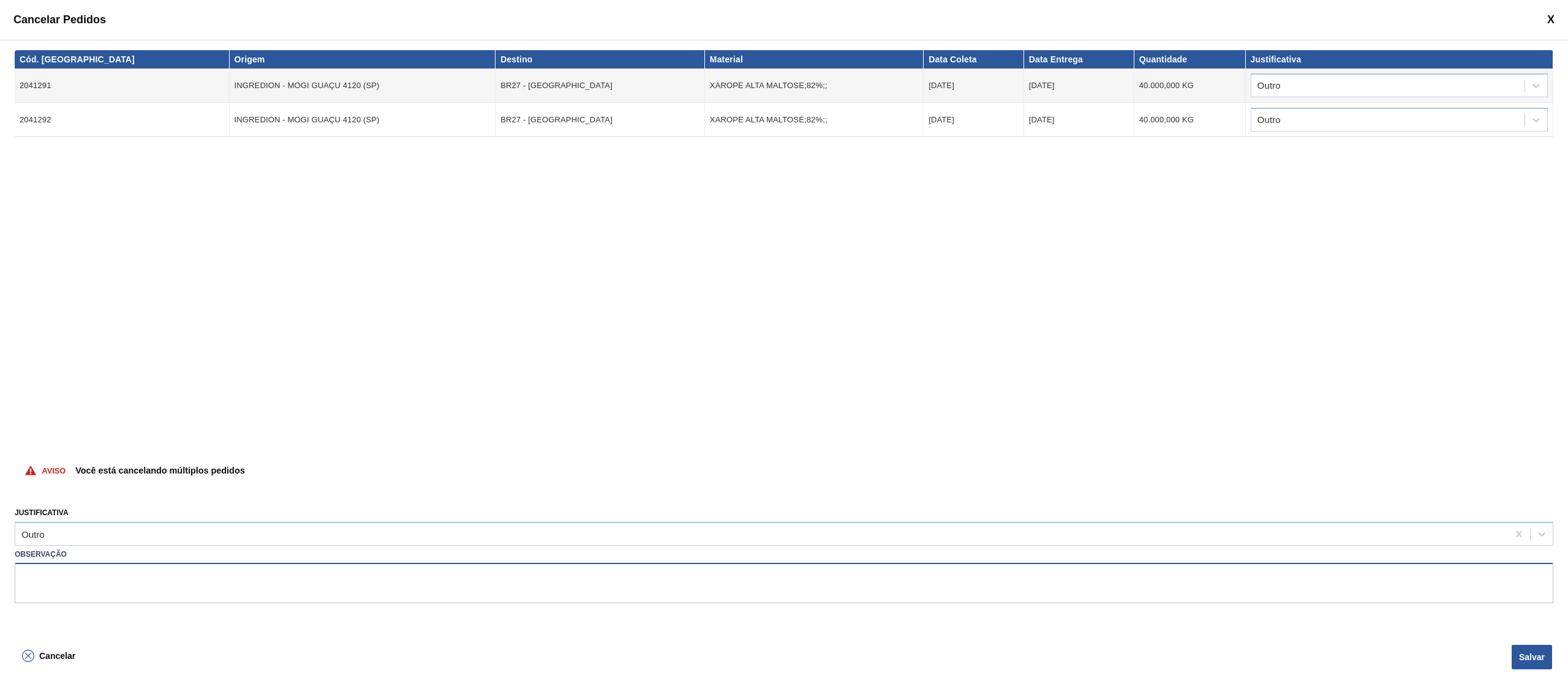
click at [182, 596] on textarea at bounding box center [784, 583] width 1539 height 40
type textarea "s"
type textarea "pedido em renegociação"
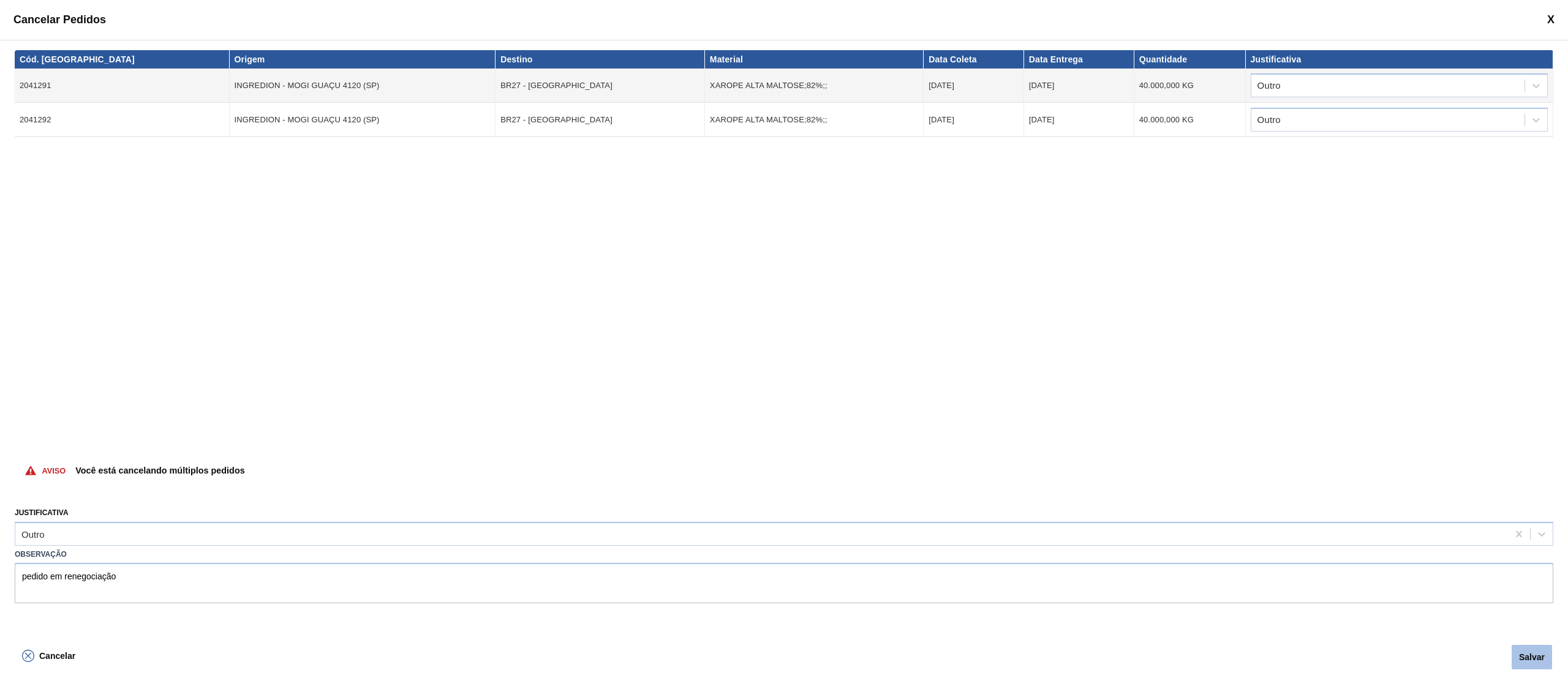
click at [1524, 655] on button "Salvar" at bounding box center [1532, 657] width 40 height 24
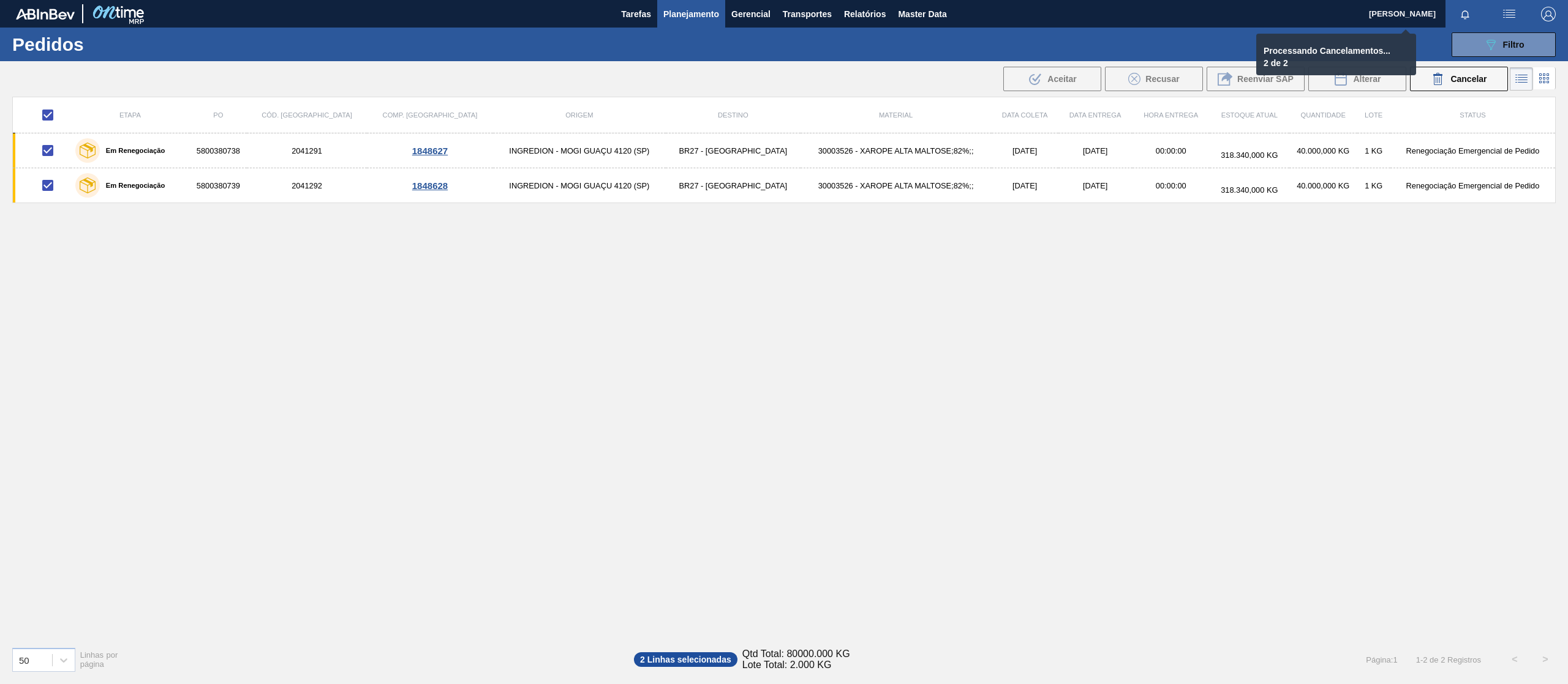
checkbox input "false"
